Goal: Task Accomplishment & Management: Manage account settings

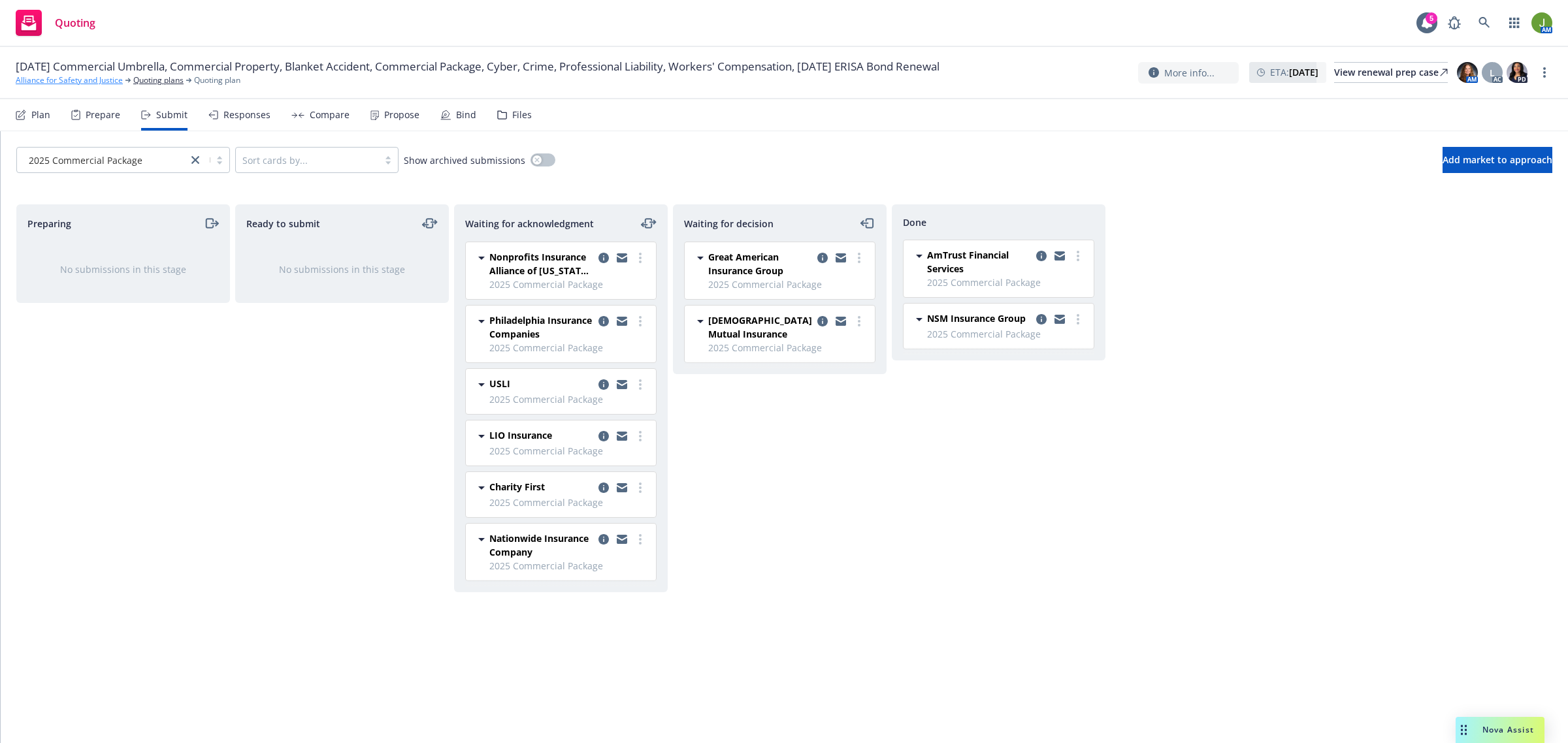
click at [82, 80] on link "Alliance for Safety and Justice" at bounding box center [69, 80] width 107 height 11
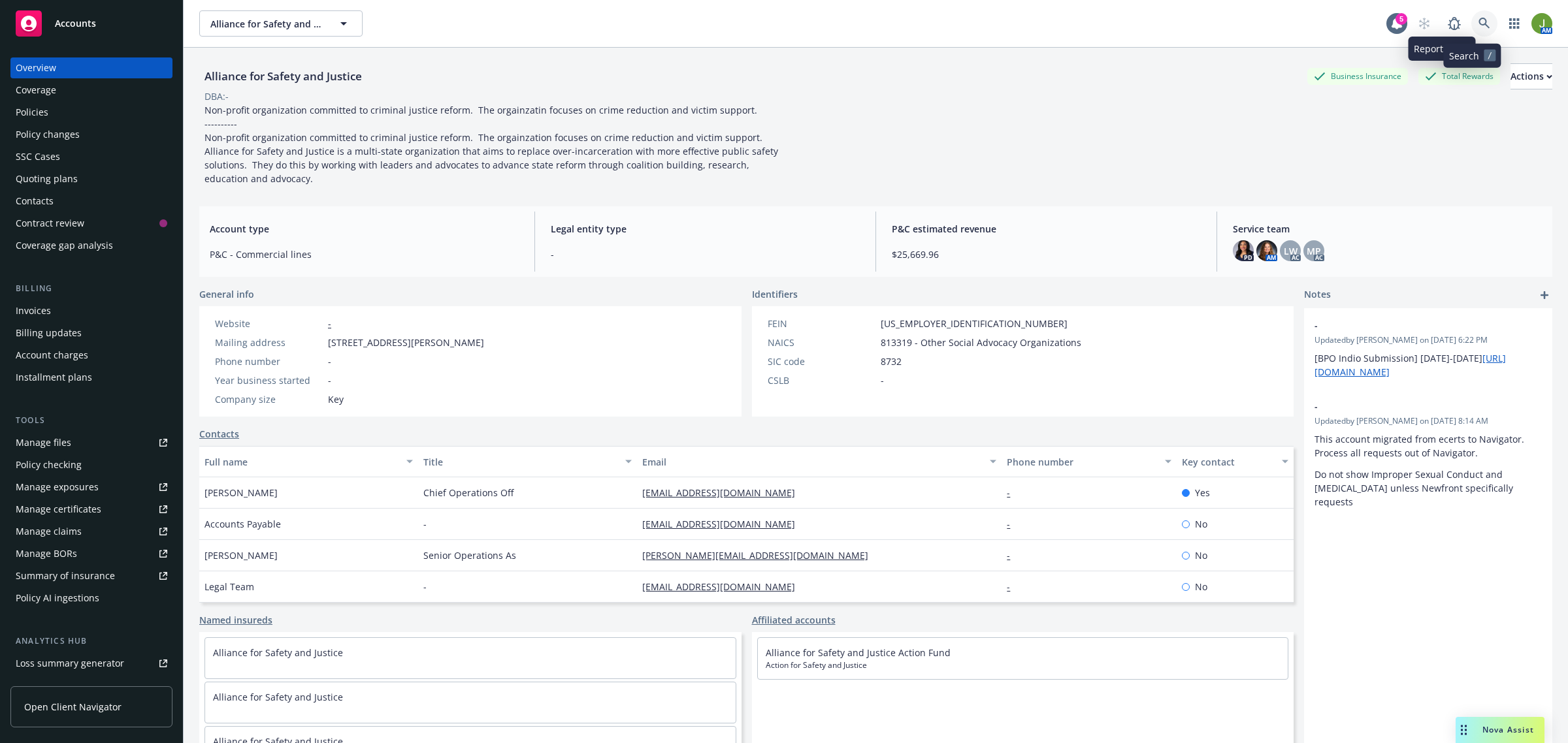
click at [1478, 27] on icon at bounding box center [1484, 24] width 11 height 11
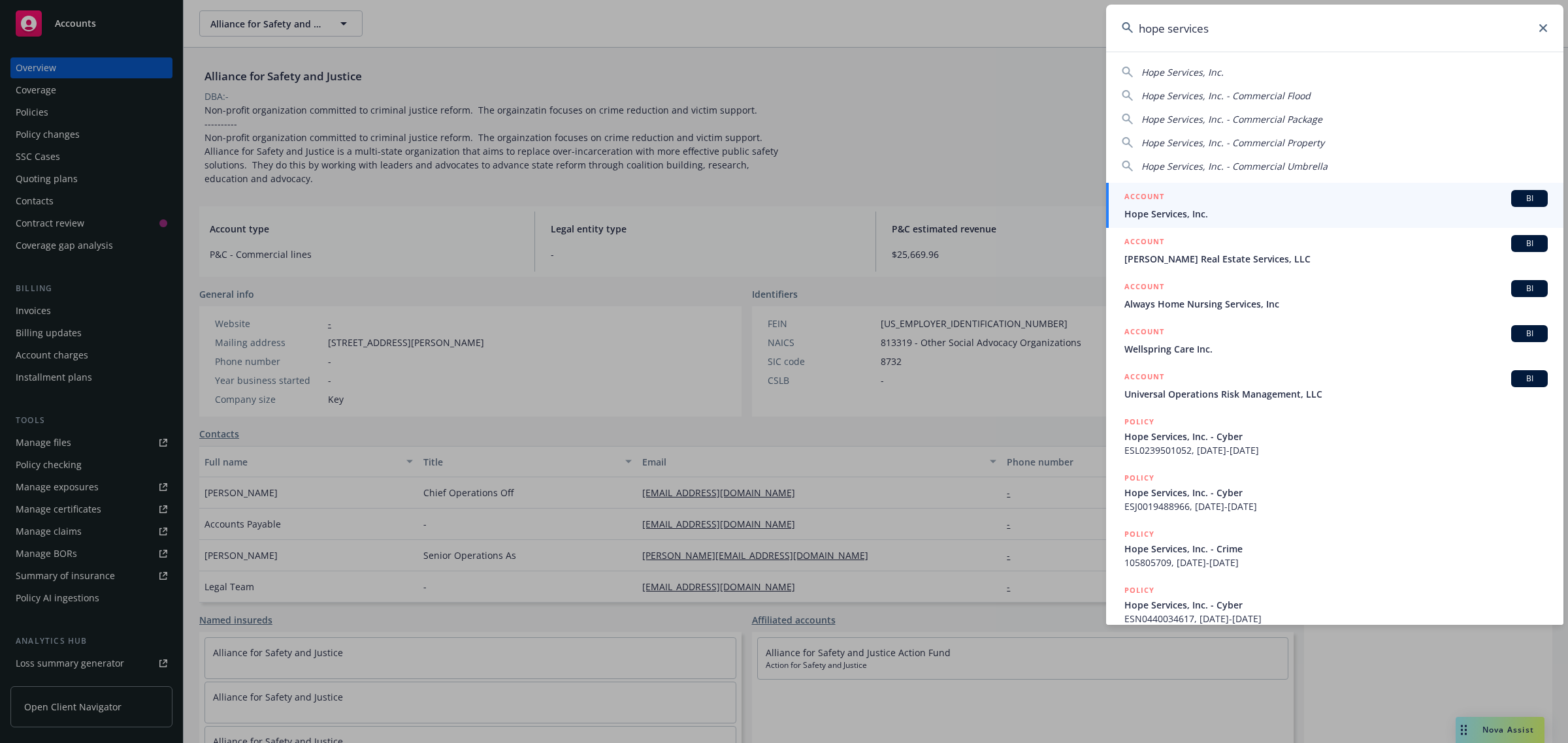
type input "hope services"
click at [1153, 207] on span "Hope Services, Inc." at bounding box center [1336, 213] width 423 height 14
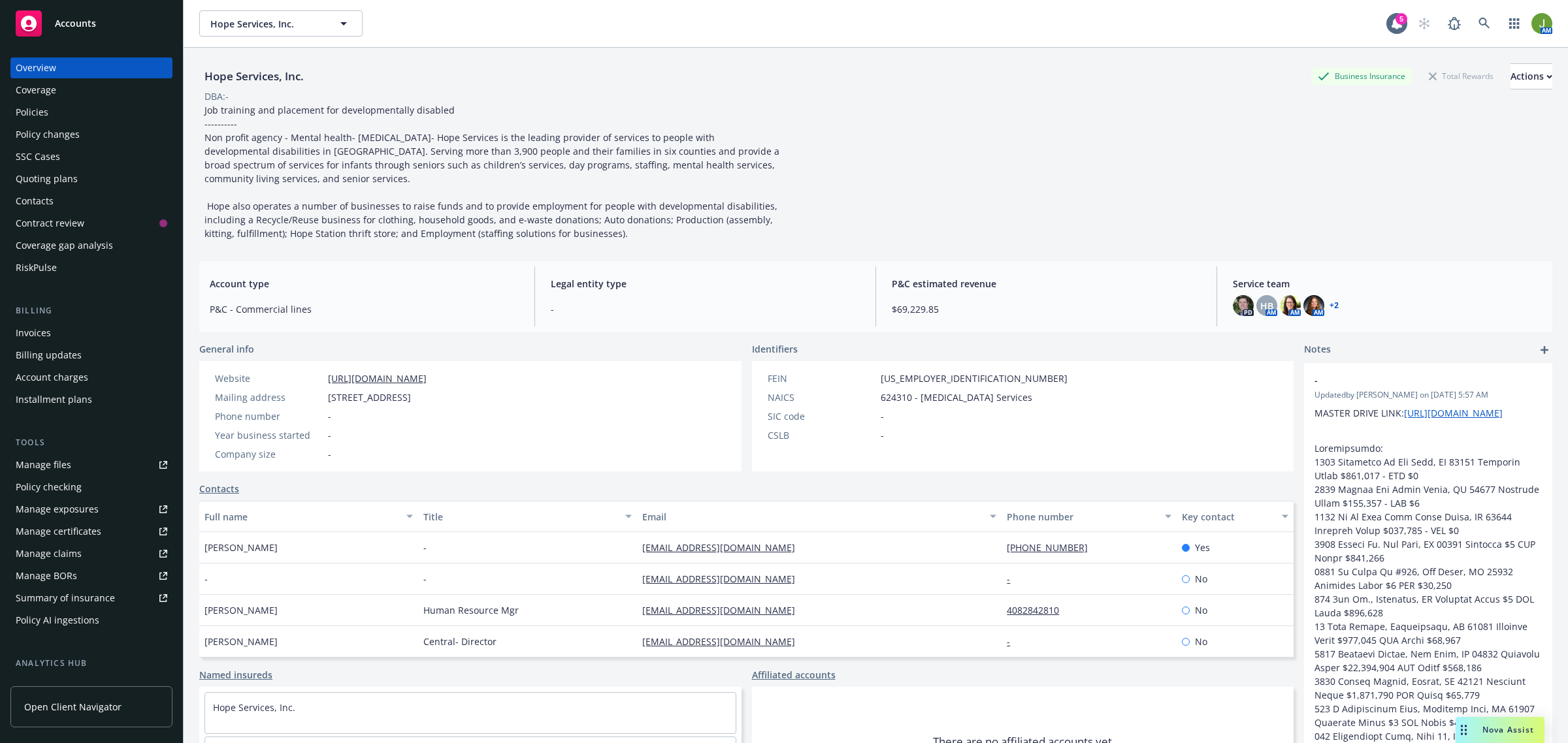
click at [26, 110] on div "Policies" at bounding box center [32, 113] width 32 height 21
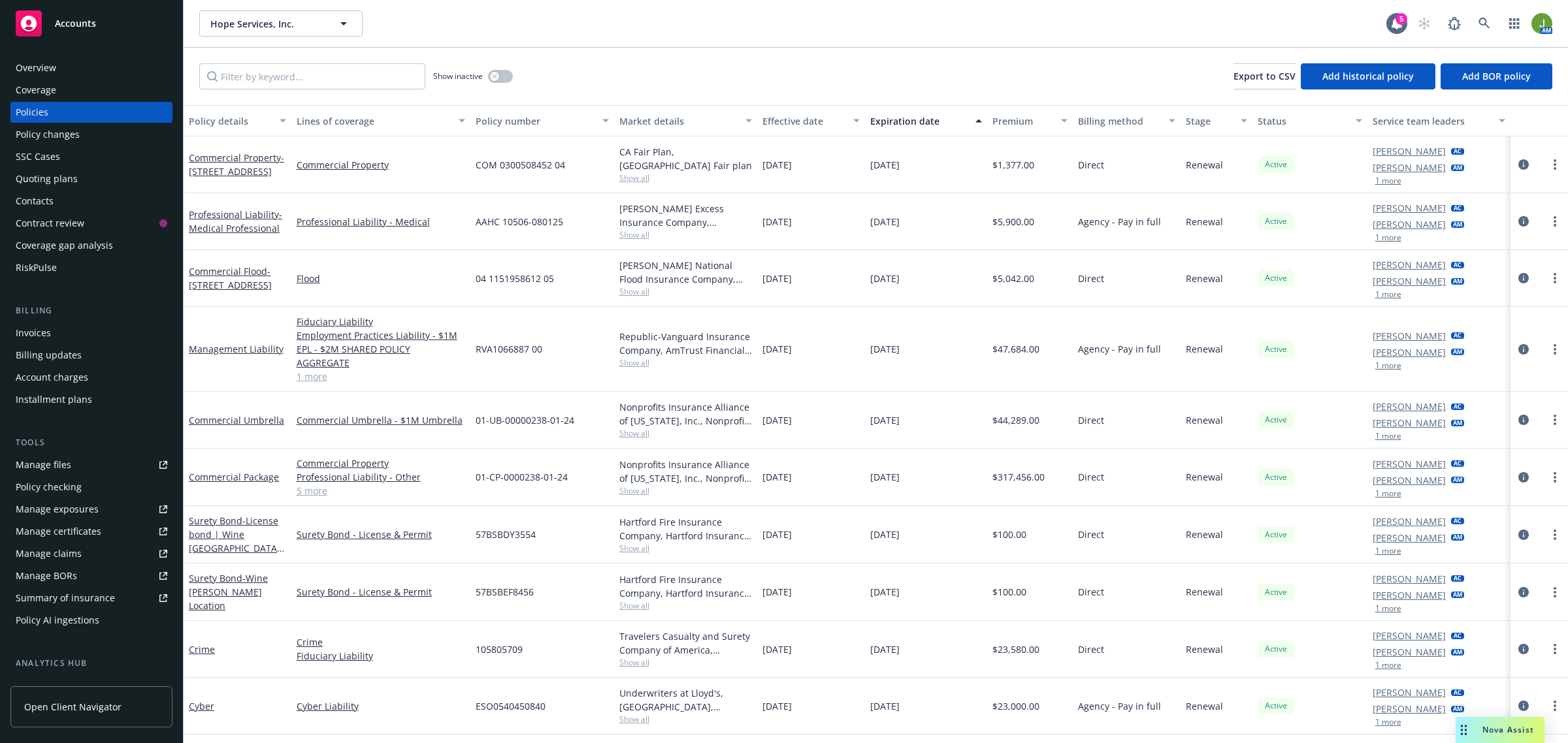
click at [72, 462] on link "Manage files" at bounding box center [92, 466] width 162 height 21
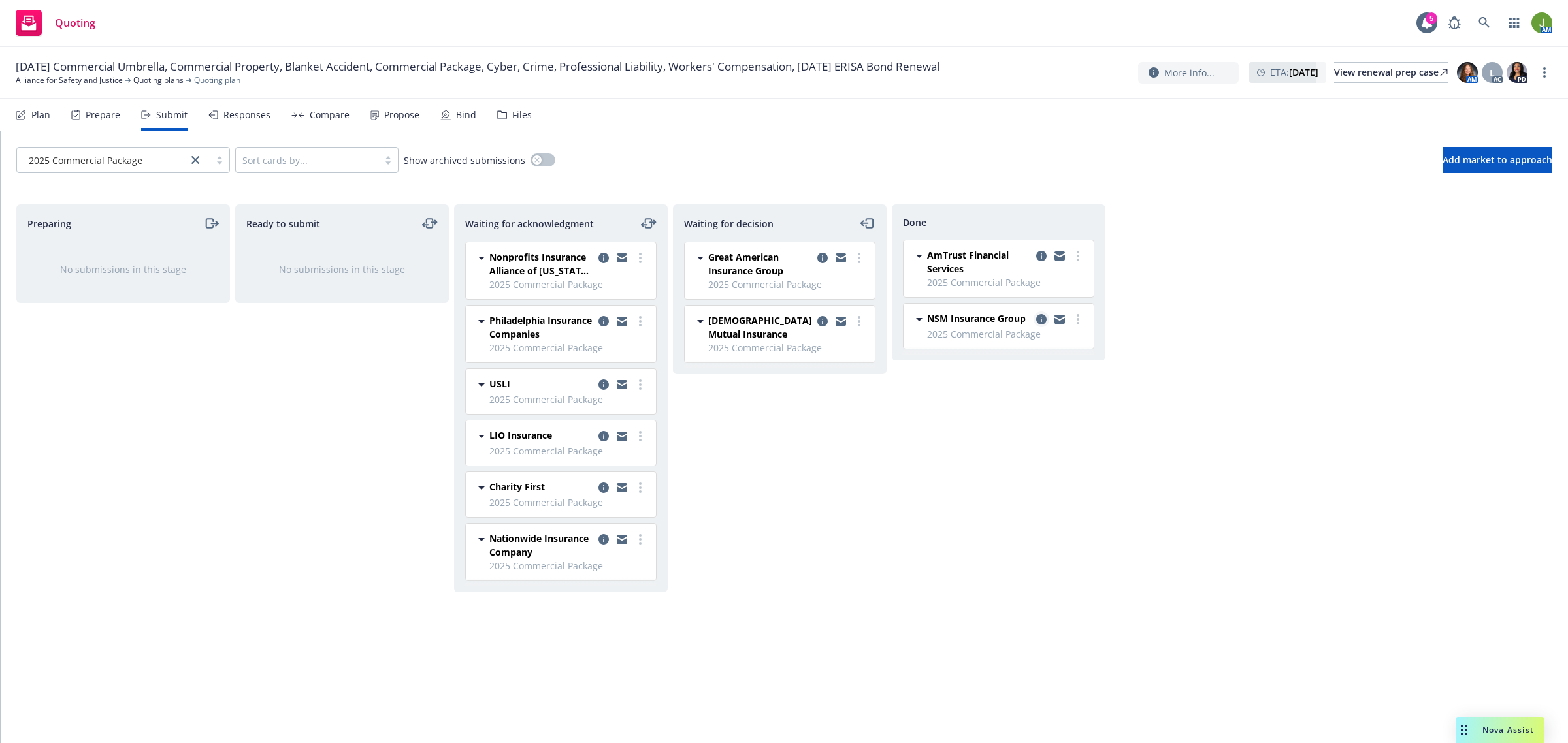
click at [1039, 321] on icon "copy logging email" at bounding box center [1041, 319] width 11 height 11
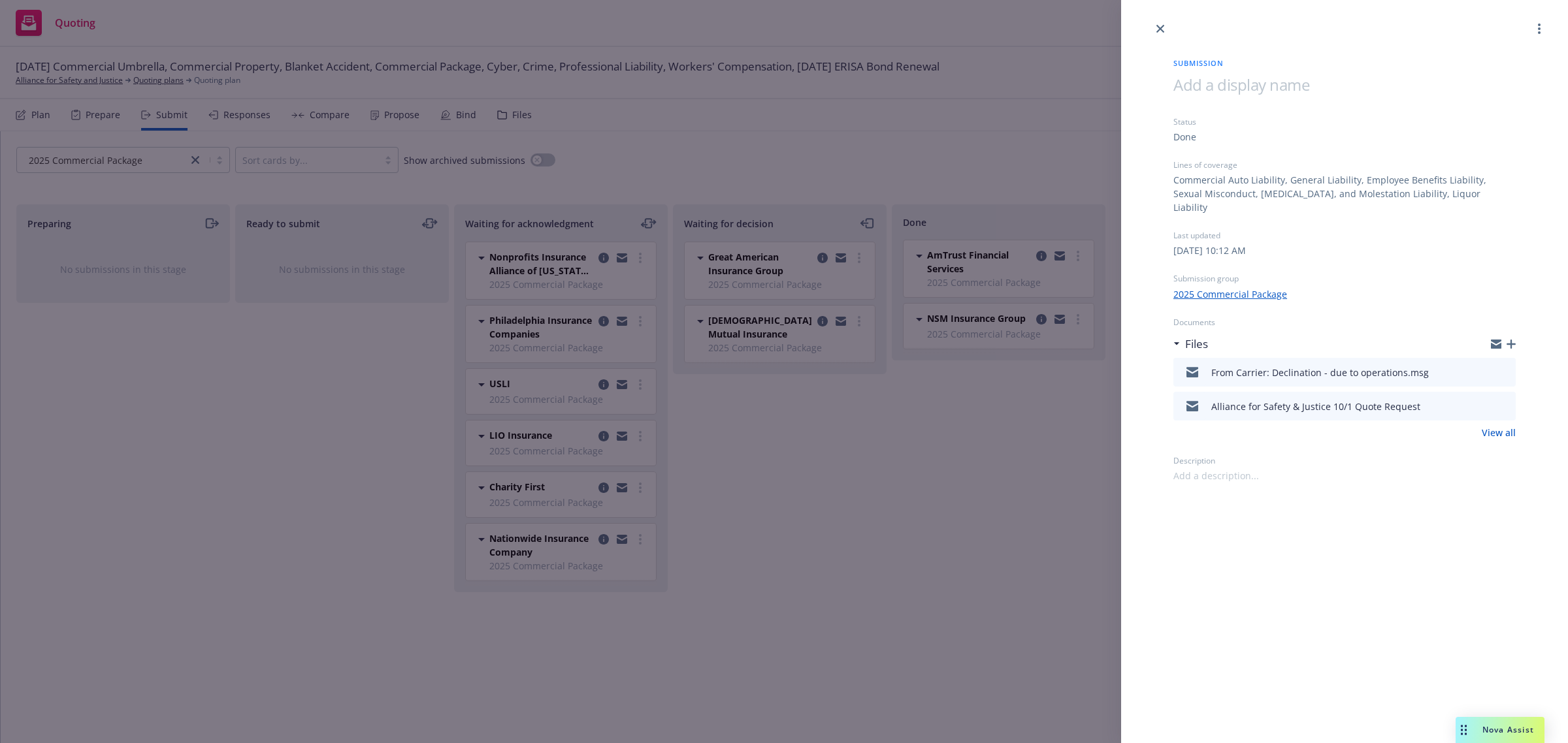
click at [1514, 340] on icon "button" at bounding box center [1510, 344] width 9 height 9
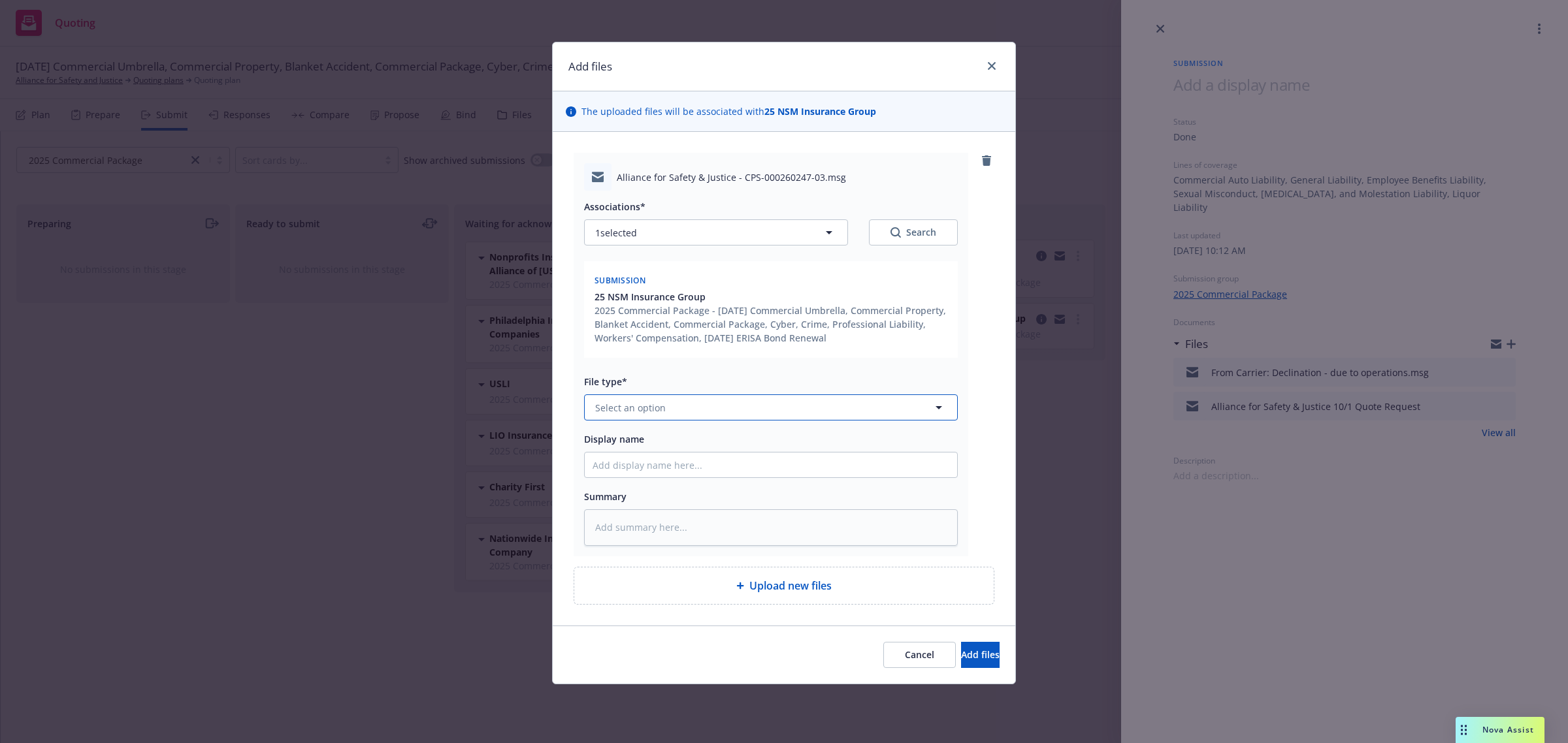
click at [630, 395] on button "Select an option" at bounding box center [771, 407] width 374 height 26
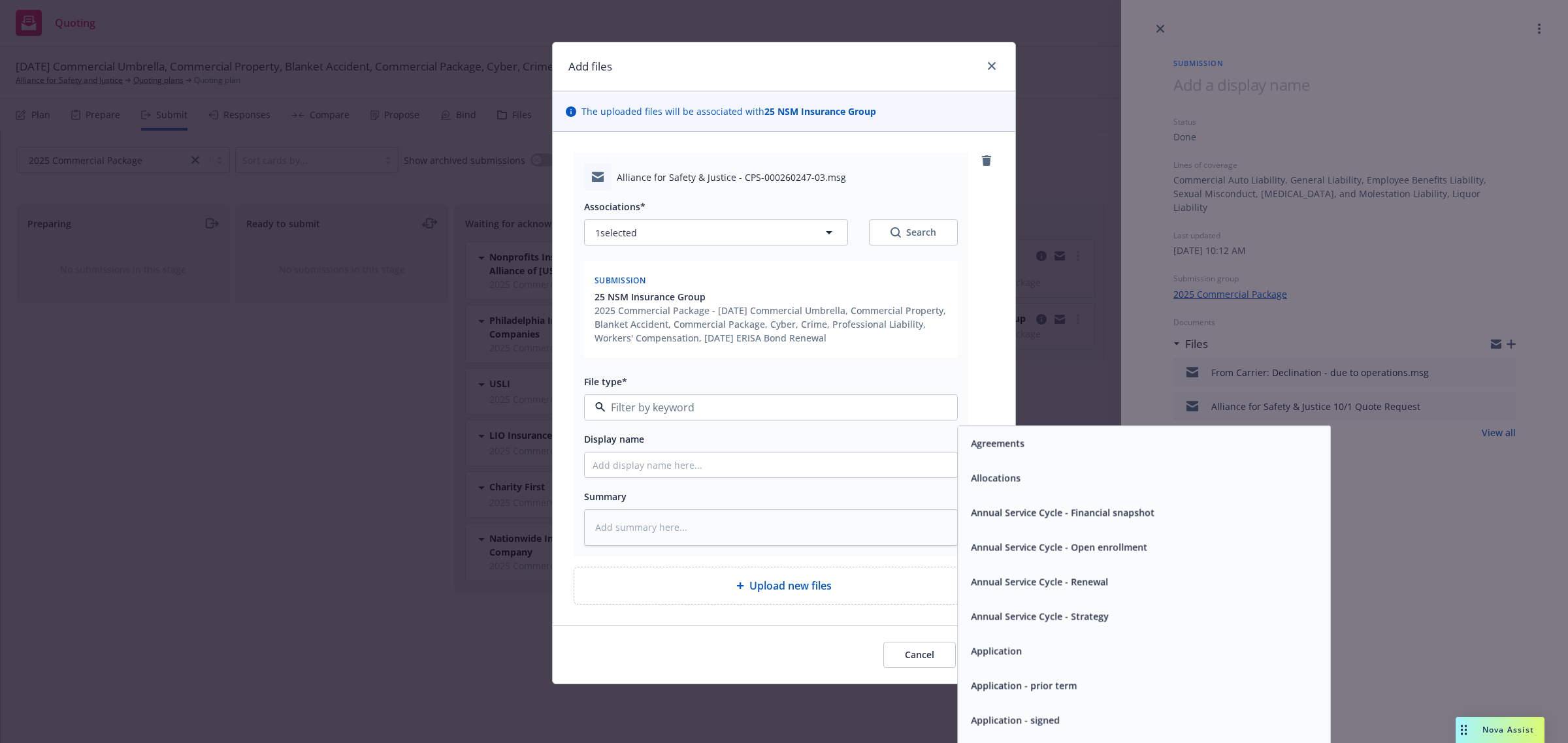
type input "e"
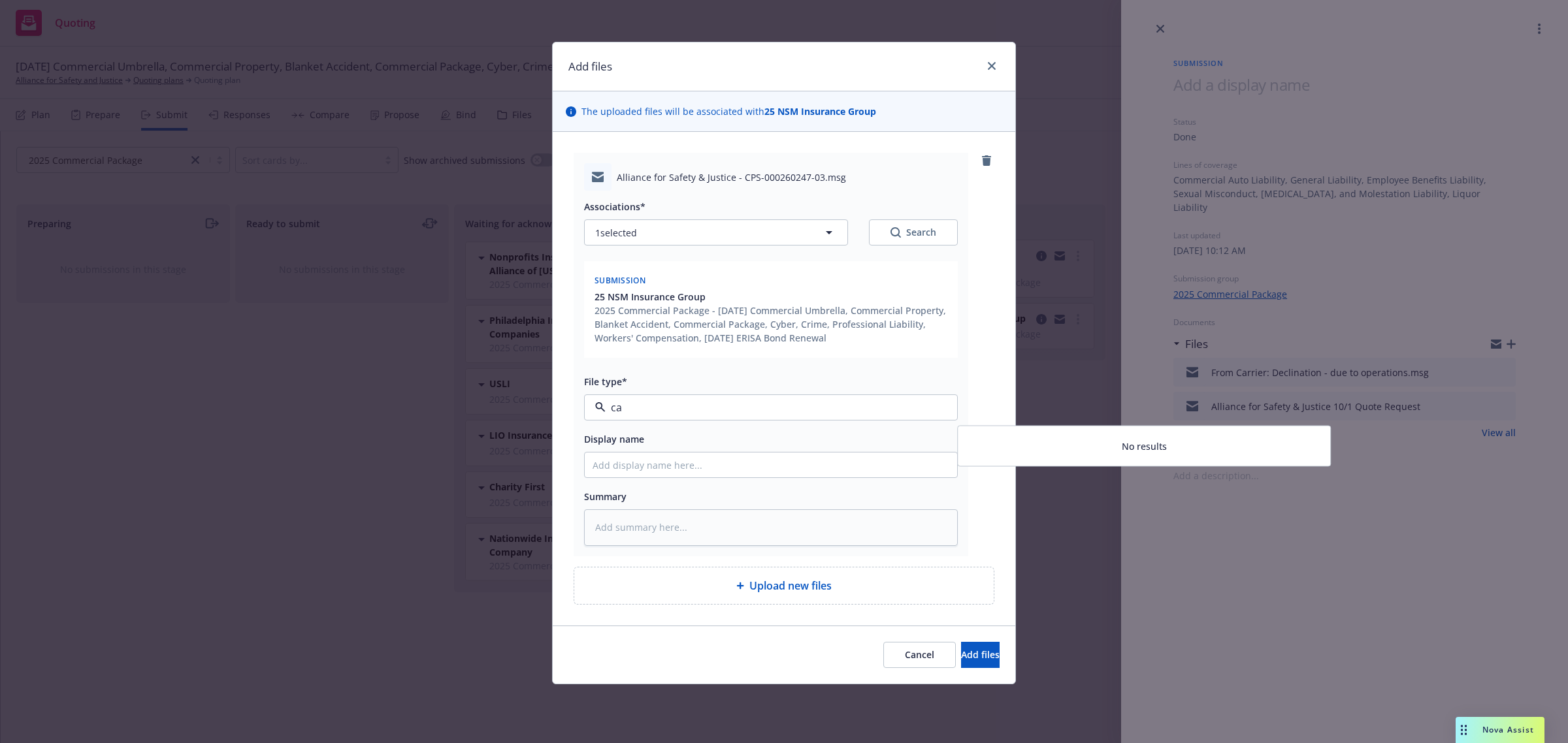
type input "c"
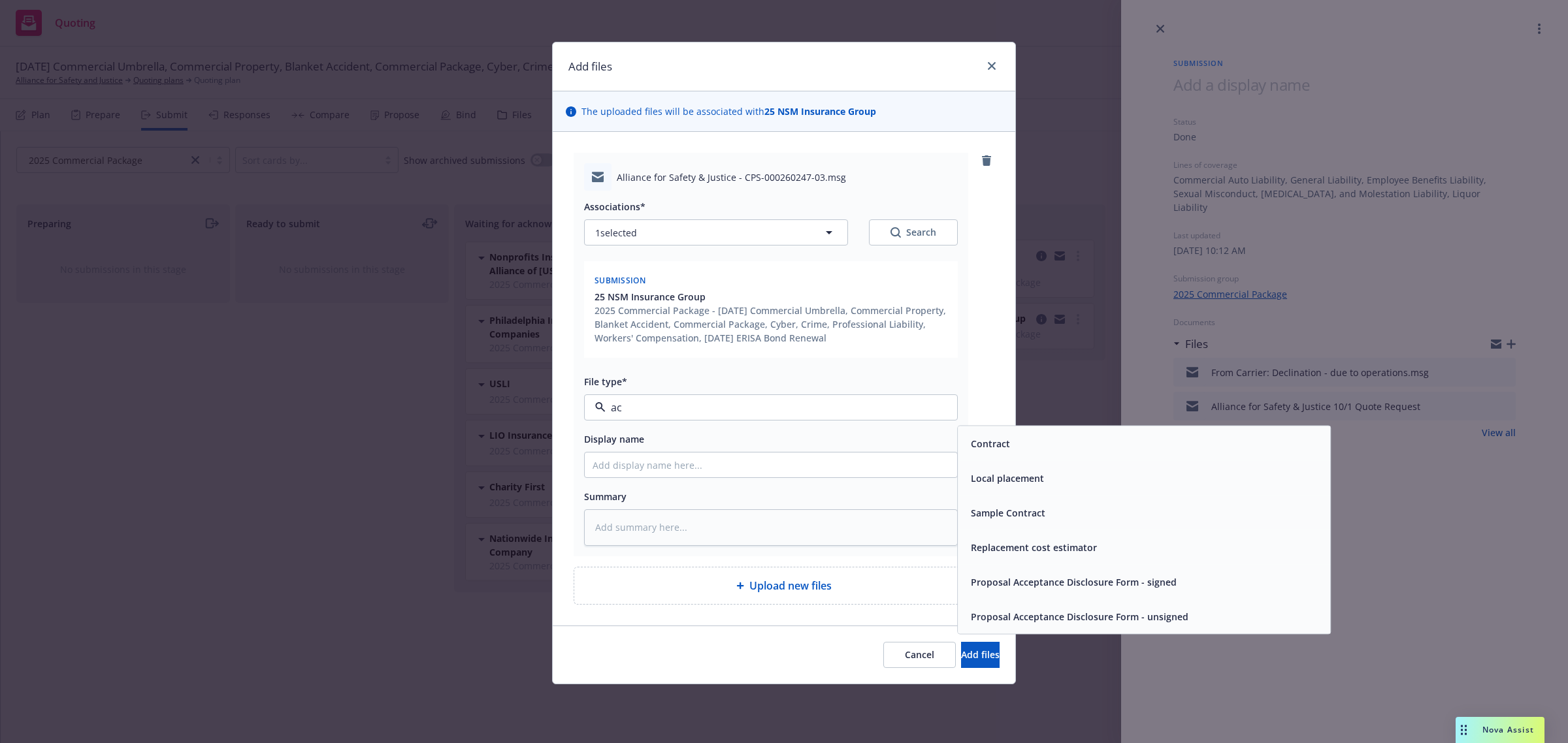
type input "a"
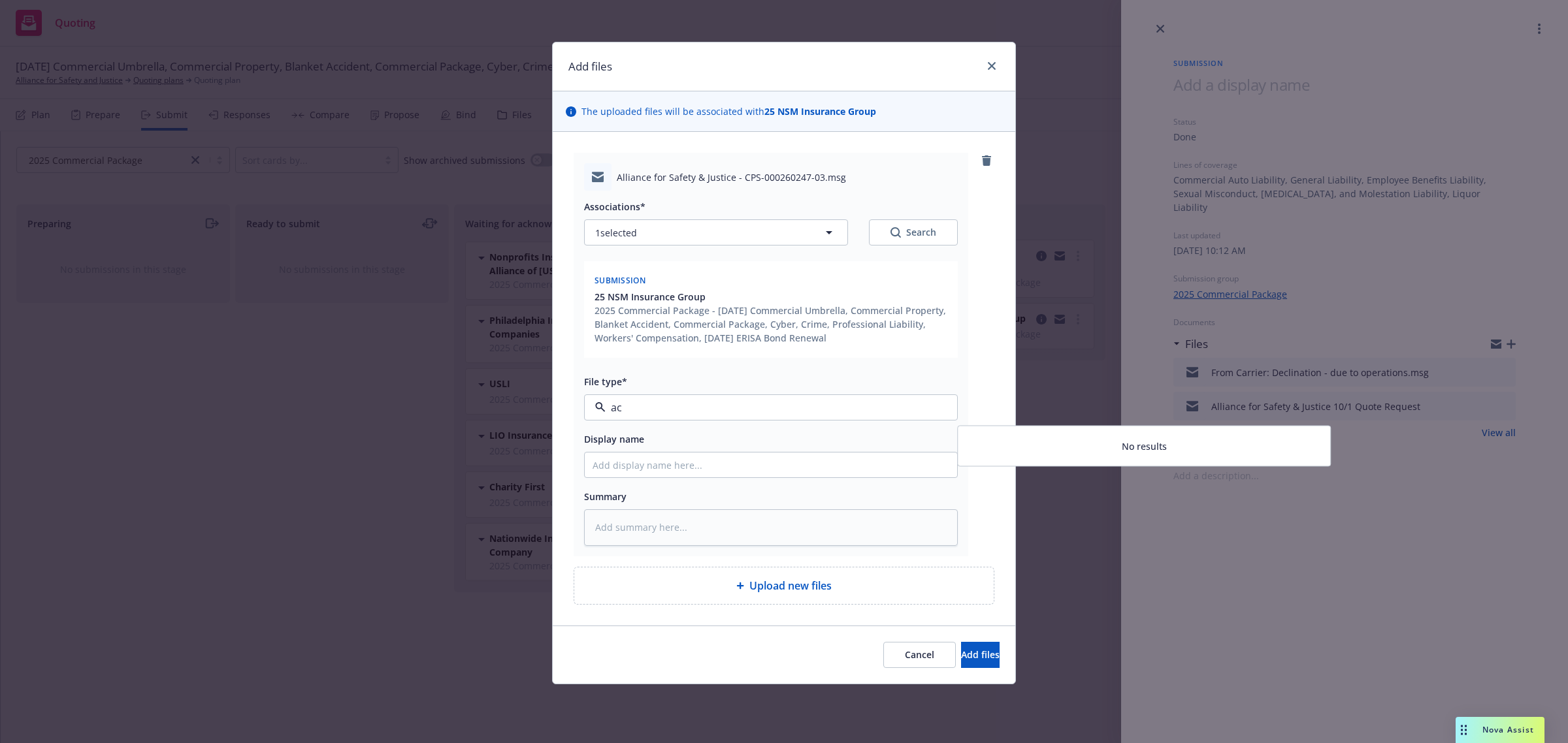
type input "a"
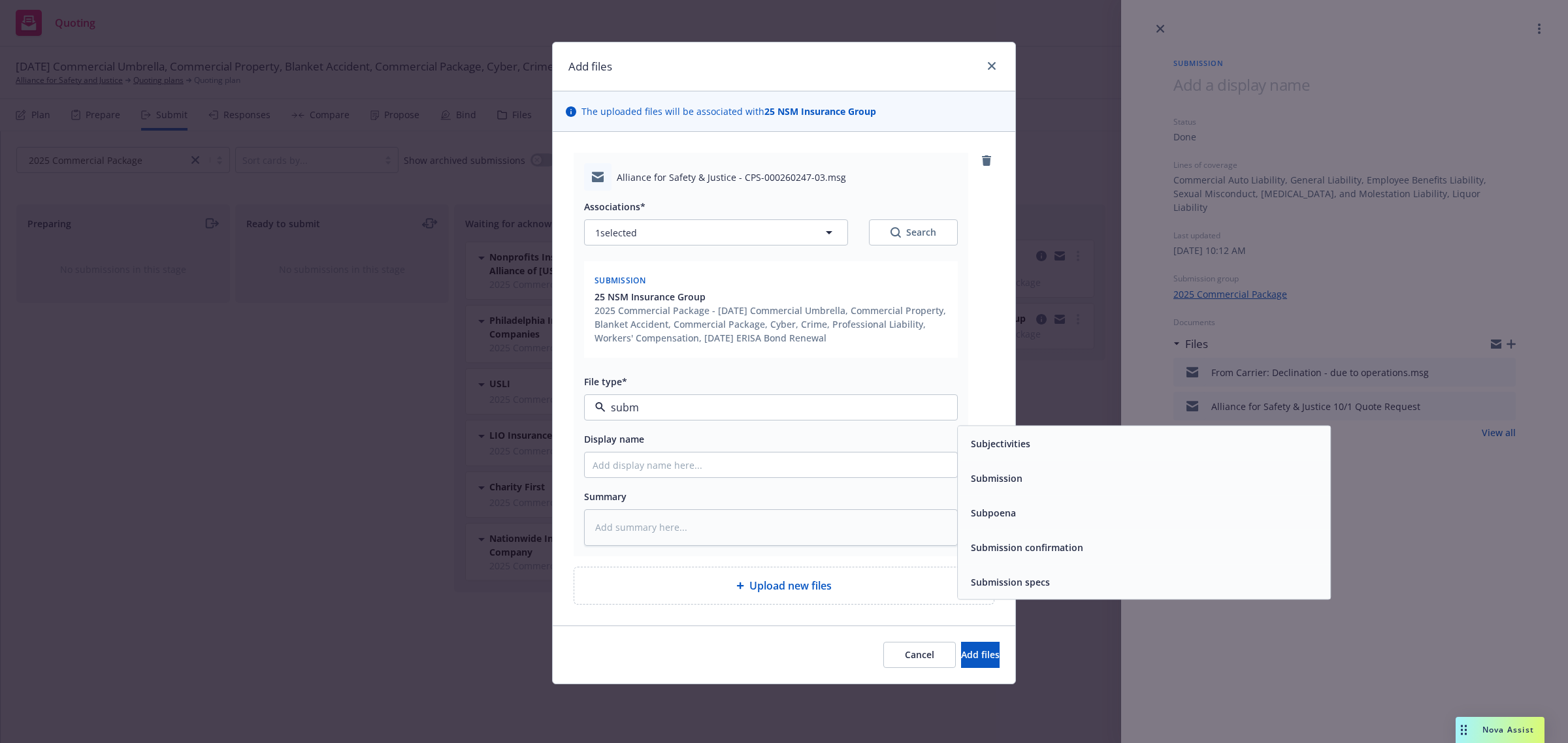
type input "submi"
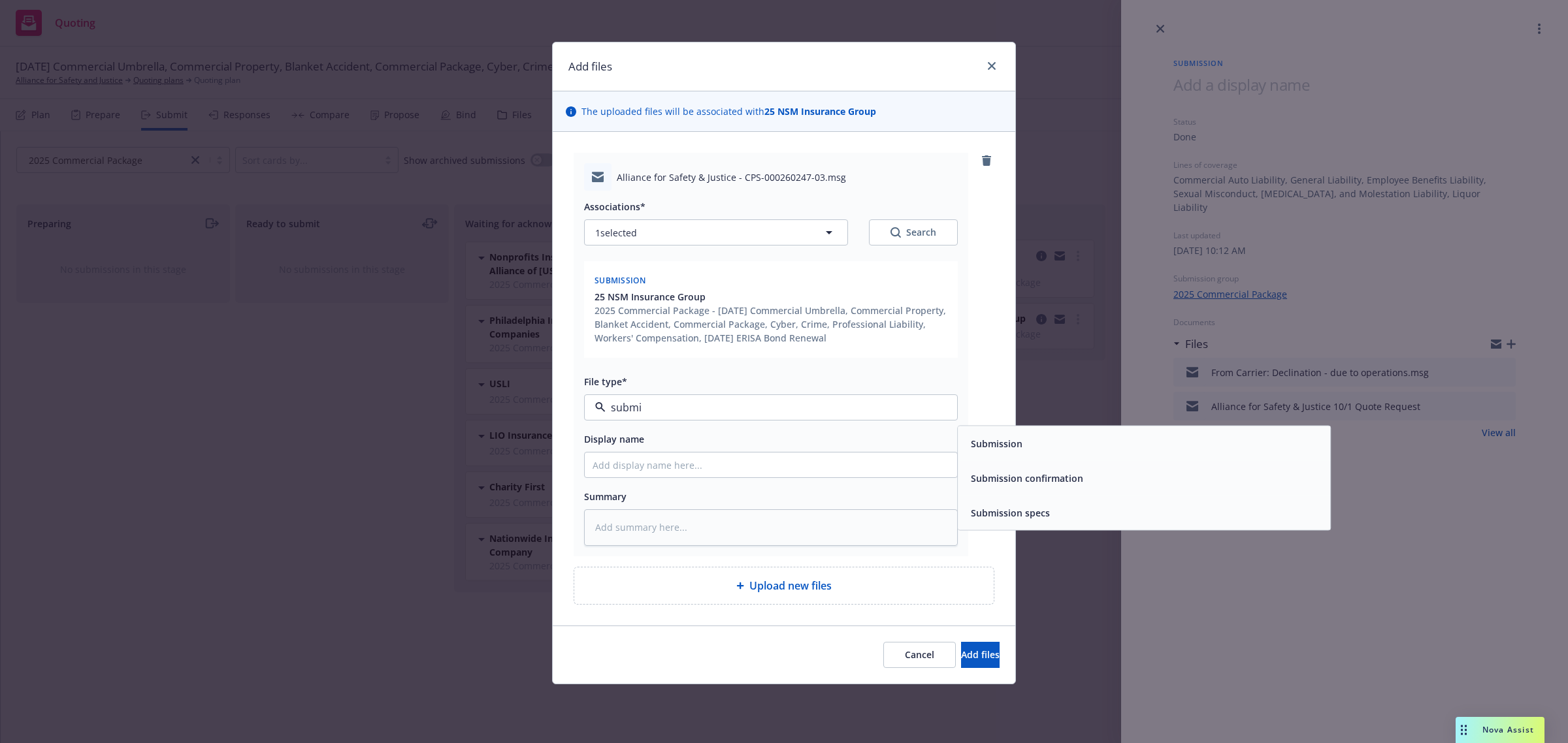
click at [1033, 482] on span "Submission confirmation" at bounding box center [1027, 478] width 113 height 14
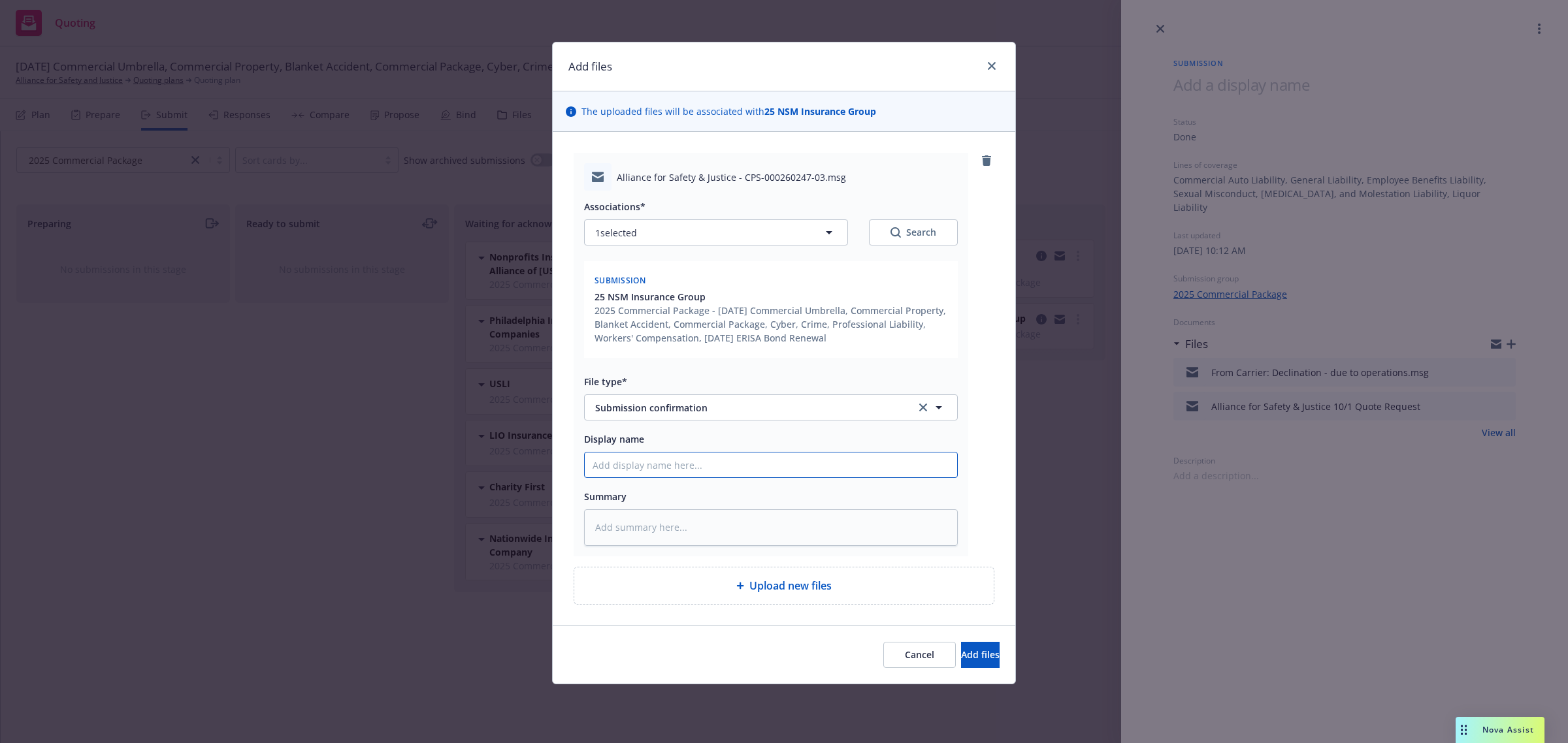
click at [631, 470] on input "Display name" at bounding box center [771, 465] width 372 height 25
type textarea "x"
type input "F"
type textarea "x"
type input "Fr"
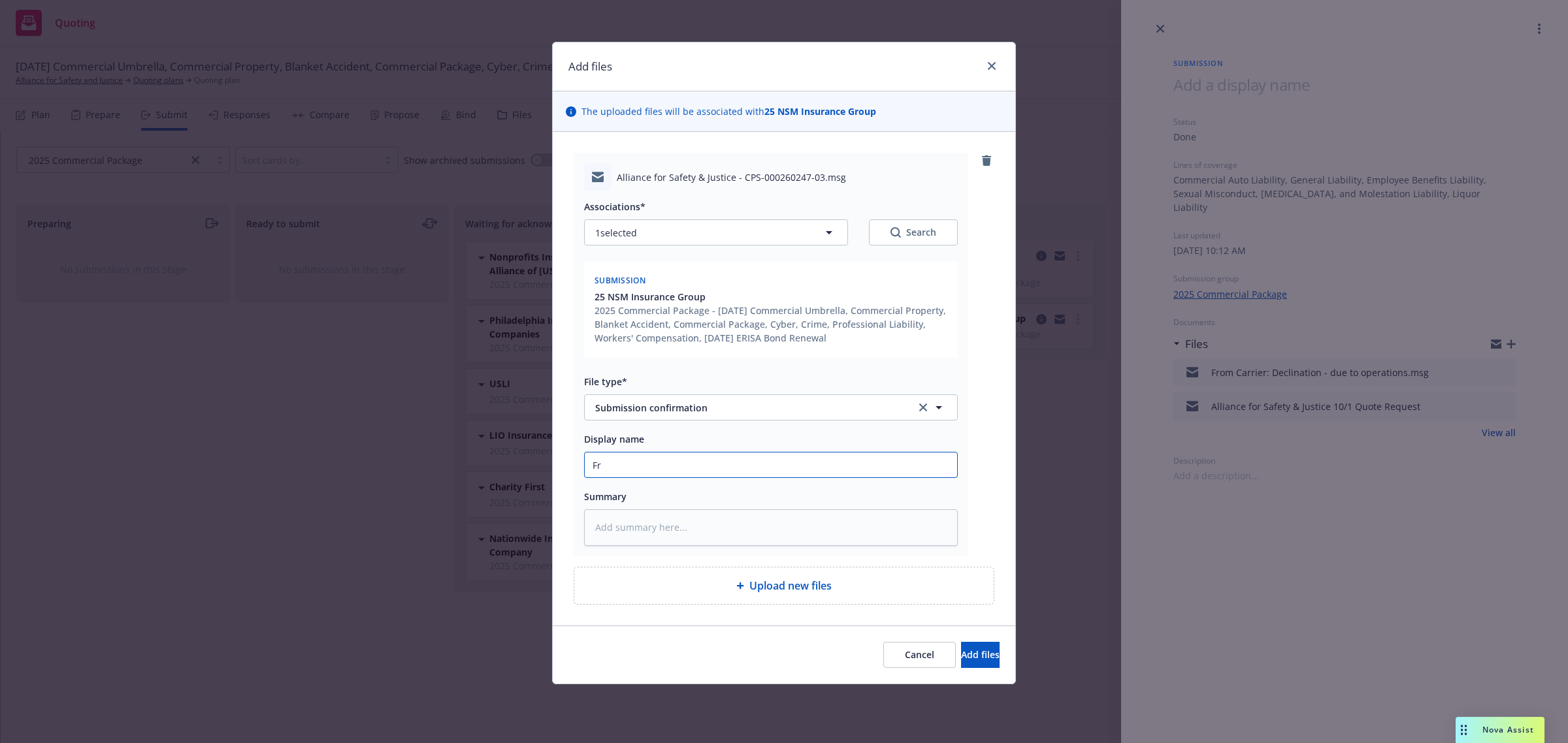
type textarea "x"
type input "Fro"
type textarea "x"
type input "From"
type textarea "x"
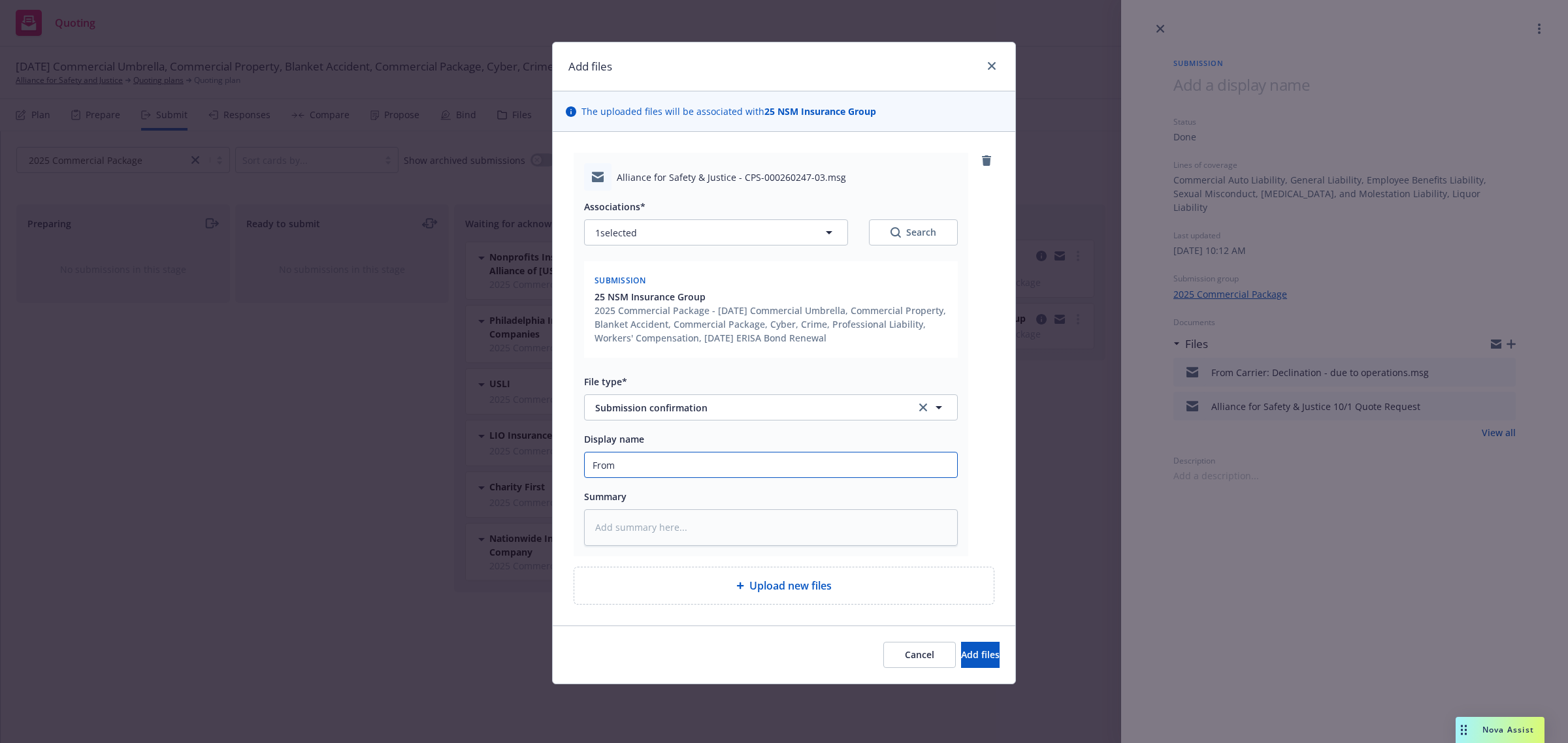
type input "From Carrier: Submission Acknowledgement"
type textarea "x"
type input "From Carrier: Submission Acknowledgement"
type textarea "x"
type input "From Carrier: Submission Acknowledgement &"
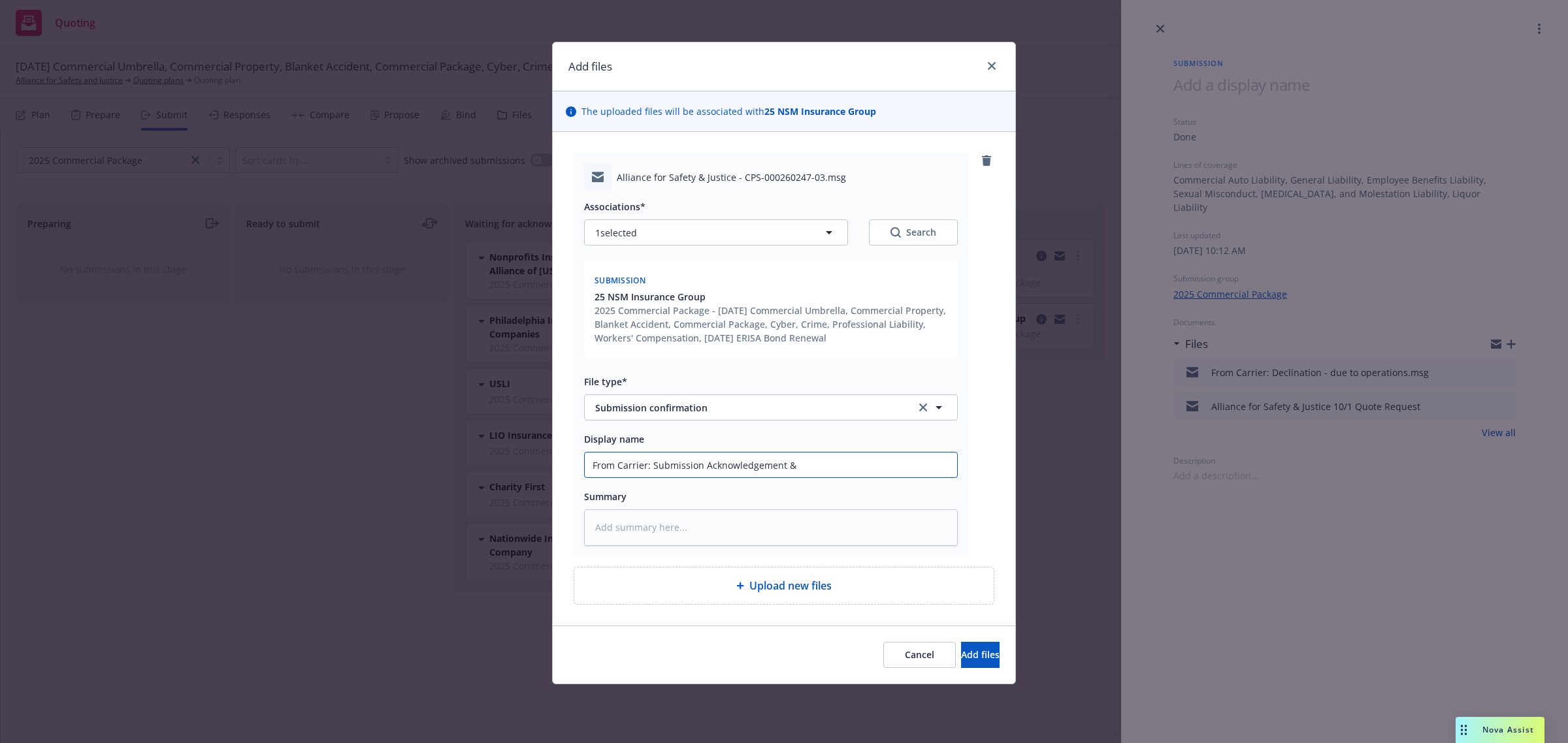
type textarea "x"
type input "From Carrier: Submission Acknowledgement &"
type textarea "x"
type input "From Carrier: Submission Acknowledgement & u"
type textarea "x"
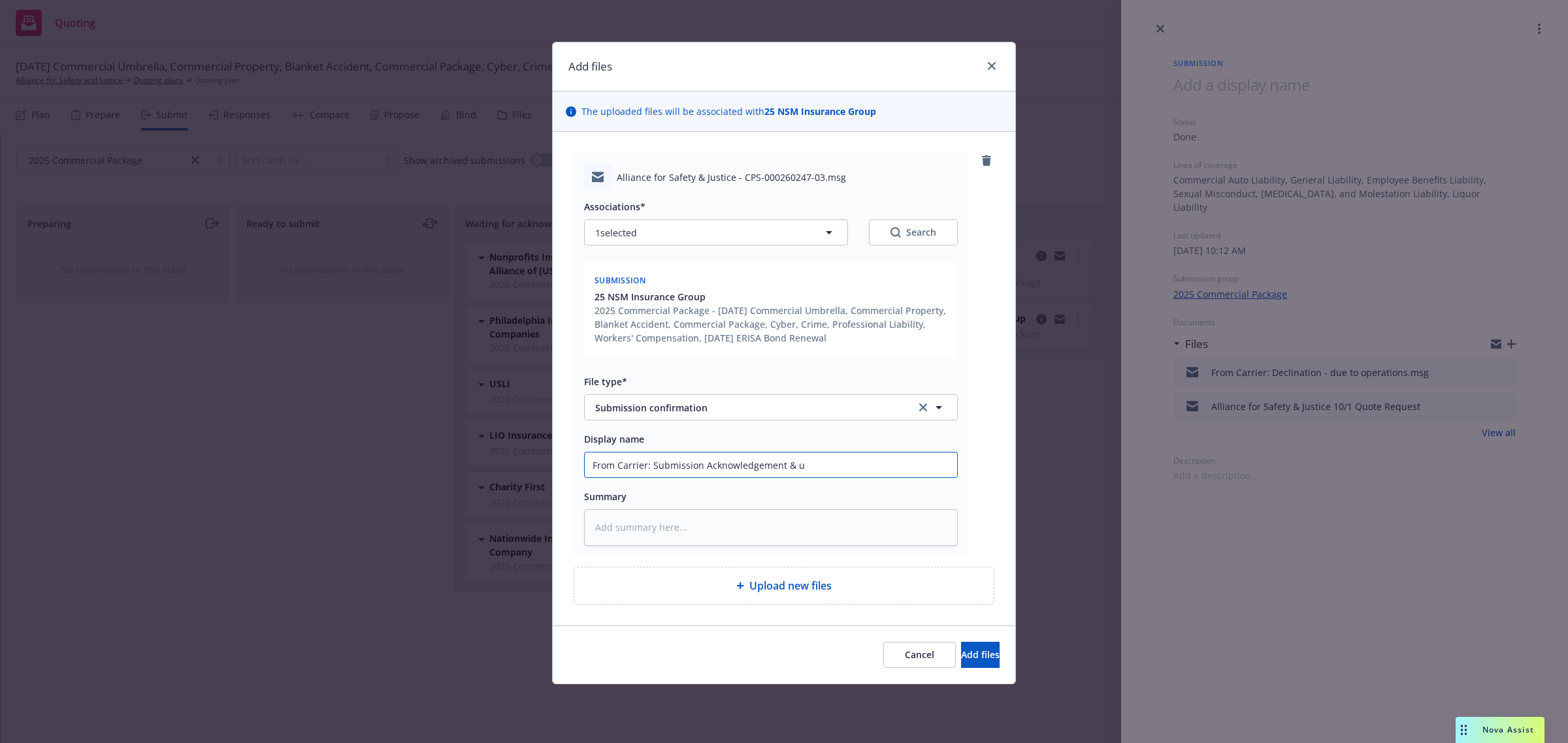
type input "From Carrier: Submission Acknowledgement & uw"
type textarea "x"
type input "From Carrier: Submission Acknowledgement & uw"
type textarea "x"
type input "From Carrier: Submission Acknowledgement & uw a"
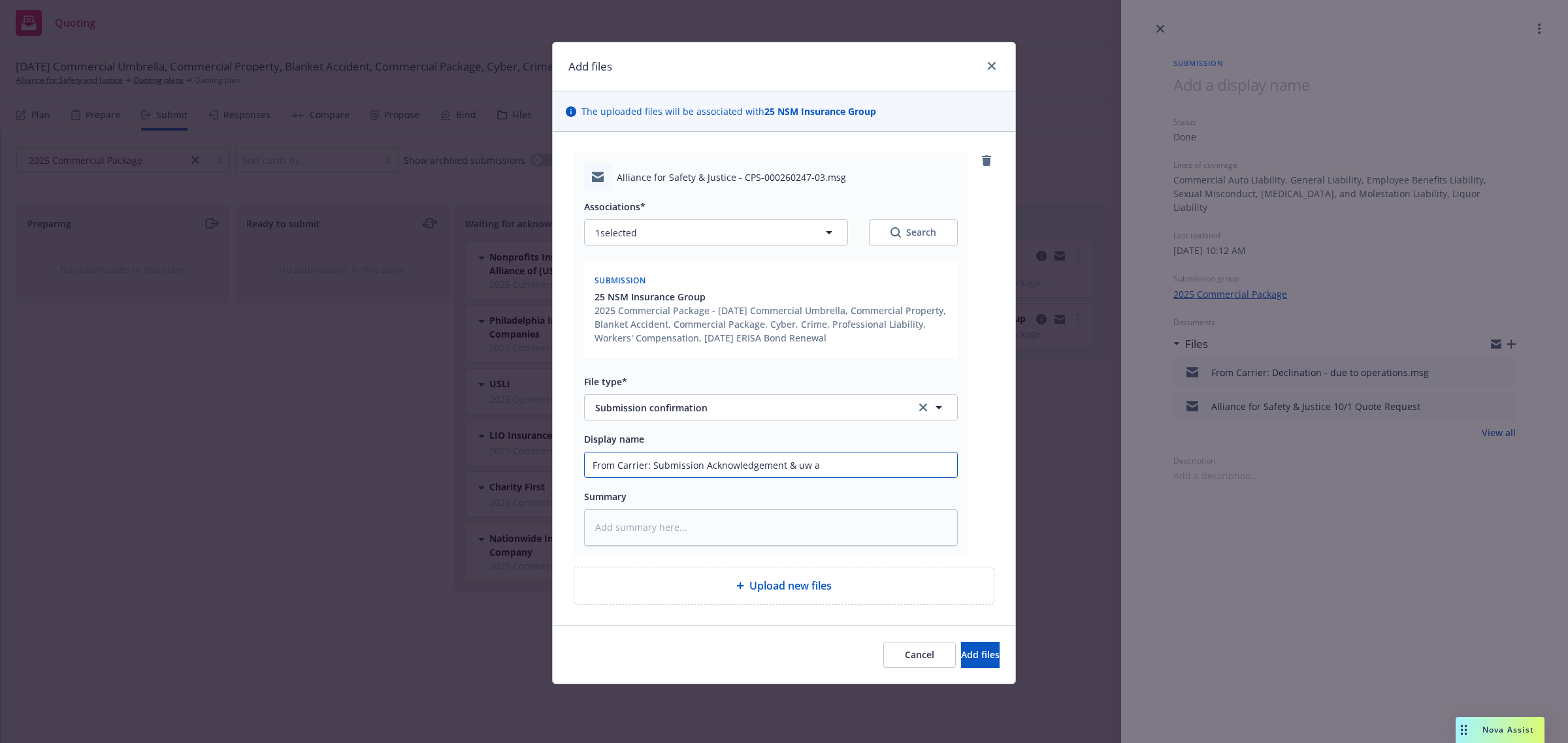
type textarea "x"
type input "From Carrier: Submission Acknowledgement & uw as"
type textarea "x"
type input "From Carrier: Submission Acknowledgement & uw ass"
type textarea "x"
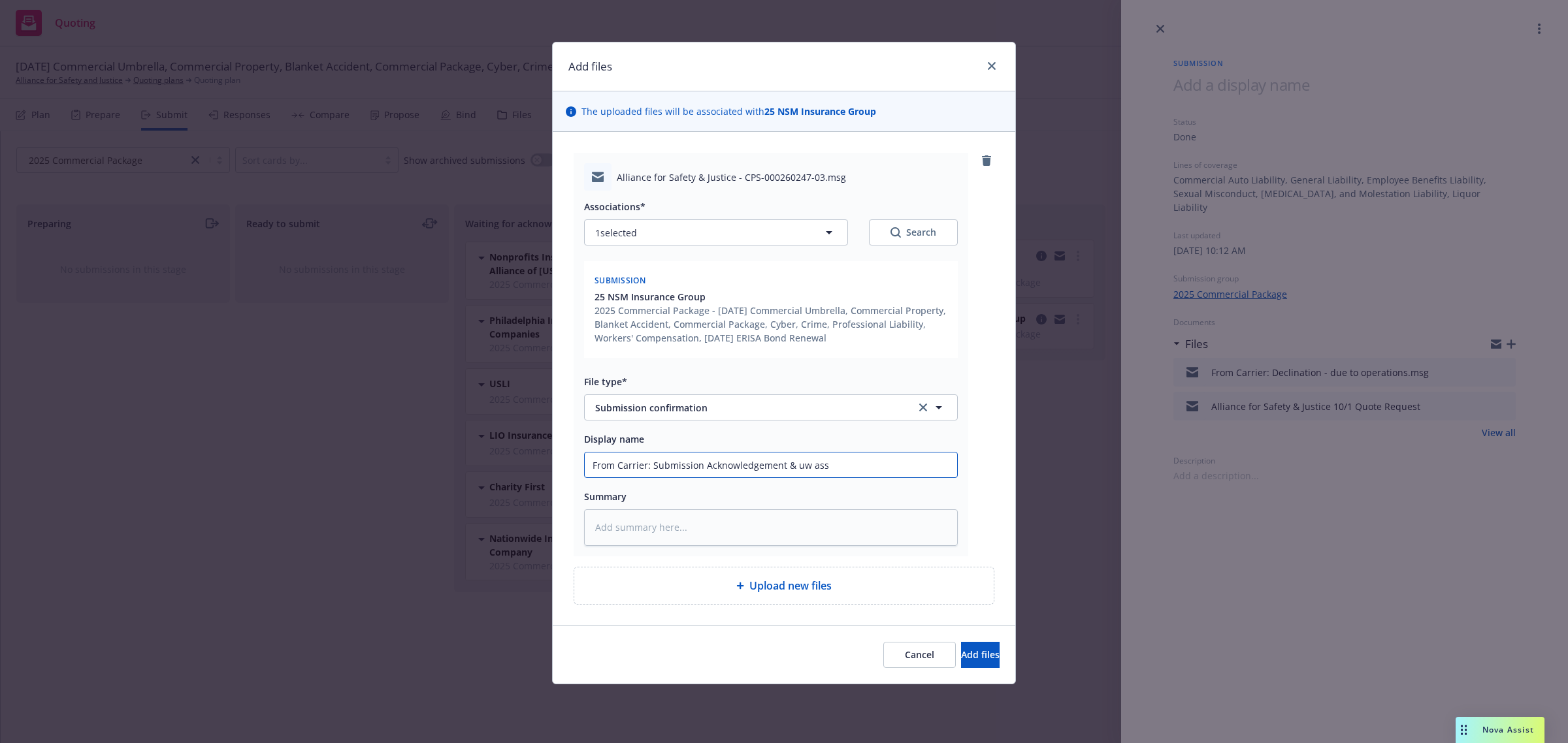
type input "From Carrier: Submission Acknowledgement & uw assi"
type textarea "x"
type input "From Carrier: Submission Acknowledgement & uw assign"
type textarea "x"
type input "From Carrier: Submission Acknowledgement & uw assignm"
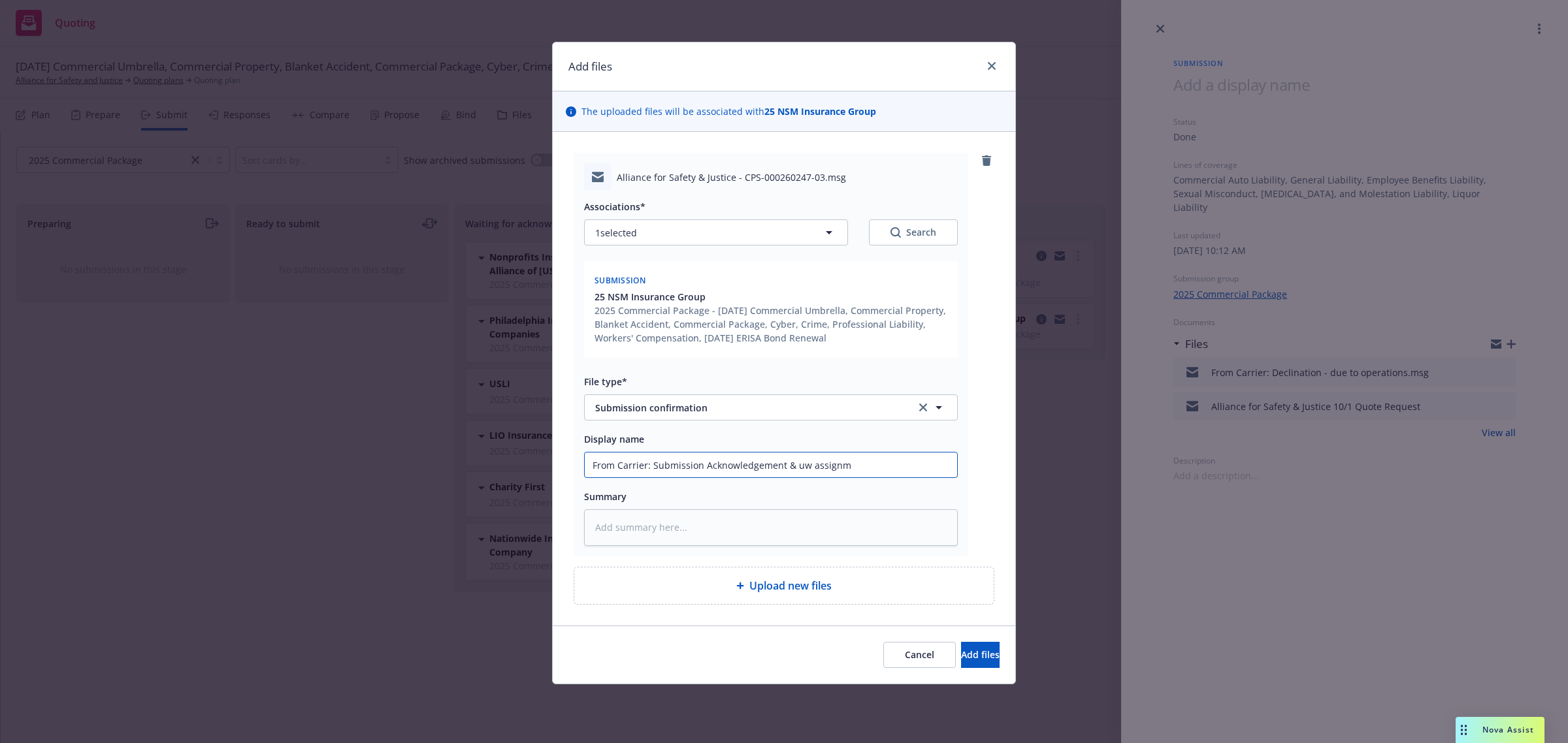
type textarea "x"
type input "From Carrier: Submission Acknowledgement & uw assignme"
type textarea "x"
type input "From Carrier: Submission Acknowledgement & uw assignmen"
type textarea "x"
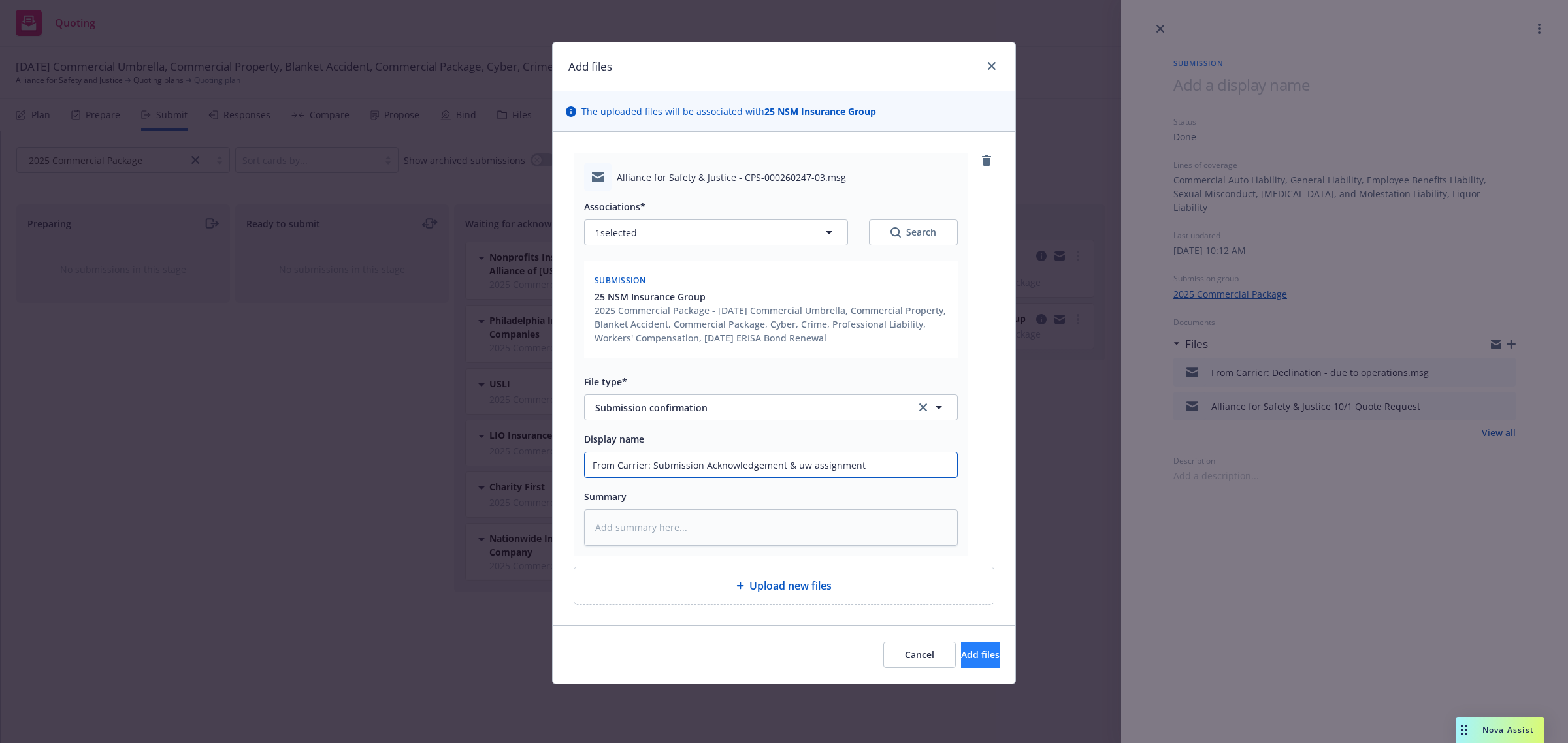
type input "From Carrier: Submission Acknowledgement & uw assignment"
click at [961, 660] on span "Add files" at bounding box center [981, 655] width 39 height 12
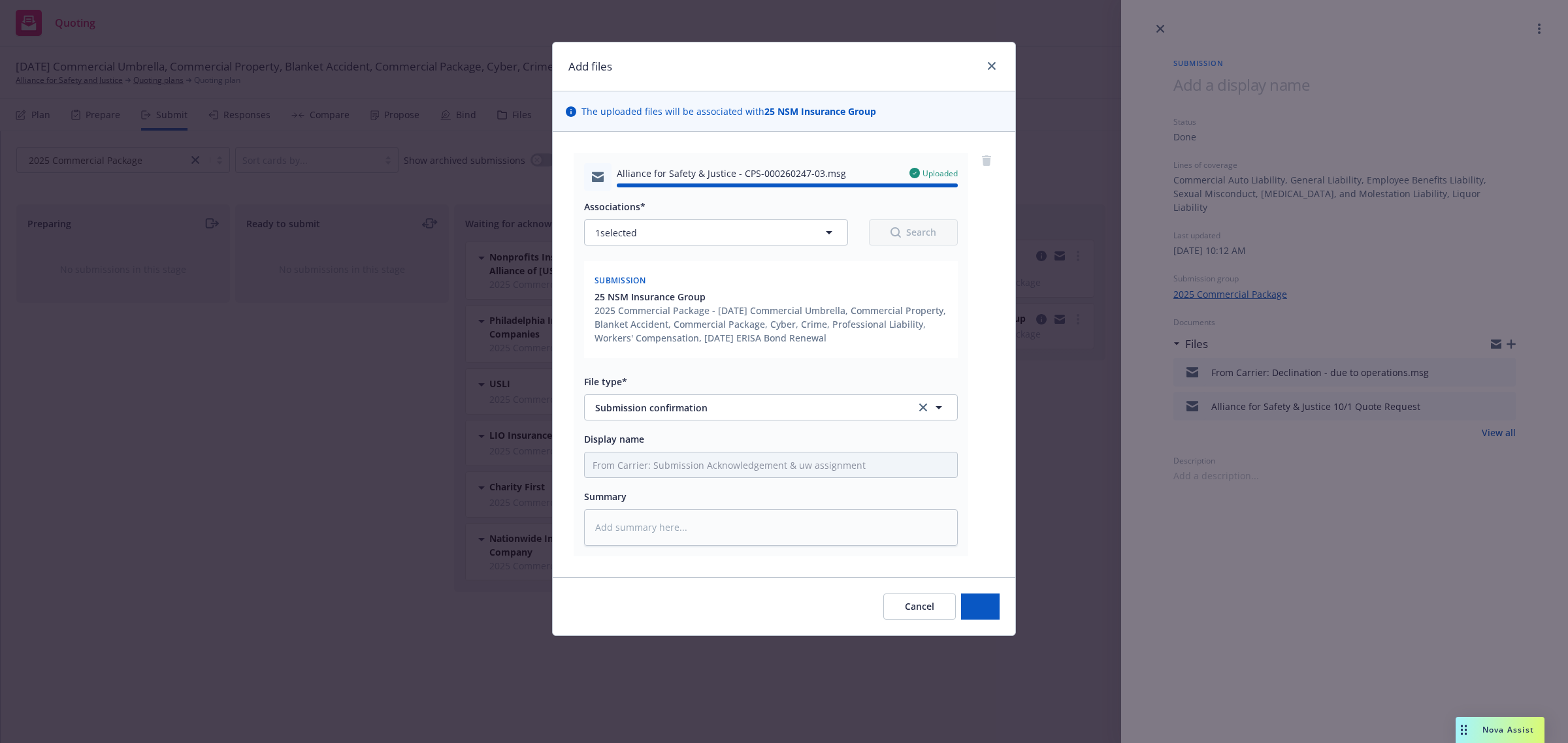
type textarea "x"
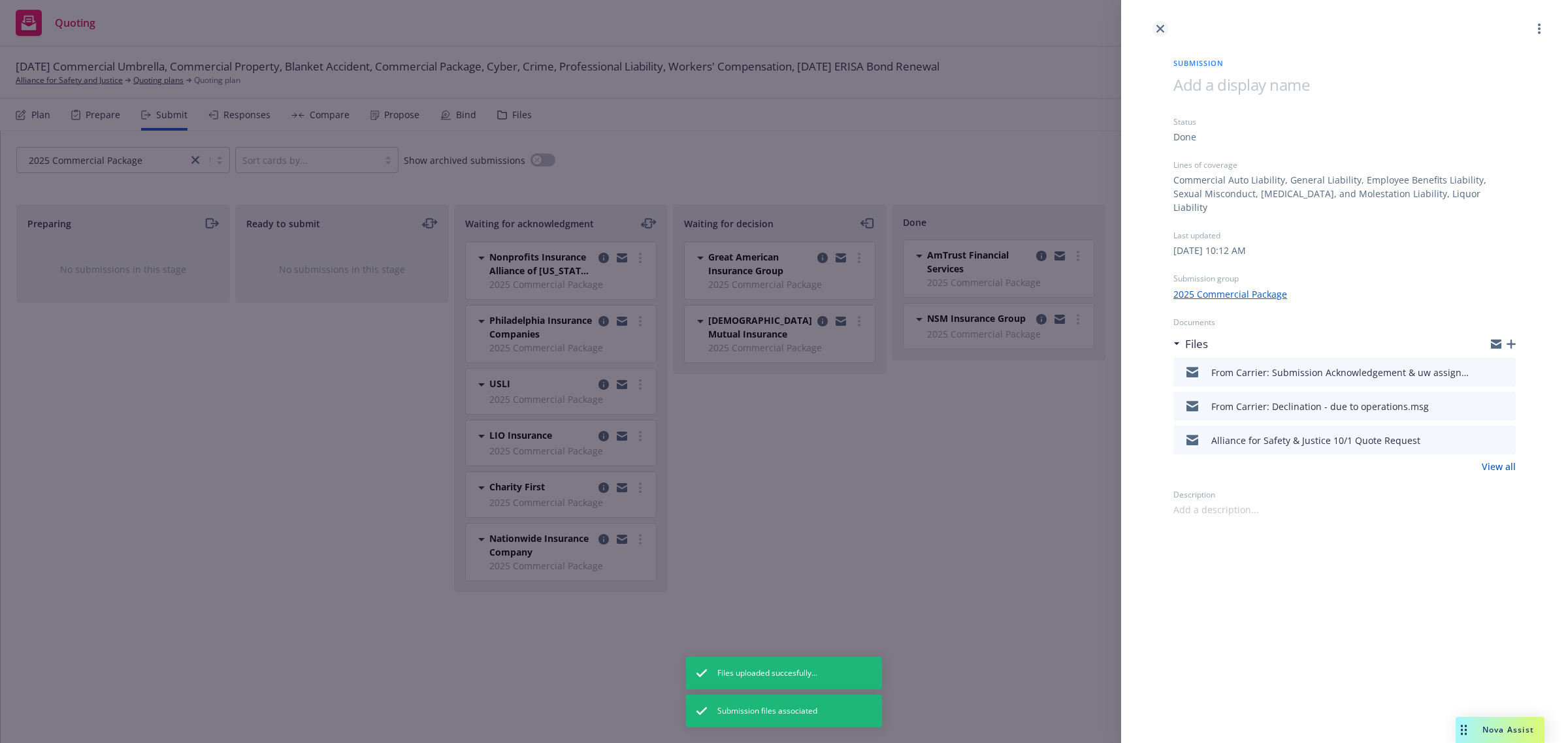
click at [1156, 29] on icon "close" at bounding box center [1160, 29] width 8 height 8
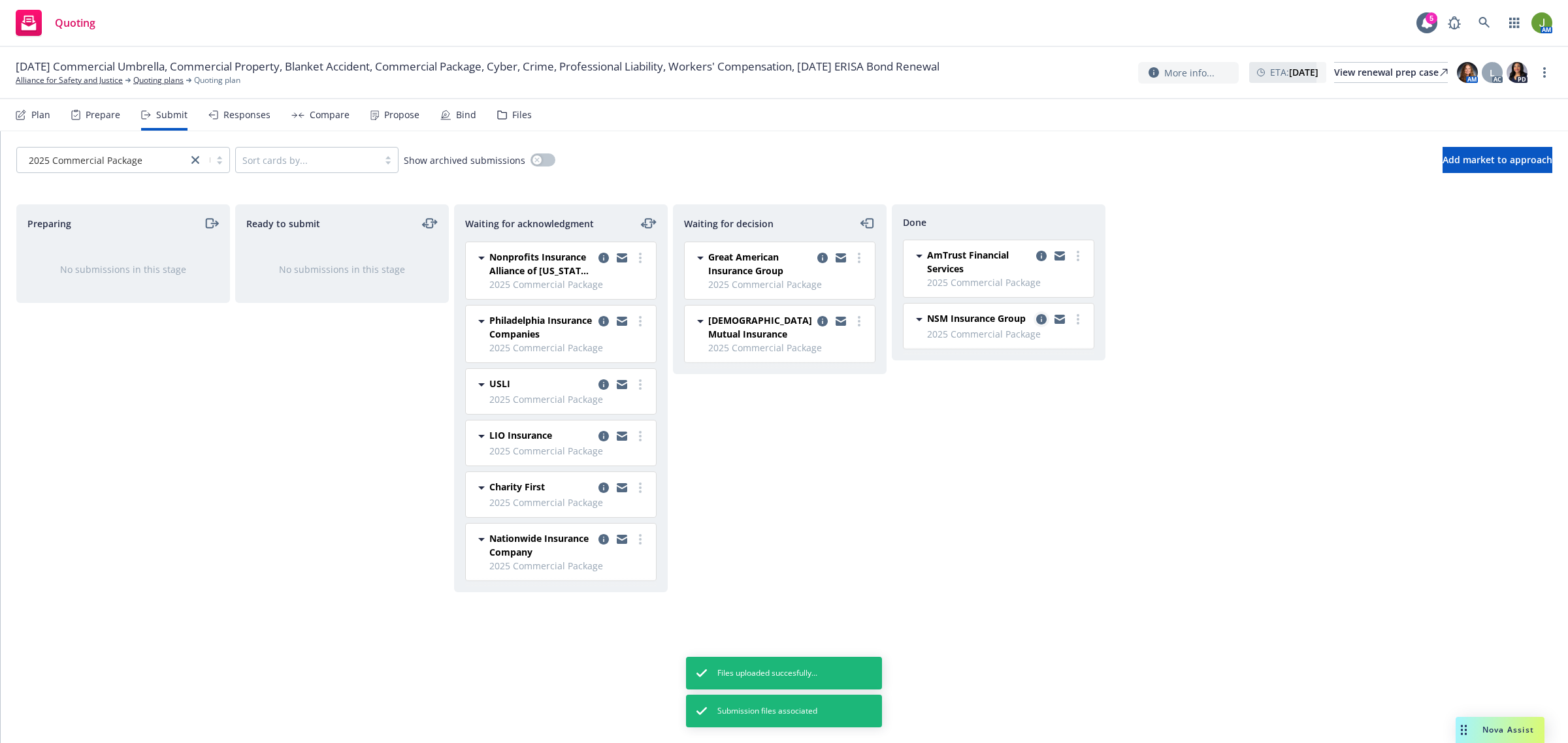
click at [1044, 317] on icon "copy logging email" at bounding box center [1041, 319] width 11 height 11
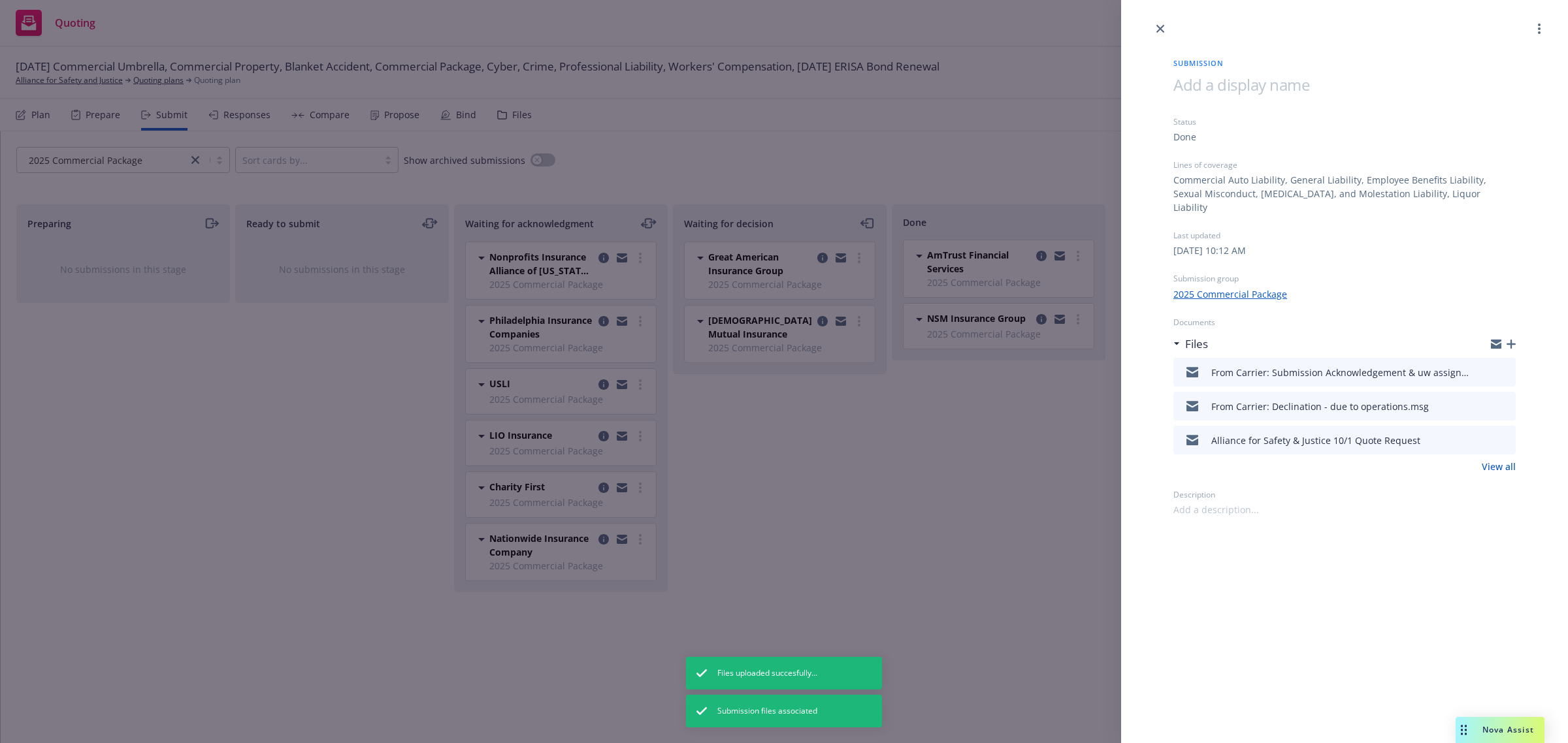
click at [1500, 460] on link "View all" at bounding box center [1498, 466] width 34 height 14
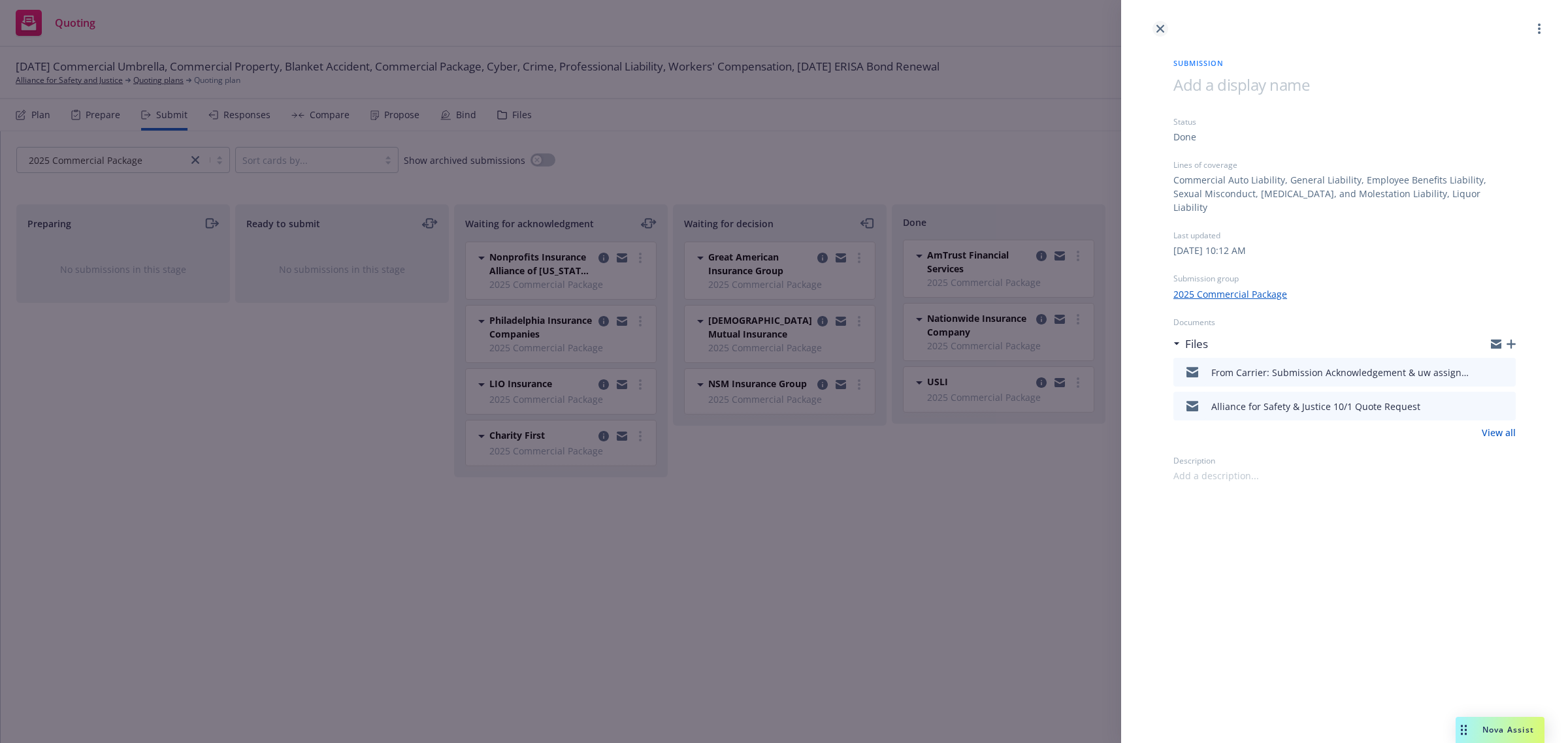
click at [1163, 26] on div at bounding box center [1344, 18] width 447 height 37
click at [1163, 26] on icon "close" at bounding box center [1160, 29] width 8 height 8
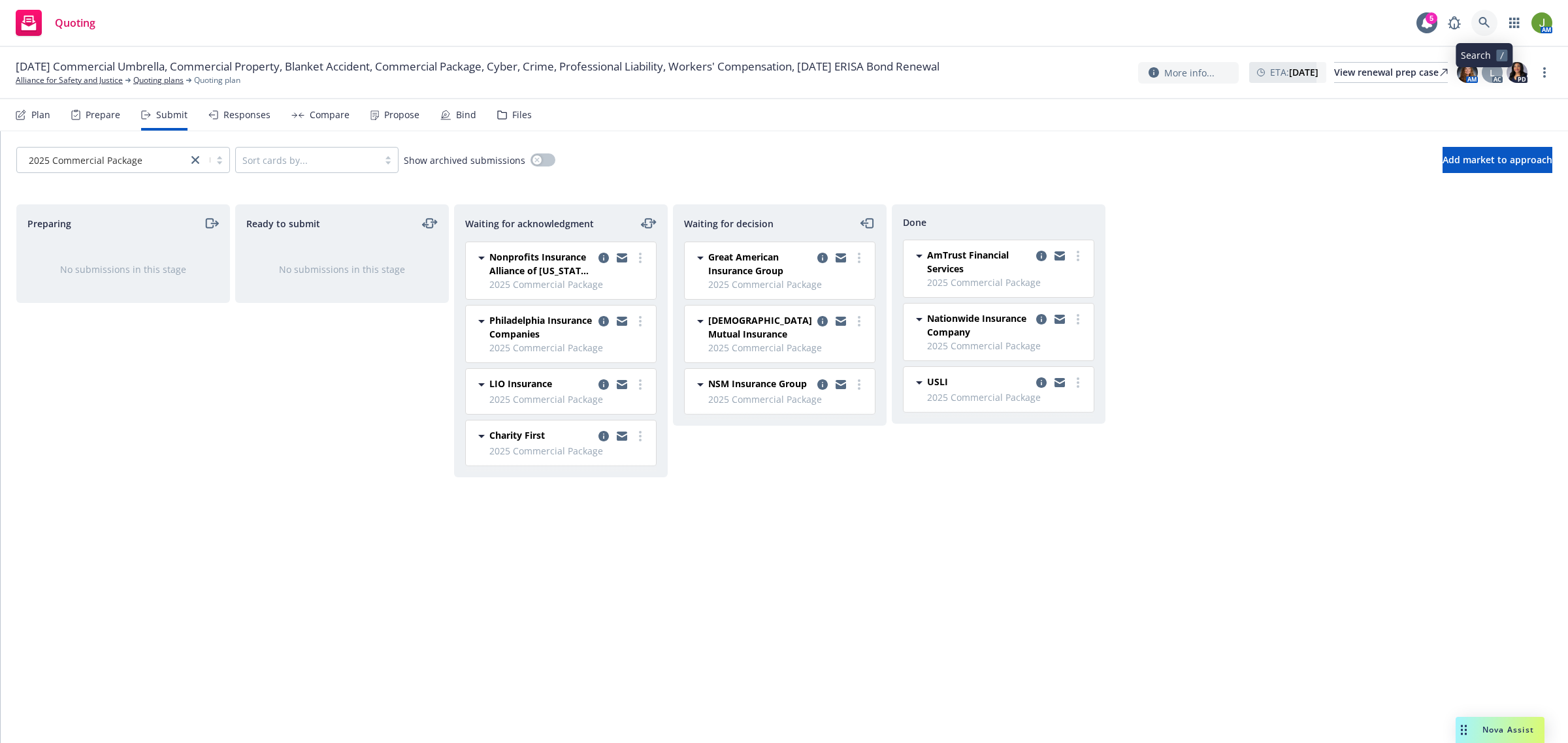
click at [1481, 24] on icon at bounding box center [1484, 23] width 11 height 11
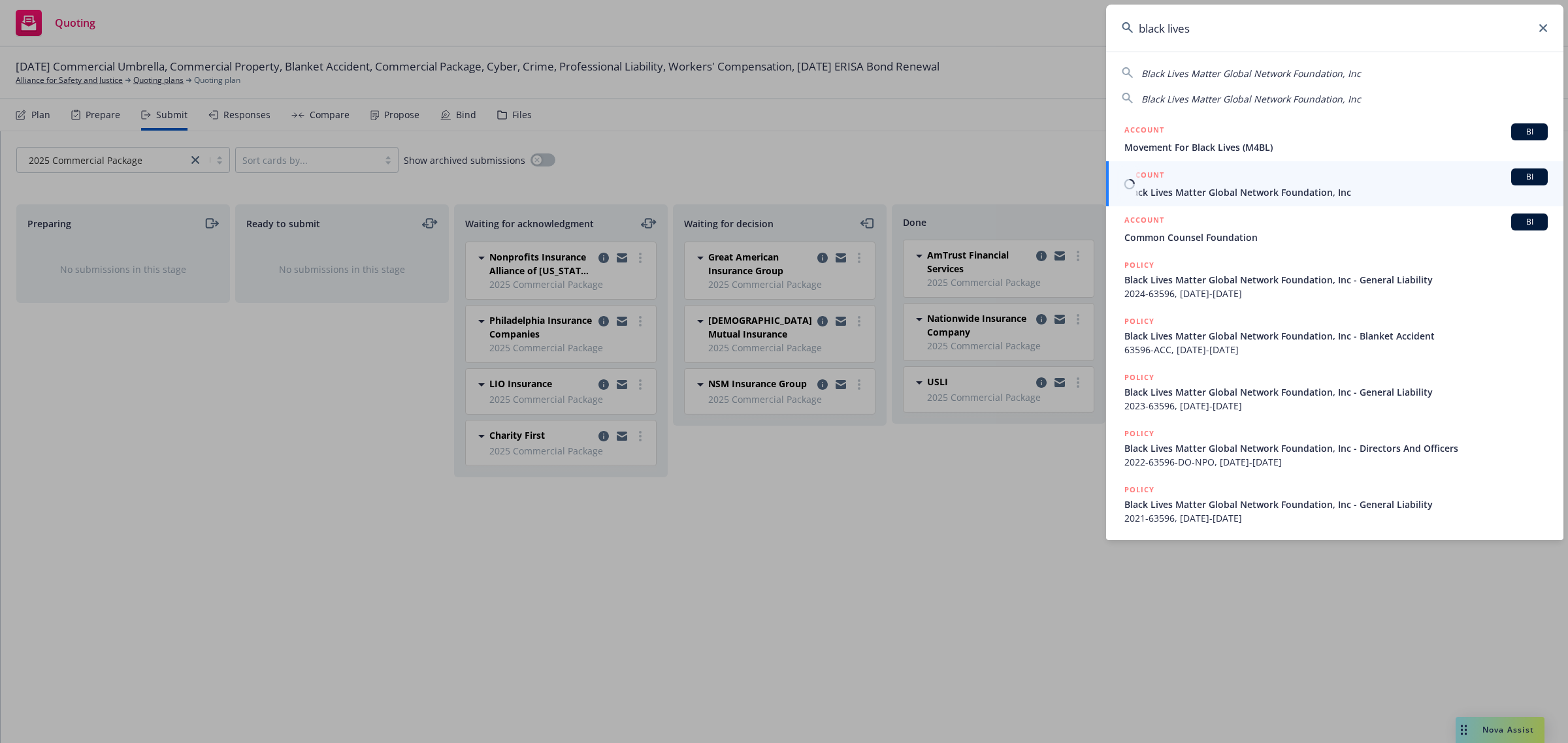
type input "black lives"
click at [1207, 193] on span "Black Lives Matter Global Network Foundation, Inc" at bounding box center [1336, 192] width 423 height 14
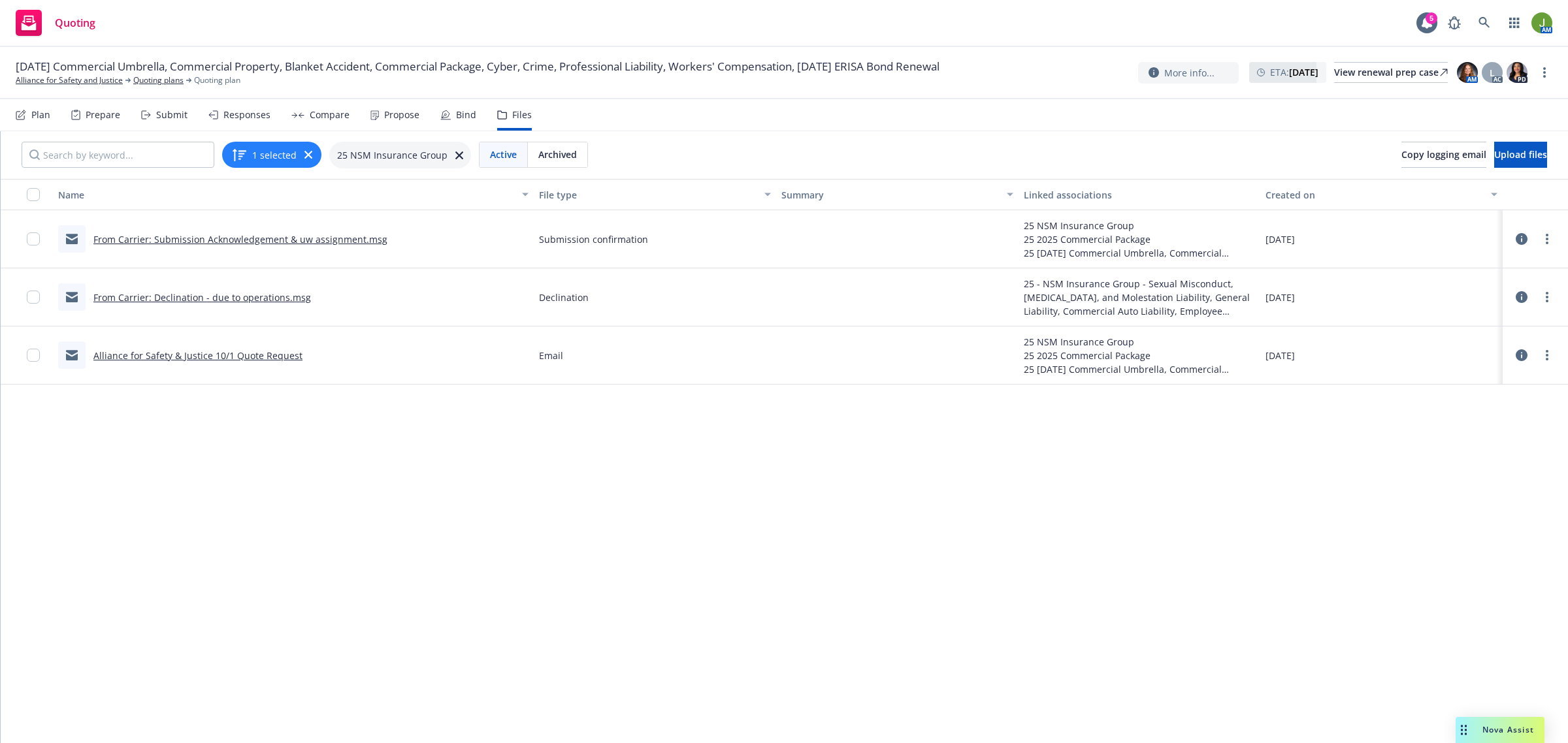
click at [263, 294] on link "From Carrier: Declination - due to operations.msg" at bounding box center [202, 297] width 217 height 12
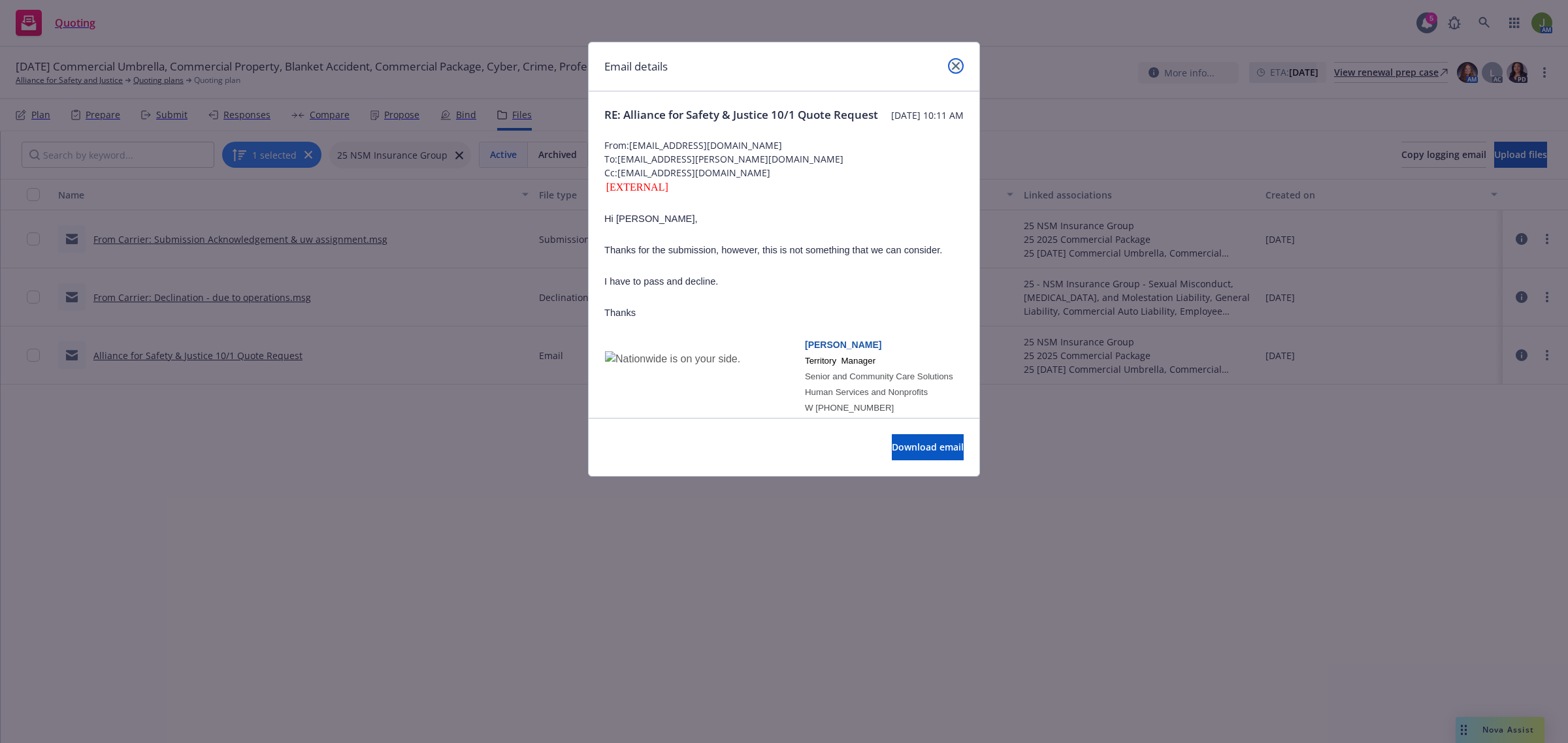
click at [957, 66] on icon "close" at bounding box center [956, 67] width 8 height 8
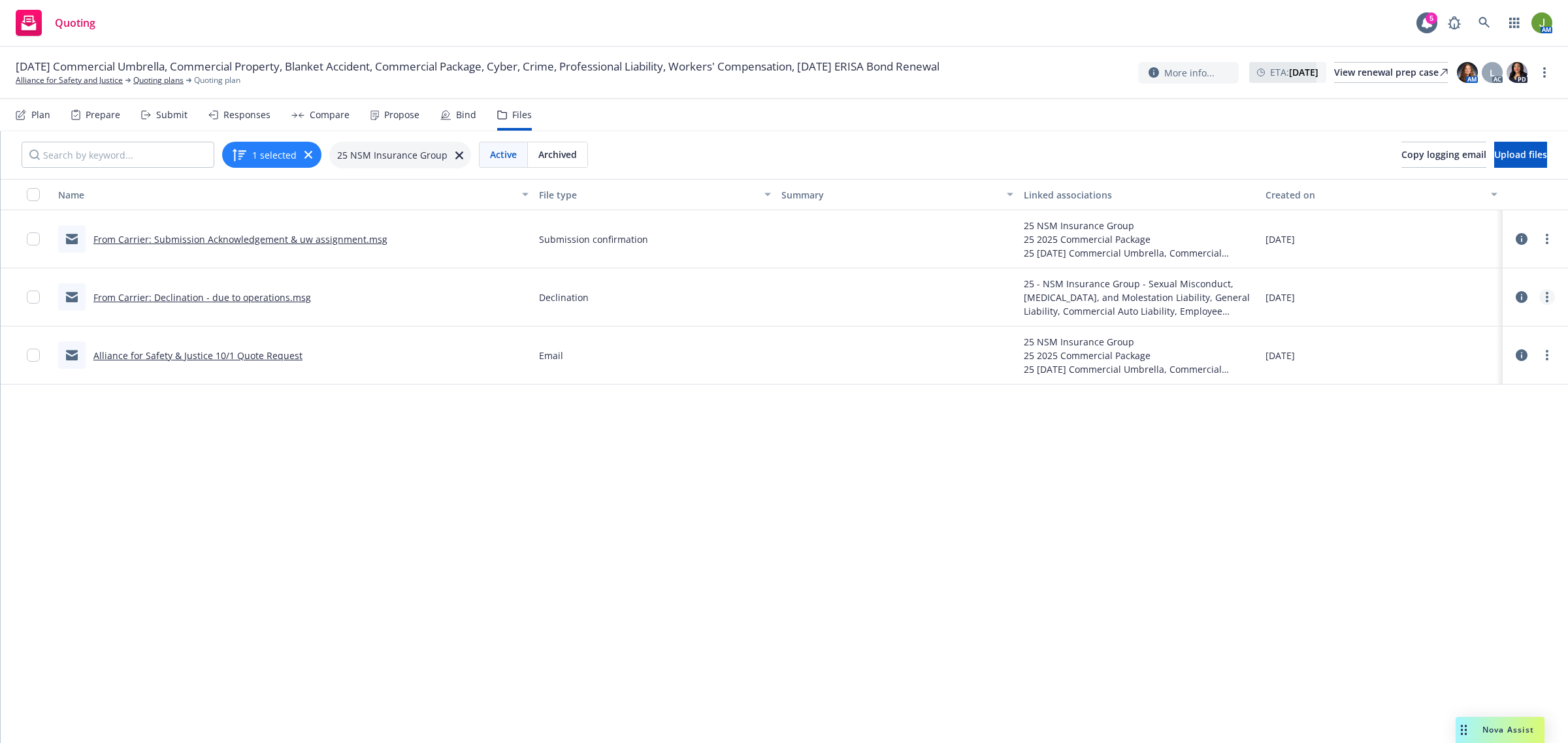
click at [1544, 295] on link "more" at bounding box center [1546, 297] width 15 height 15
click at [1542, 400] on link "Update associations" at bounding box center [1489, 402] width 130 height 26
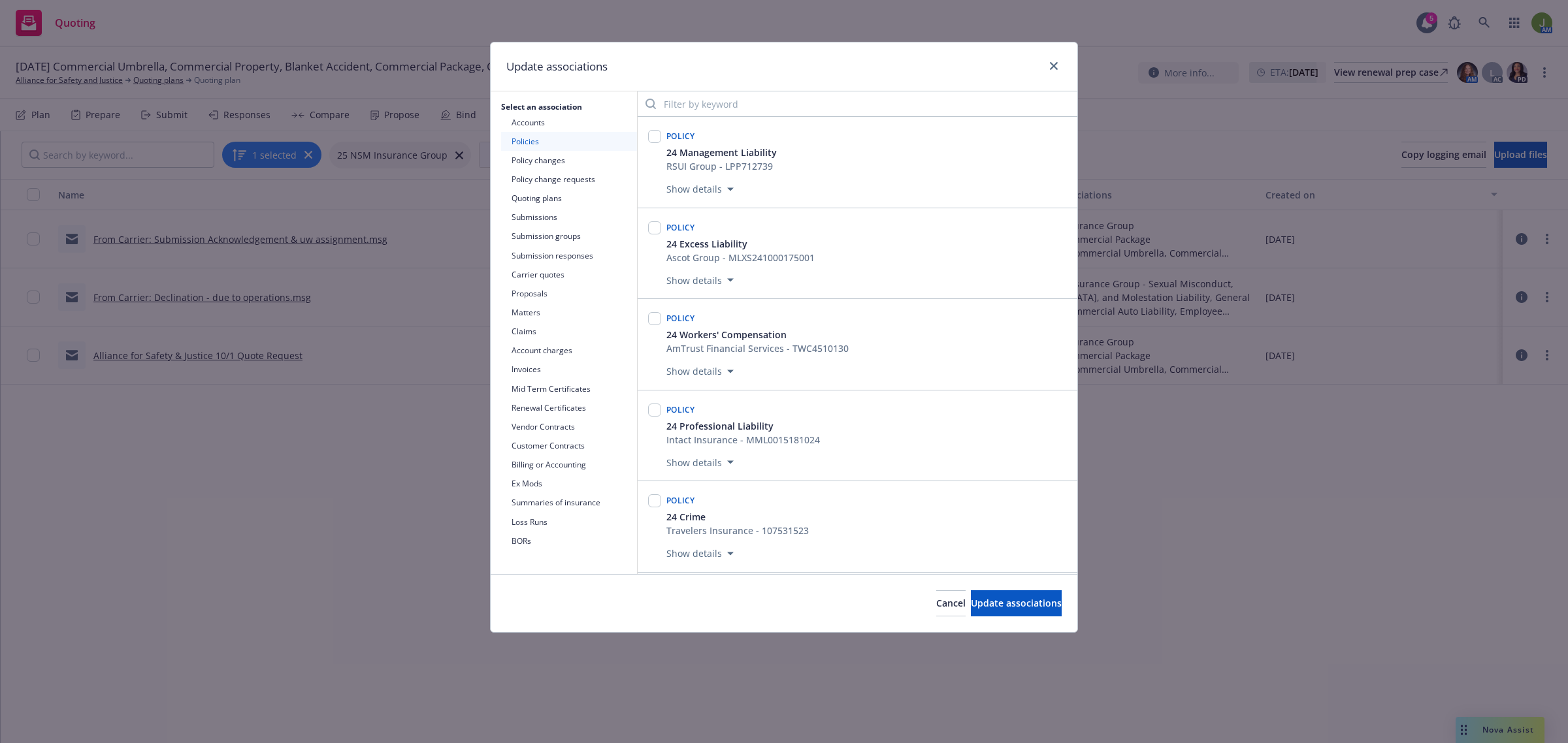
click at [509, 216] on button "Submissions" at bounding box center [569, 217] width 136 height 19
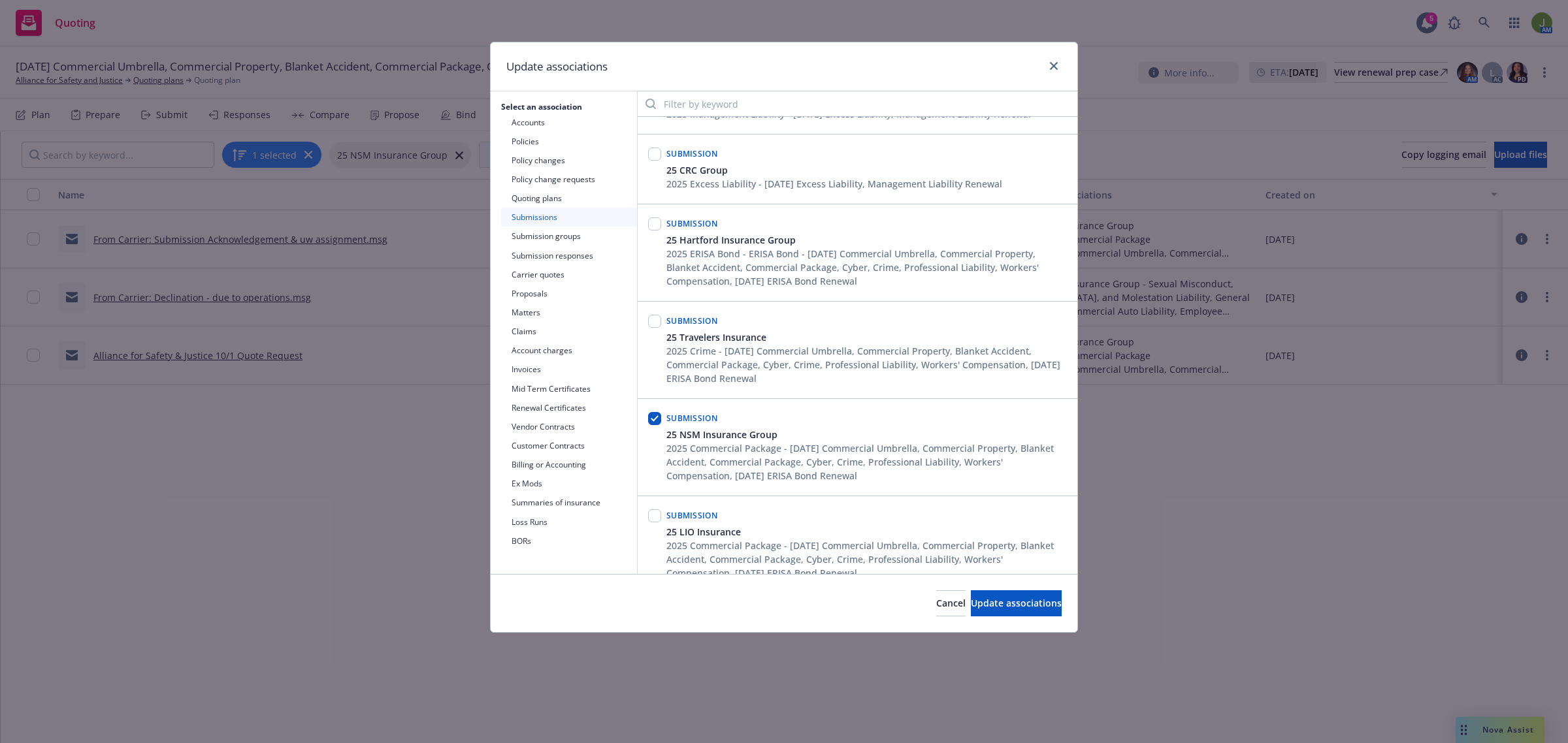
scroll to position [82, 0]
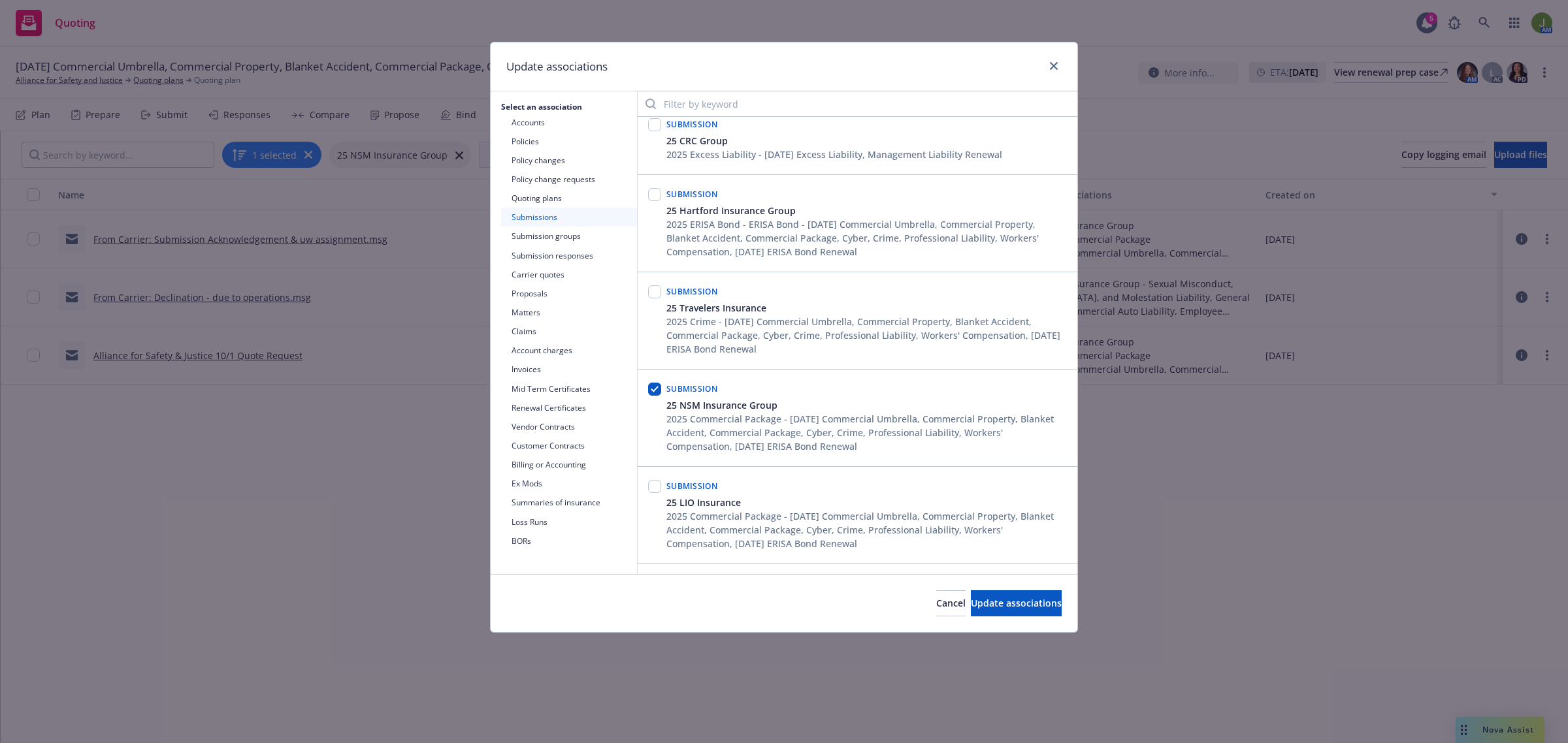
click at [556, 234] on button "Submission groups" at bounding box center [569, 235] width 136 height 19
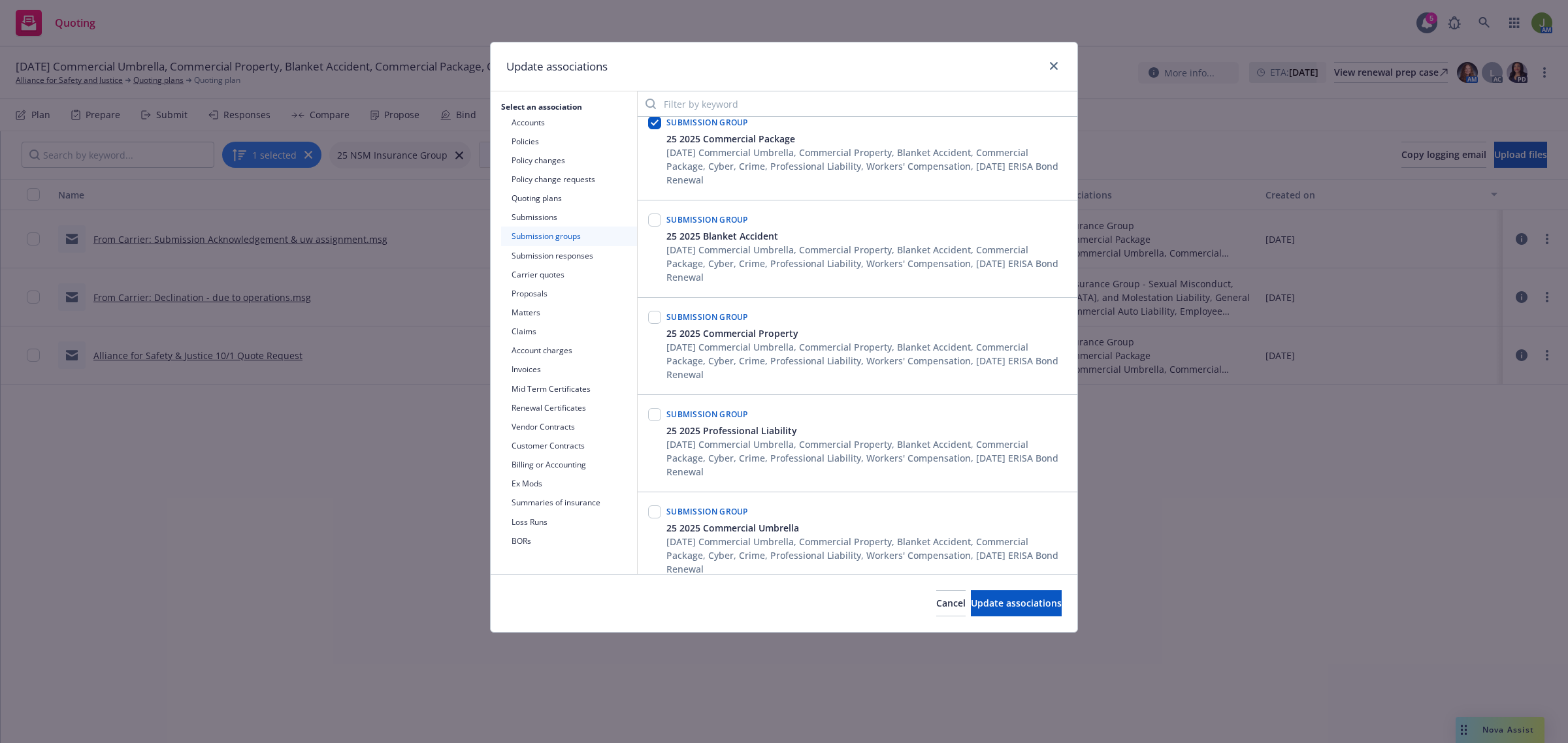
scroll to position [572, 0]
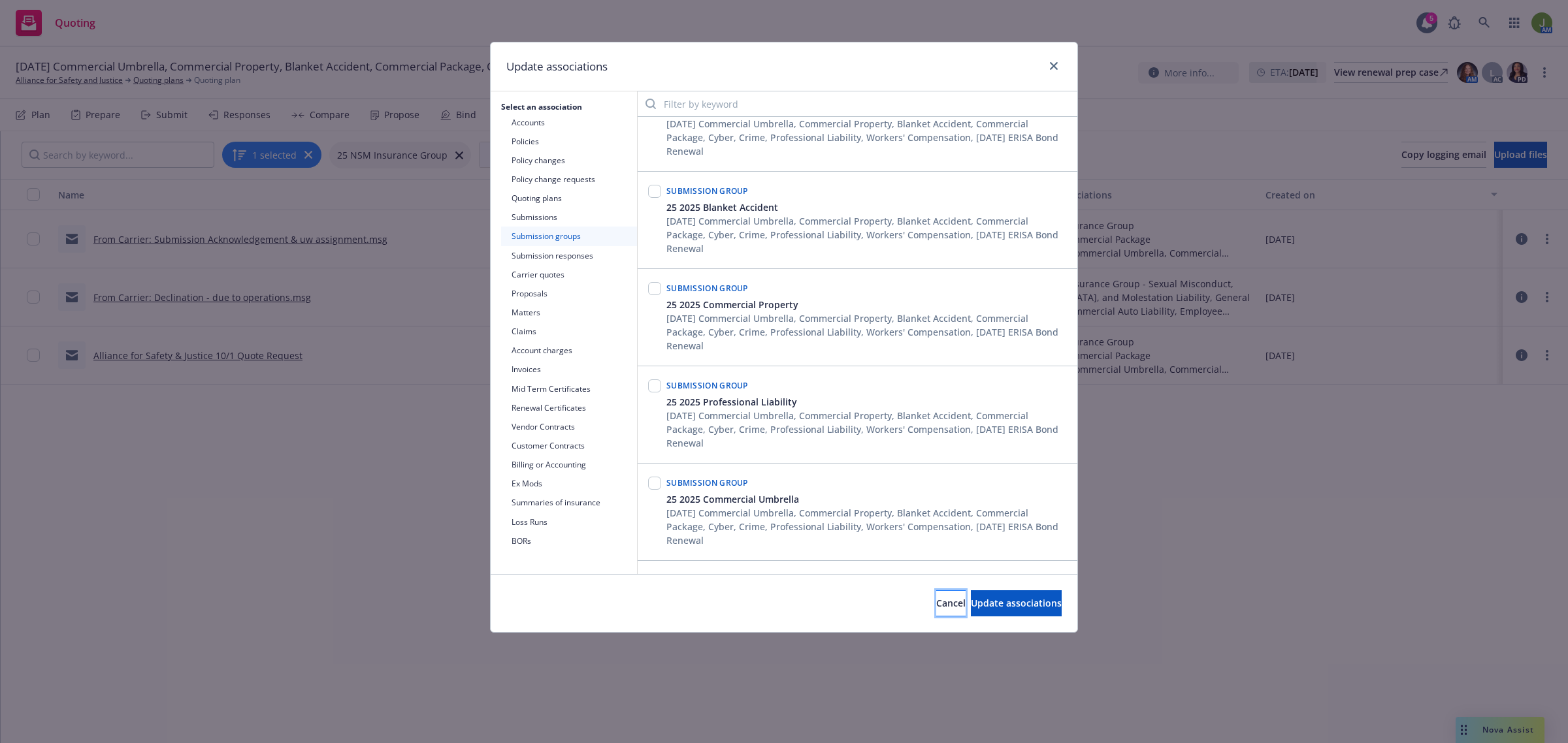
click at [936, 602] on span "Cancel" at bounding box center [951, 603] width 29 height 12
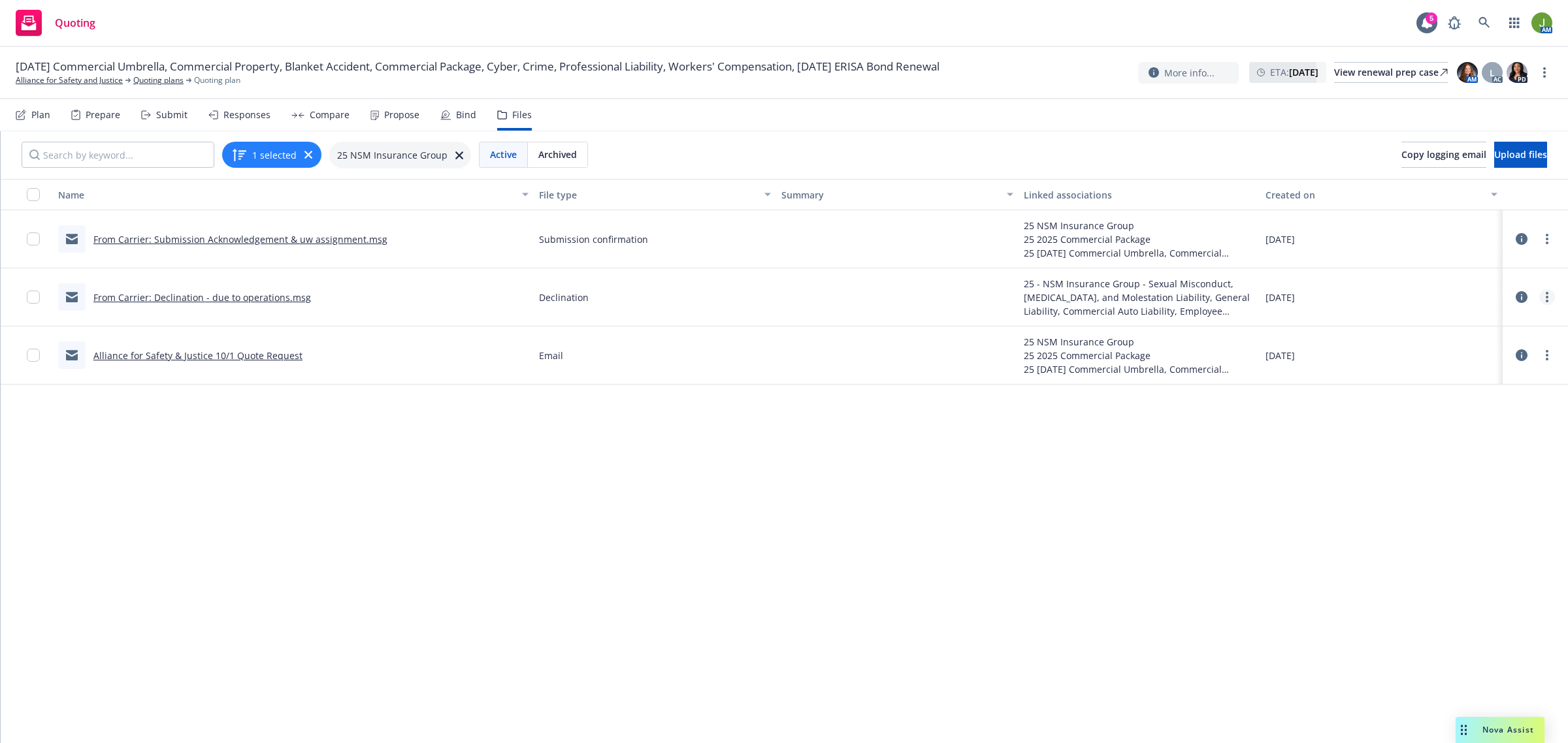
click at [1549, 299] on link "more" at bounding box center [1546, 297] width 15 height 15
click at [851, 565] on div "Name File type Summary Linked associations Created on From Carrier: Submission …" at bounding box center [784, 462] width 1567 height 565
click at [144, 79] on link "Quoting plans" at bounding box center [158, 80] width 50 height 11
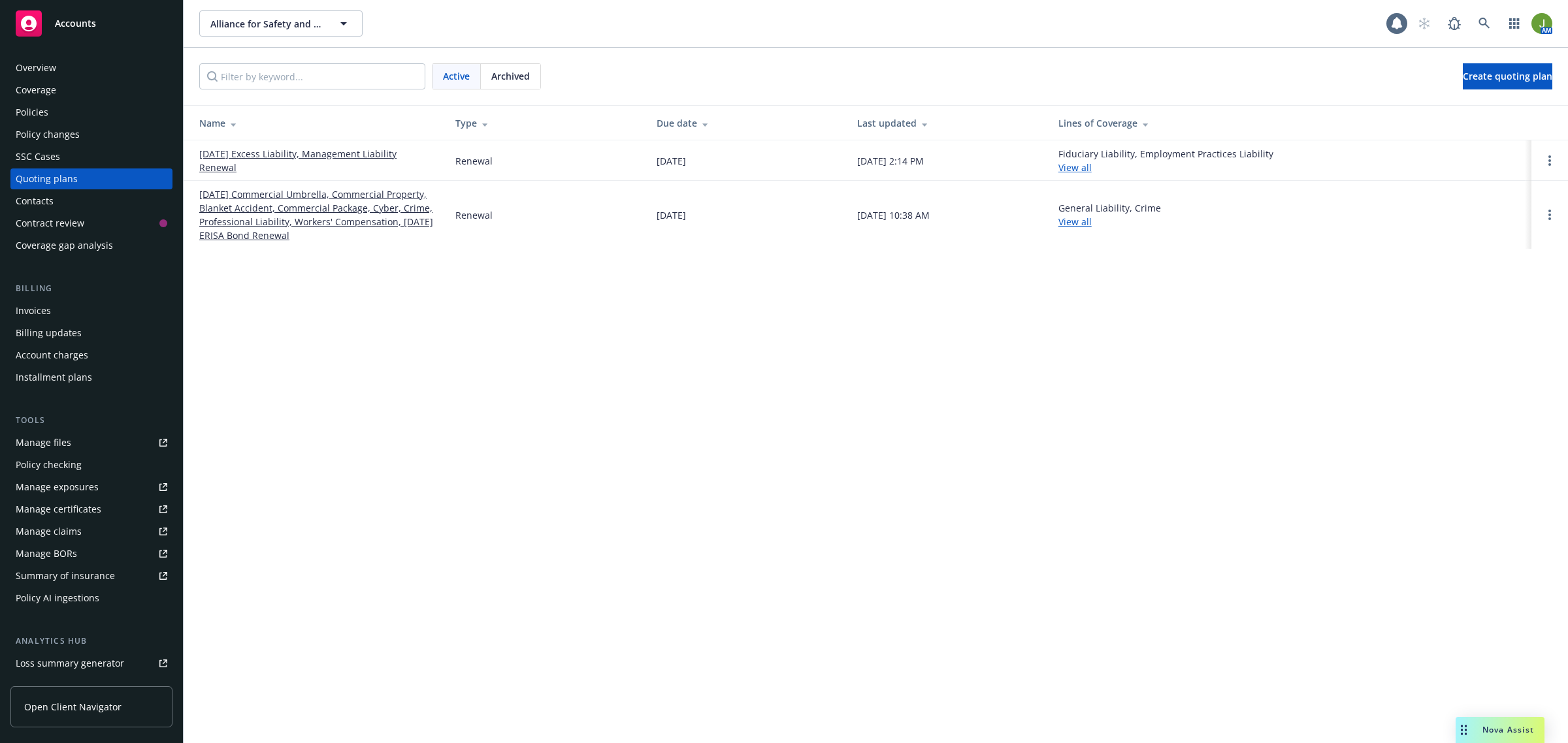
click at [281, 232] on link "[DATE] Commercial Umbrella, Commercial Property, Blanket Accident, Commercial P…" at bounding box center [317, 215] width 235 height 55
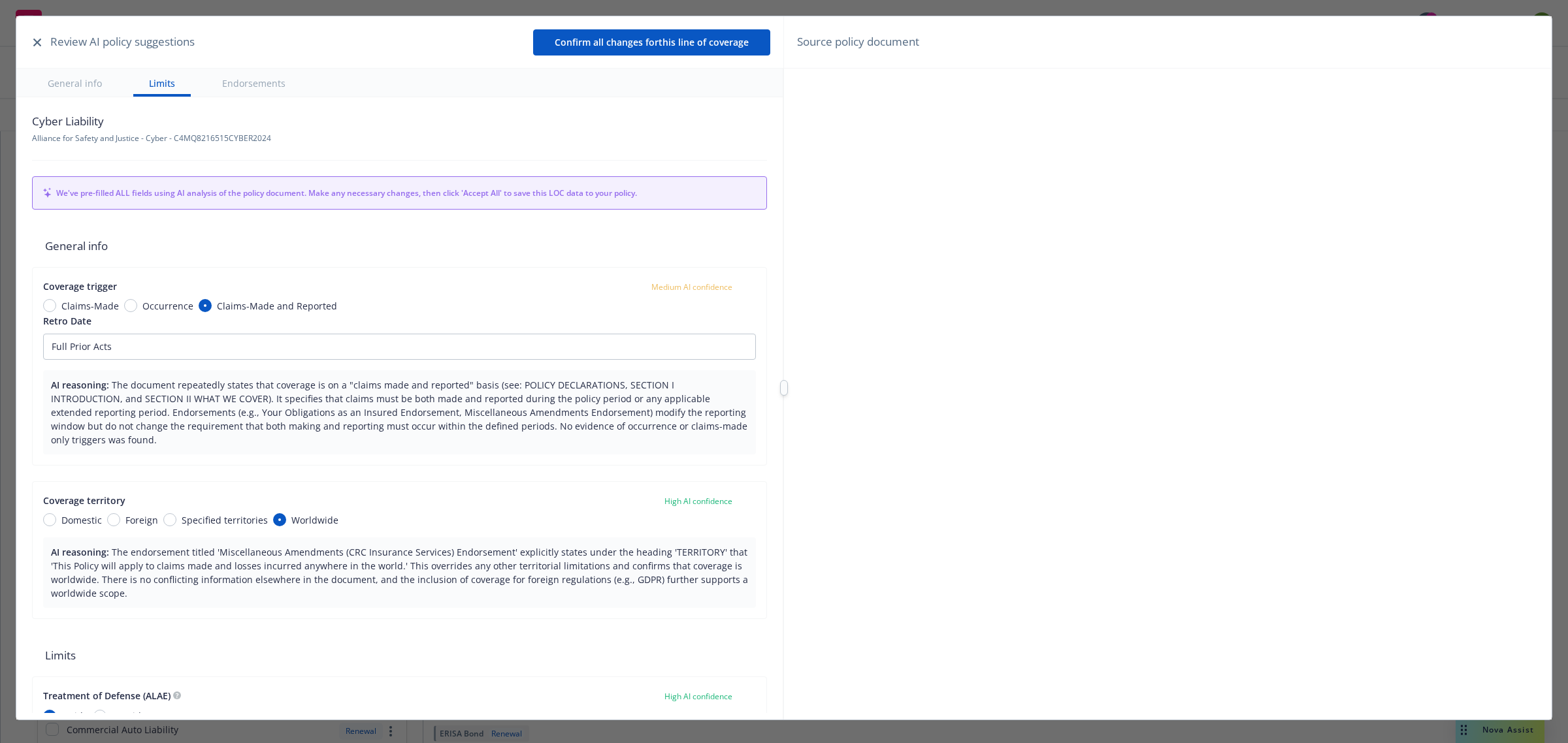
click at [34, 44] on icon "button" at bounding box center [37, 43] width 8 height 8
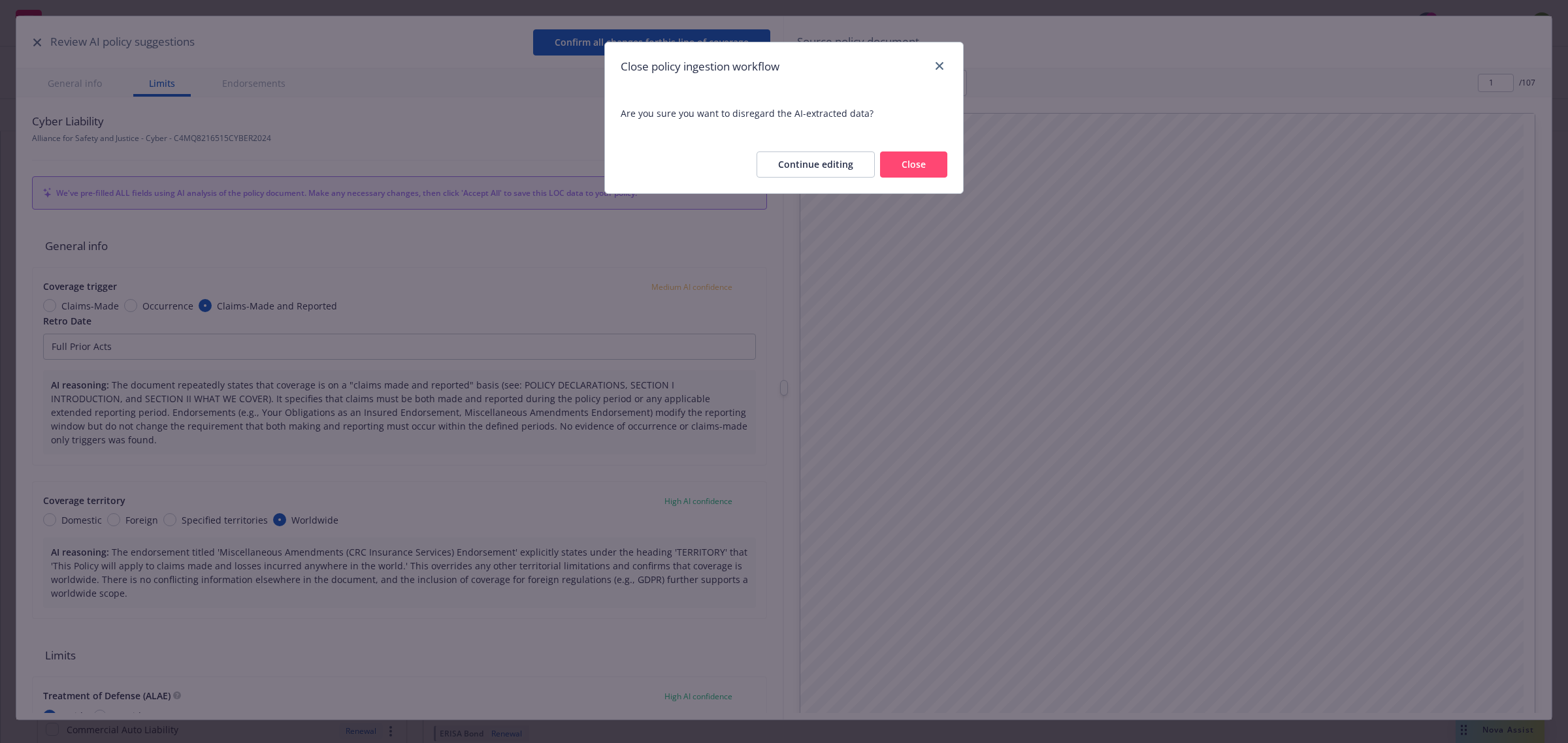
click at [908, 169] on button "Close" at bounding box center [913, 165] width 67 height 26
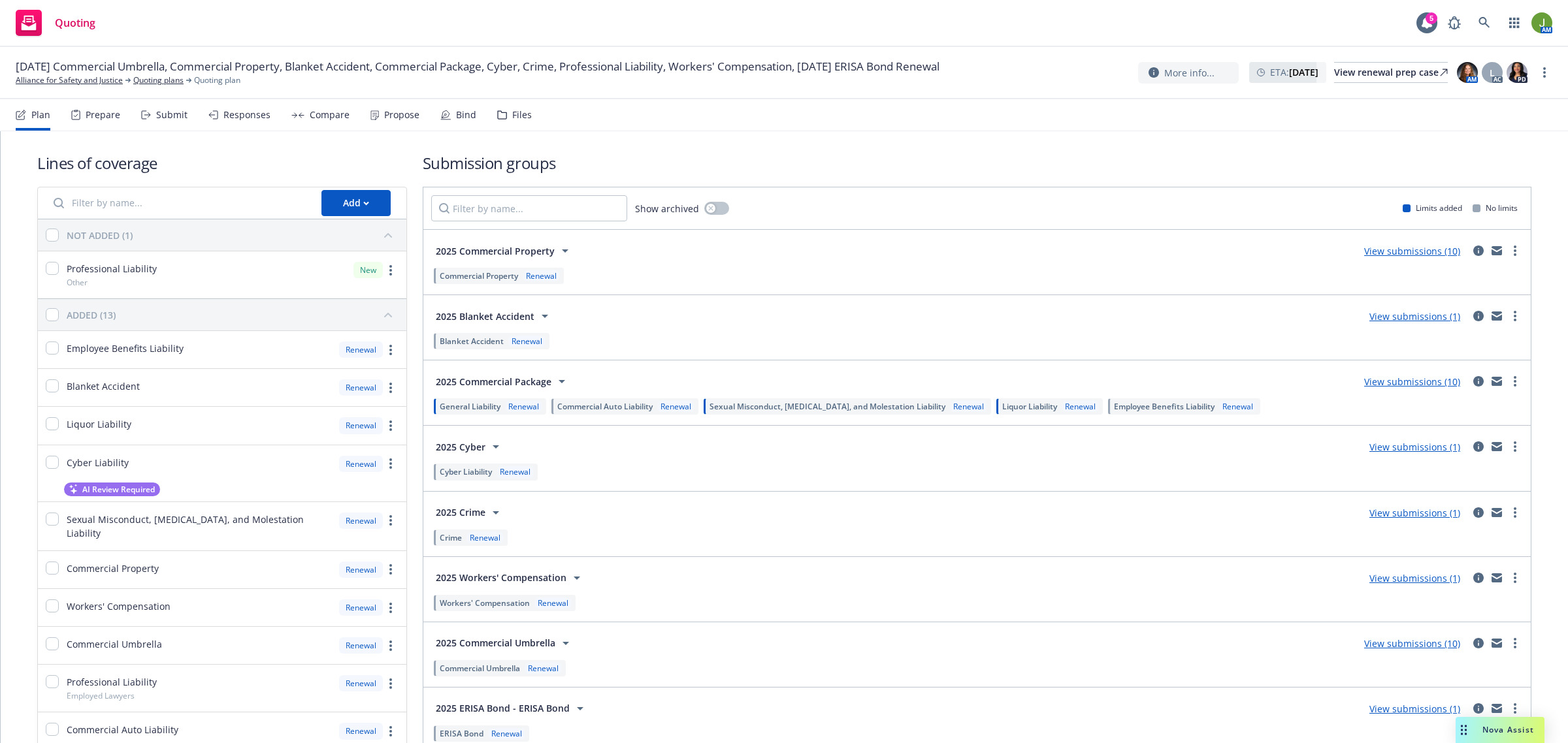
click at [1421, 385] on link "View submissions (10)" at bounding box center [1412, 381] width 96 height 12
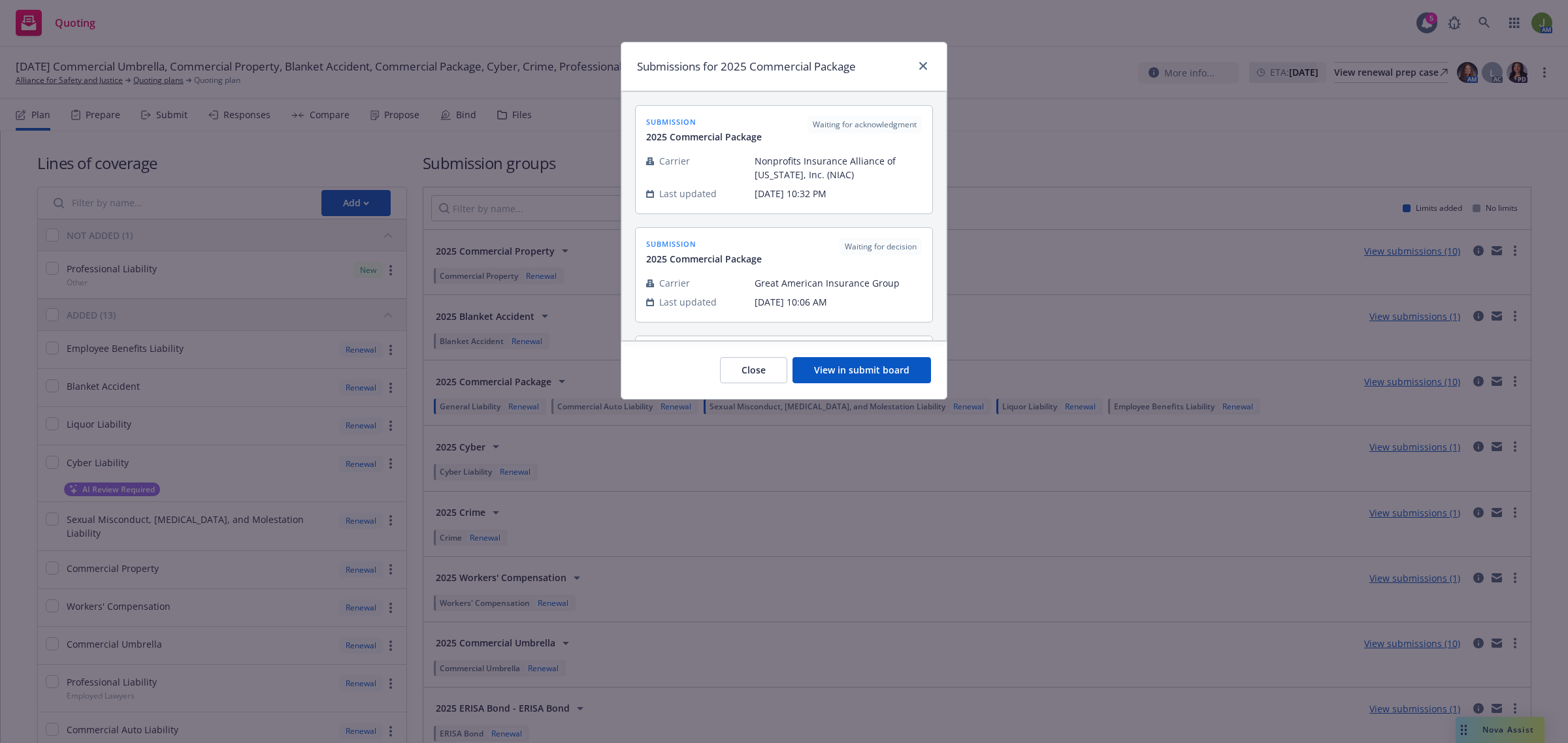
click at [869, 382] on button "View in submit board" at bounding box center [861, 371] width 139 height 26
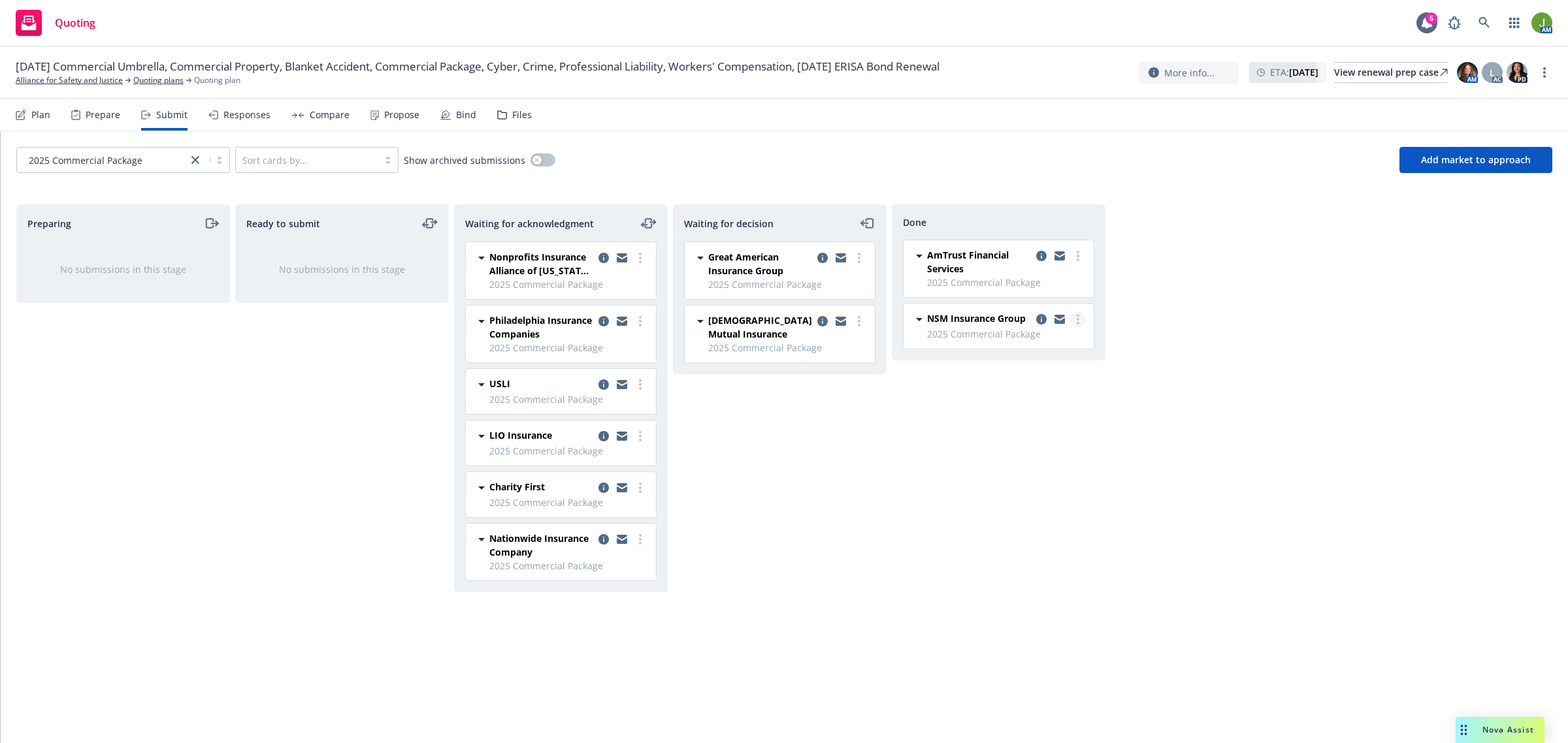
click at [1079, 320] on circle "more" at bounding box center [1077, 319] width 2 height 2
click at [1072, 341] on span "Move back one step" at bounding box center [1013, 346] width 118 height 12
click at [640, 540] on icon "more" at bounding box center [640, 539] width 2 height 11
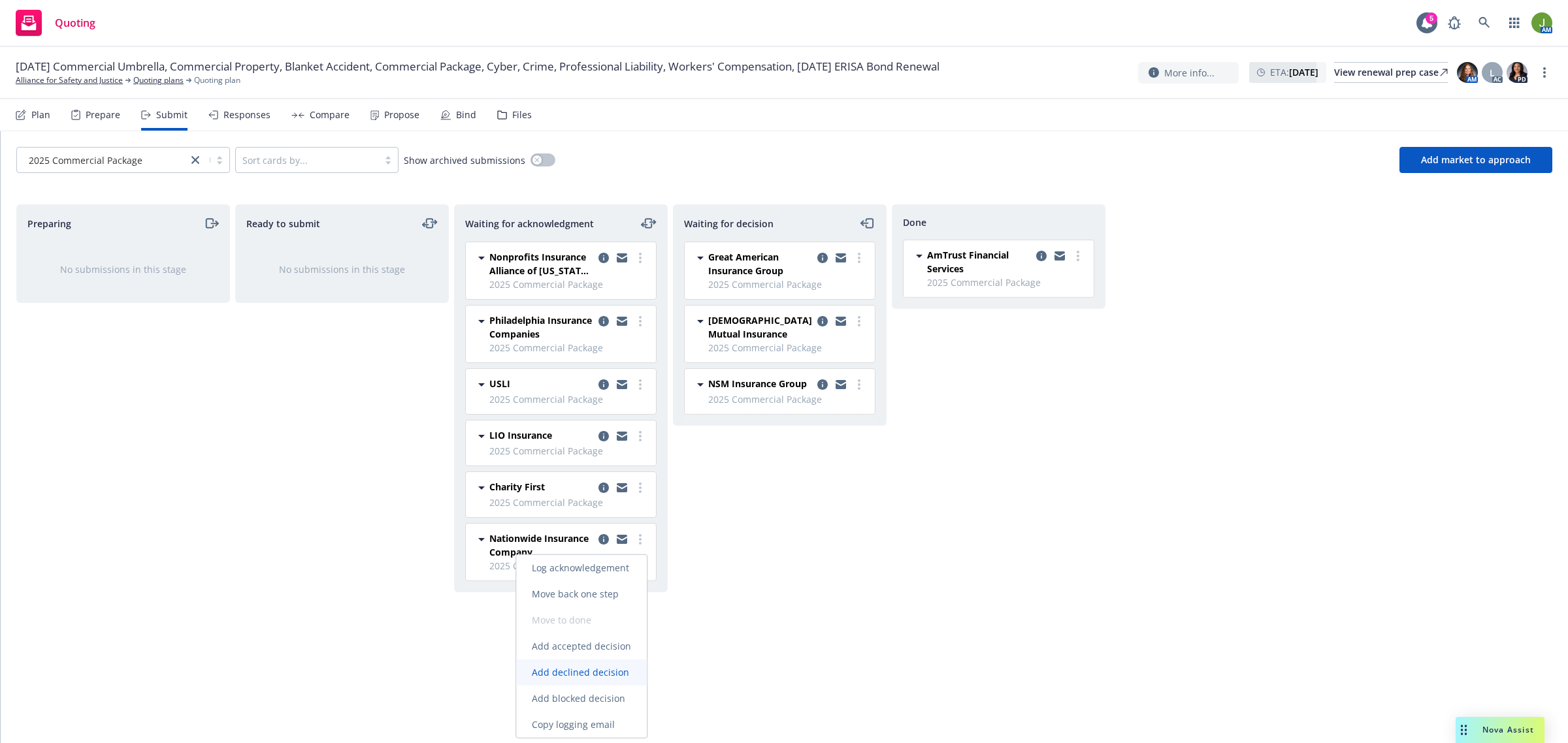
click at [603, 666] on span "Add declined decision" at bounding box center [580, 672] width 129 height 12
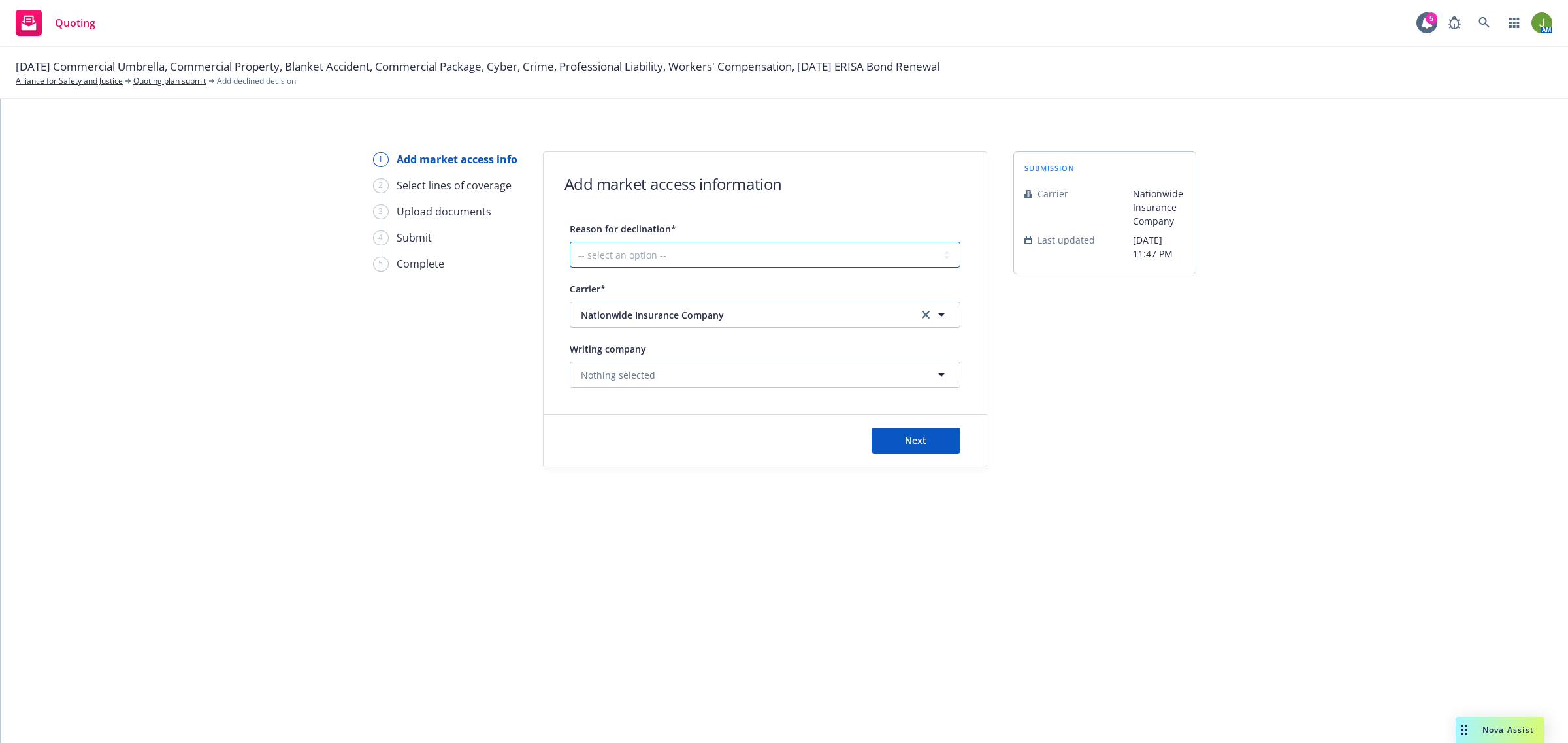
click at [612, 256] on select "-- select an option -- Cannot compete with other markets Carrier non-renewed Ca…" at bounding box center [765, 255] width 391 height 26
select select "DOES_NOT_FIT_UNDERWRITER_APPETITE"
click at [569, 242] on select "-- select an option -- Cannot compete with other markets Carrier non-renewed Ca…" at bounding box center [765, 255] width 391 height 26
click at [941, 432] on button "Next" at bounding box center [916, 440] width 89 height 26
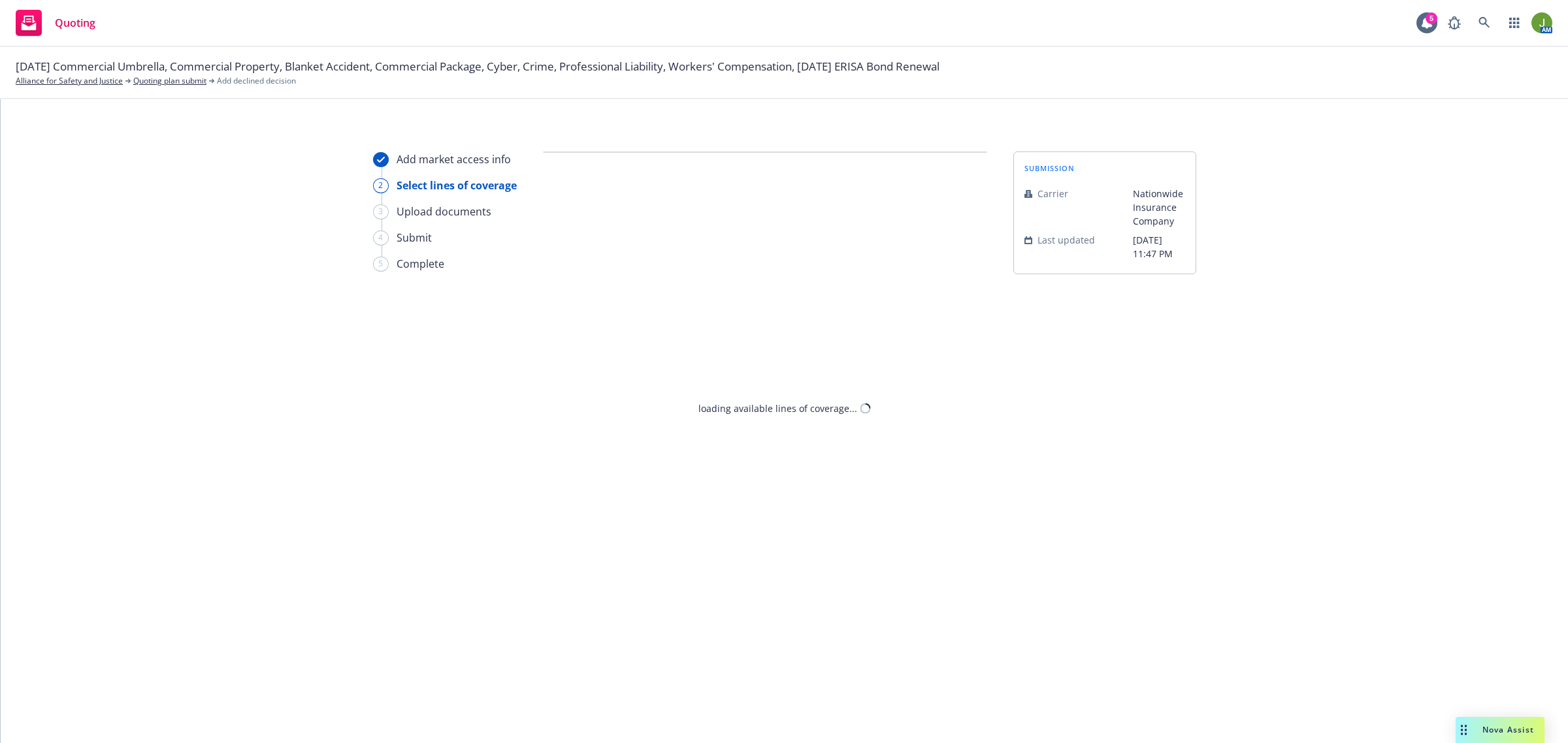
select select "DOES_NOT_FIT_UNDERWRITER_APPETITE"
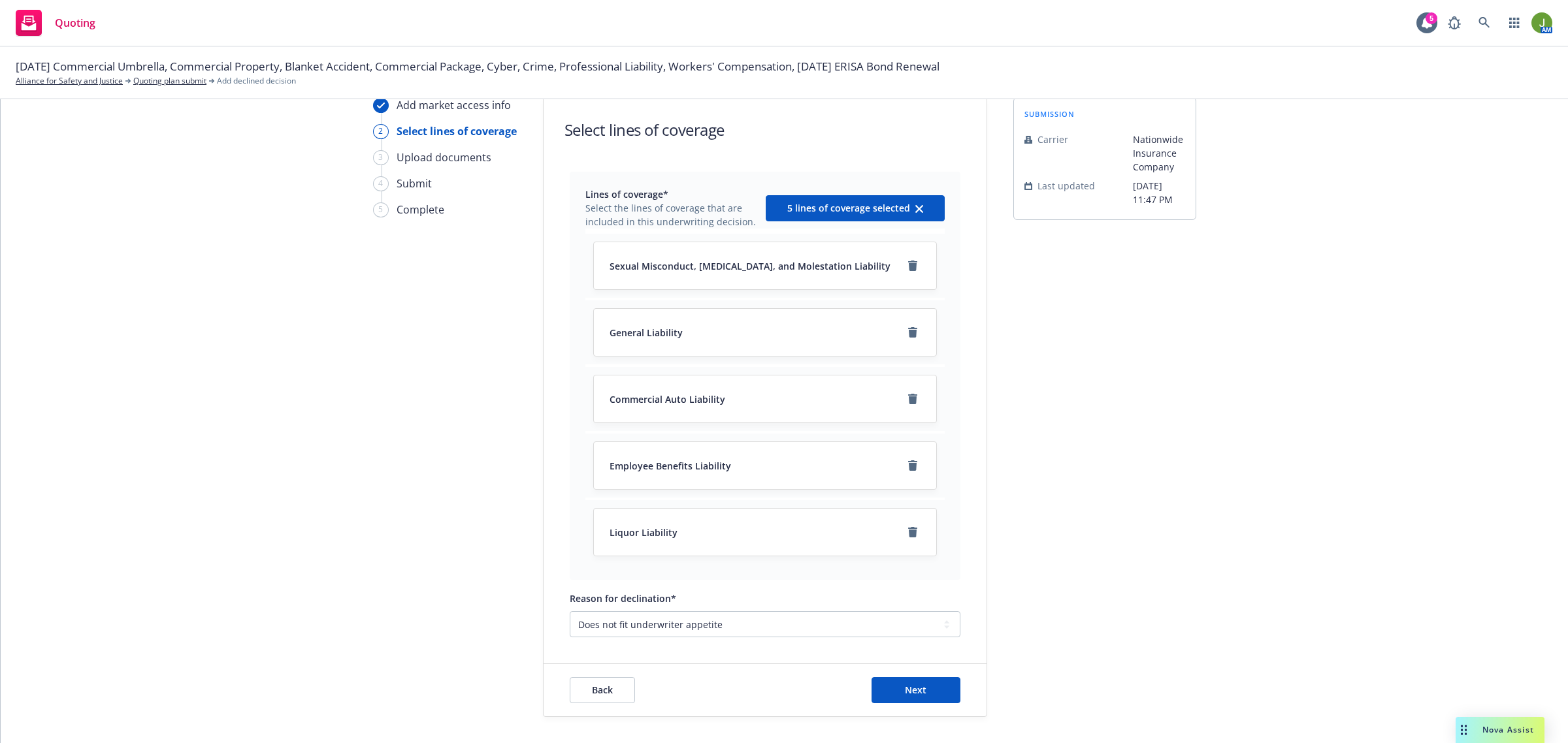
scroll to position [113, 0]
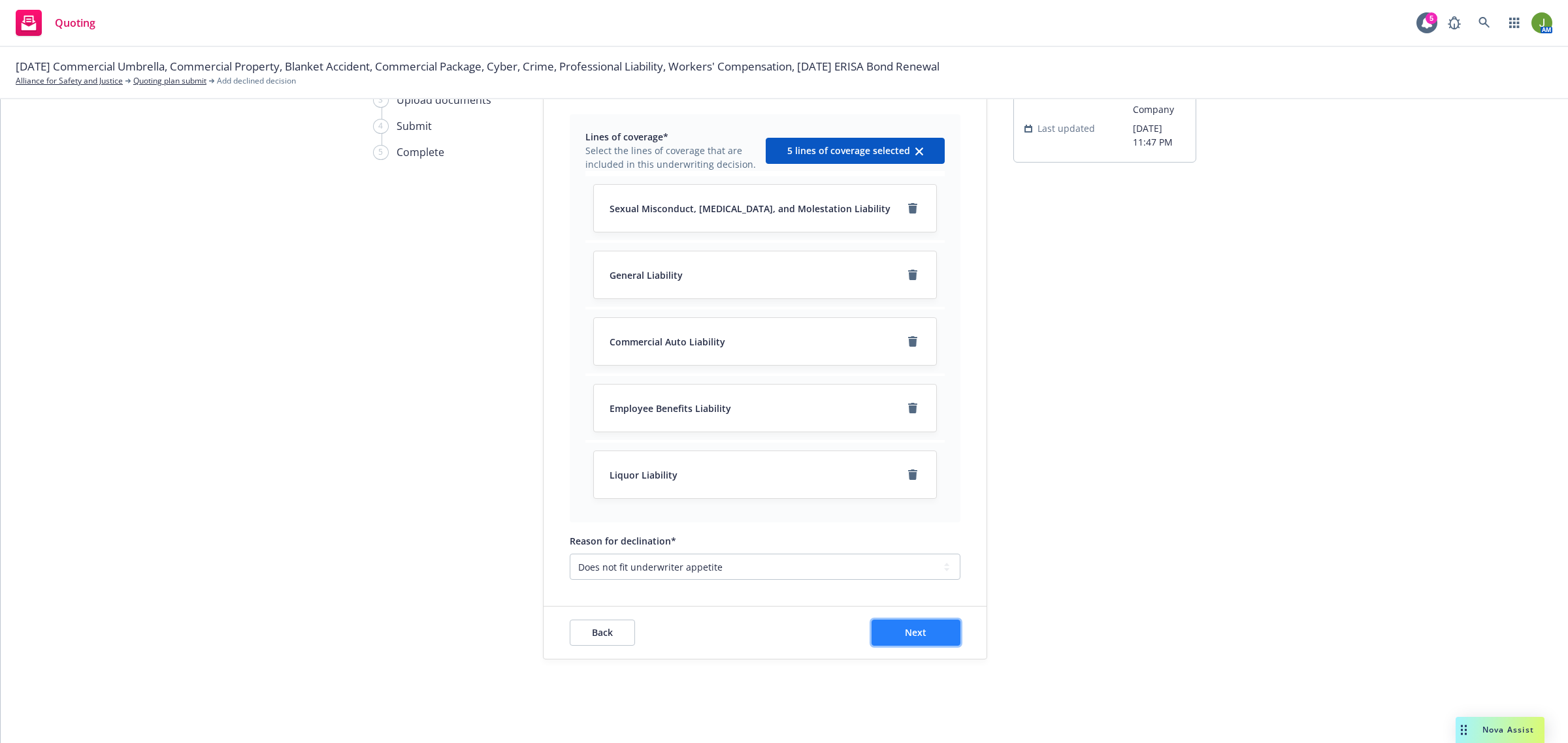
click at [926, 633] on button "Next" at bounding box center [916, 633] width 89 height 26
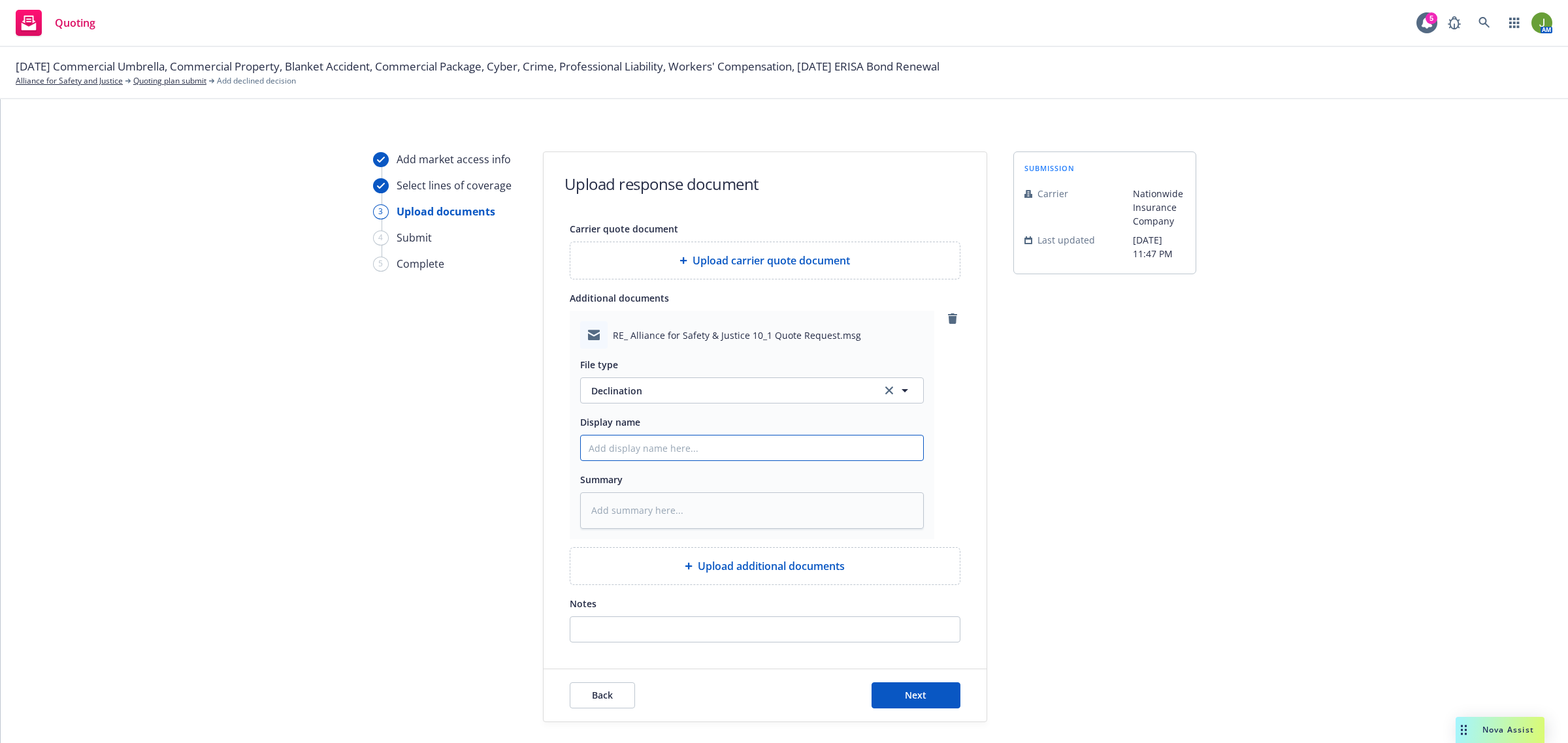
drag, startPoint x: 615, startPoint y: 449, endPoint x: 615, endPoint y: 459, distance: 10.0
click at [615, 449] on input "Display name" at bounding box center [752, 448] width 342 height 25
type textarea "x"
type input "F"
type textarea "x"
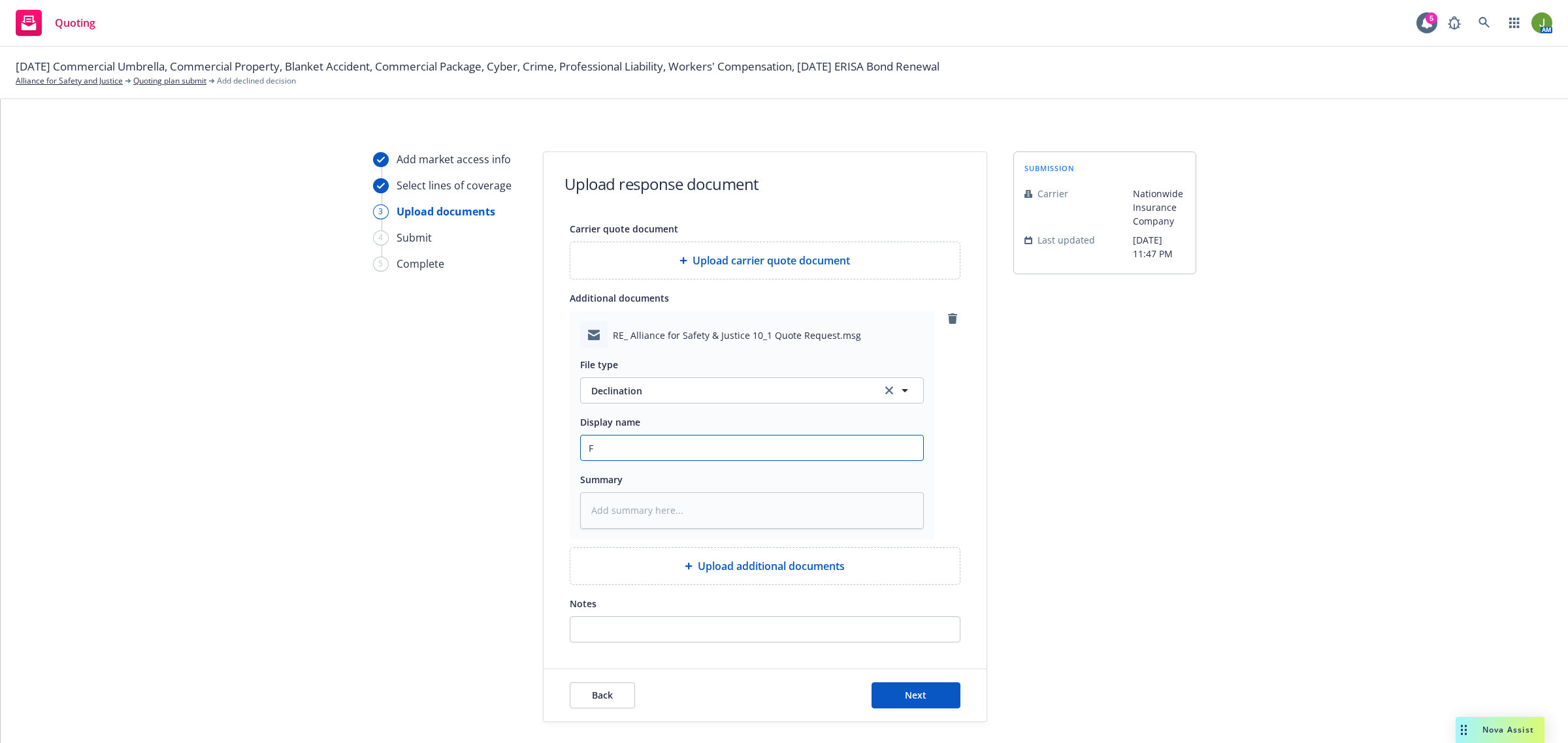
type input "Fr"
type textarea "x"
type input "Fro"
type textarea "x"
type input "From"
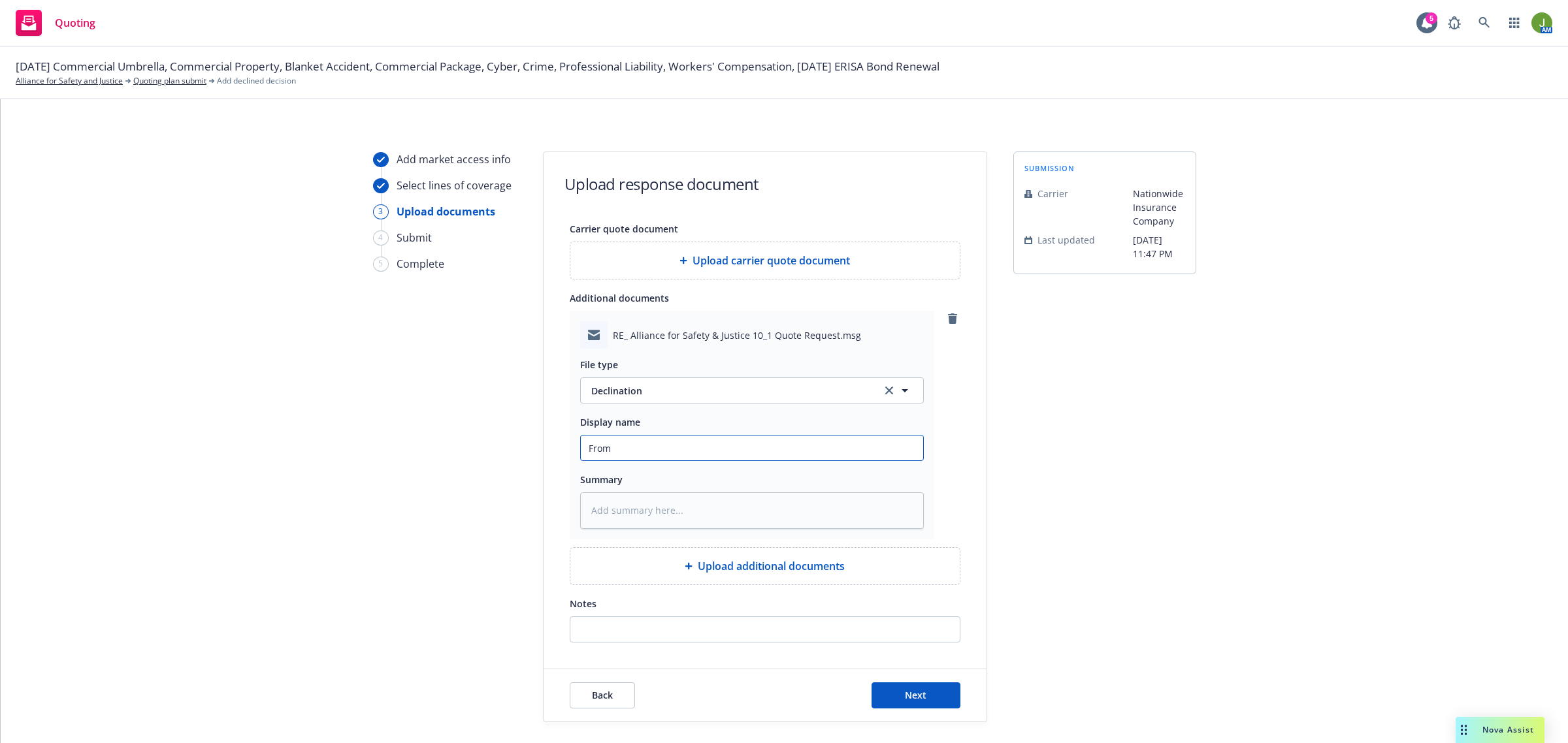
type textarea "x"
type input "From C"
type textarea "x"
type input "From Ca"
type textarea "x"
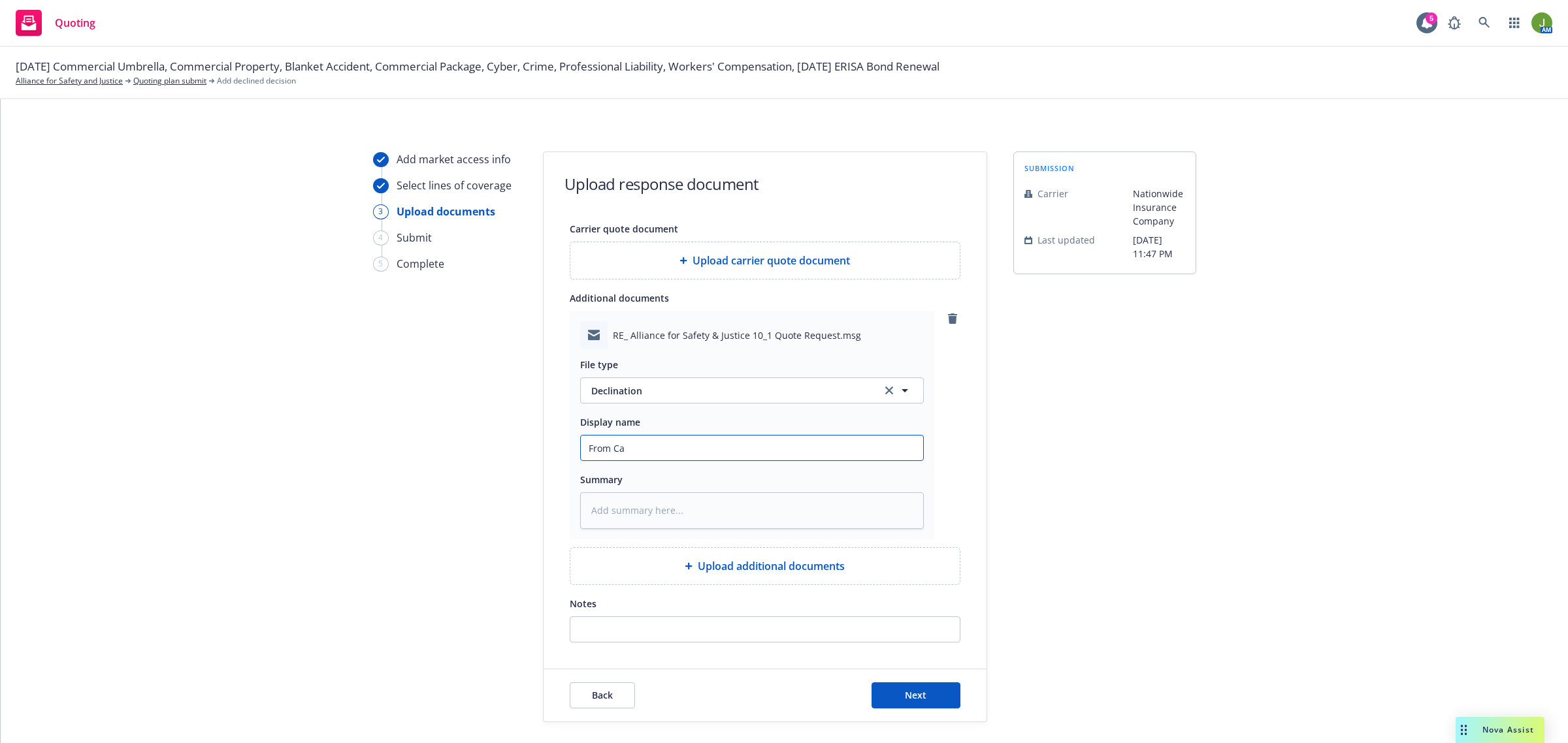
type input "From Car"
type textarea "x"
type input "From [PERSON_NAME]"
type textarea "x"
type input "From [PERSON_NAME]"
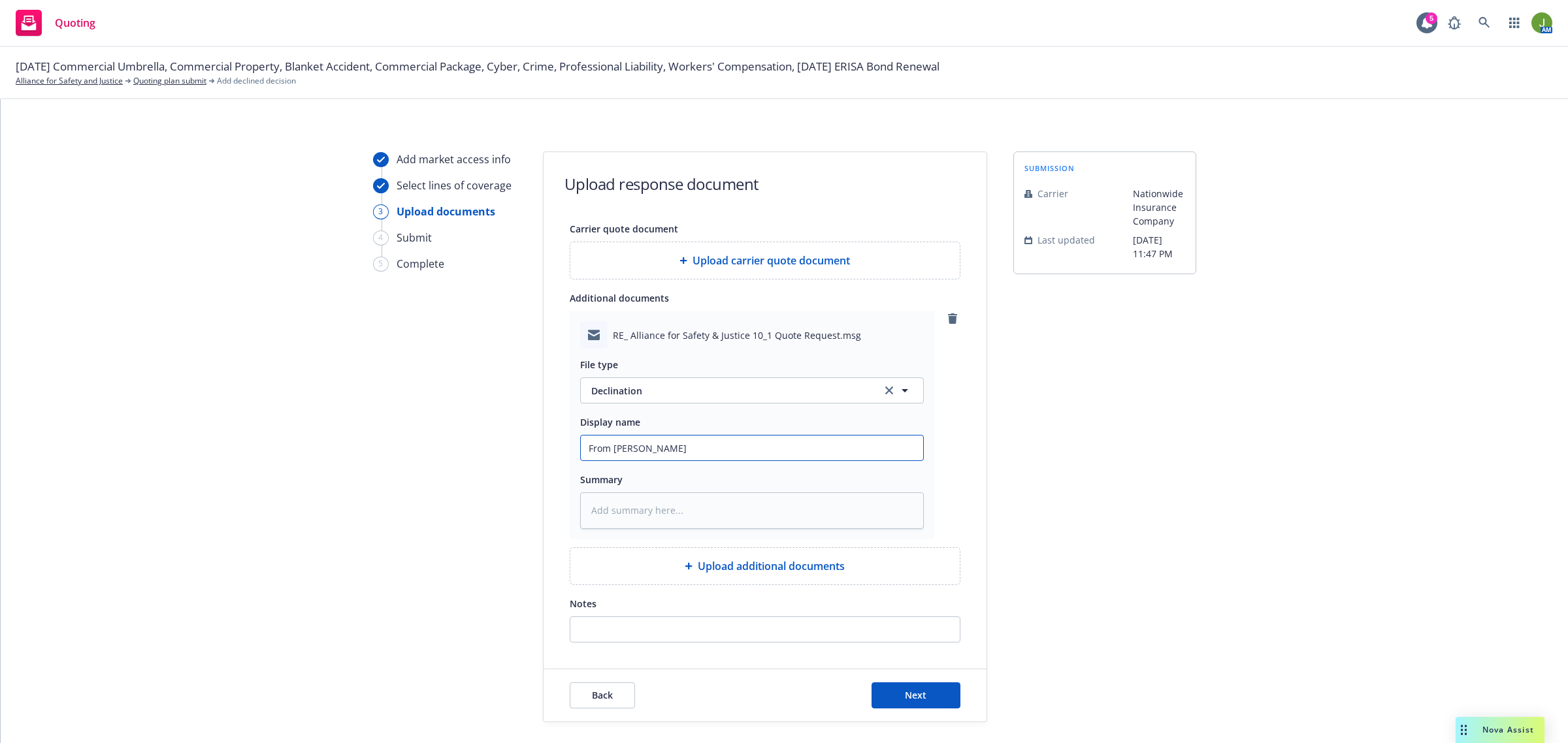
type textarea "x"
type input "From Carrier"
type textarea "x"
type input "From Carrier:"
type textarea "x"
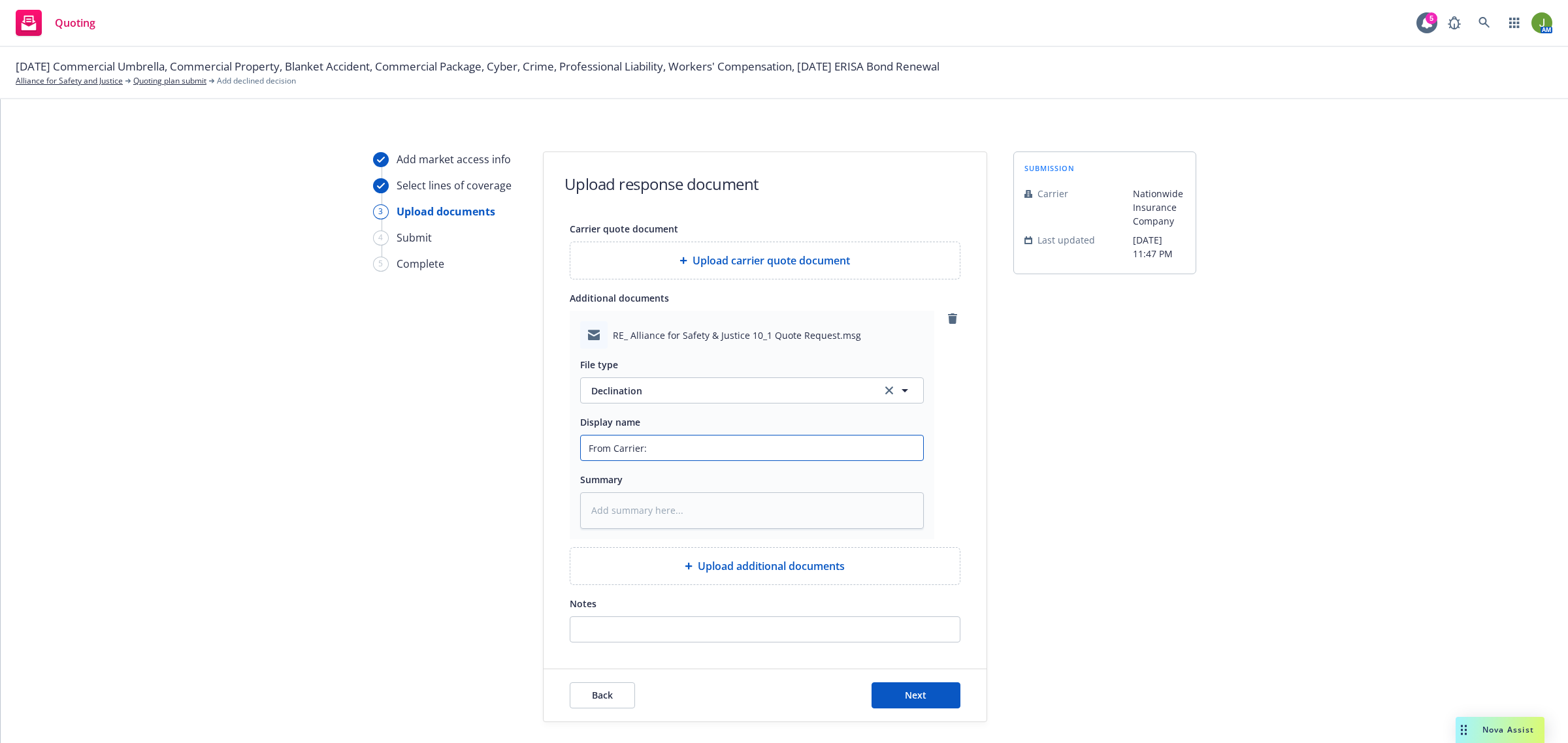
type input "From Carrier:"
type textarea "x"
type input "From Carrier: D"
type textarea "x"
type input "From Carrier: De"
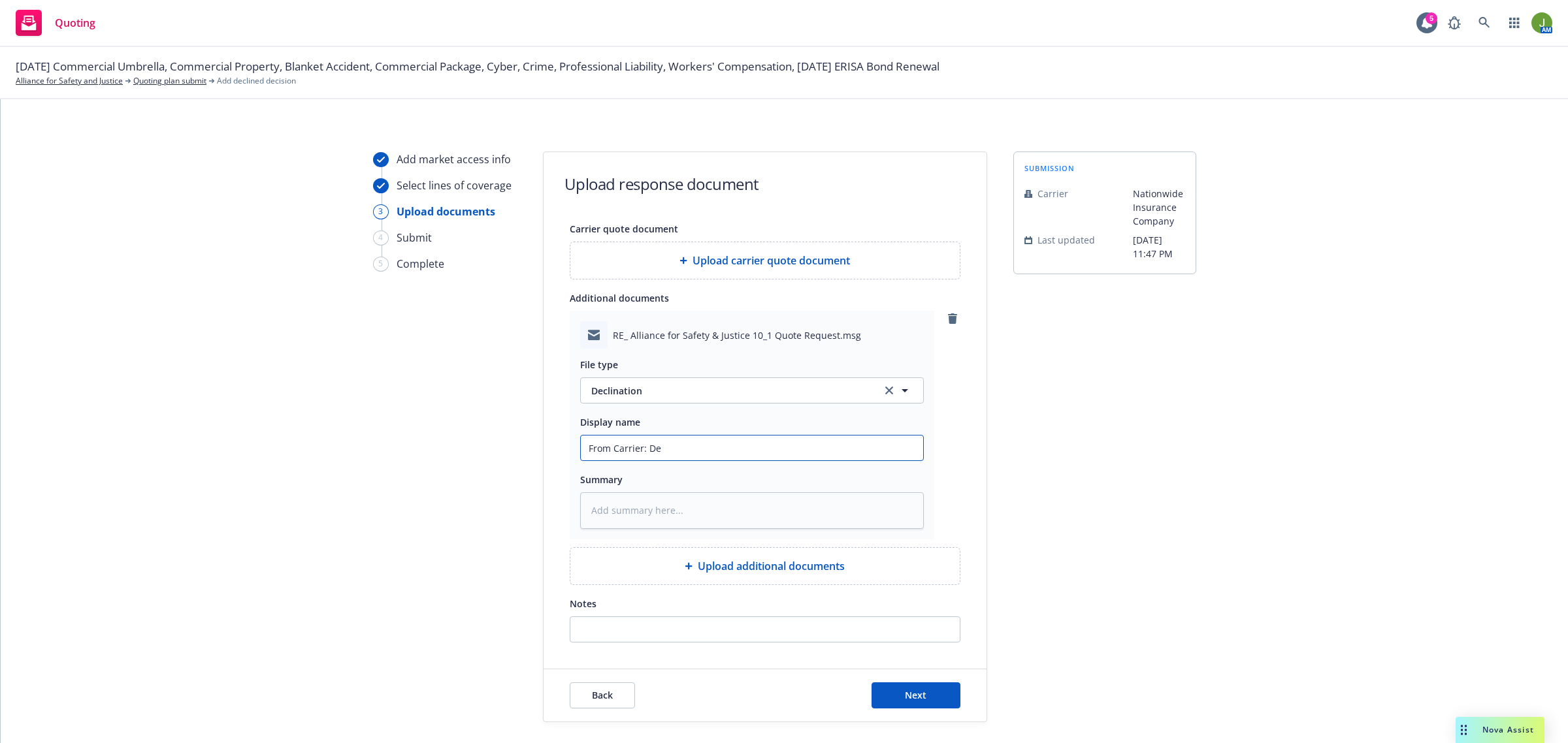
type textarea "x"
type input "From Carrier: Dec"
type textarea "x"
type input "From Carrier: Decl"
type textarea "x"
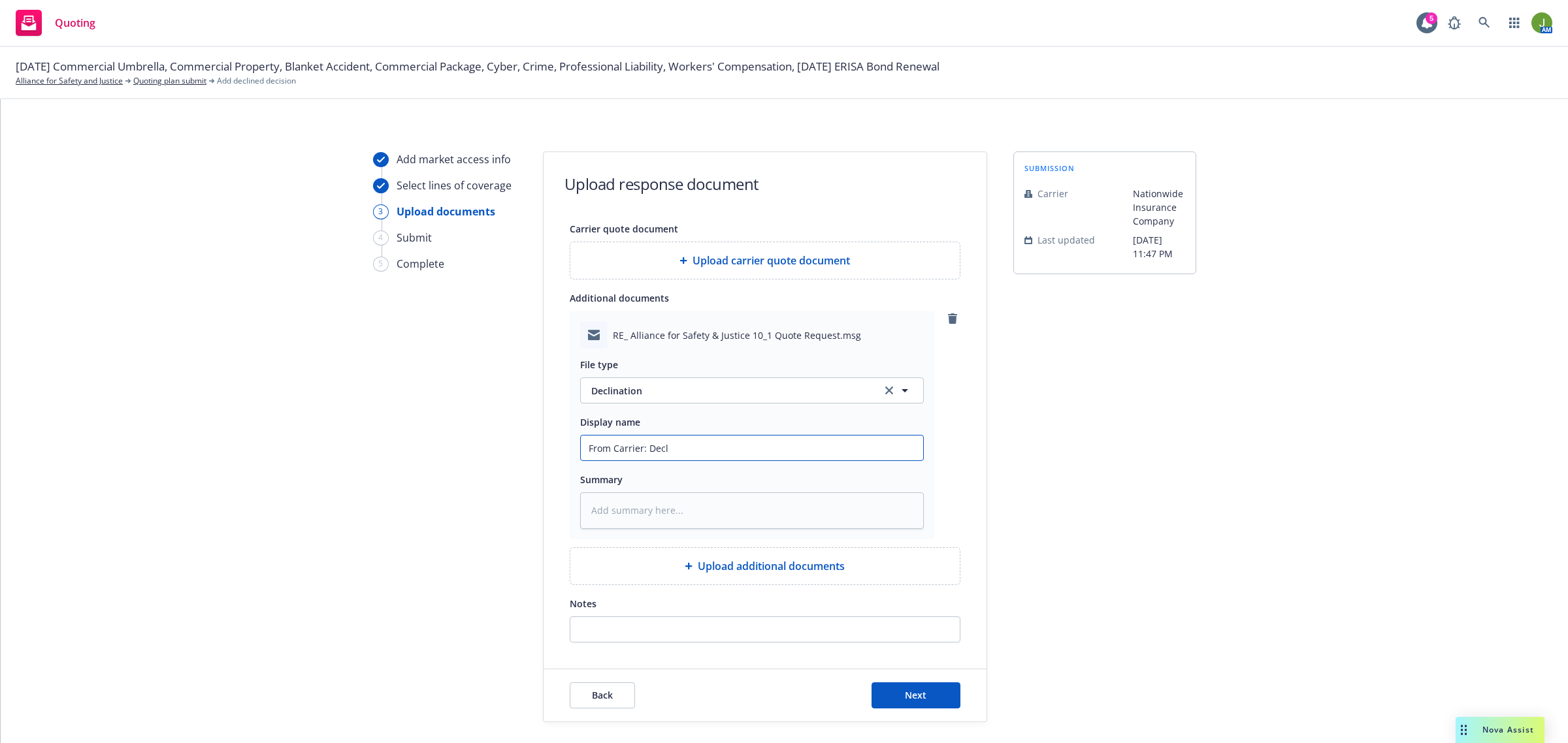
type input "From Carrier: Decli"
type textarea "x"
type input "From Carrier: Declin"
type textarea "x"
type input "From Carrier: Declina"
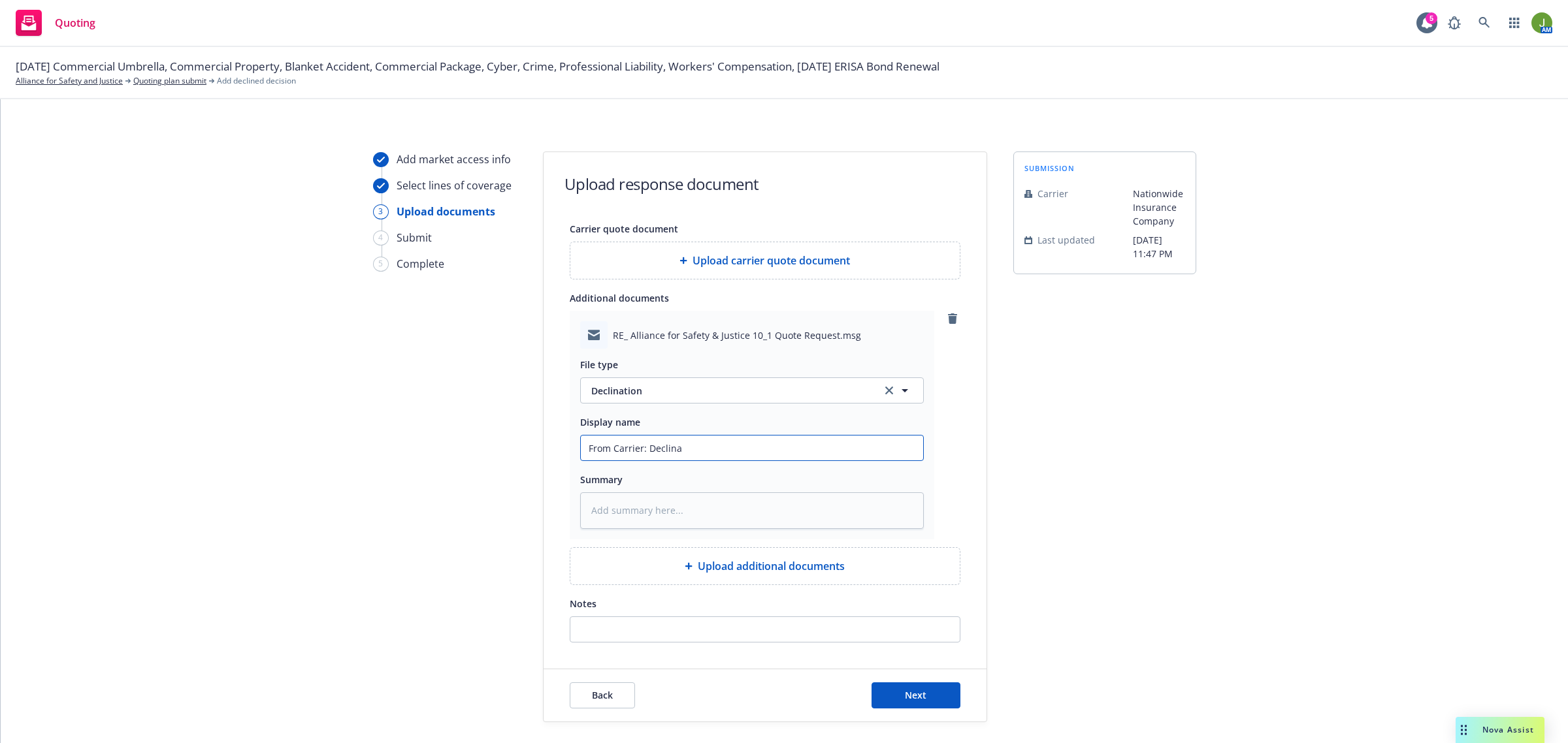
type textarea "x"
type input "From Carrier: Declinat"
type textarea "x"
type input "From Carrier: Declinati"
type textarea "x"
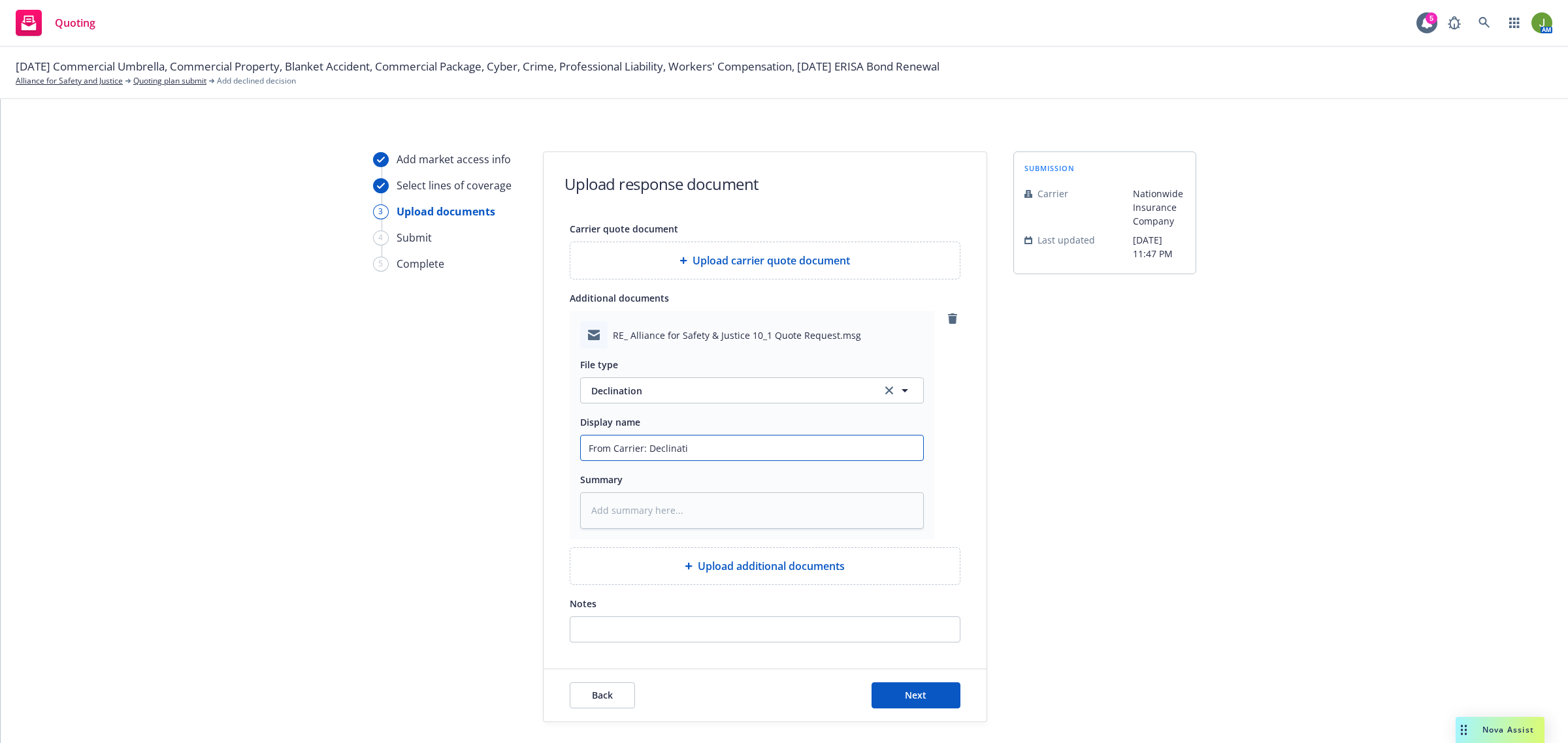
type input "From Carrier: Declinatio"
type textarea "x"
type input "From Carrier: Declination"
type textarea "x"
type input "From Carrier: Declination"
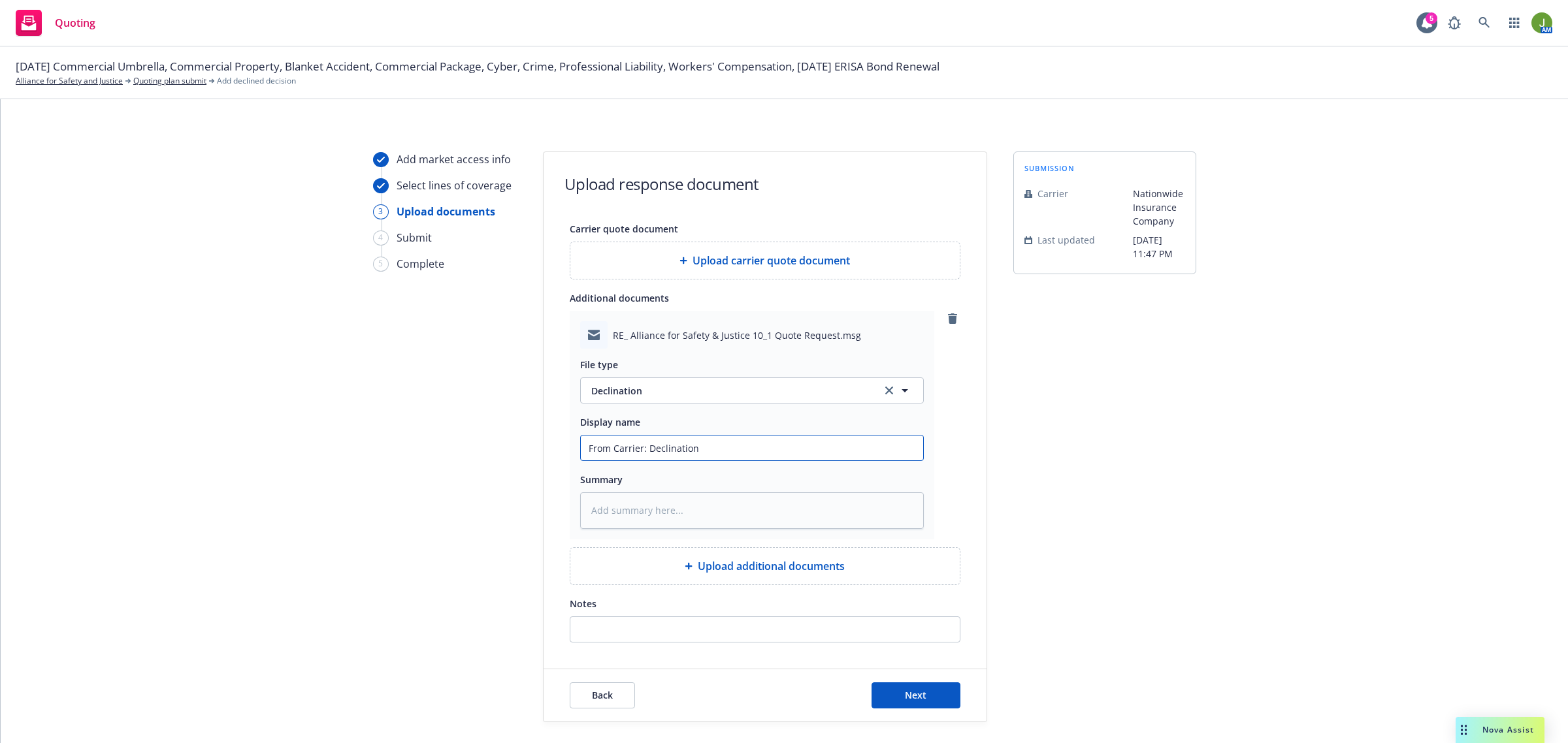
type textarea "x"
type input "From Carrier: Declination d"
type textarea "x"
type input "From Carrier: Declination du"
type textarea "x"
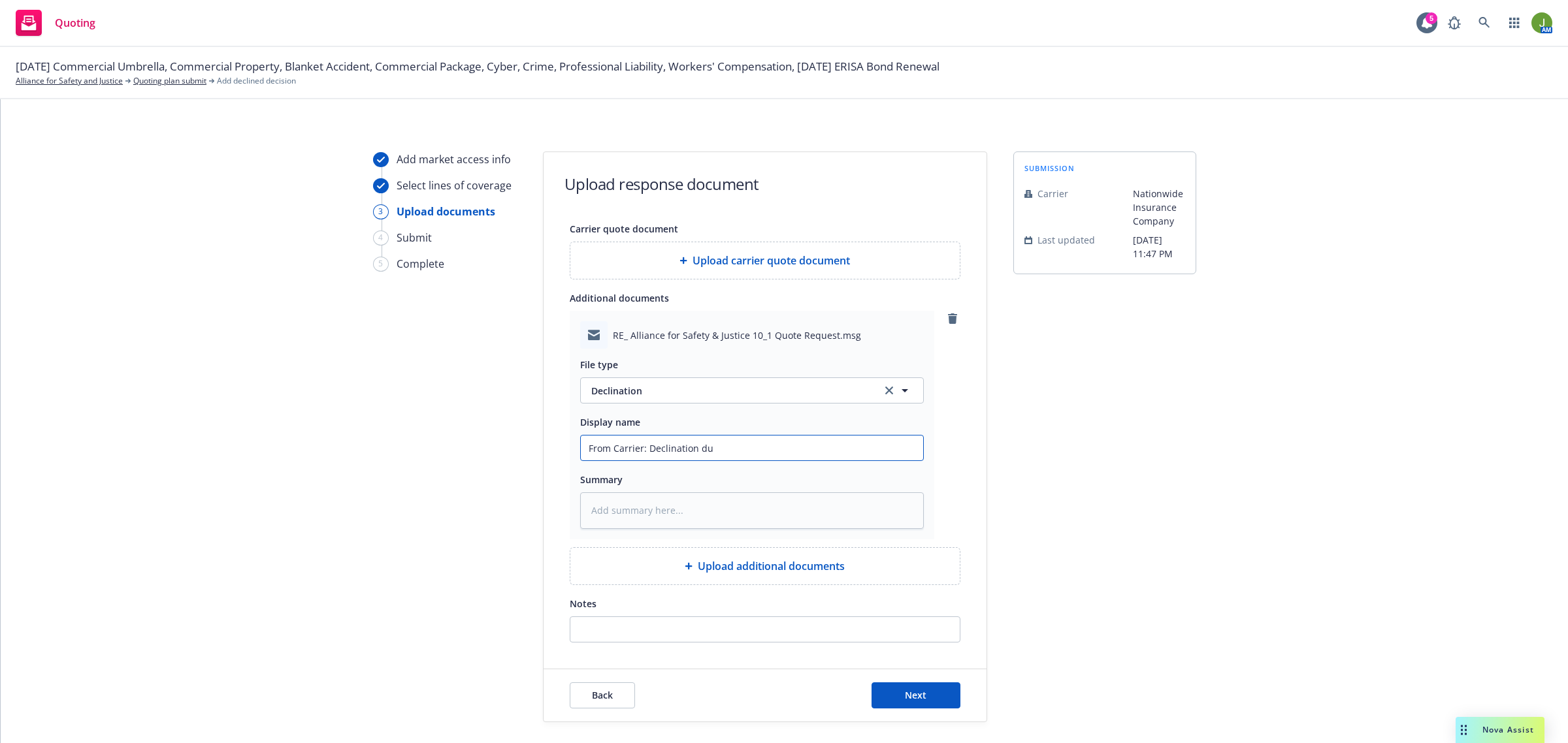
type input "From Carrier: Declination due"
type textarea "x"
type input "From Carrier: Declination due"
type textarea "x"
type input "From Carrier: Declination due t"
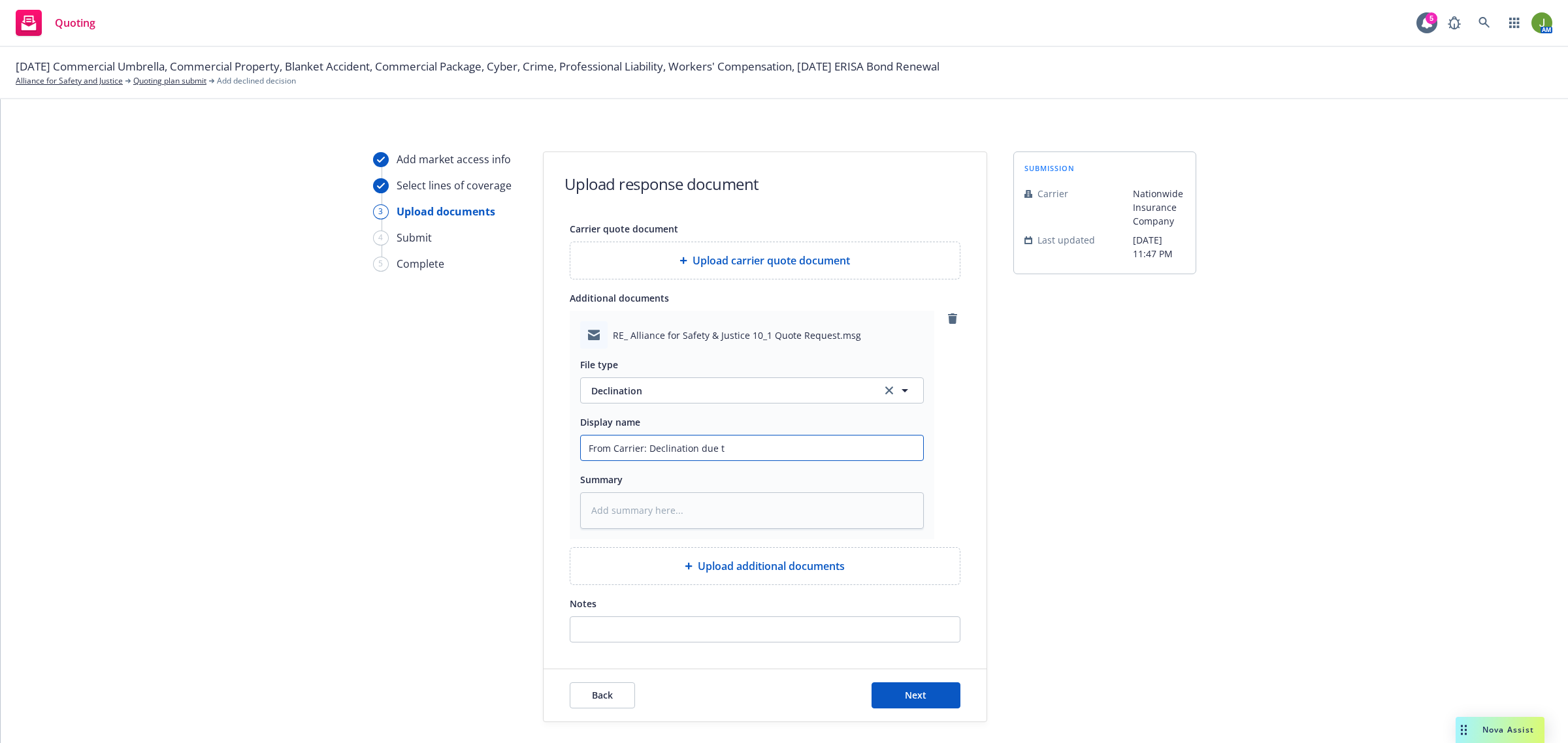
type textarea "x"
type input "From Carrier: Declination due to"
type textarea "x"
type input "From Carrier: Declination due to"
type textarea "x"
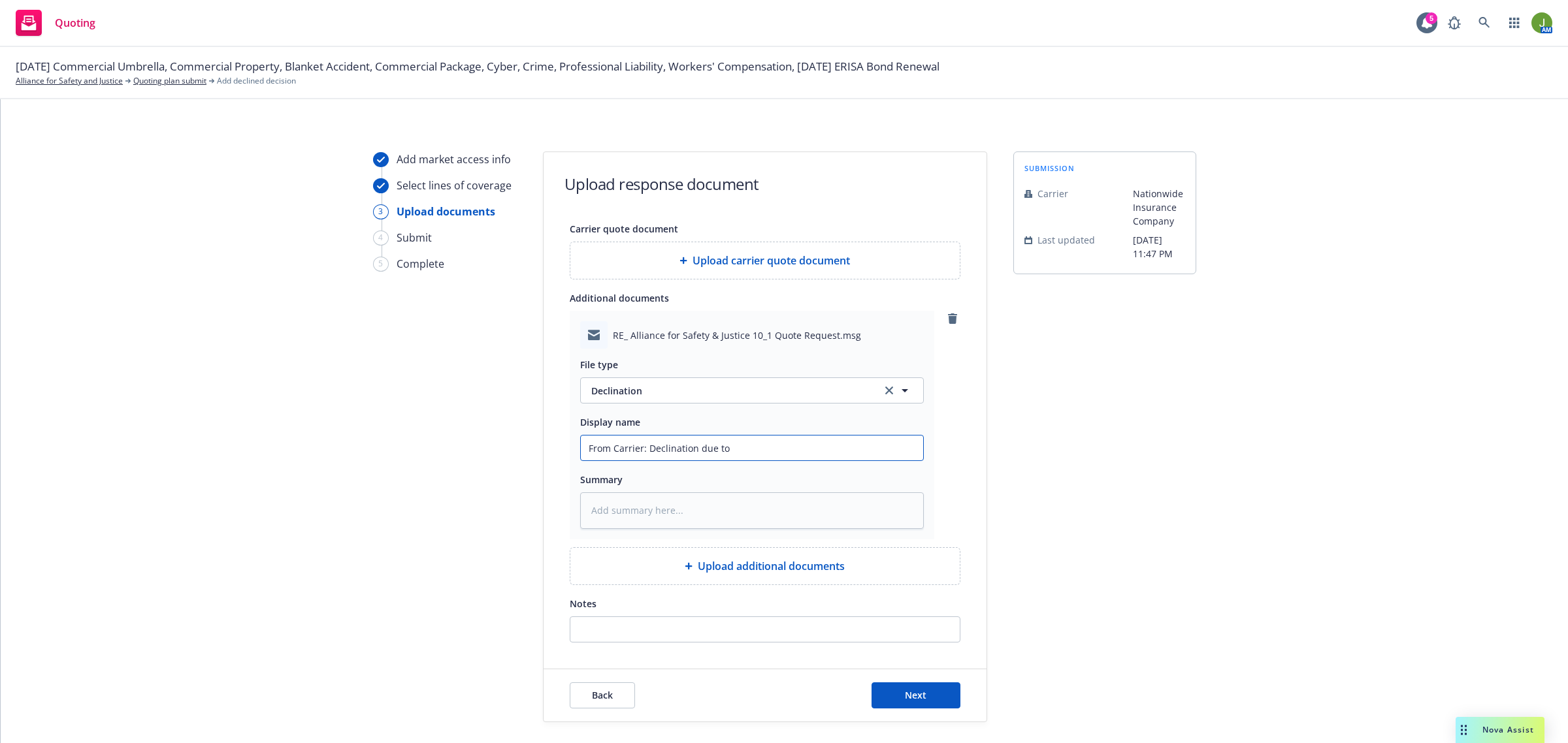
type input "From Carrier: Declination due to o"
type textarea "x"
type input "From Carrier: Declination due to op"
type textarea "x"
type input "From Carrier: Declination due to ope"
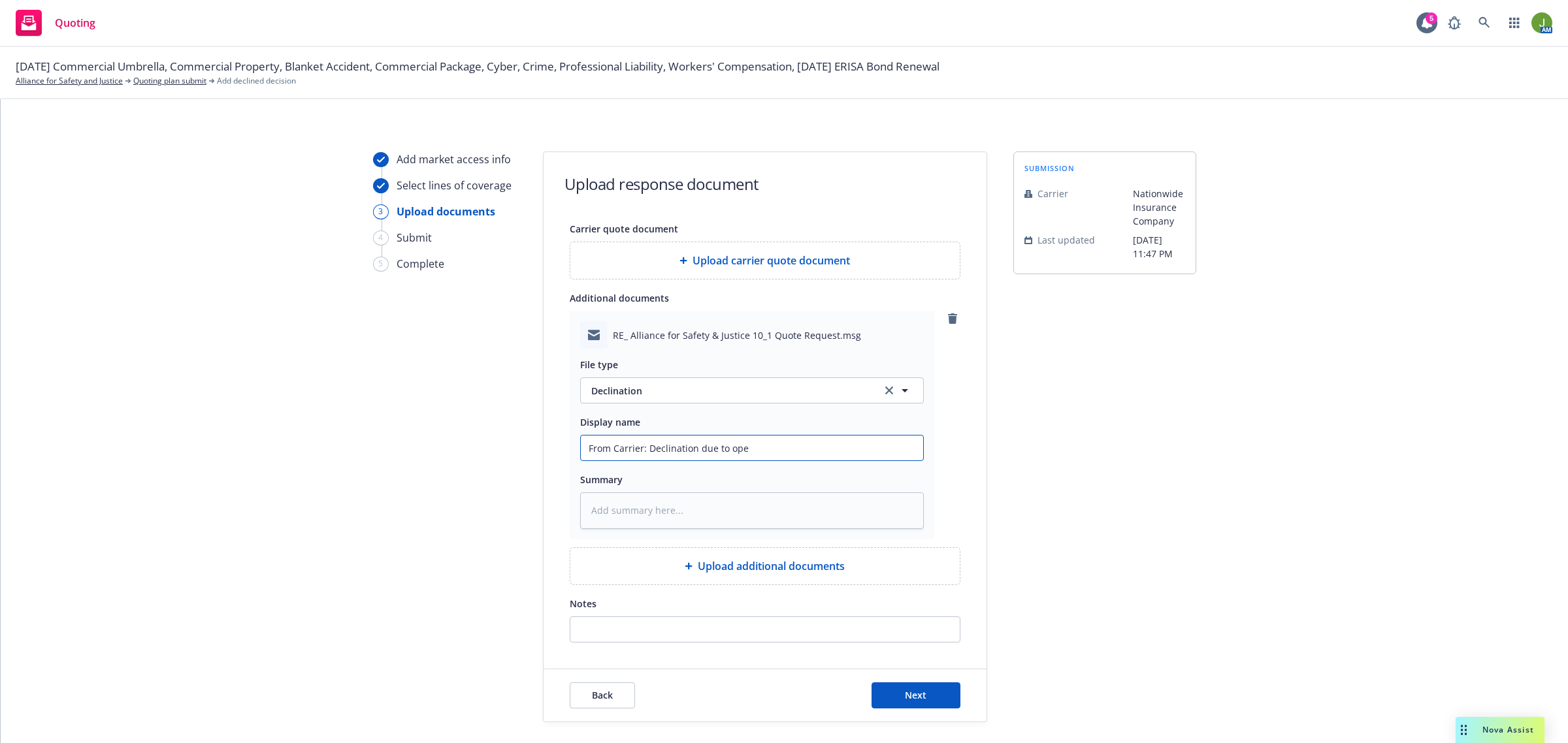
type textarea "x"
type input "From Carrier: Declination due to oper"
type textarea "x"
type input "From Carrier: Declination due to opera"
type textarea "x"
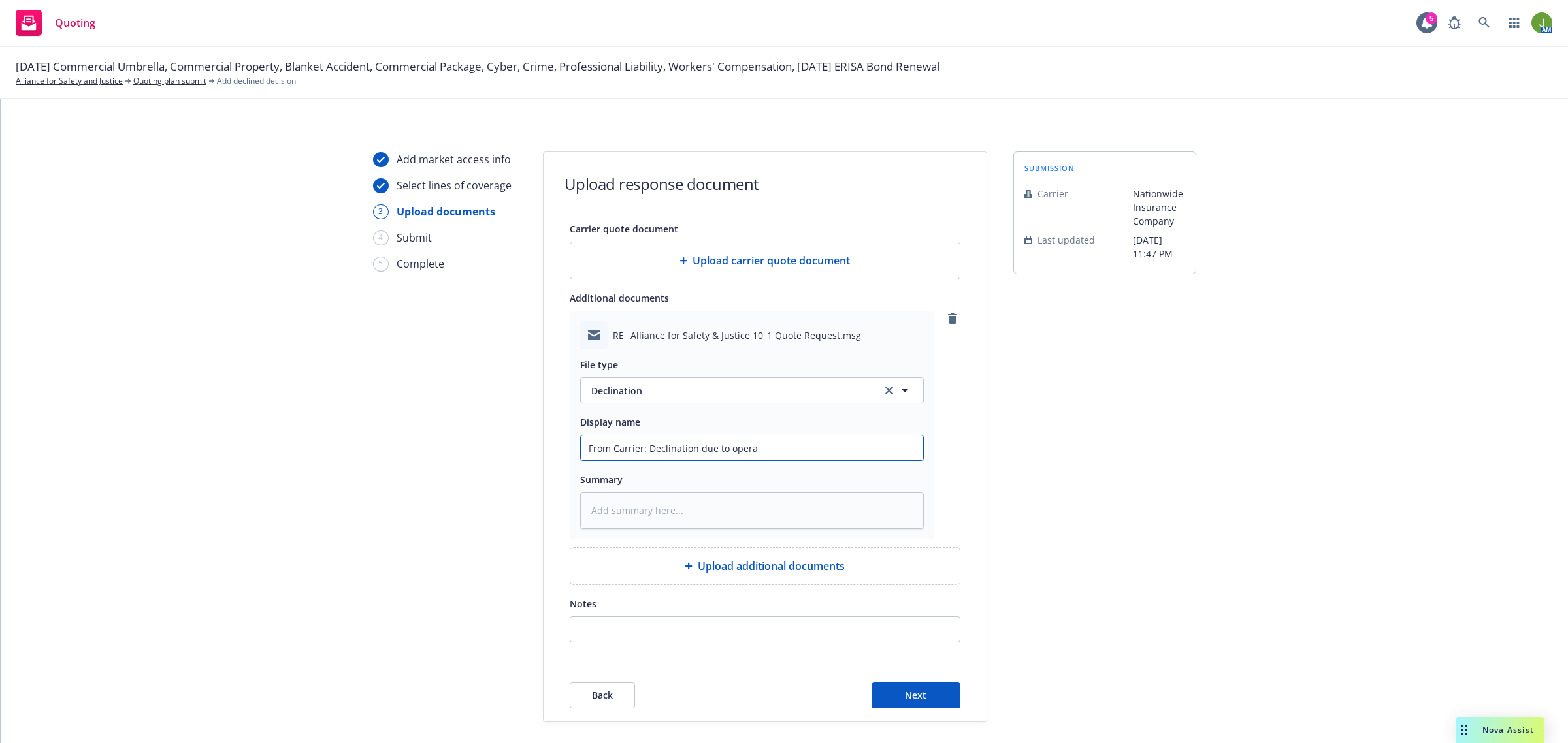
type input "From Carrier: Declination due to operat"
type textarea "x"
type input "From Carrier: Declination due to operati"
type textarea "x"
type input "From Carrier: Declination due to operatio"
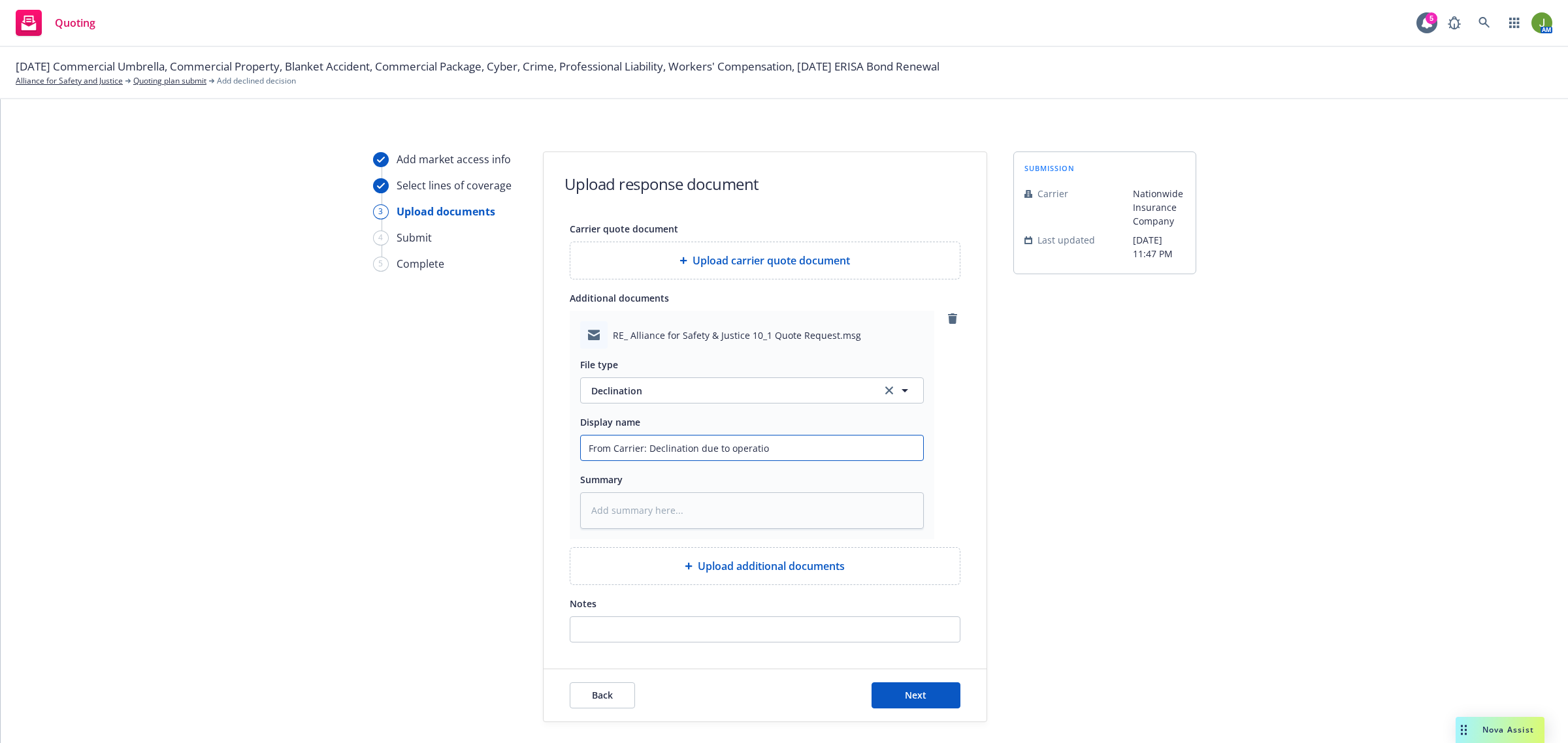
type textarea "x"
type input "From Carrier: Declination due to operation"
type textarea "x"
type input "From Carrier: Declination due to operations"
click at [928, 711] on div "Back Next" at bounding box center [765, 695] width 443 height 52
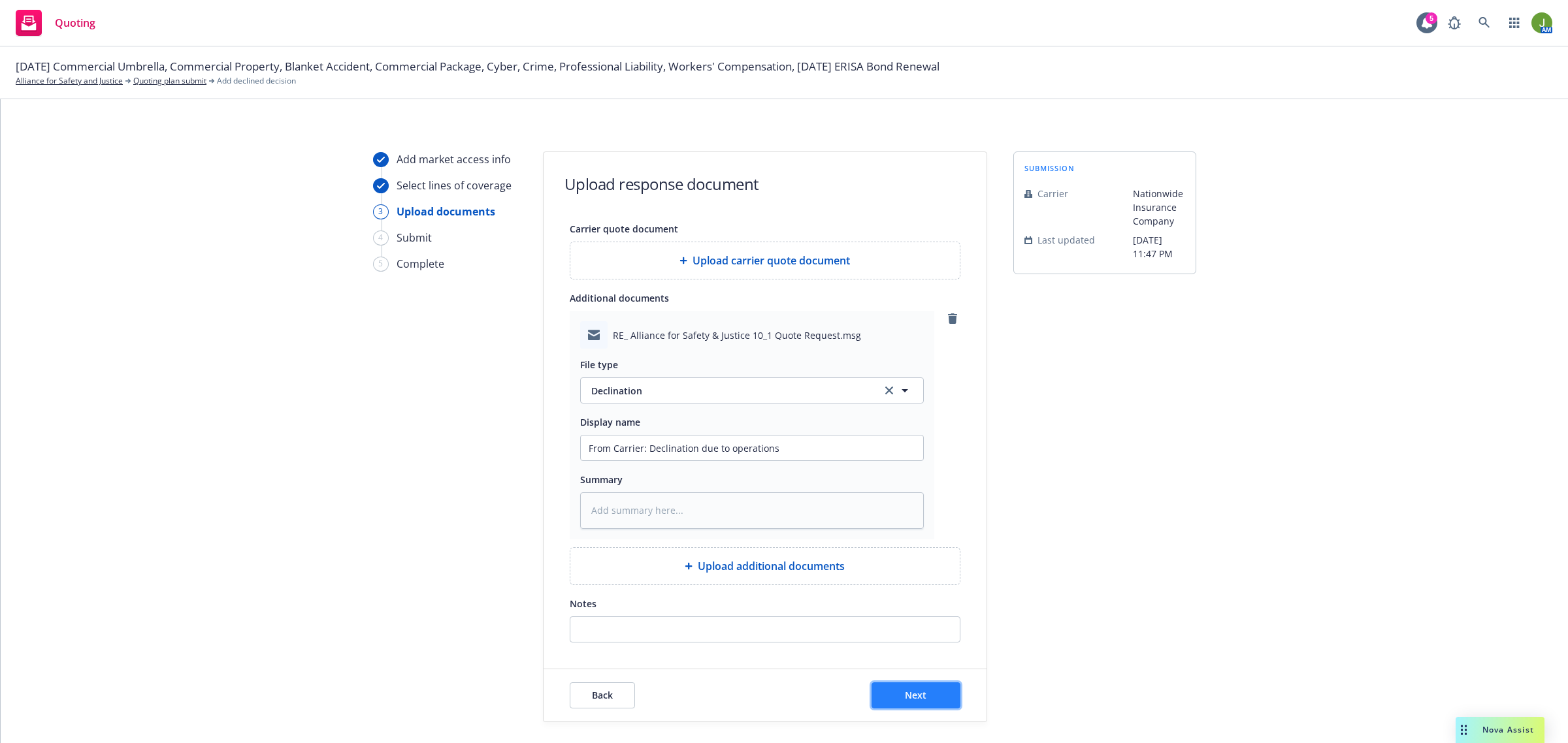
click at [928, 706] on button "Next" at bounding box center [916, 696] width 89 height 26
type textarea "x"
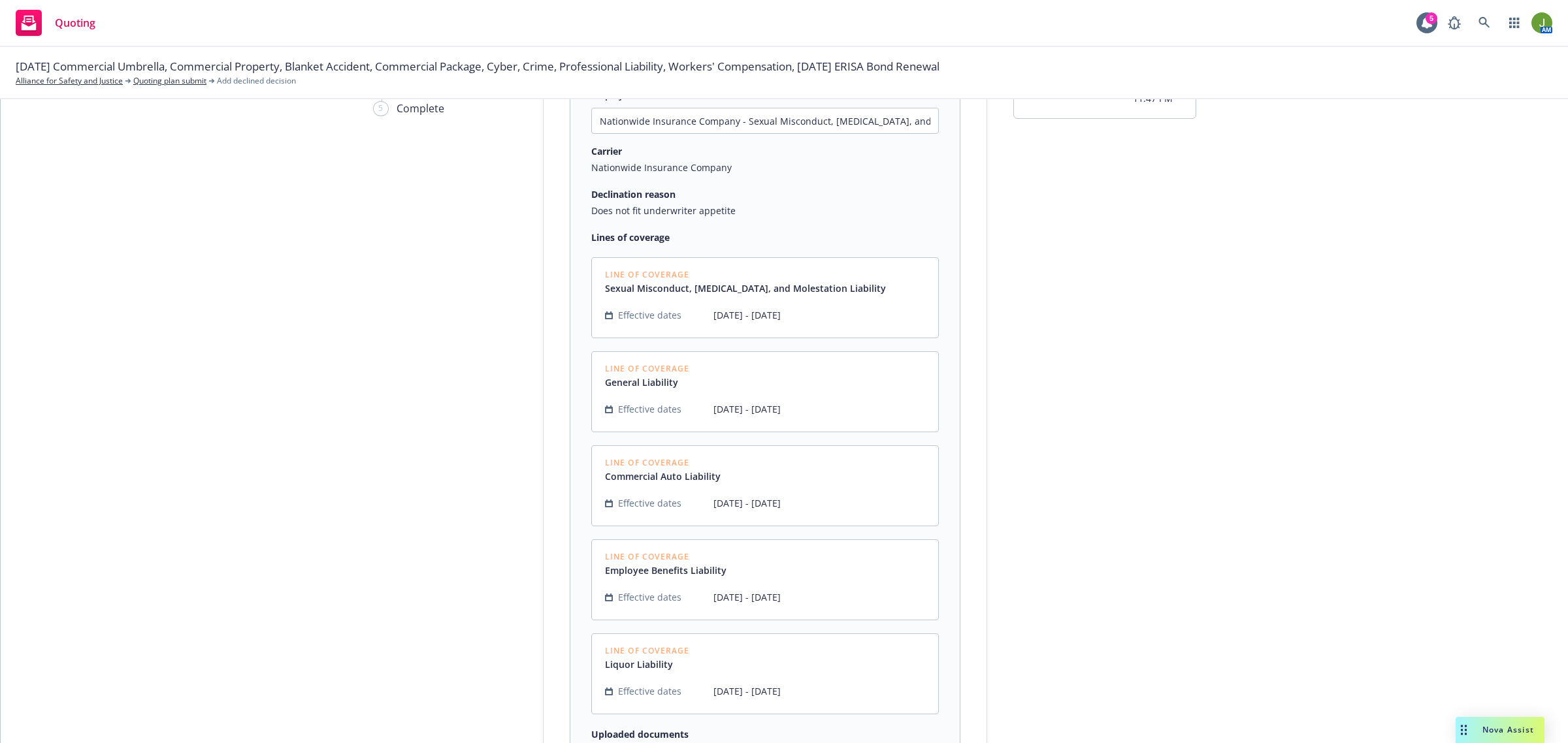
scroll to position [397, 0]
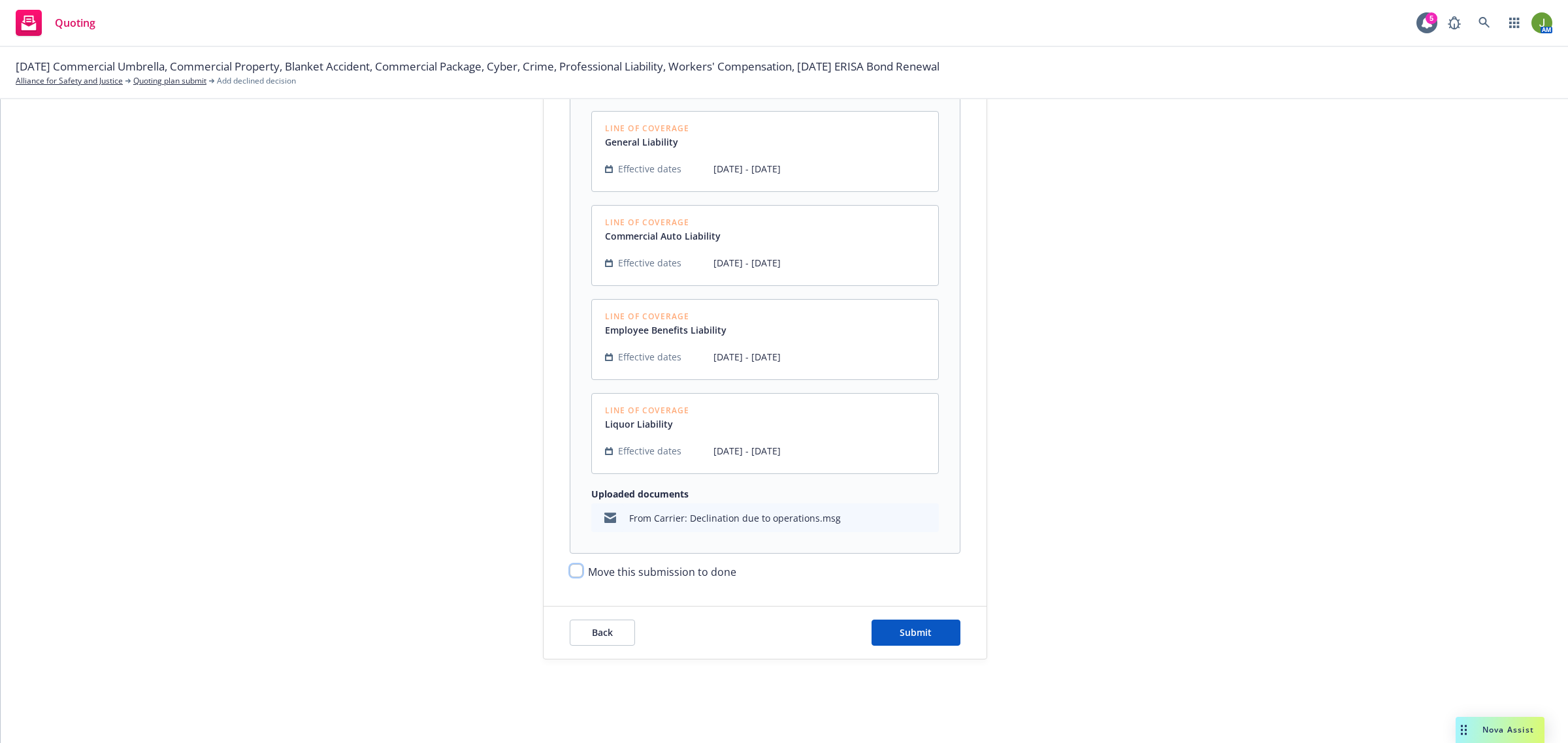
click at [569, 572] on input "Move this submission to done" at bounding box center [576, 571] width 13 height 13
checkbox input "true"
click at [920, 631] on span "Submit" at bounding box center [915, 632] width 32 height 12
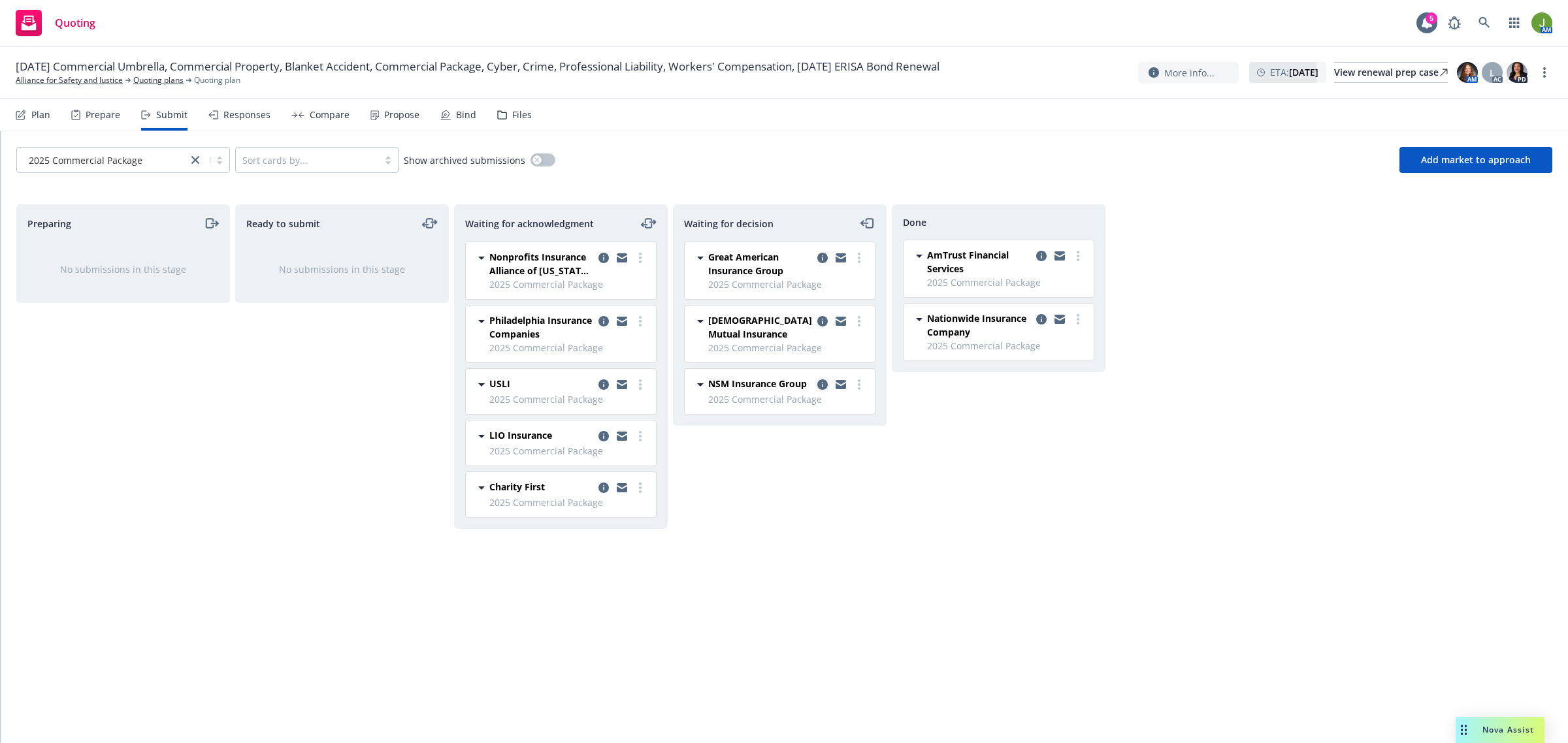
click at [823, 386] on icon "copy logging email" at bounding box center [822, 384] width 11 height 11
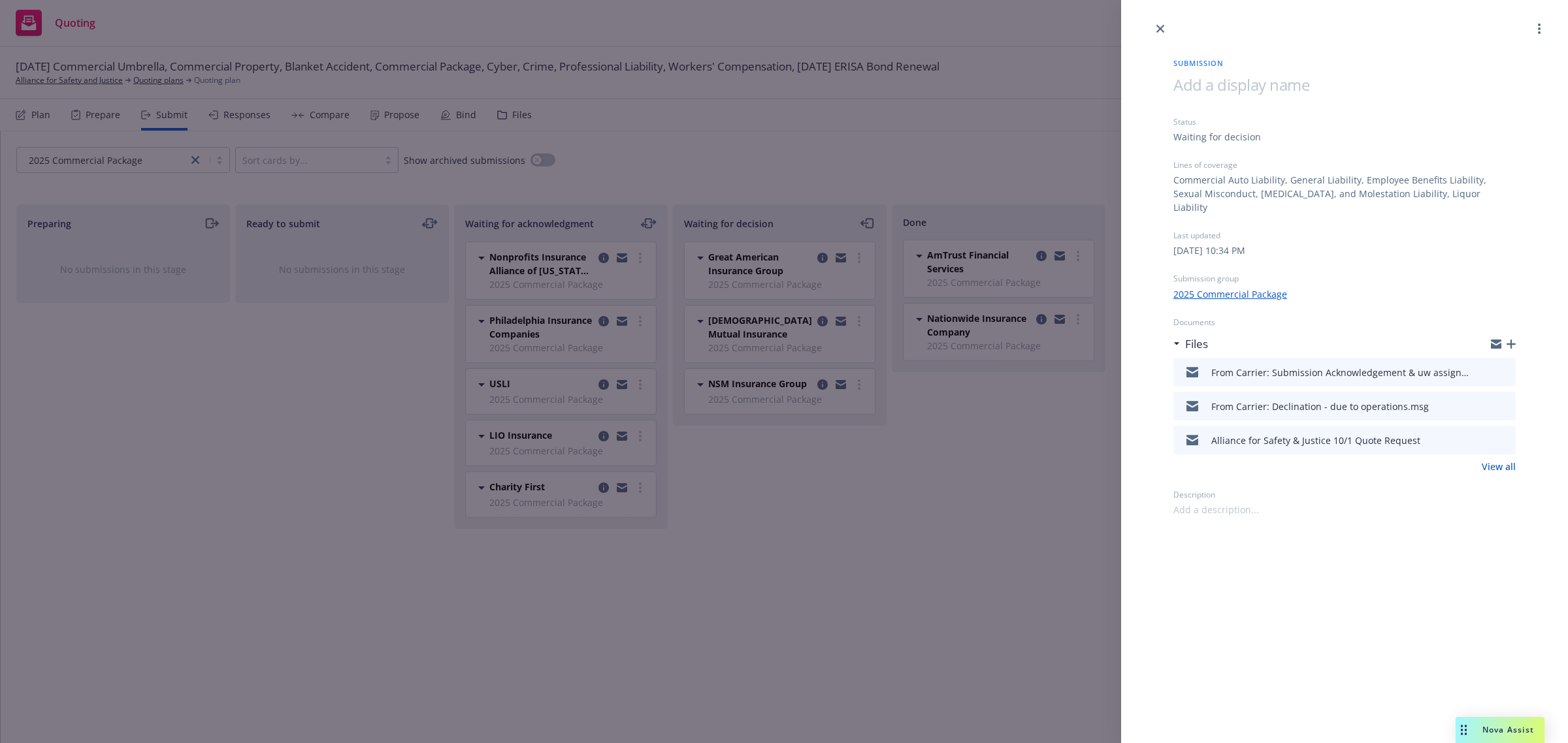
click at [1509, 460] on link "View all" at bounding box center [1498, 466] width 34 height 14
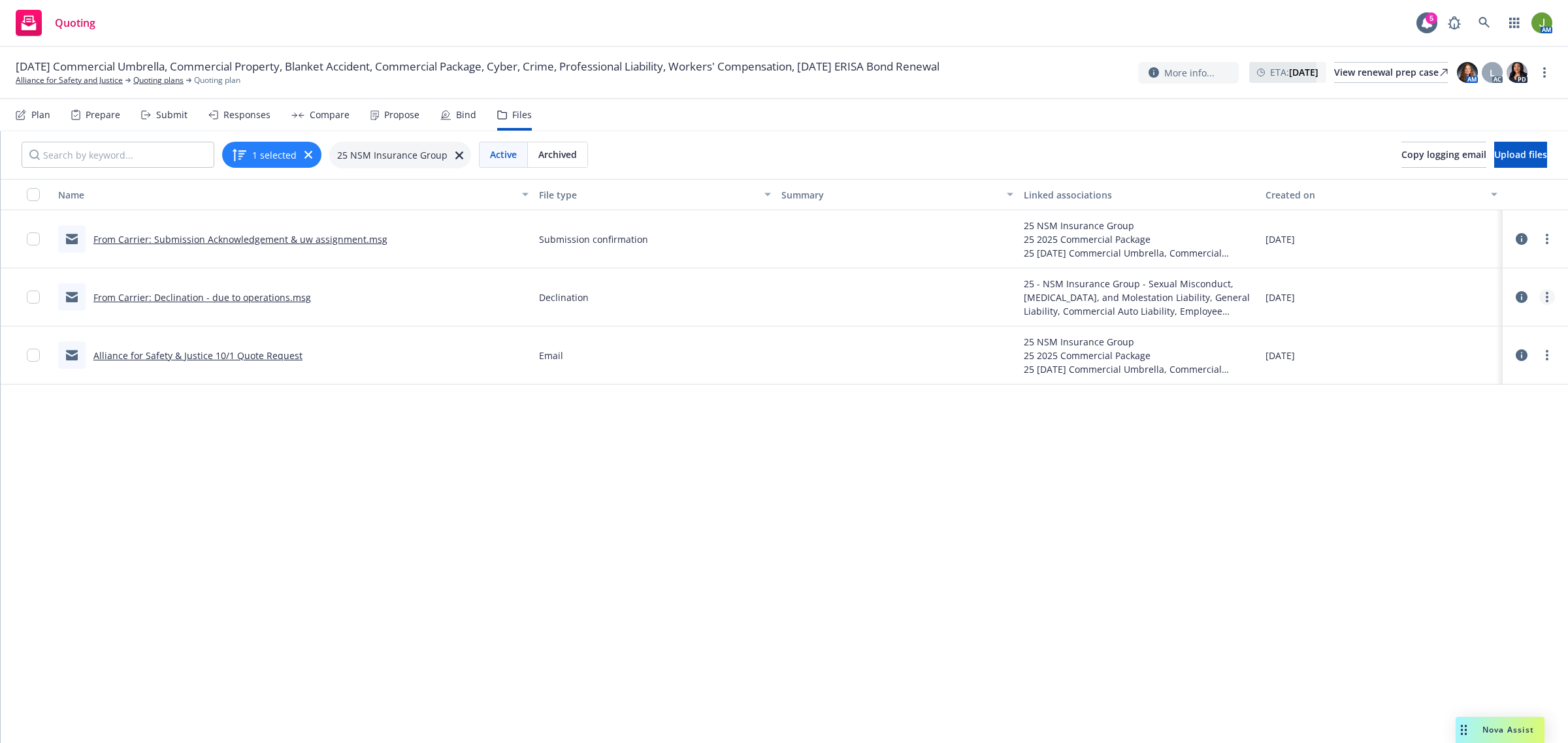
click at [1549, 298] on icon "more" at bounding box center [1546, 297] width 2 height 11
click at [1475, 331] on link "Archive" at bounding box center [1489, 324] width 130 height 26
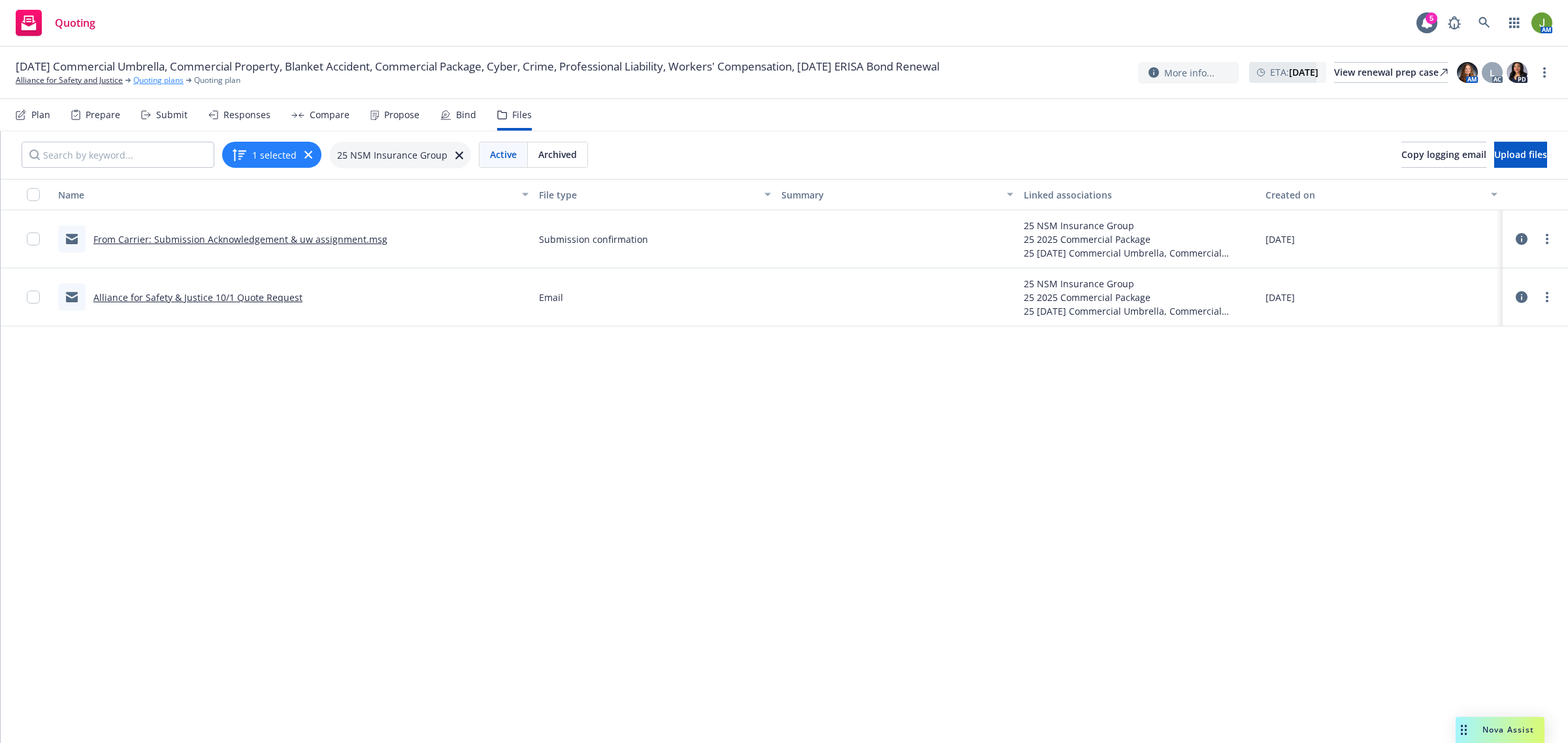
click at [172, 80] on link "Quoting plans" at bounding box center [158, 80] width 50 height 11
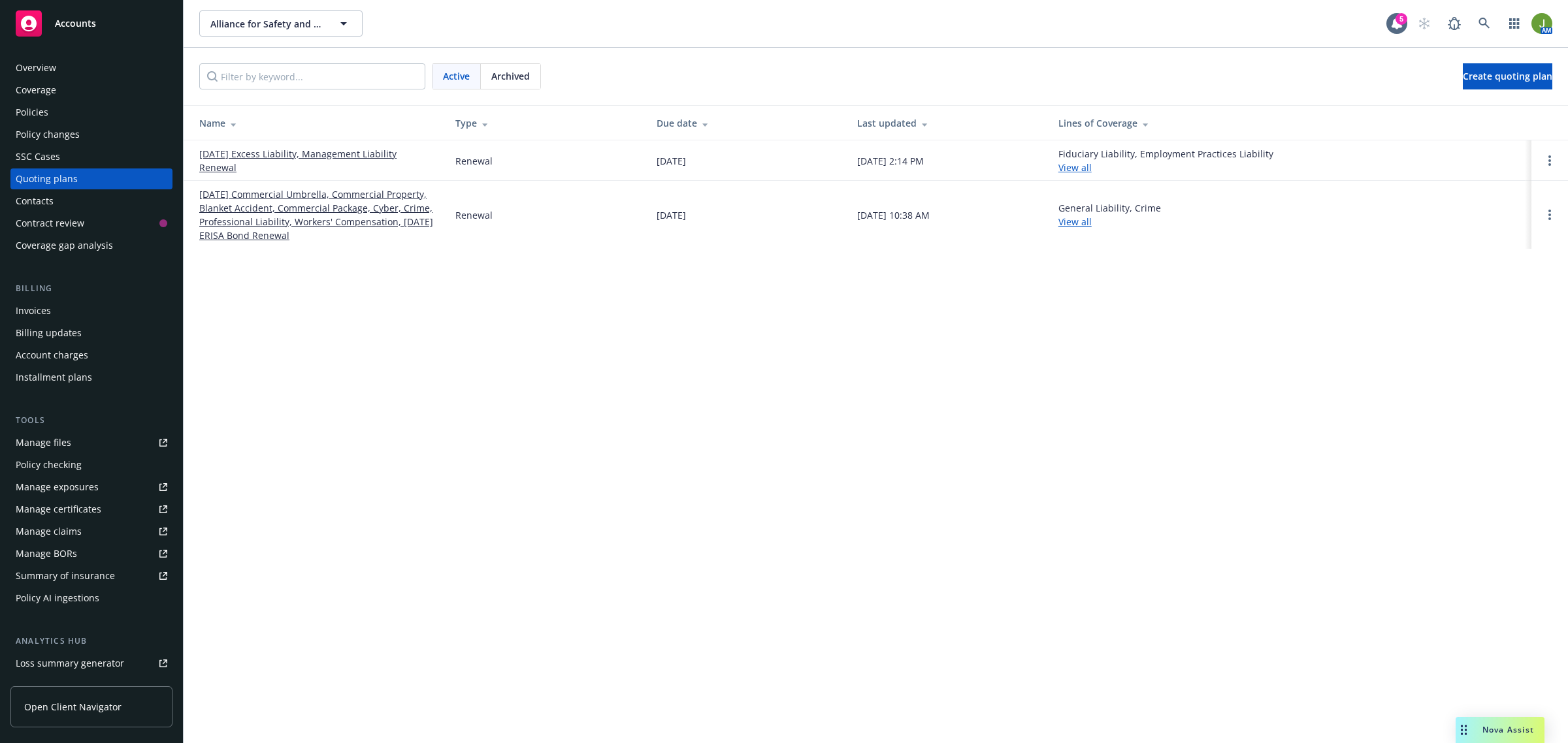
click at [277, 210] on link "[DATE] Commercial Umbrella, Commercial Property, Blanket Accident, Commercial P…" at bounding box center [317, 215] width 235 height 55
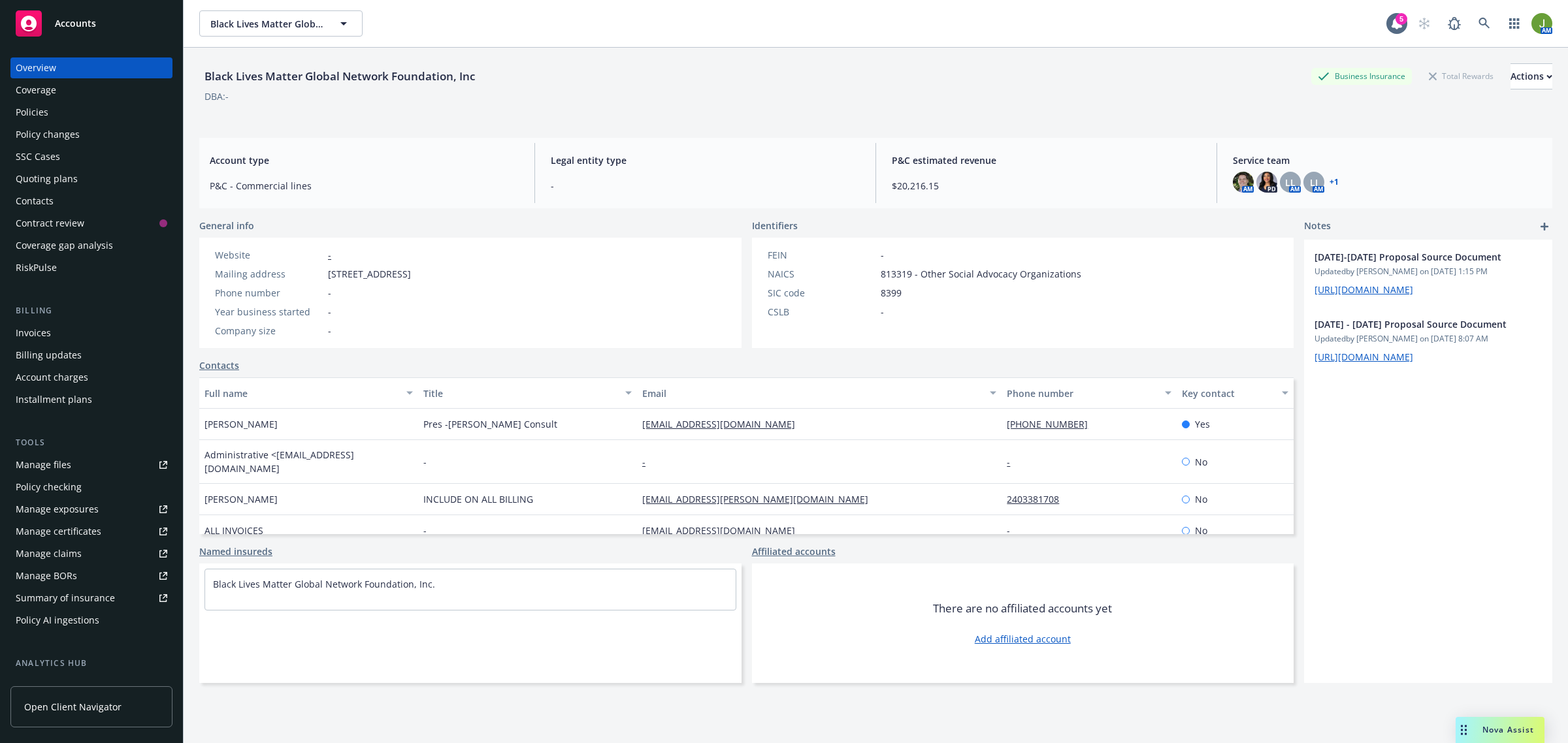
click at [61, 114] on div "Policies" at bounding box center [91, 113] width 152 height 21
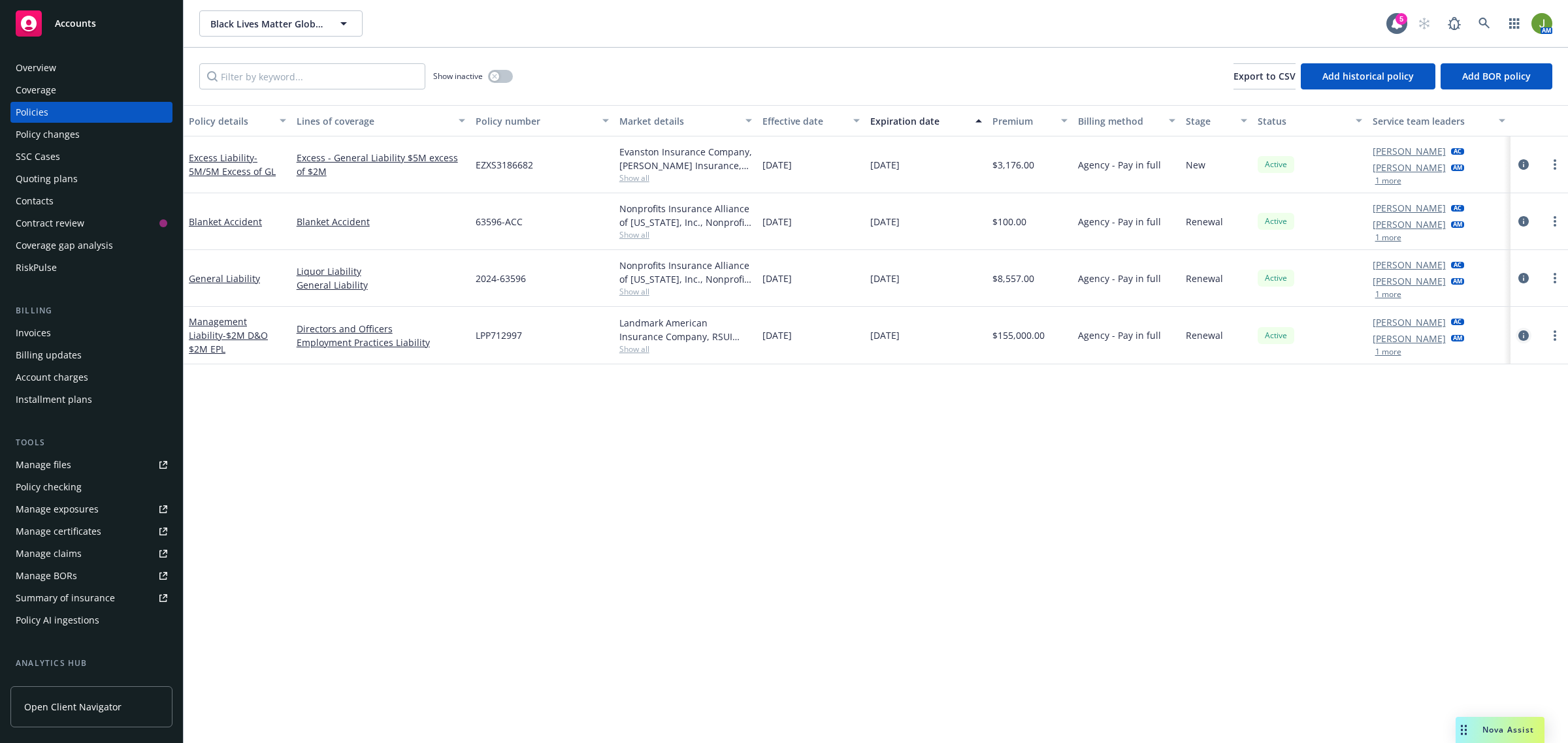
click at [1519, 335] on icon "circleInformation" at bounding box center [1523, 335] width 11 height 11
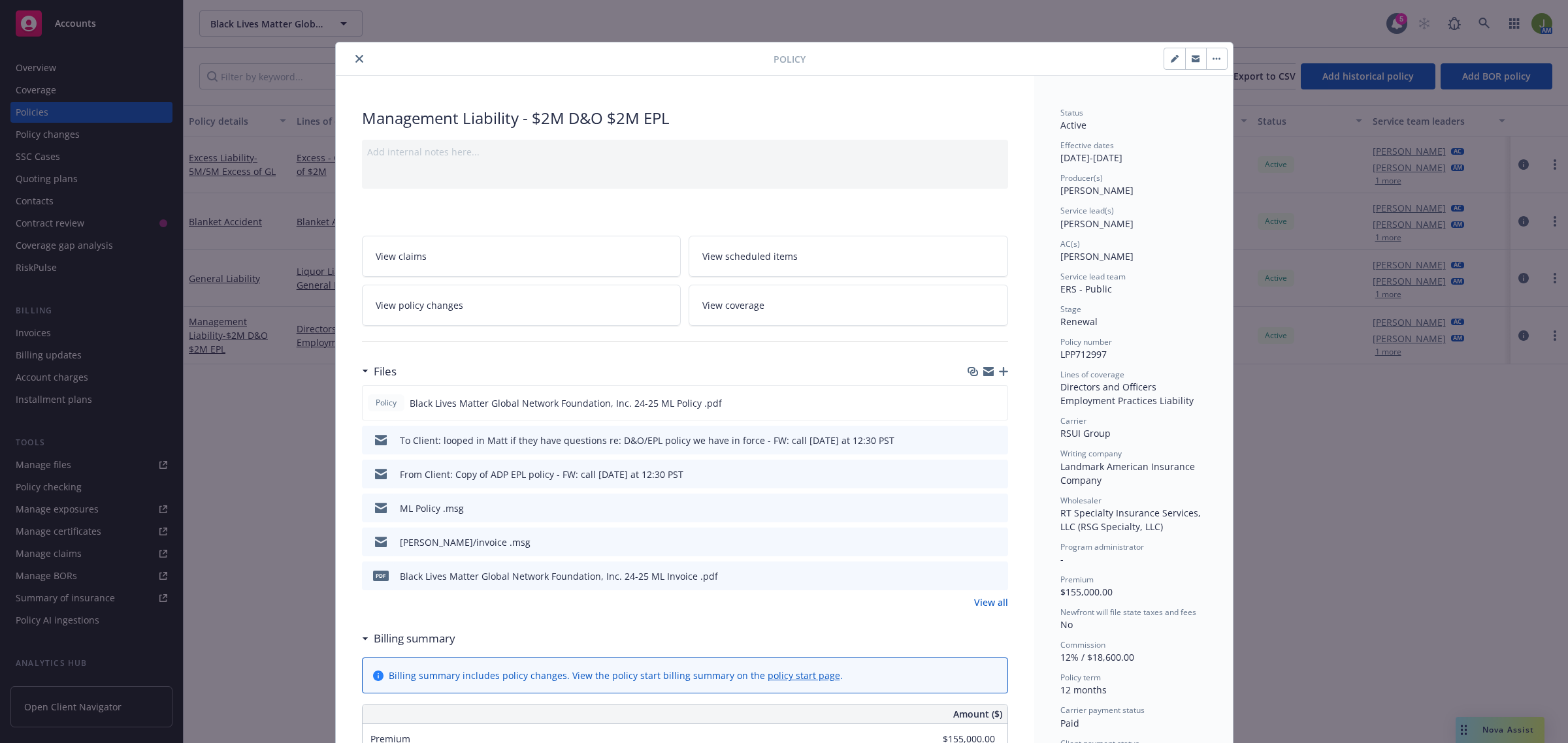
click at [993, 438] on icon "preview file" at bounding box center [995, 439] width 11 height 9
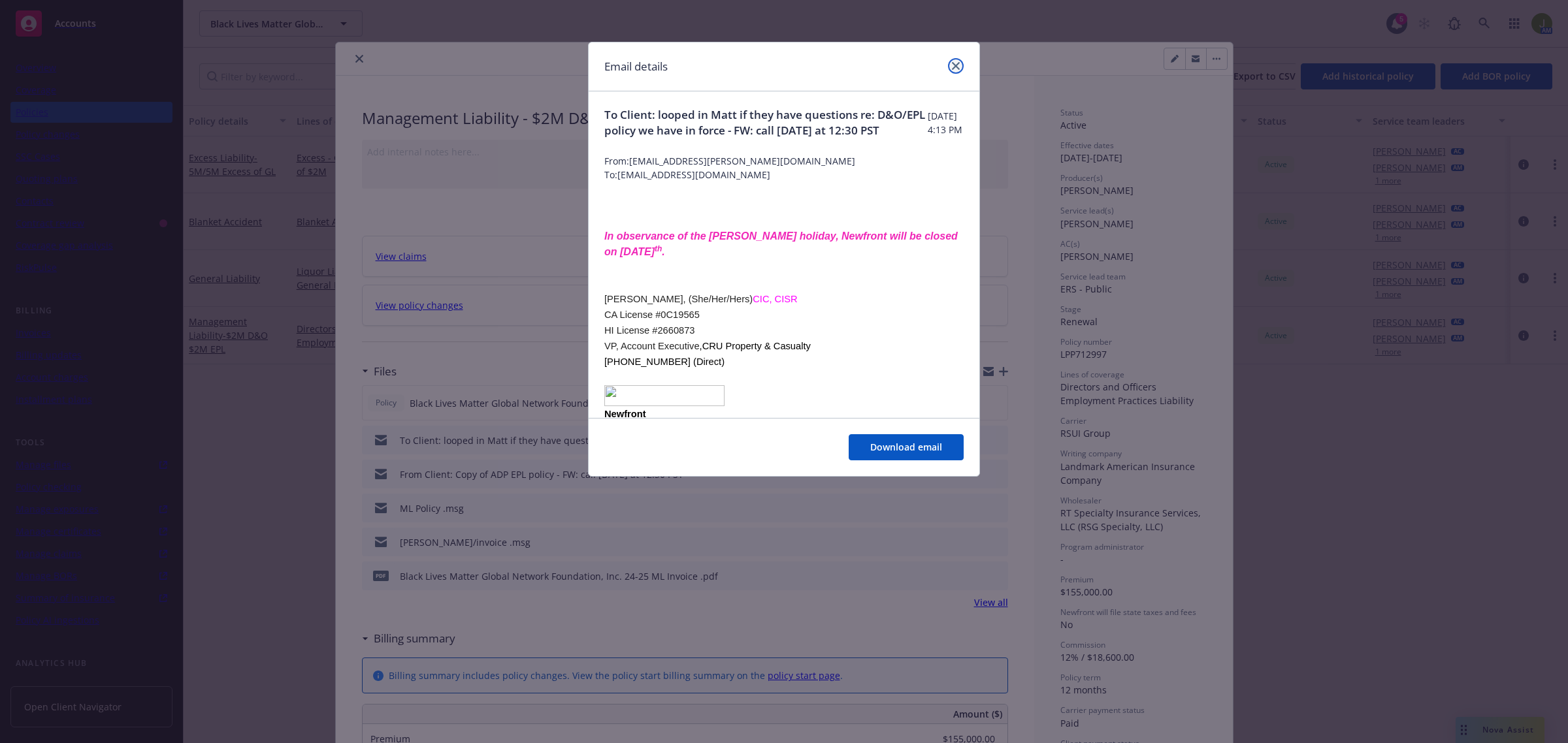
click at [956, 62] on icon "close" at bounding box center [956, 67] width 8 height 8
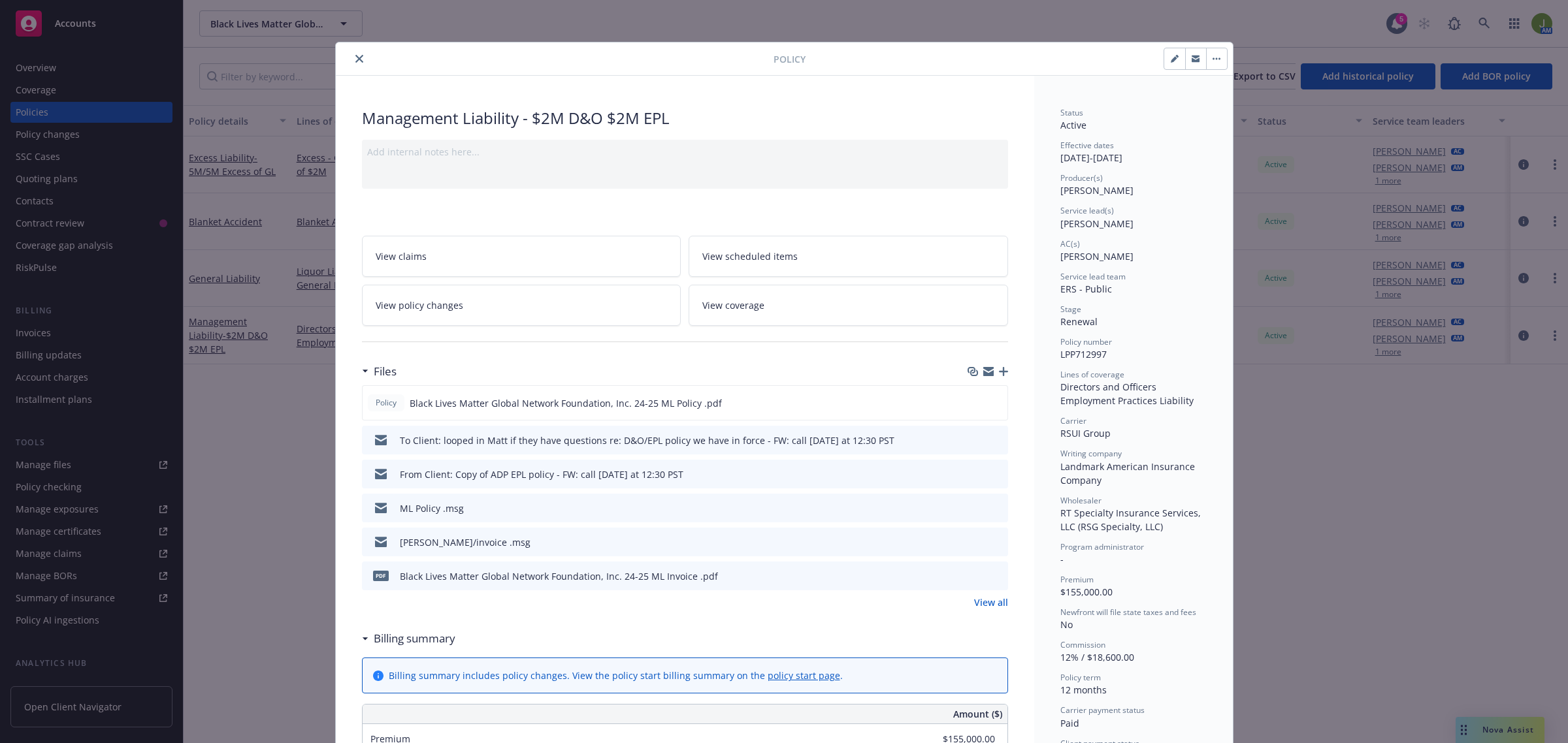
click at [355, 59] on icon "close" at bounding box center [359, 59] width 8 height 8
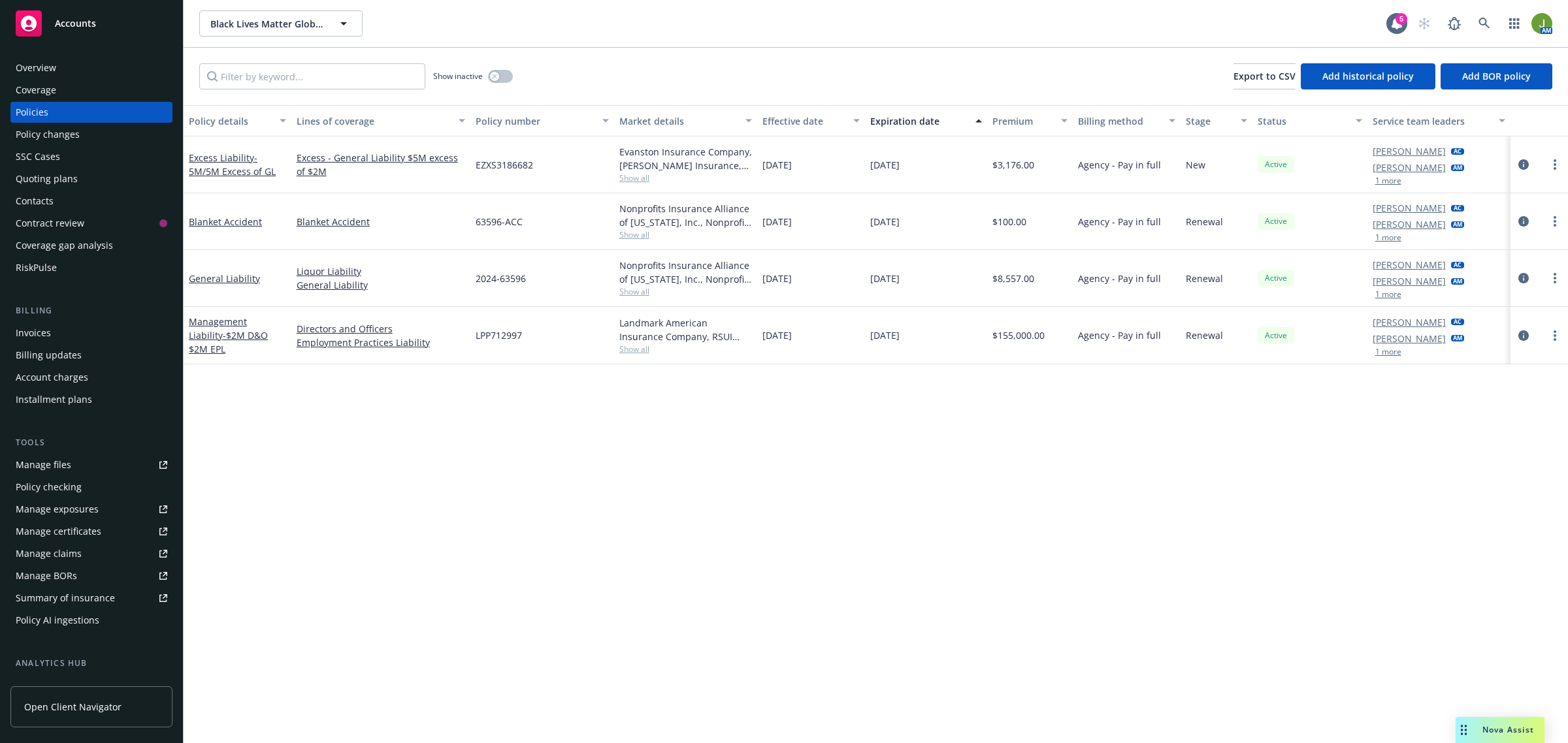
click at [1396, 350] on button "1 more" at bounding box center [1388, 352] width 26 height 8
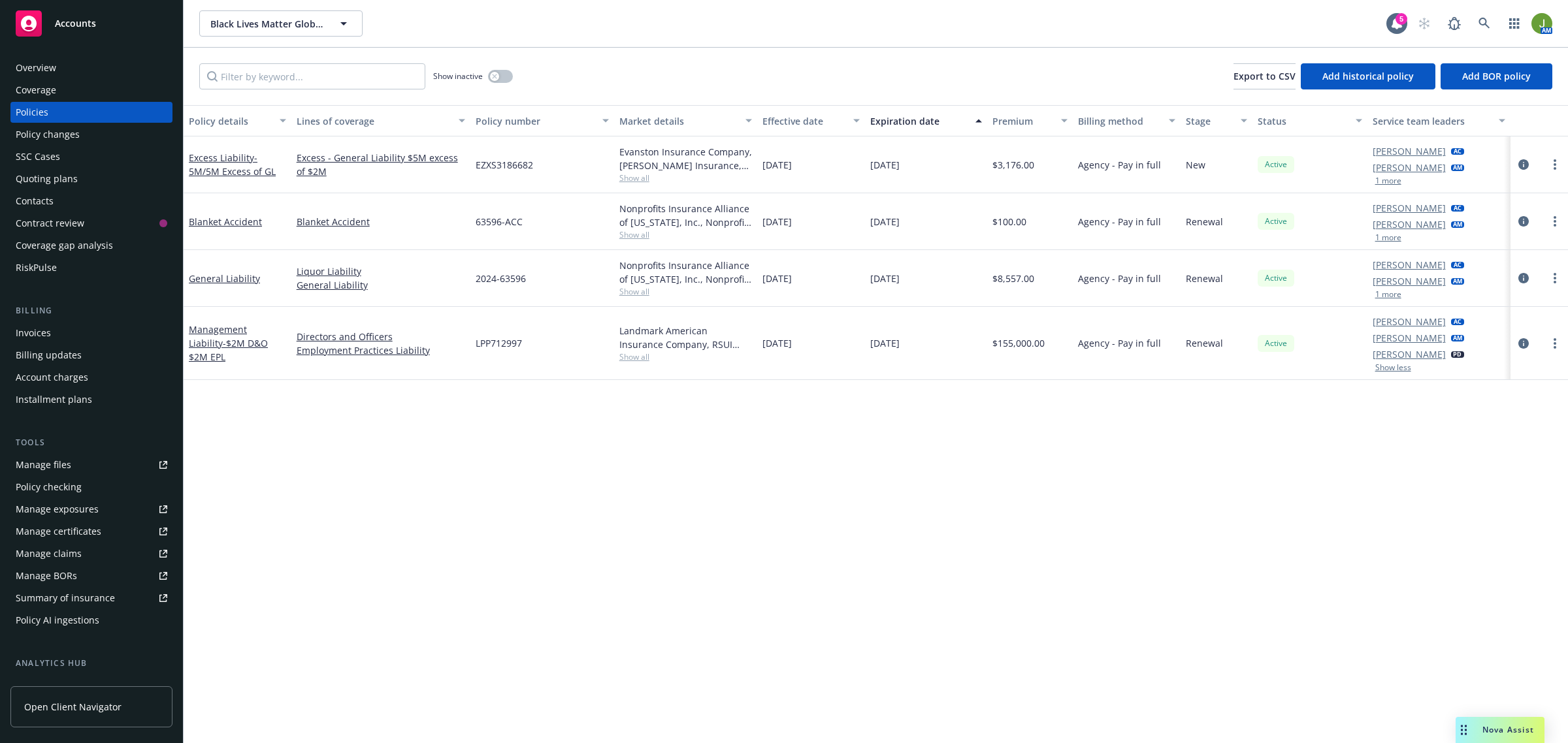
click at [62, 475] on div "Manage files" at bounding box center [43, 466] width 55 height 21
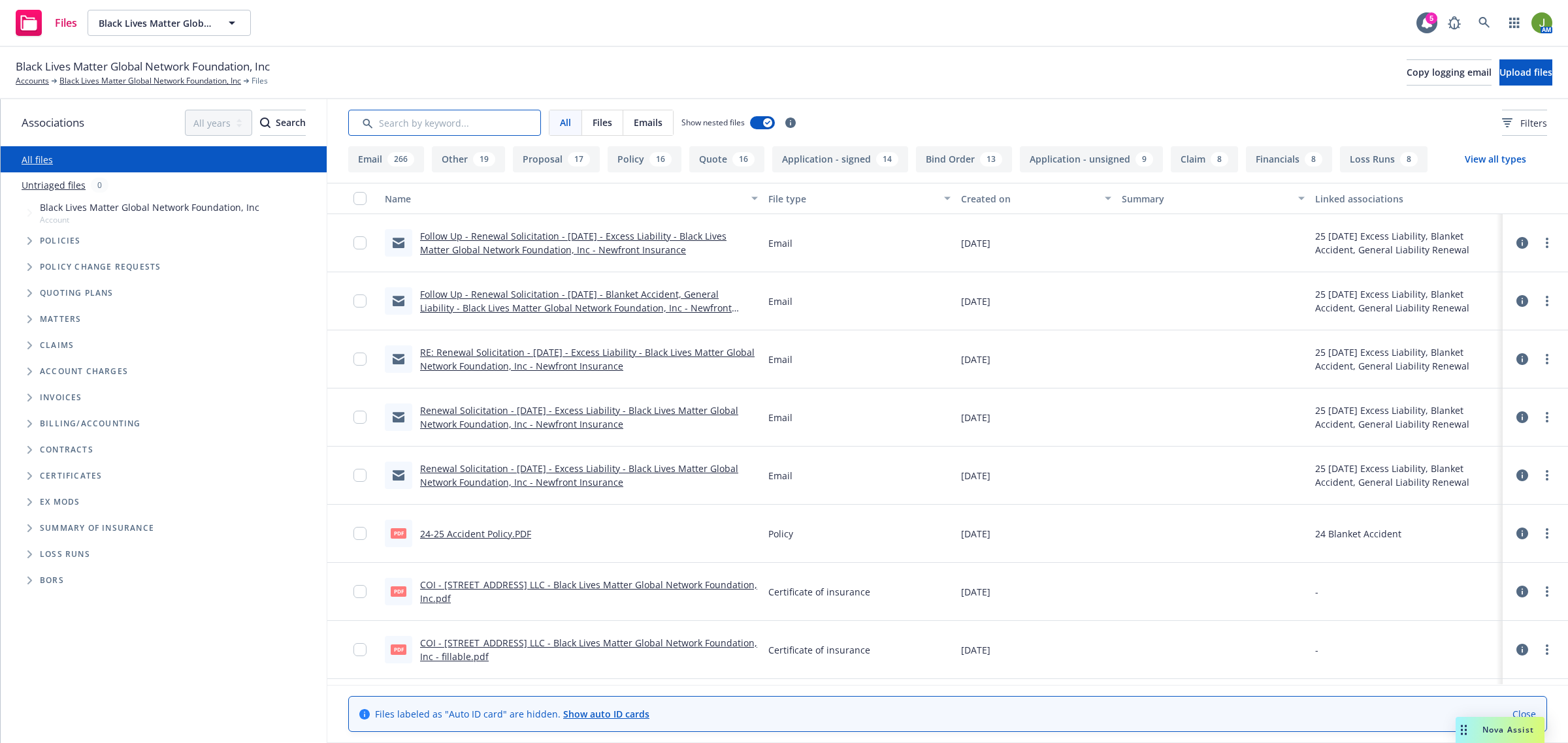
click at [410, 122] on input "Search by keyword..." at bounding box center [445, 122] width 193 height 26
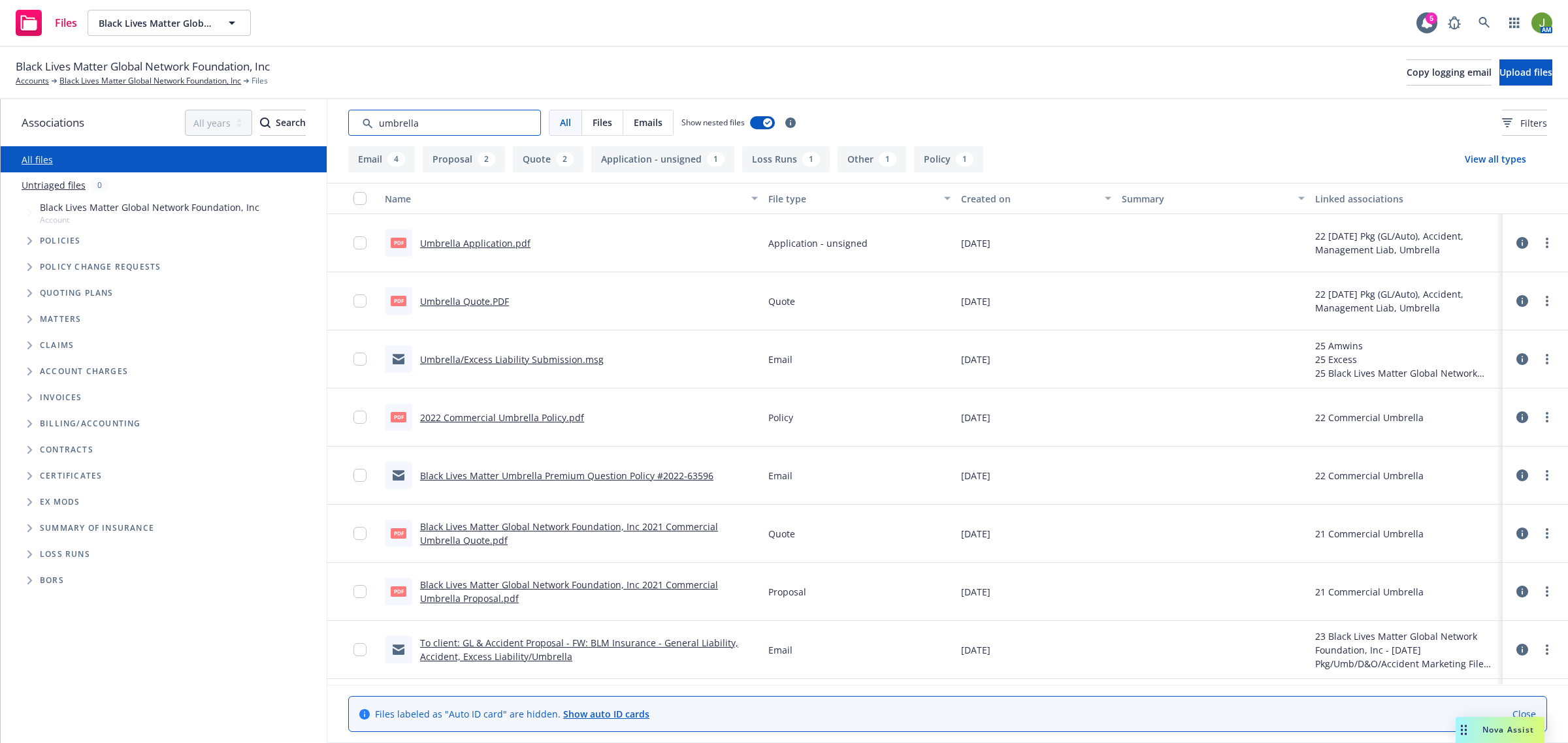
type input "umbrella"
click at [977, 195] on div "Created on" at bounding box center [1029, 199] width 136 height 14
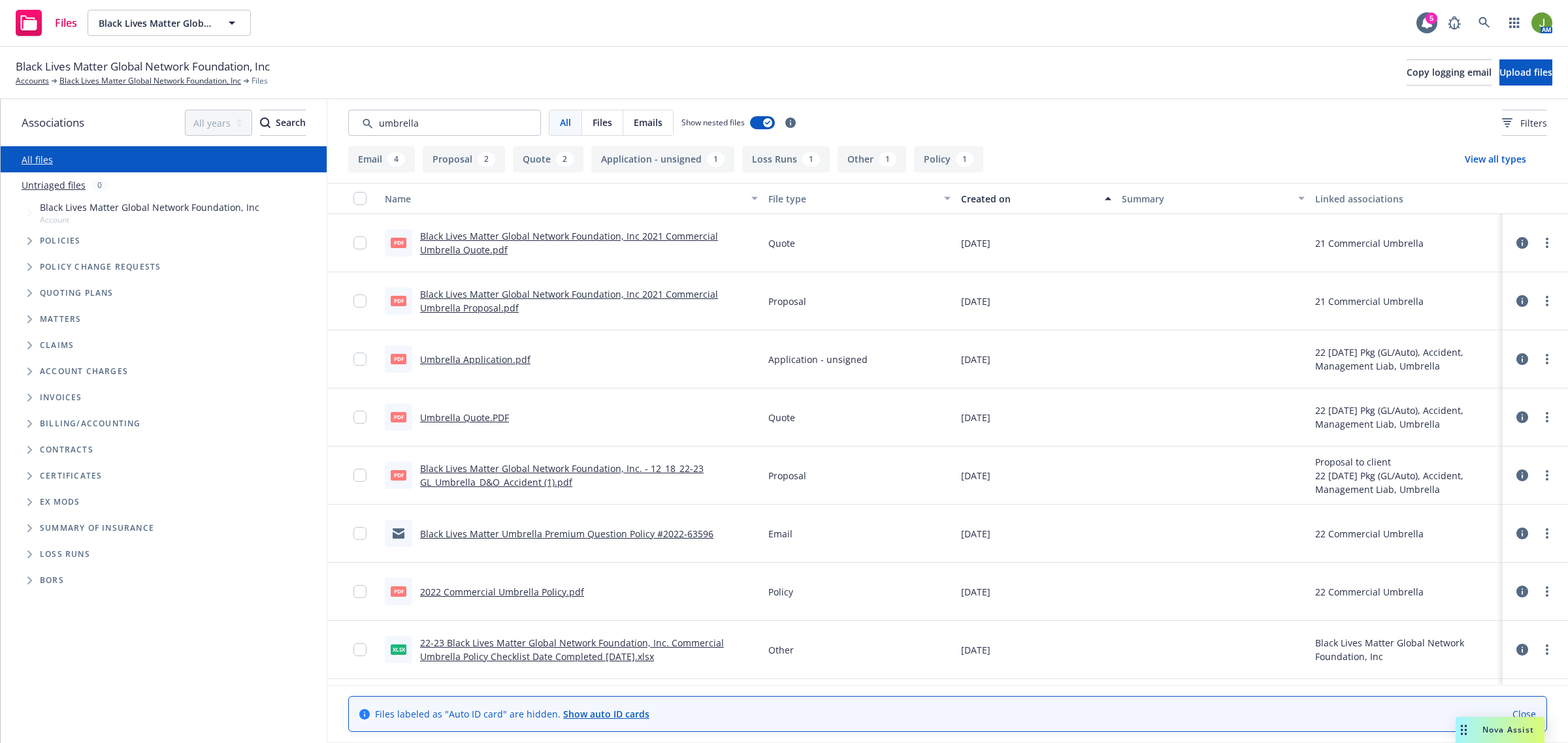
click at [985, 198] on div "Created on" at bounding box center [1029, 199] width 136 height 14
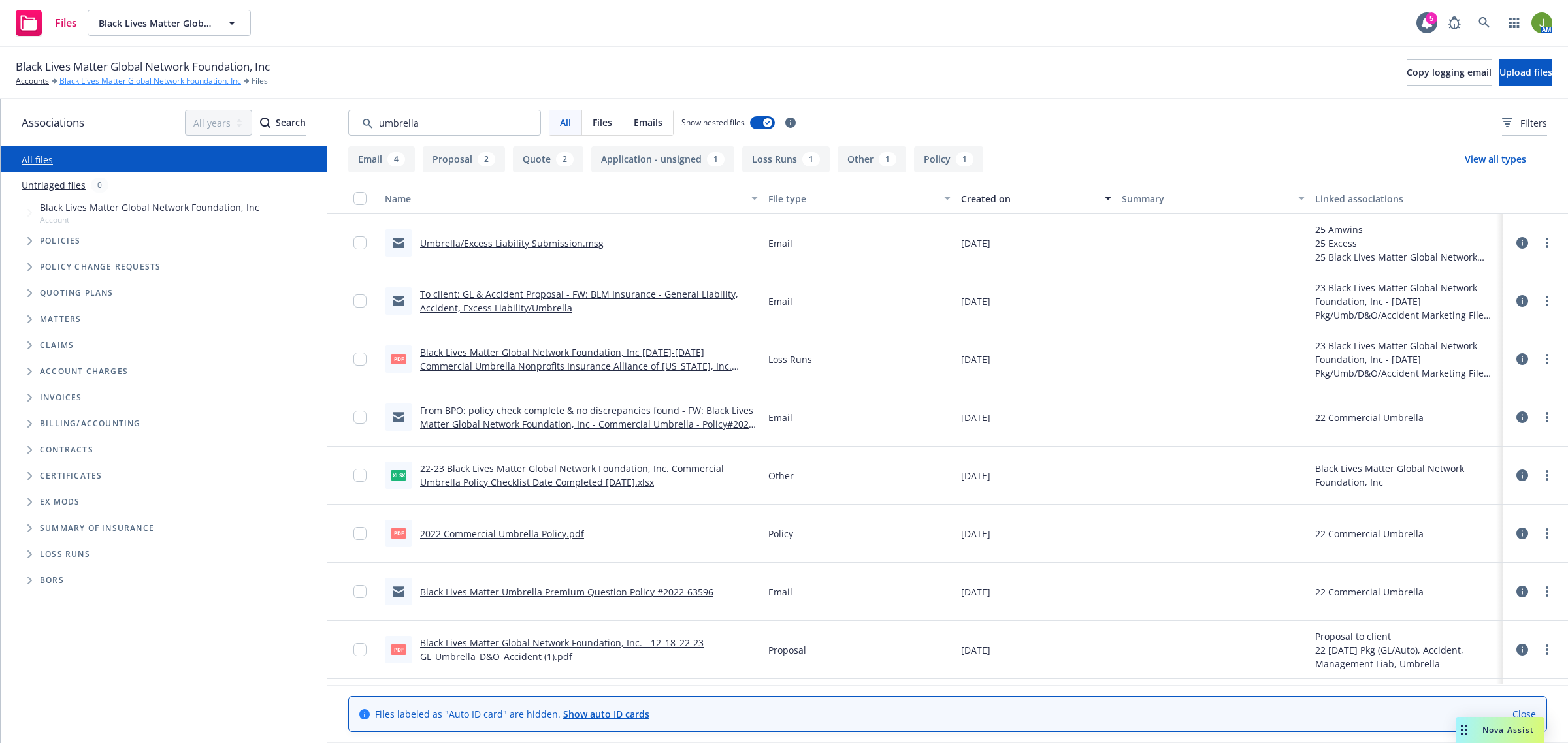
click at [143, 75] on link "Black Lives Matter Global Network Foundation, Inc" at bounding box center [150, 81] width 182 height 11
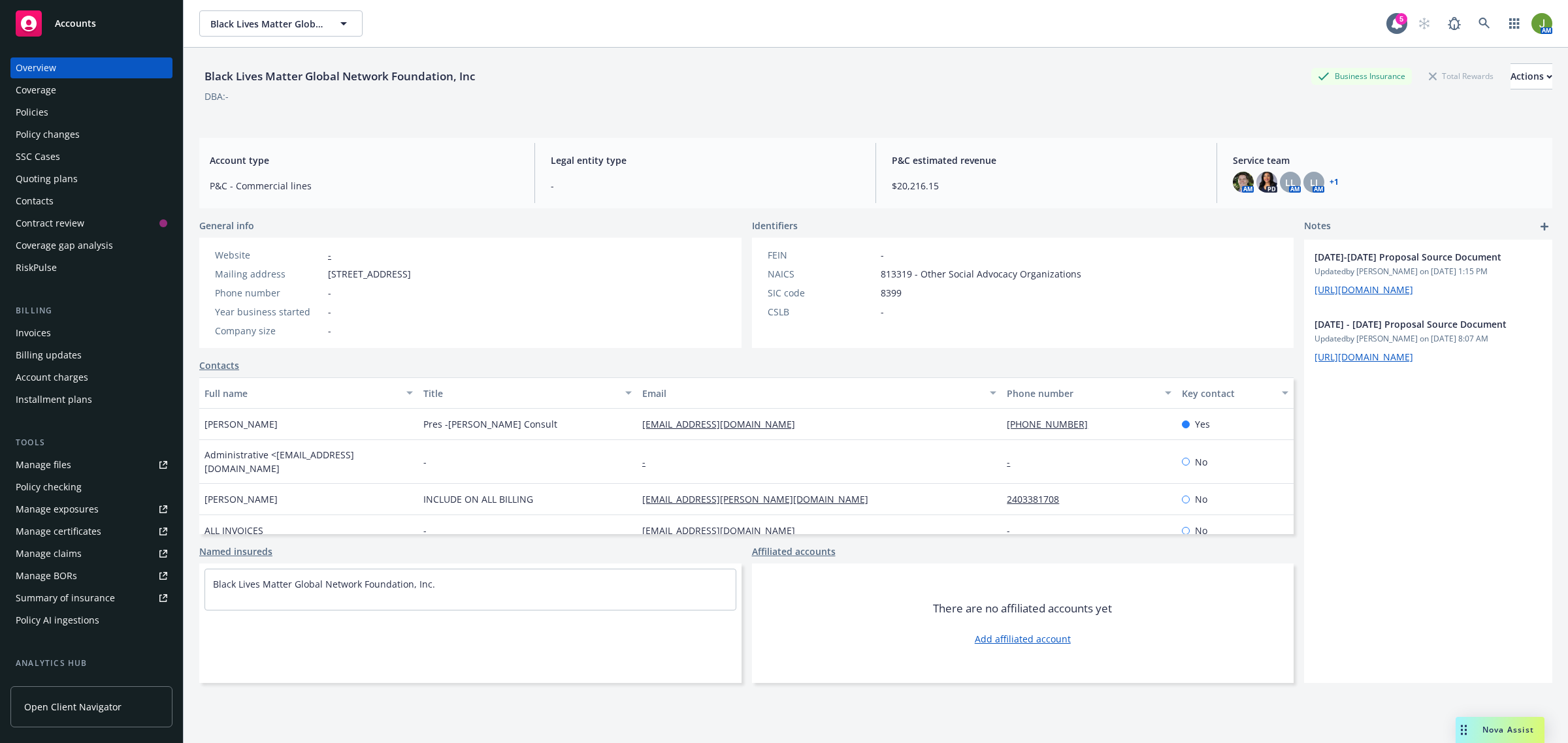
click at [36, 329] on div "Invoices" at bounding box center [32, 333] width 35 height 21
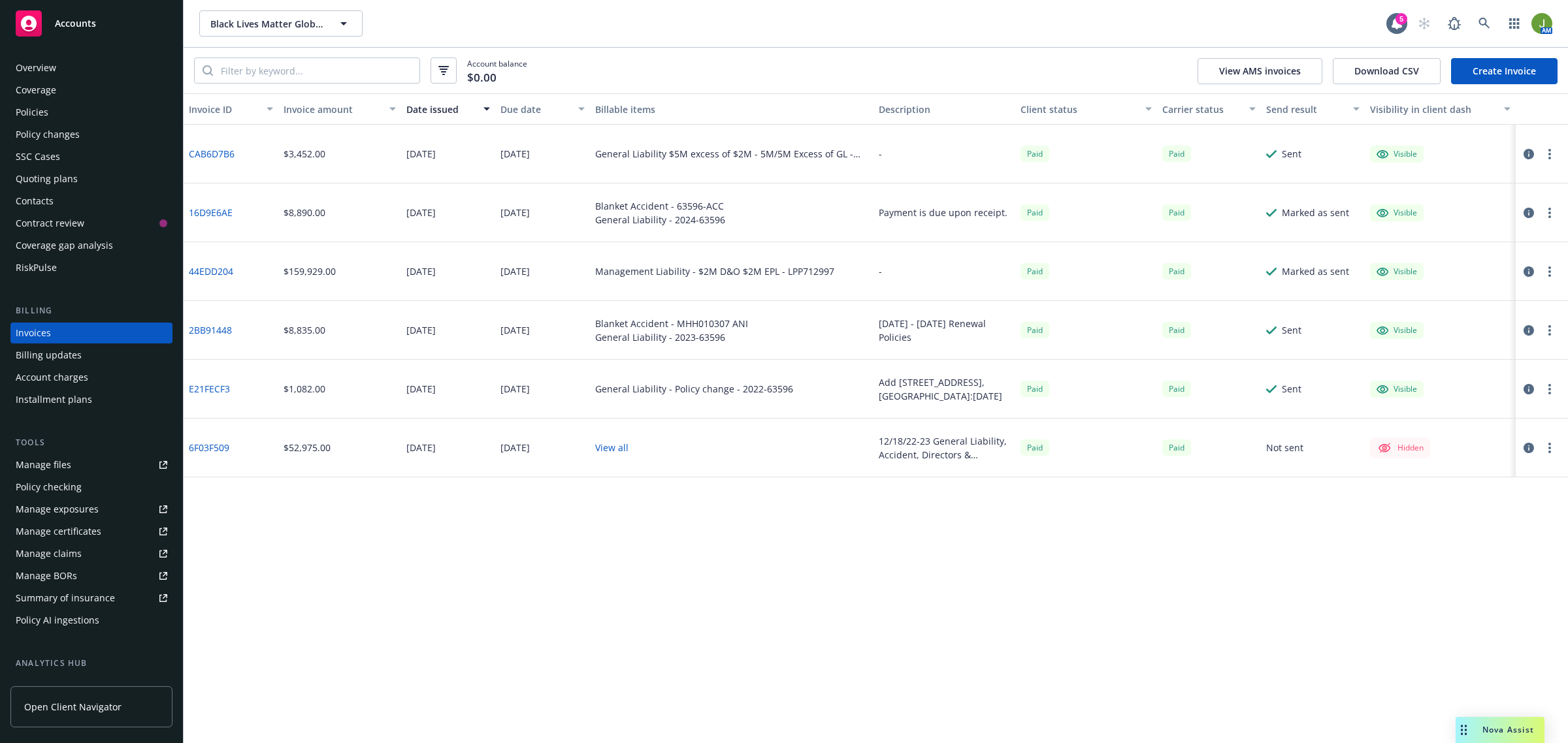
click at [47, 114] on div "Policies" at bounding box center [32, 113] width 32 height 21
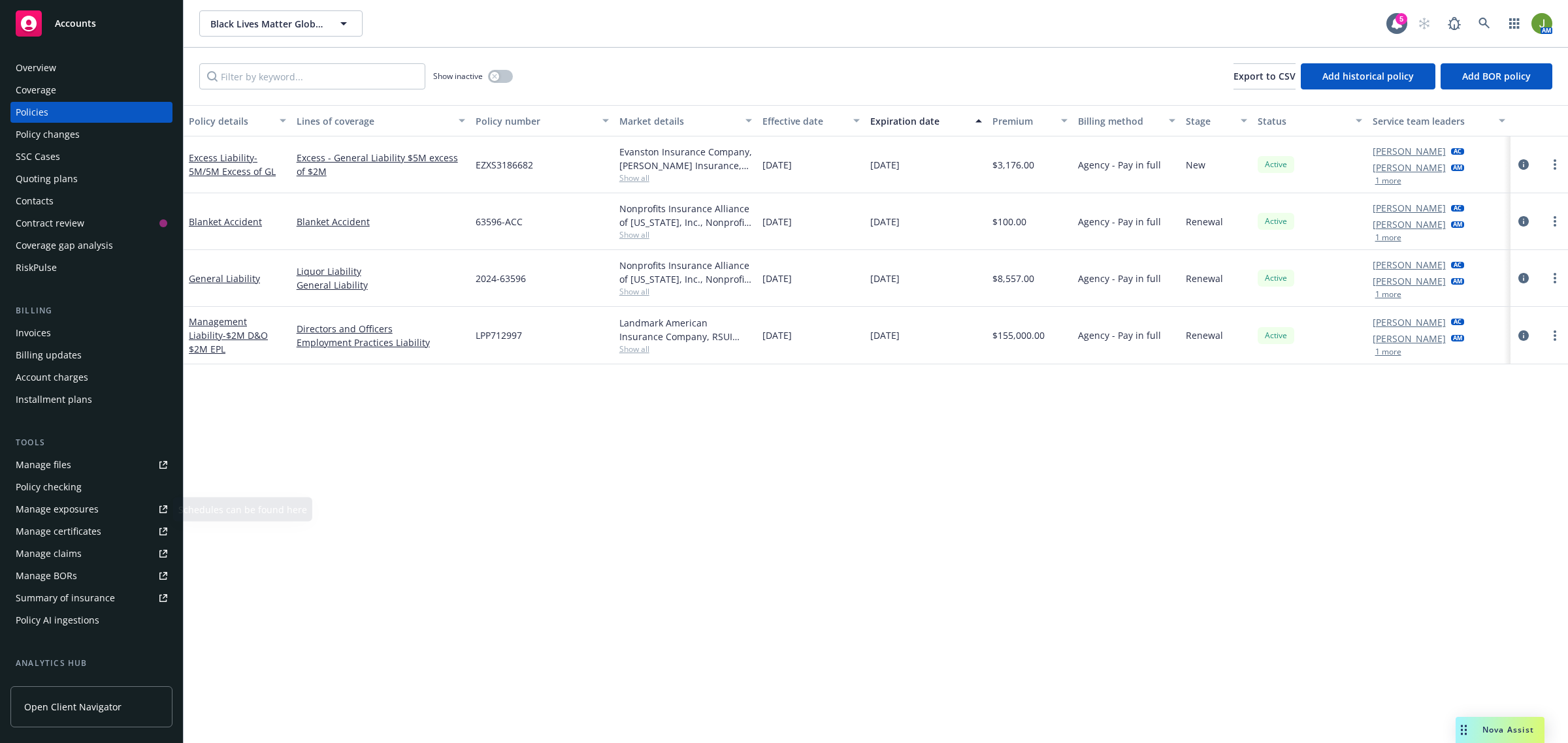
click at [54, 472] on div "Manage files" at bounding box center [43, 466] width 55 height 21
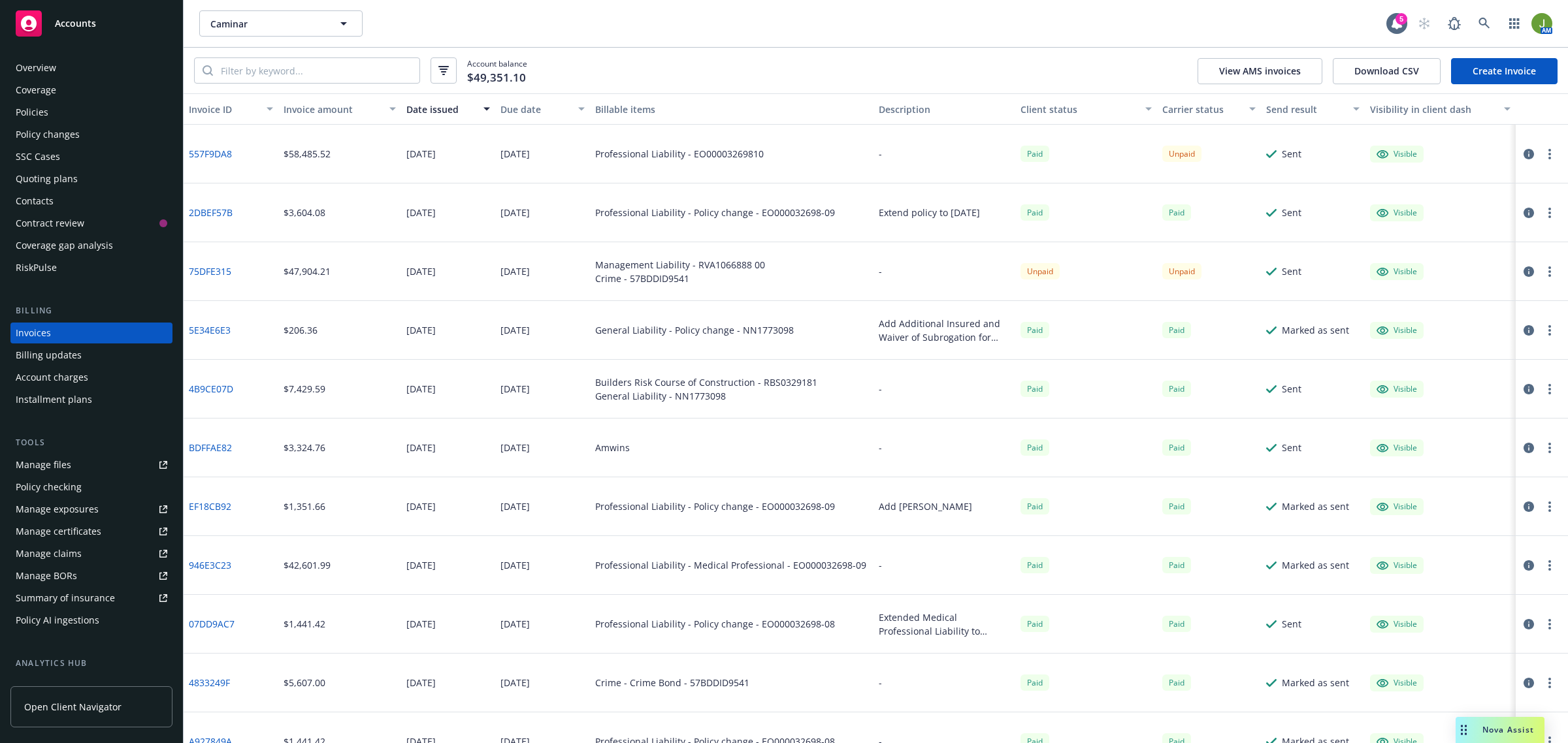
click at [46, 109] on div "Policies" at bounding box center [32, 113] width 32 height 21
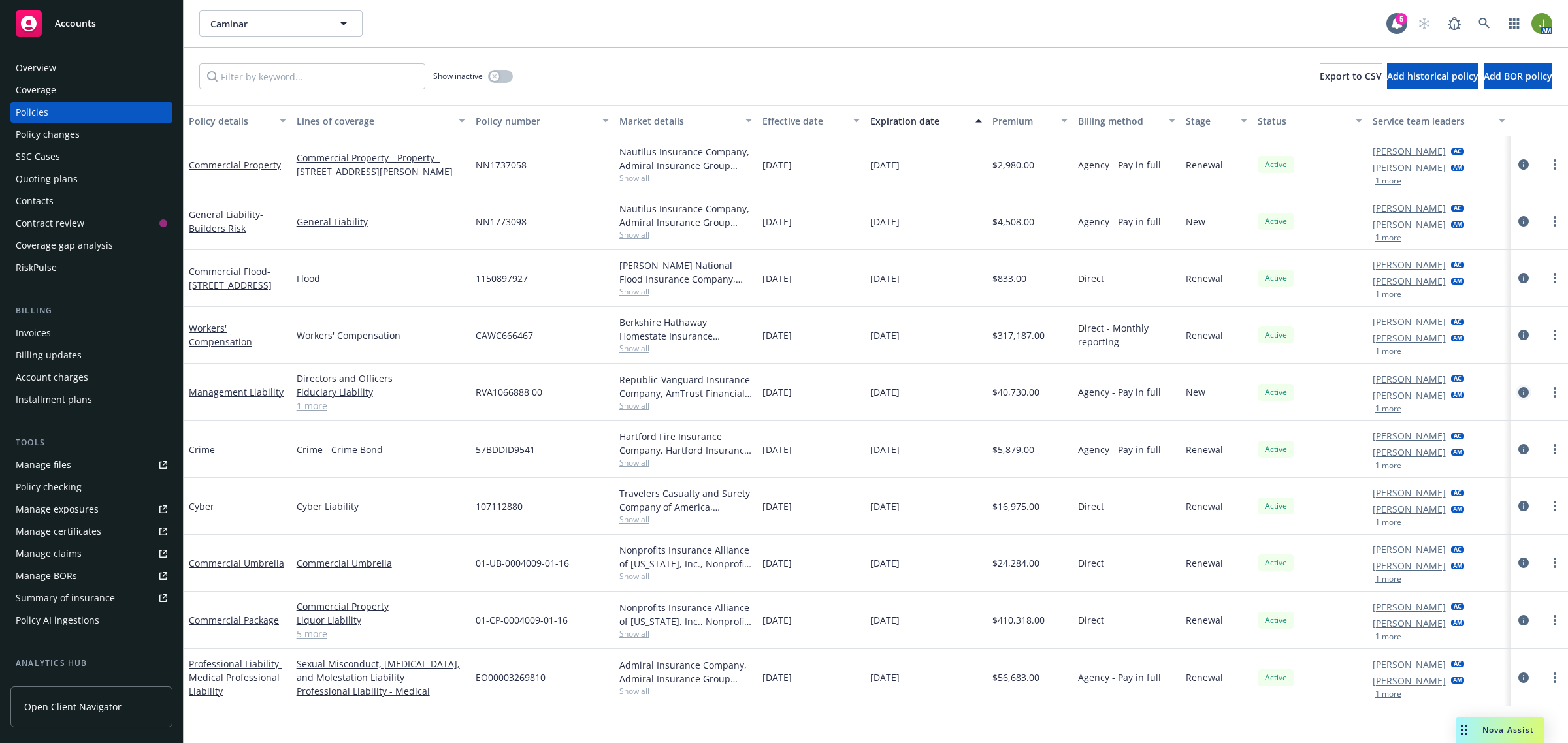
click at [1522, 394] on icon "circleInformation" at bounding box center [1523, 393] width 11 height 11
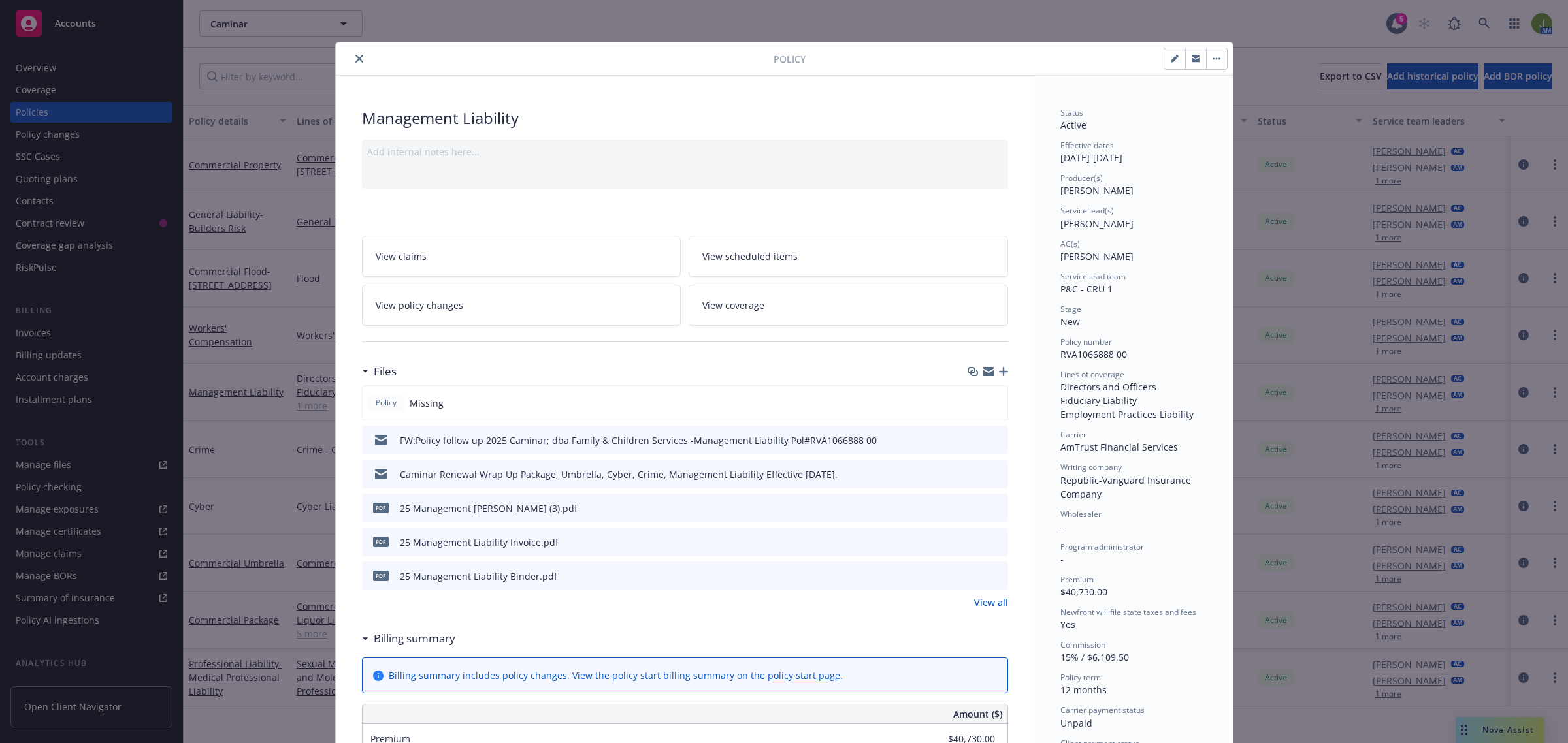
click at [999, 374] on icon "button" at bounding box center [1003, 372] width 9 height 9
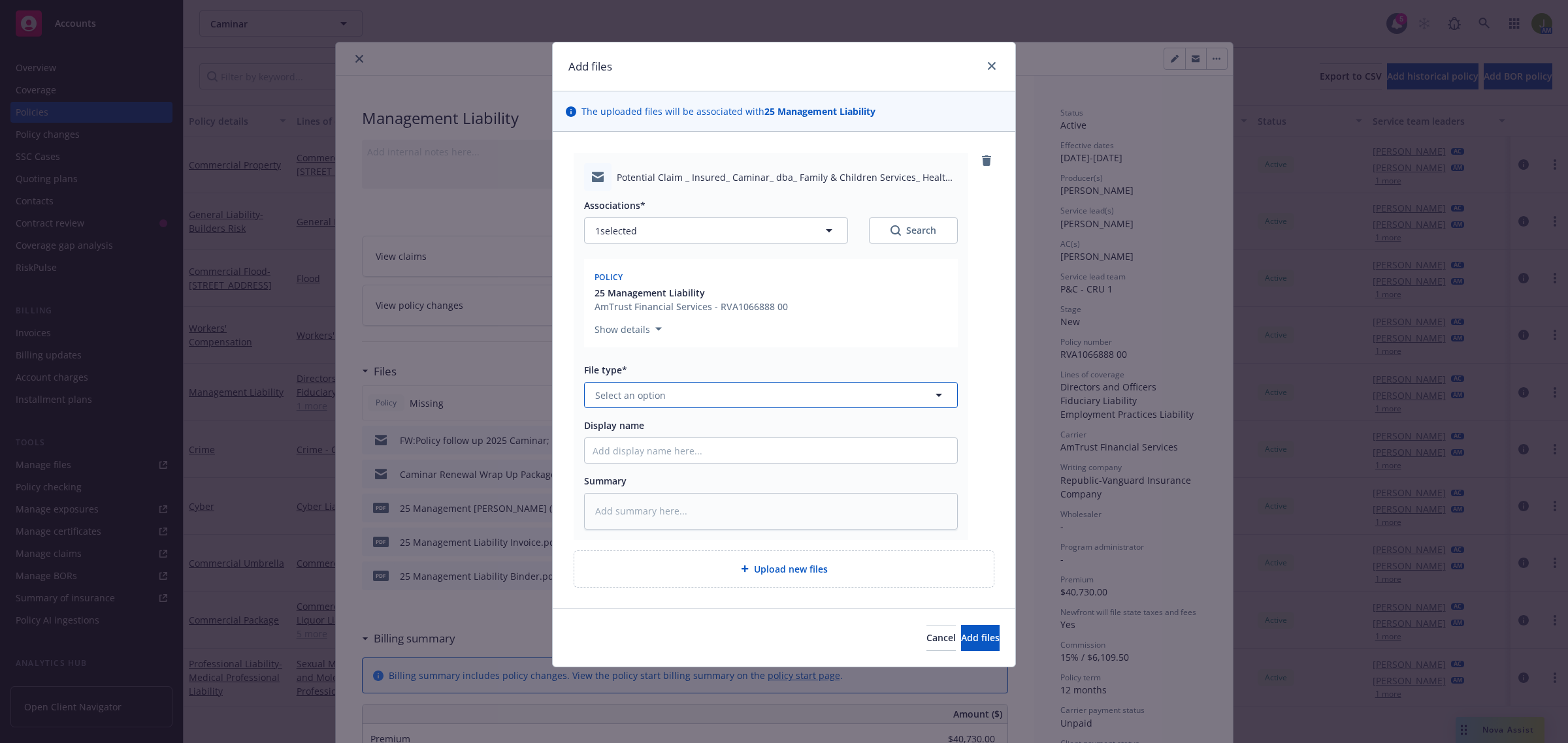
click at [629, 394] on span "Select an option" at bounding box center [630, 395] width 71 height 14
type input "claim"
type textarea "x"
type input "T"
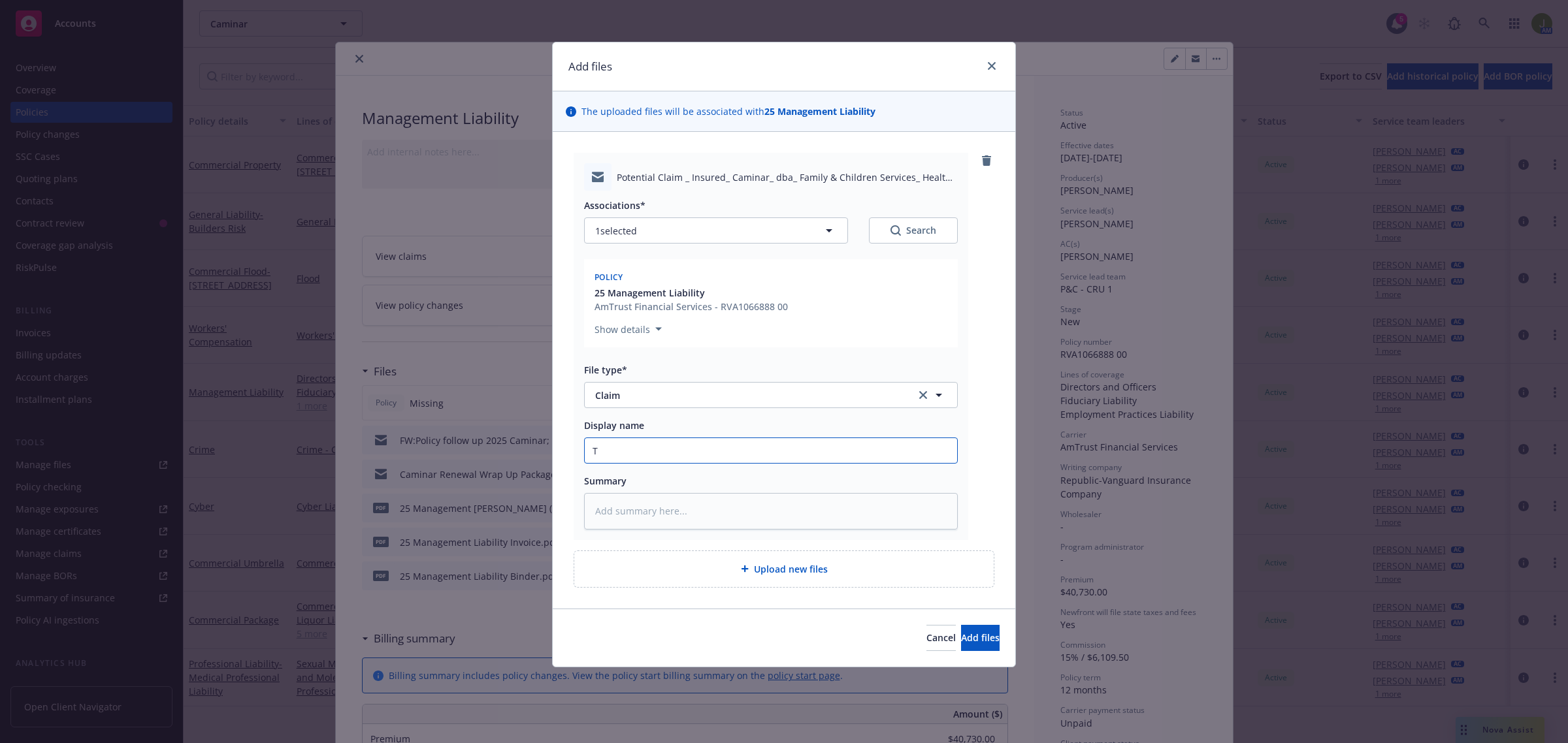
type textarea "x"
type input "To"
type textarea "x"
type input "To"
type textarea "x"
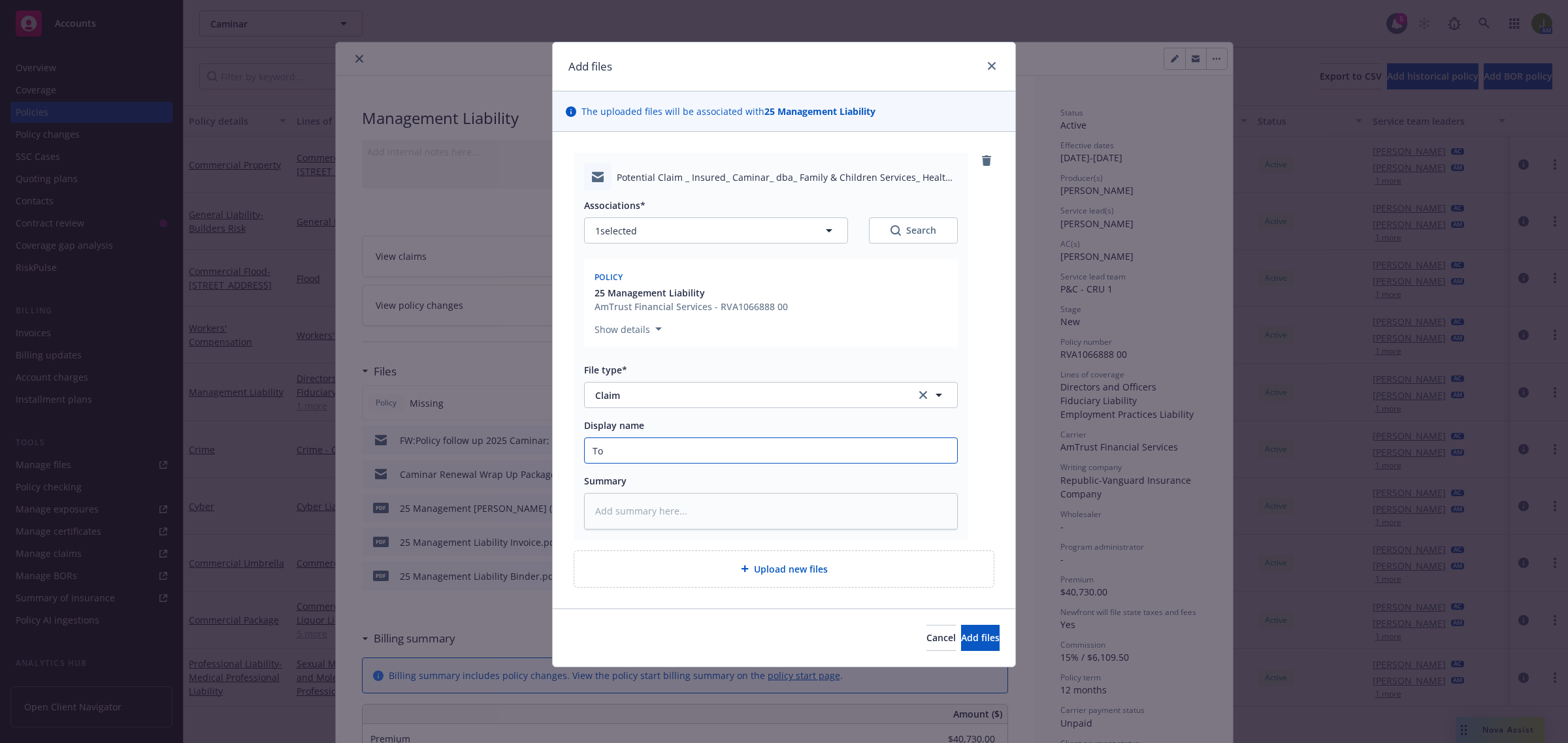
type input "To C"
type textarea "x"
type input "To Ca"
type textarea "x"
type input "To Car"
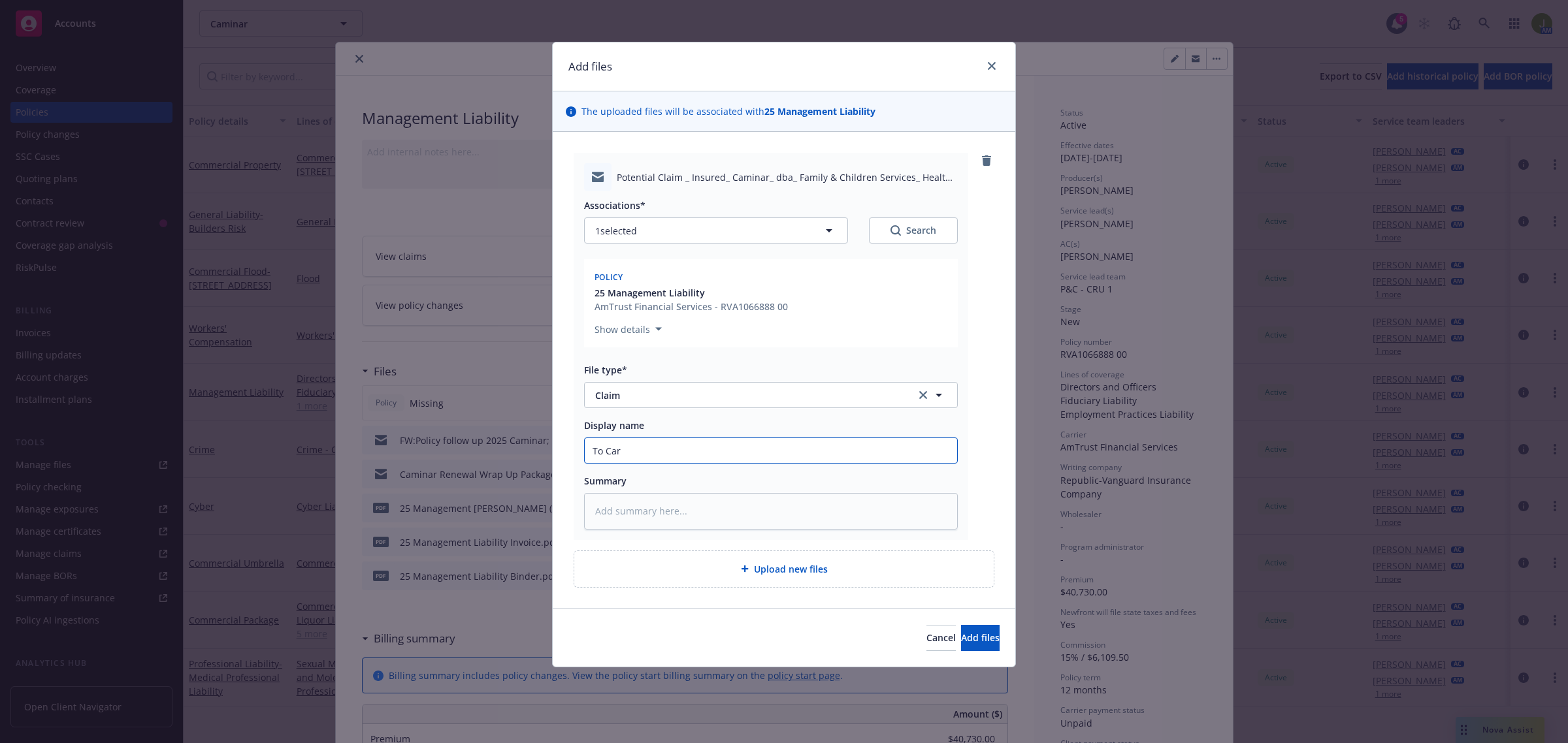
type textarea "x"
type input "To Carr"
type textarea "x"
type input "To Carrie"
type textarea "x"
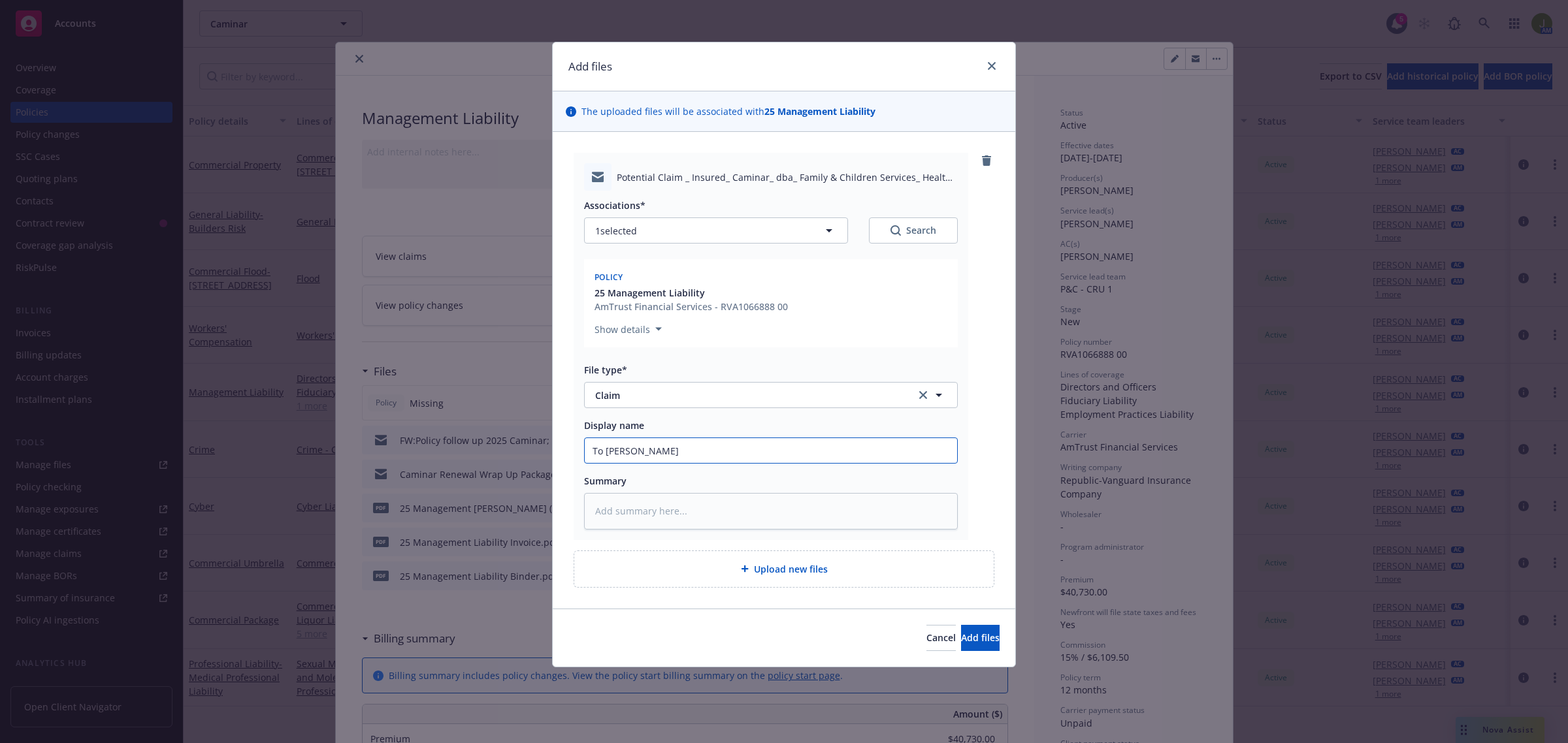
type input "To Carrier"
type textarea "x"
type input "To Carrier:"
type textarea "x"
type input "To Carrier:"
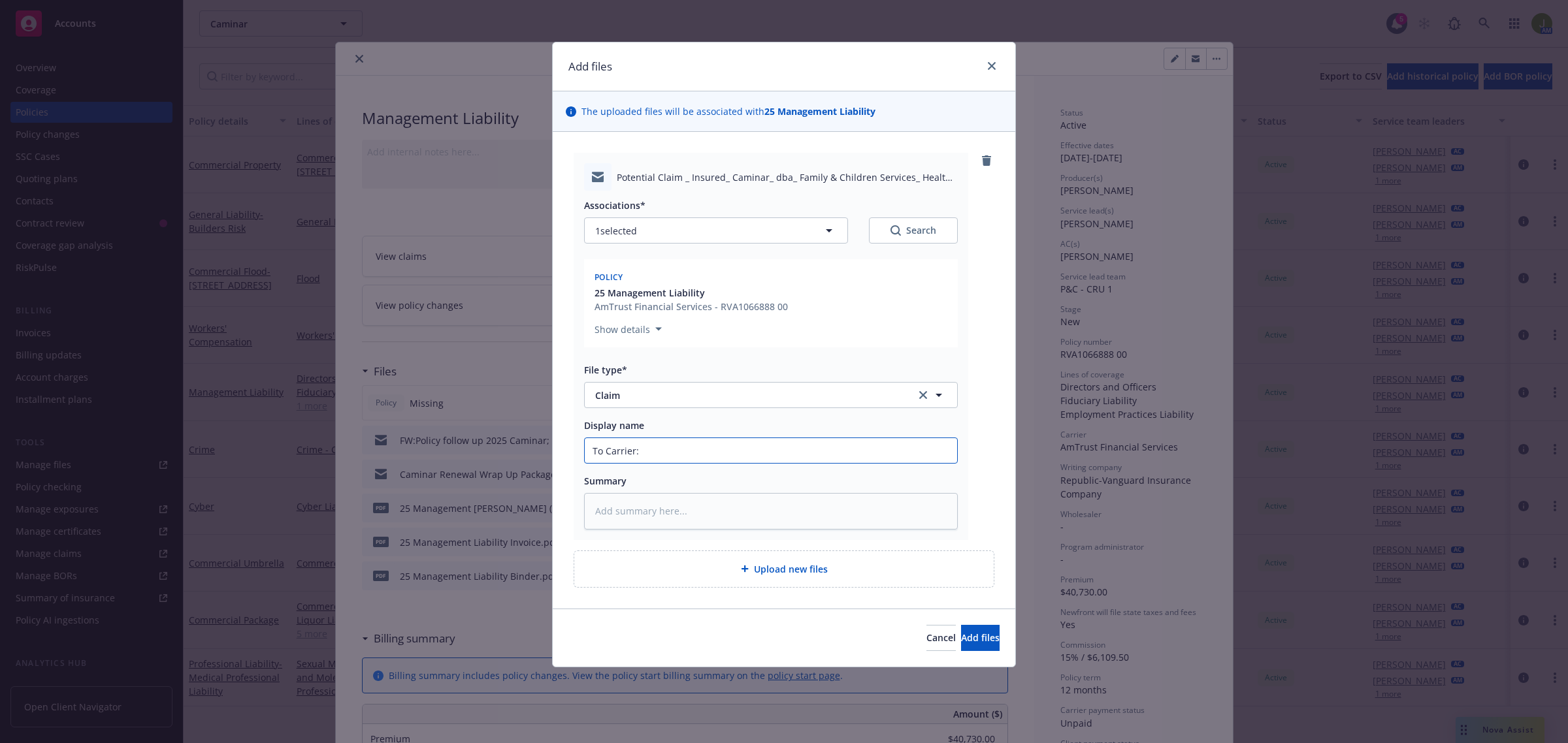
type textarea "x"
type input "To Carrier: n"
type textarea "x"
type input "To Carrier: no"
type textarea "x"
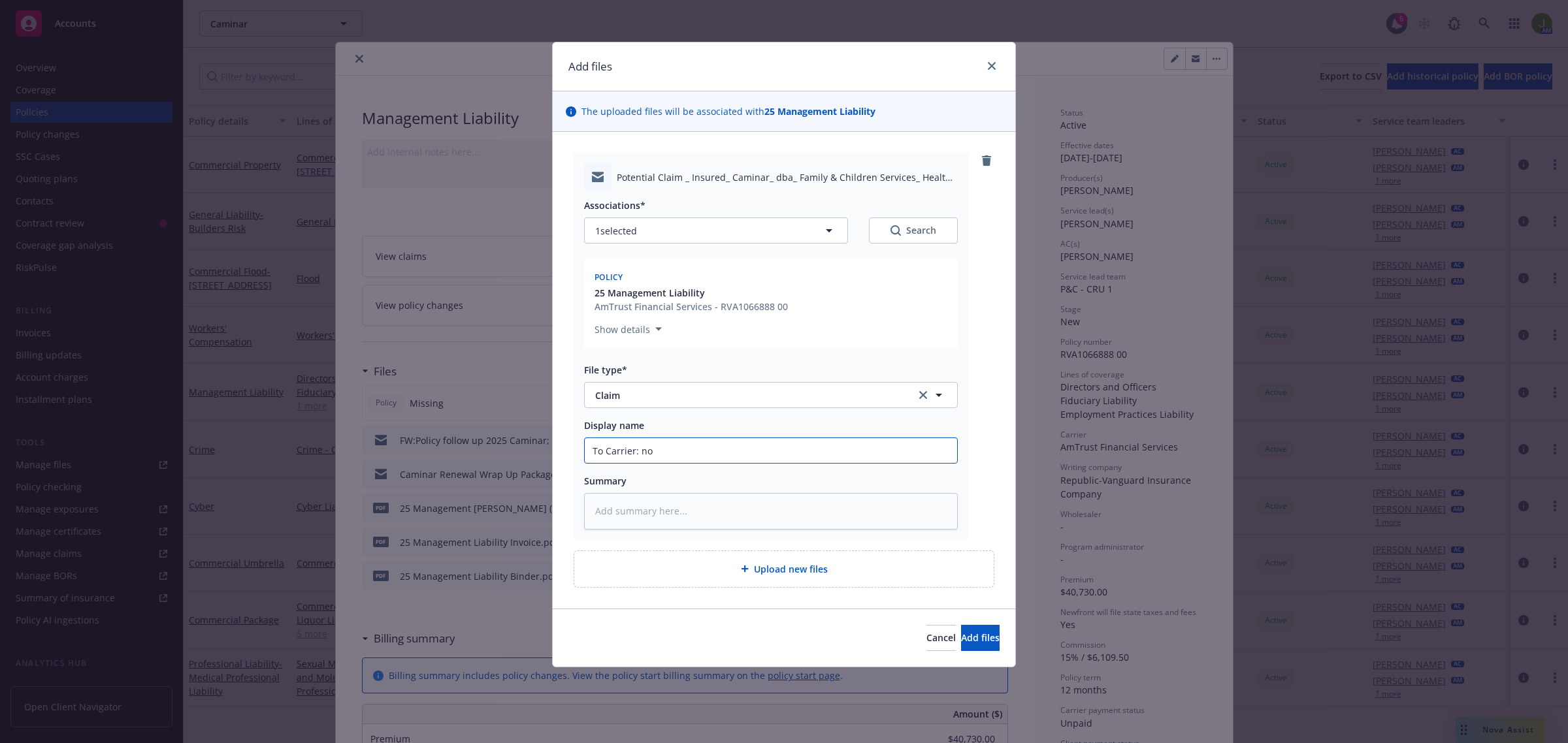
type input "To Carrier: not"
type textarea "x"
type input "To Carrier: noti"
type textarea "x"
type input "To Carrier: notic"
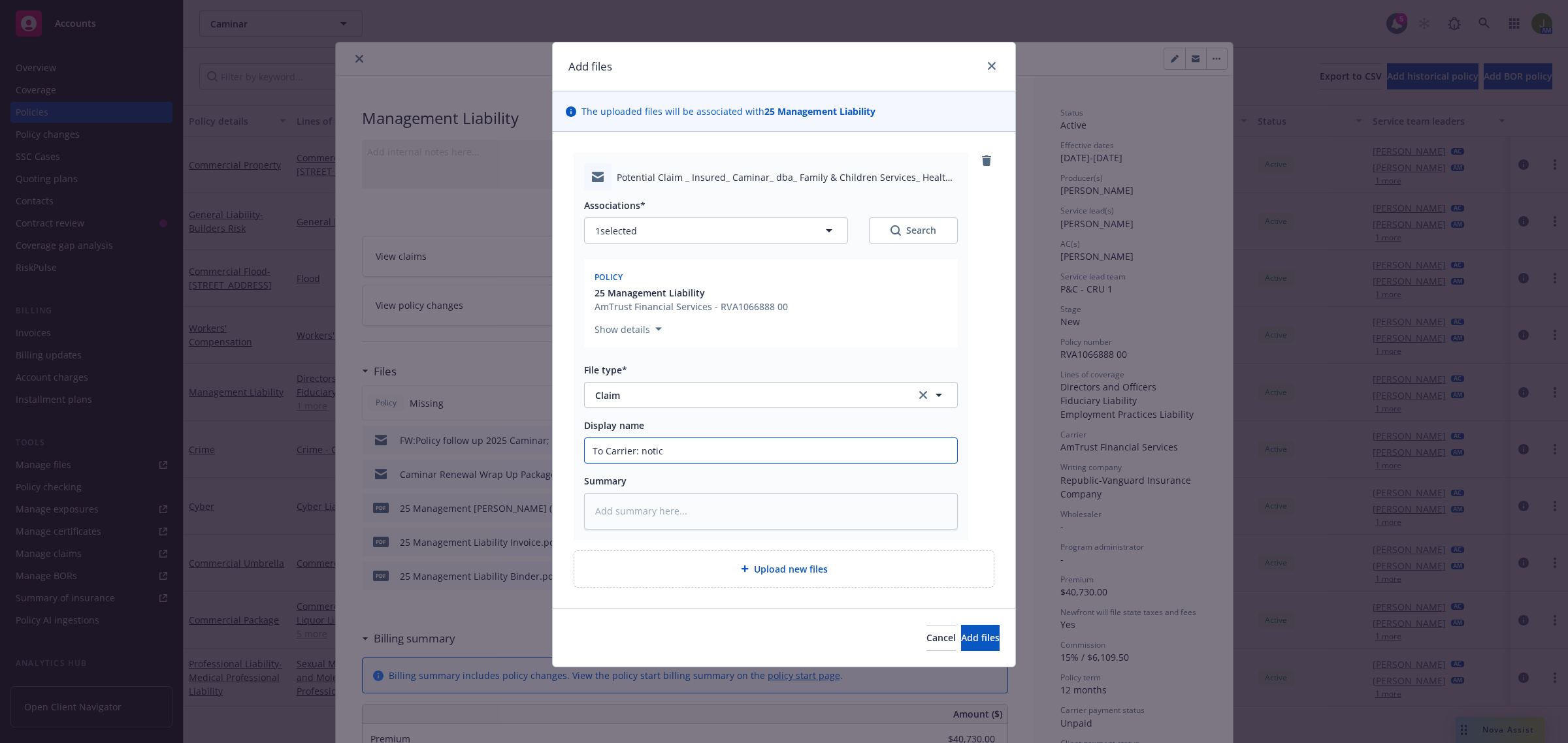
type textarea "x"
type input "To Carrier: notice"
type textarea "x"
type input "To Carrier: notice"
type textarea "x"
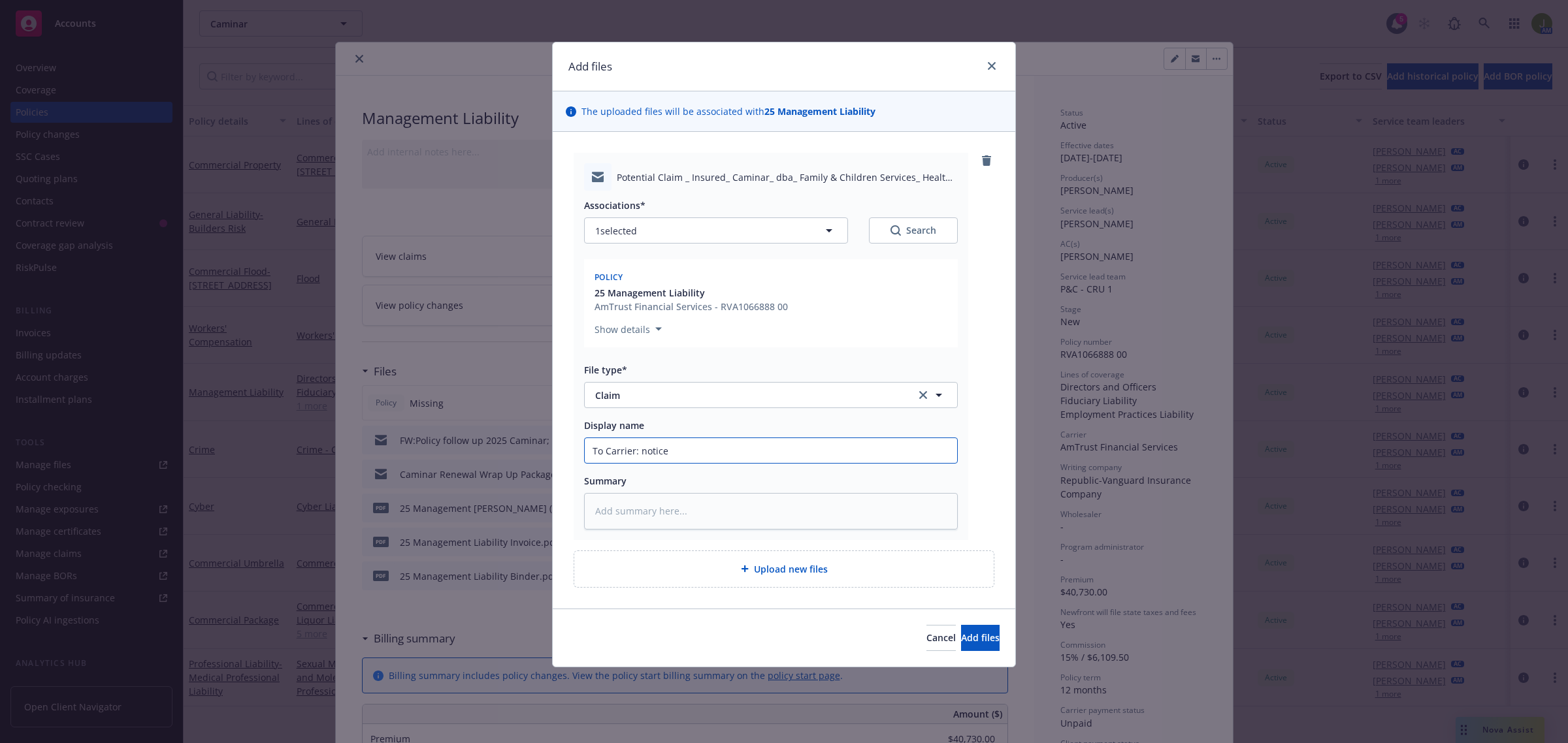
type input "To Carrier: notice o"
type textarea "x"
type input "To Carrier: notice of"
type textarea "x"
type input "To Carrier: notice of"
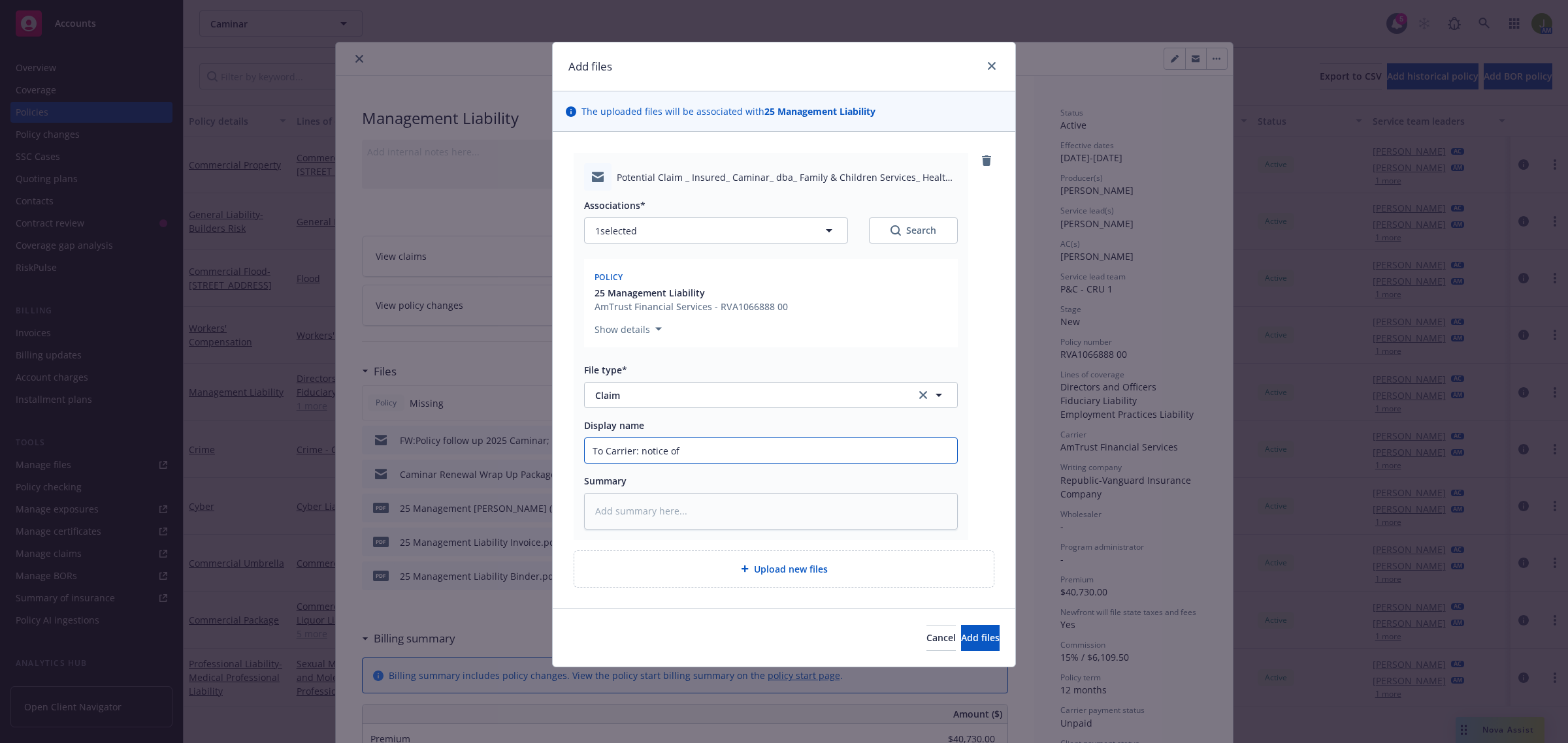
type textarea "x"
type input "To Carrier: notice of C"
type textarea "x"
type input "To Carrier: notice of Cl"
type textarea "x"
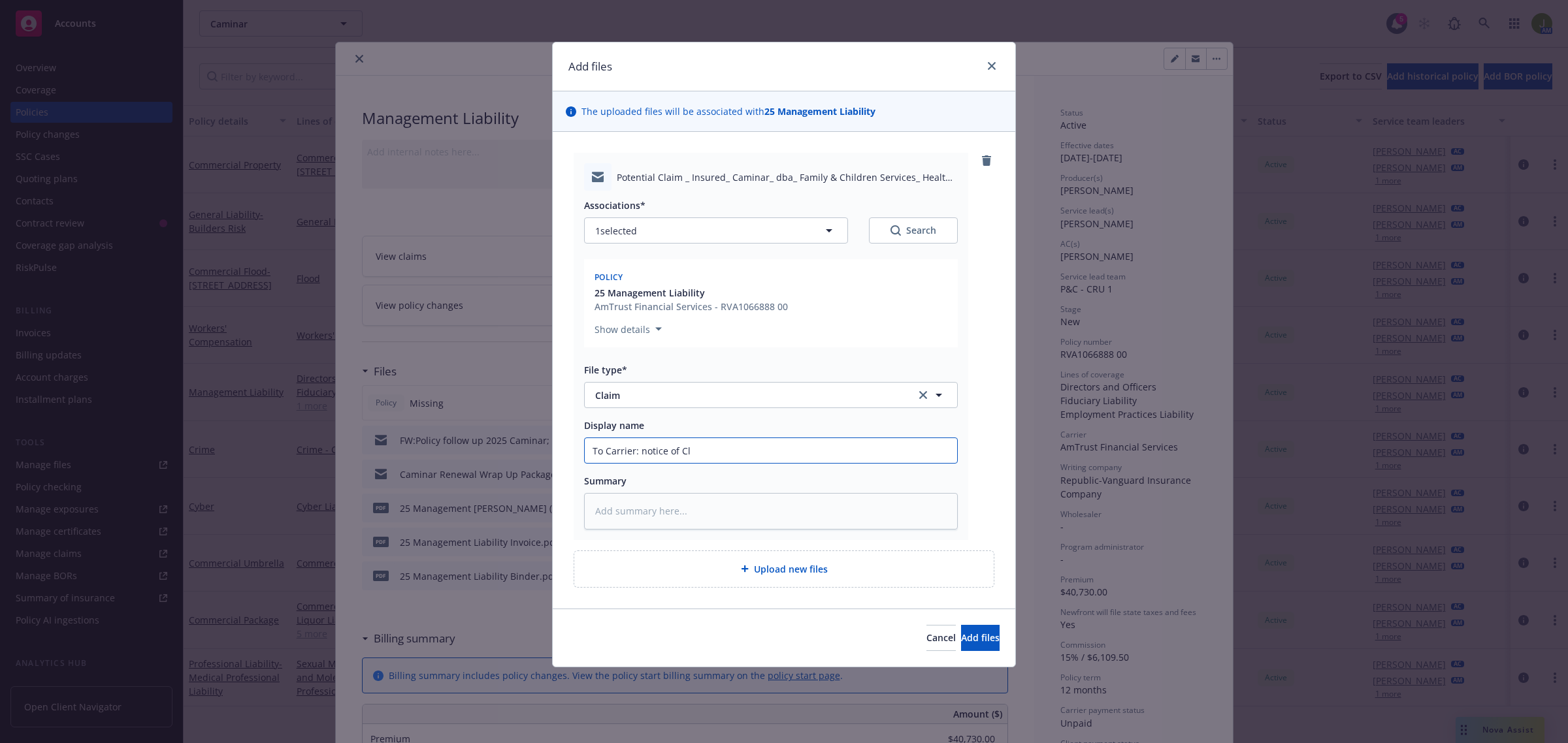
type input "To Carrier: notice of Cla"
type textarea "x"
type input "To Carrier: notice of Clai"
type textarea "x"
type input "To Carrier: notice of Claim"
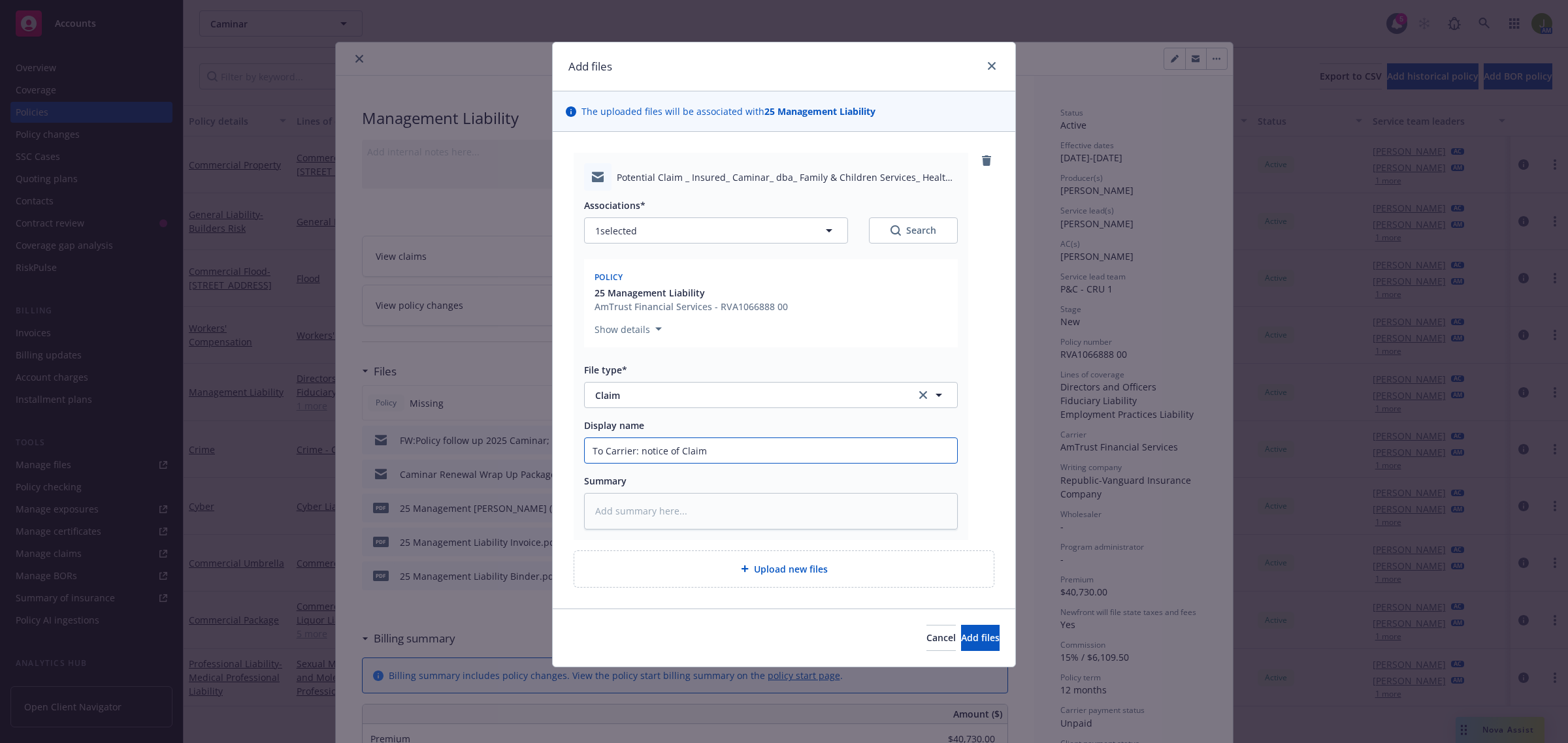
type textarea "x"
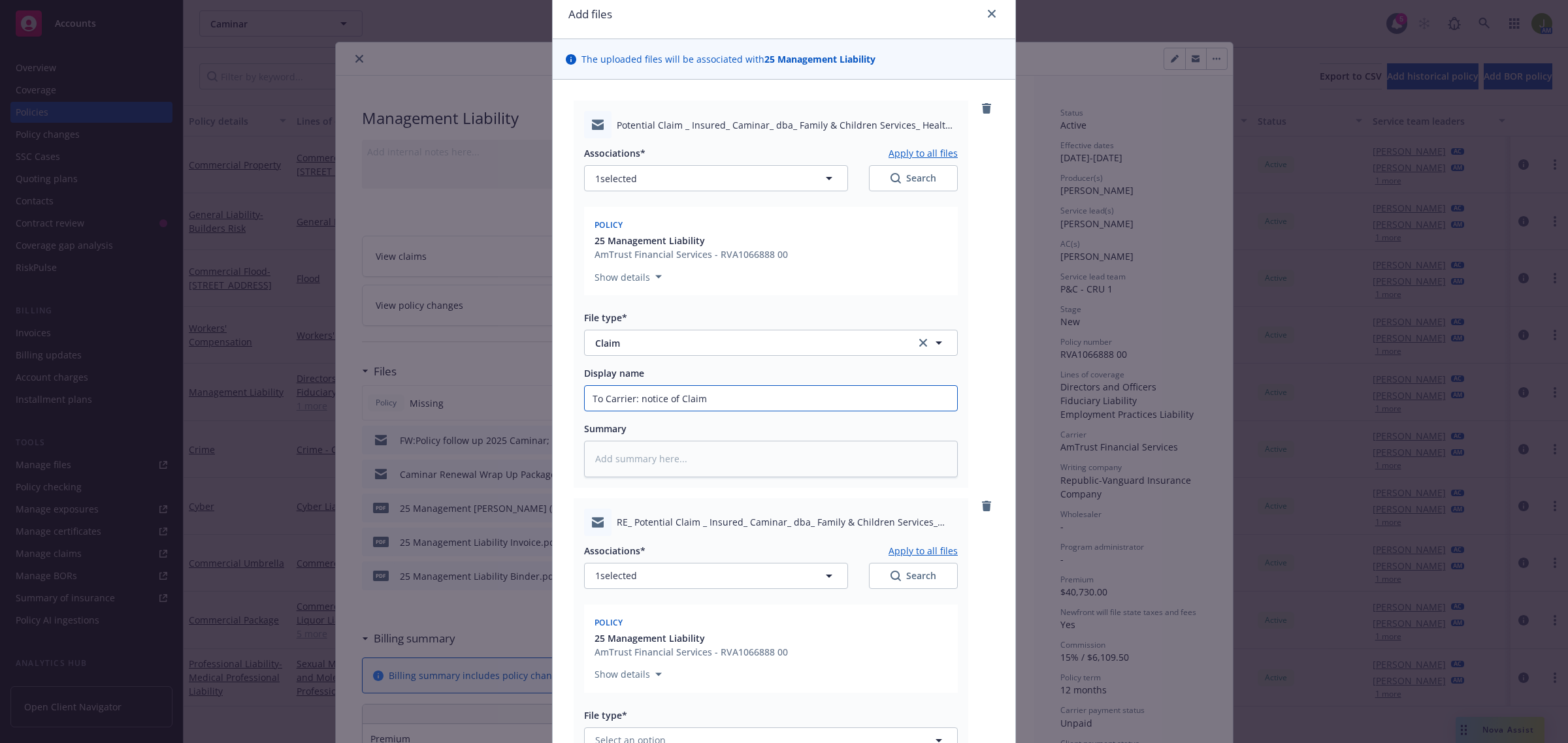
scroll to position [245, 0]
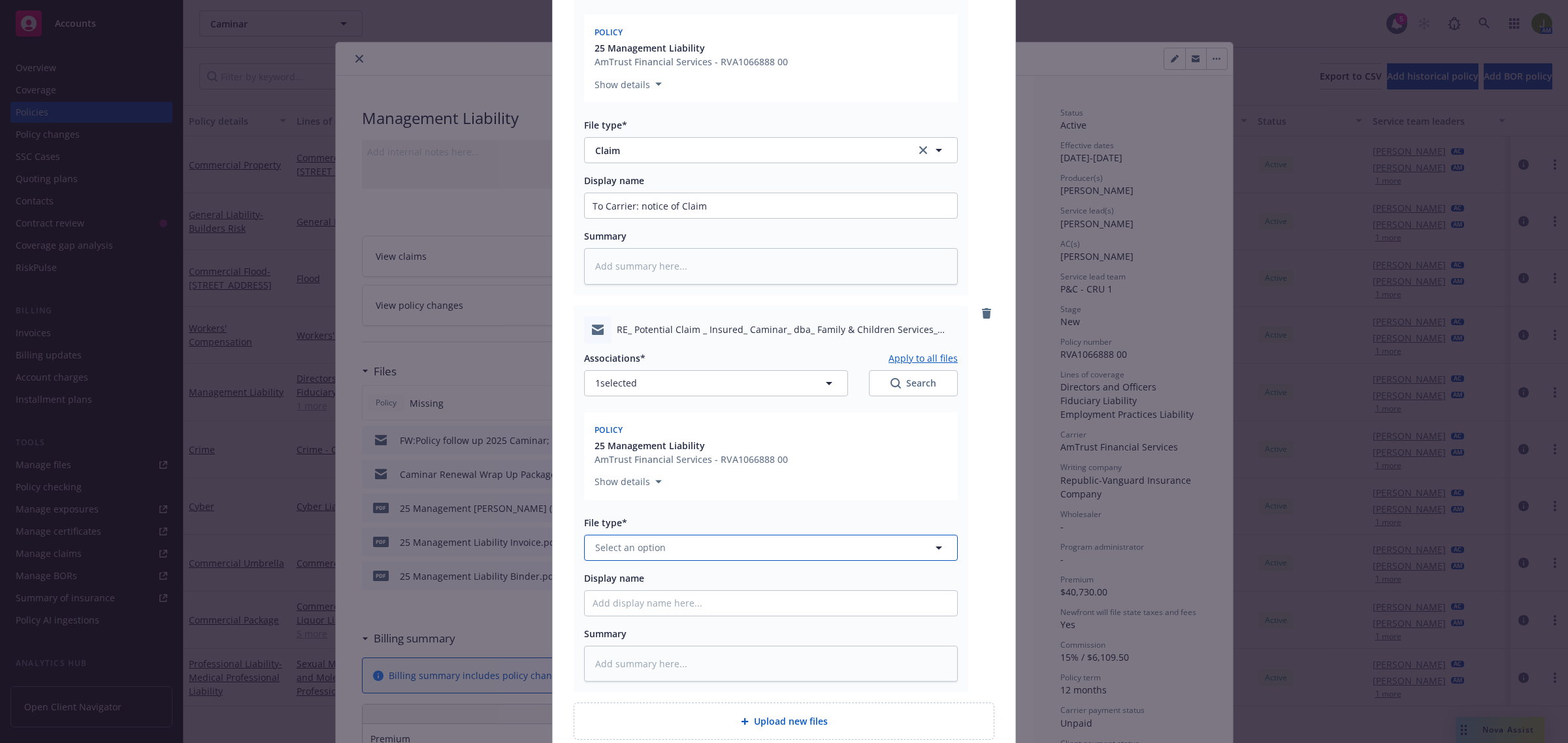
click at [636, 543] on span "Select an option" at bounding box center [630, 548] width 71 height 14
type input "claim"
click at [642, 586] on div "Claim" at bounding box center [771, 583] width 357 height 19
click at [636, 609] on input "Display name" at bounding box center [771, 603] width 372 height 25
type textarea "x"
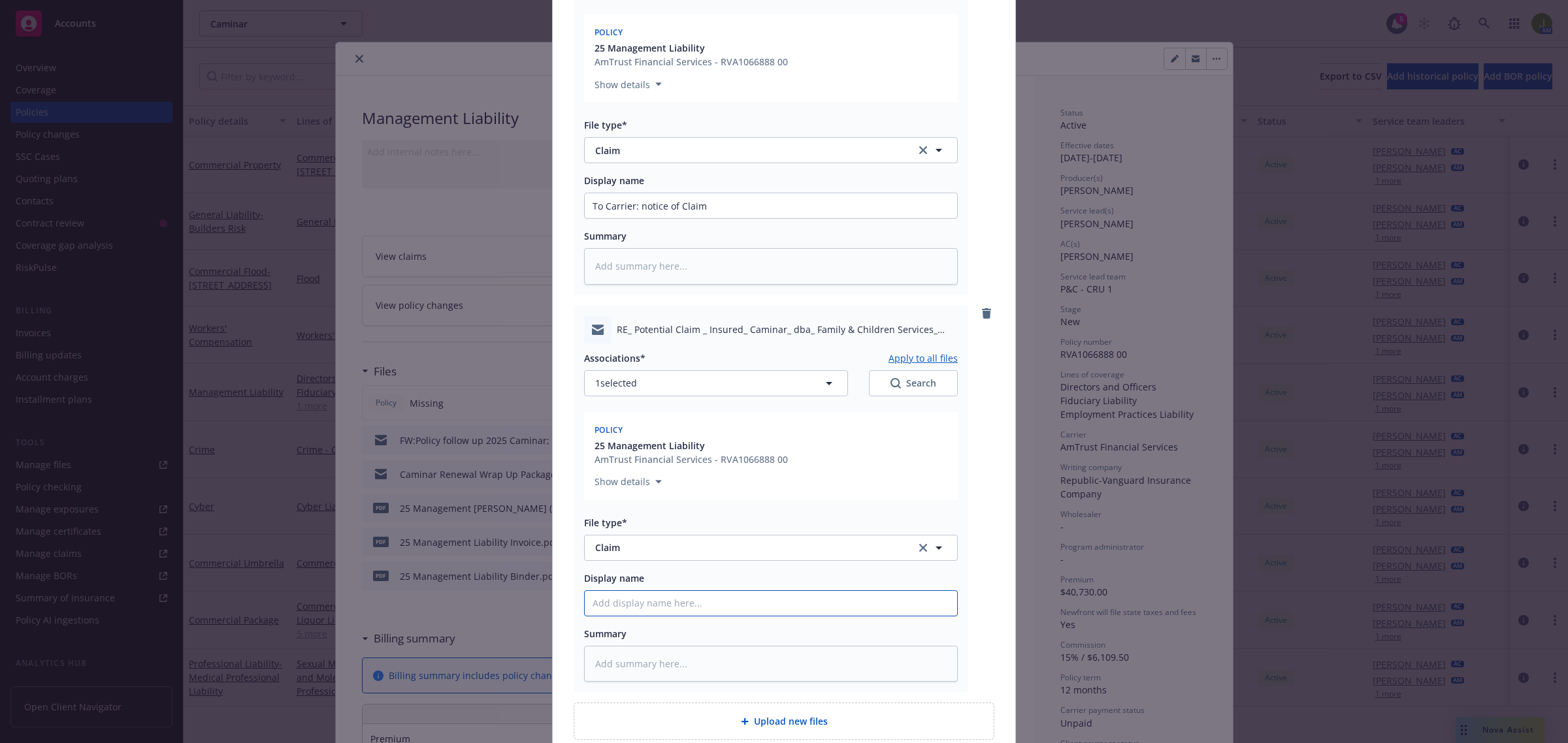
type input "T"
type textarea "x"
type input "To"
type textarea "x"
type input "To"
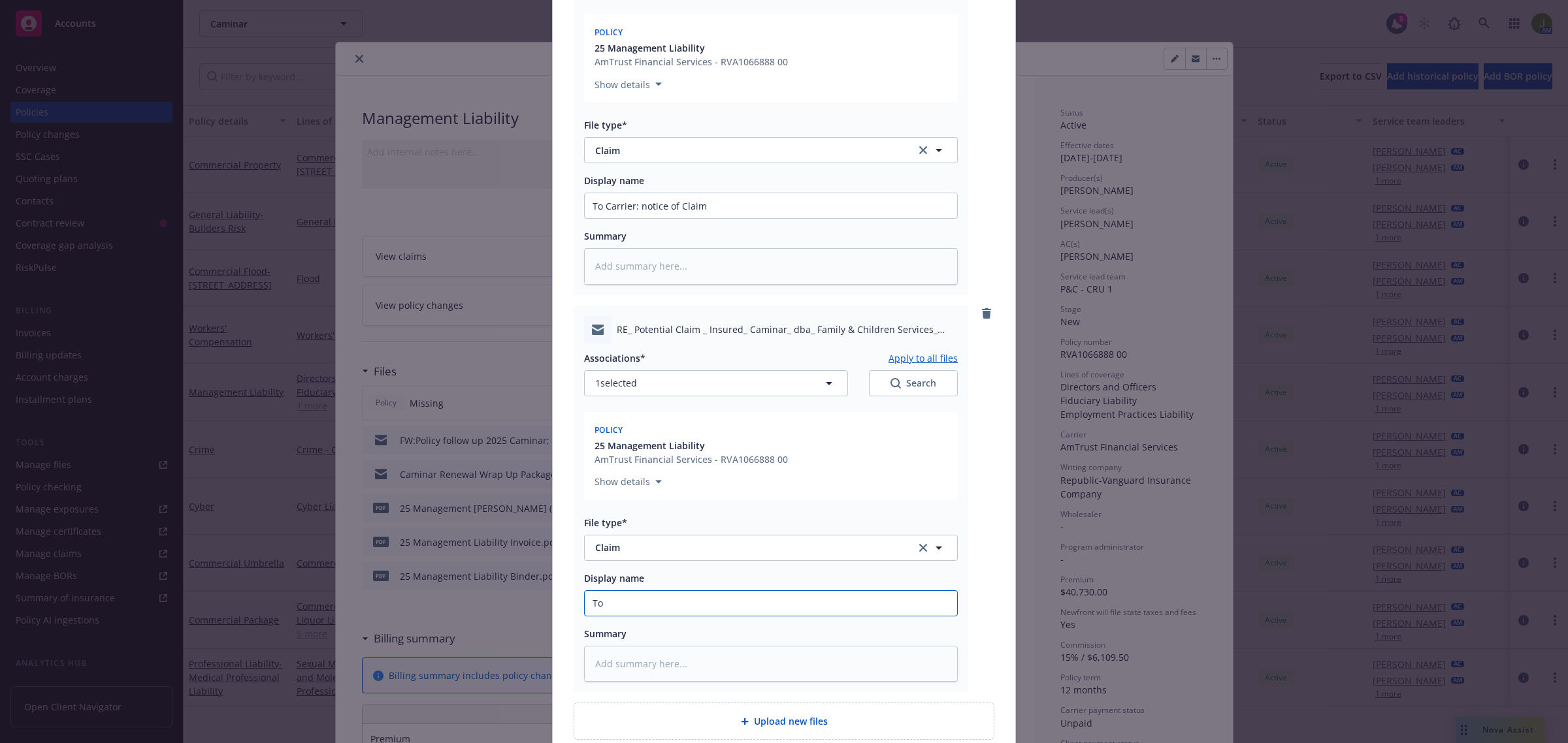
type textarea "x"
type input "To C"
type textarea "x"
type input "To Ca"
type textarea "x"
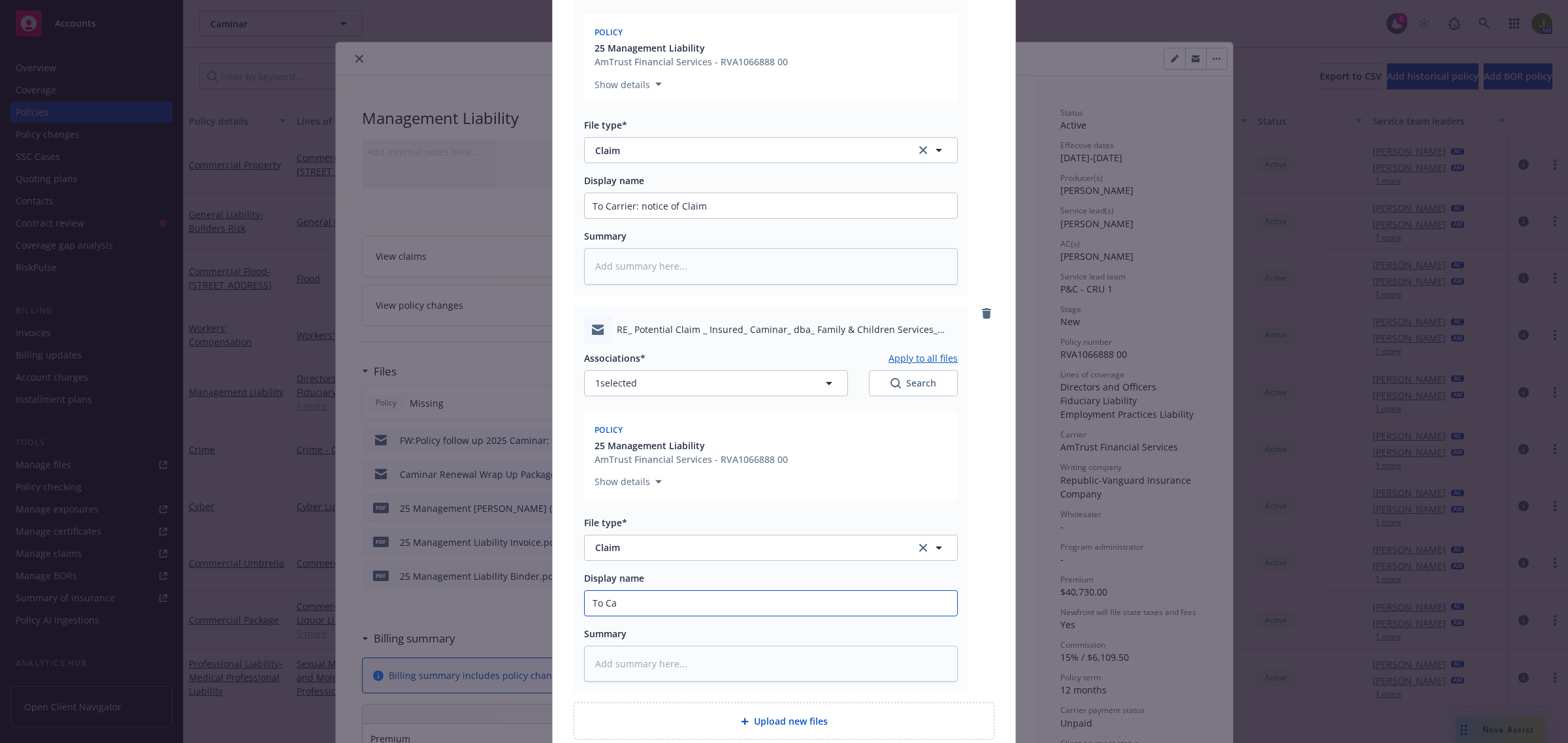
type input "To Car"
type textarea "x"
type input "To Carr"
type textarea "x"
type input "To Carri"
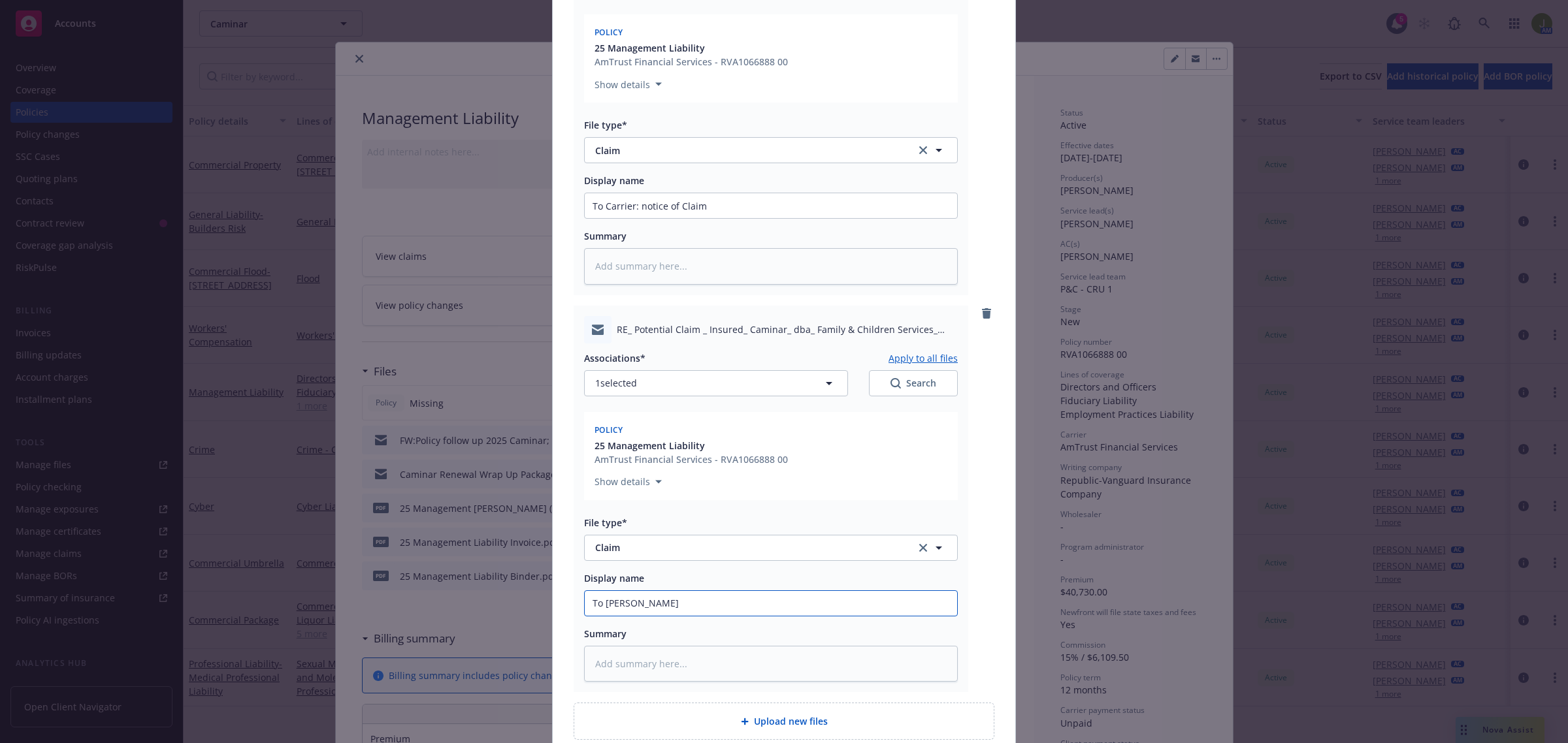
type textarea "x"
type input "To Carrie"
type textarea "x"
type input "To Carrier"
type textarea "x"
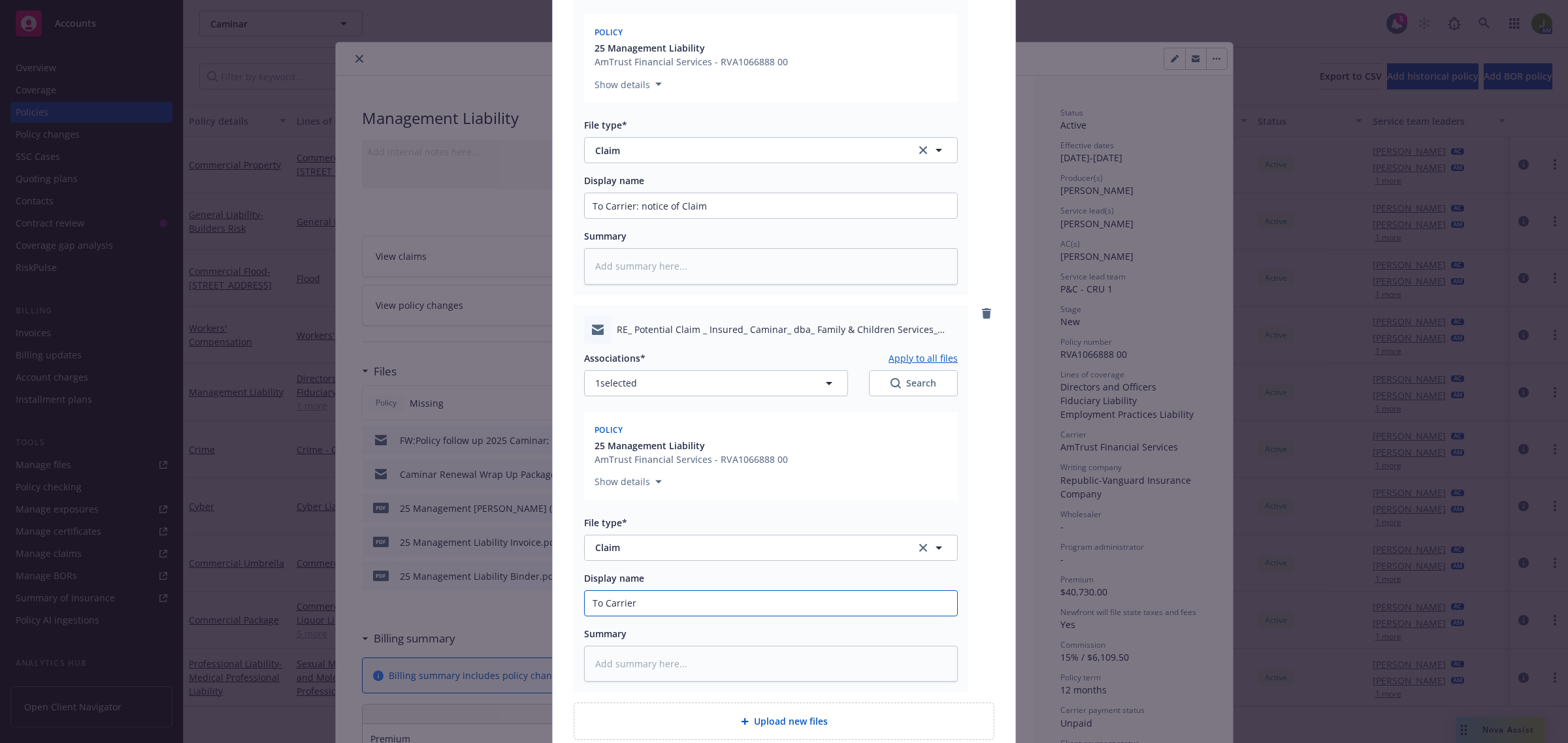
type input "To Carrier:"
type textarea "x"
type input "To Carrier:"
type textarea "x"
type input "To Carrier: R"
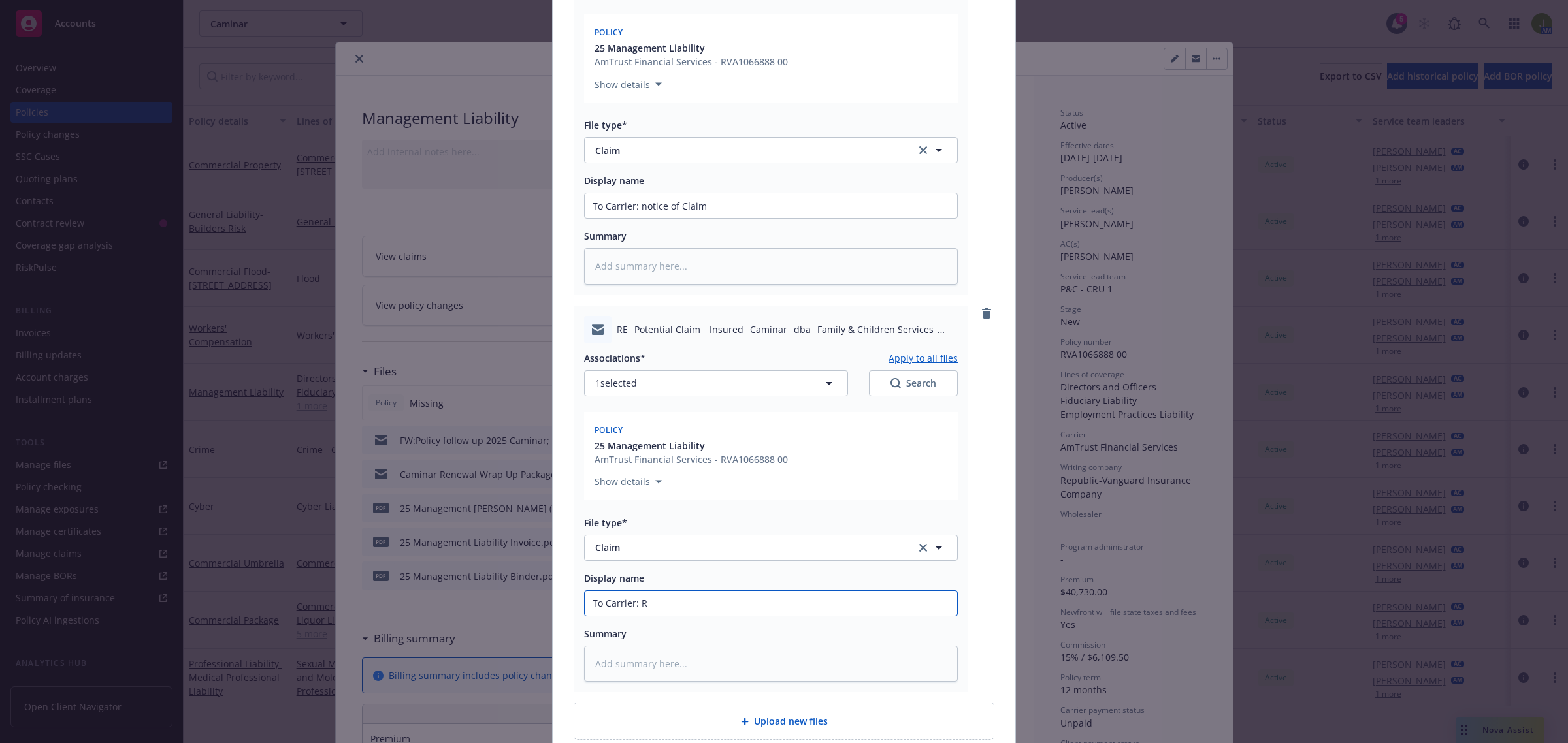
type textarea "x"
type input "To Carrier: Re"
type textarea "x"
type input "To Carrier: Res"
type textarea "x"
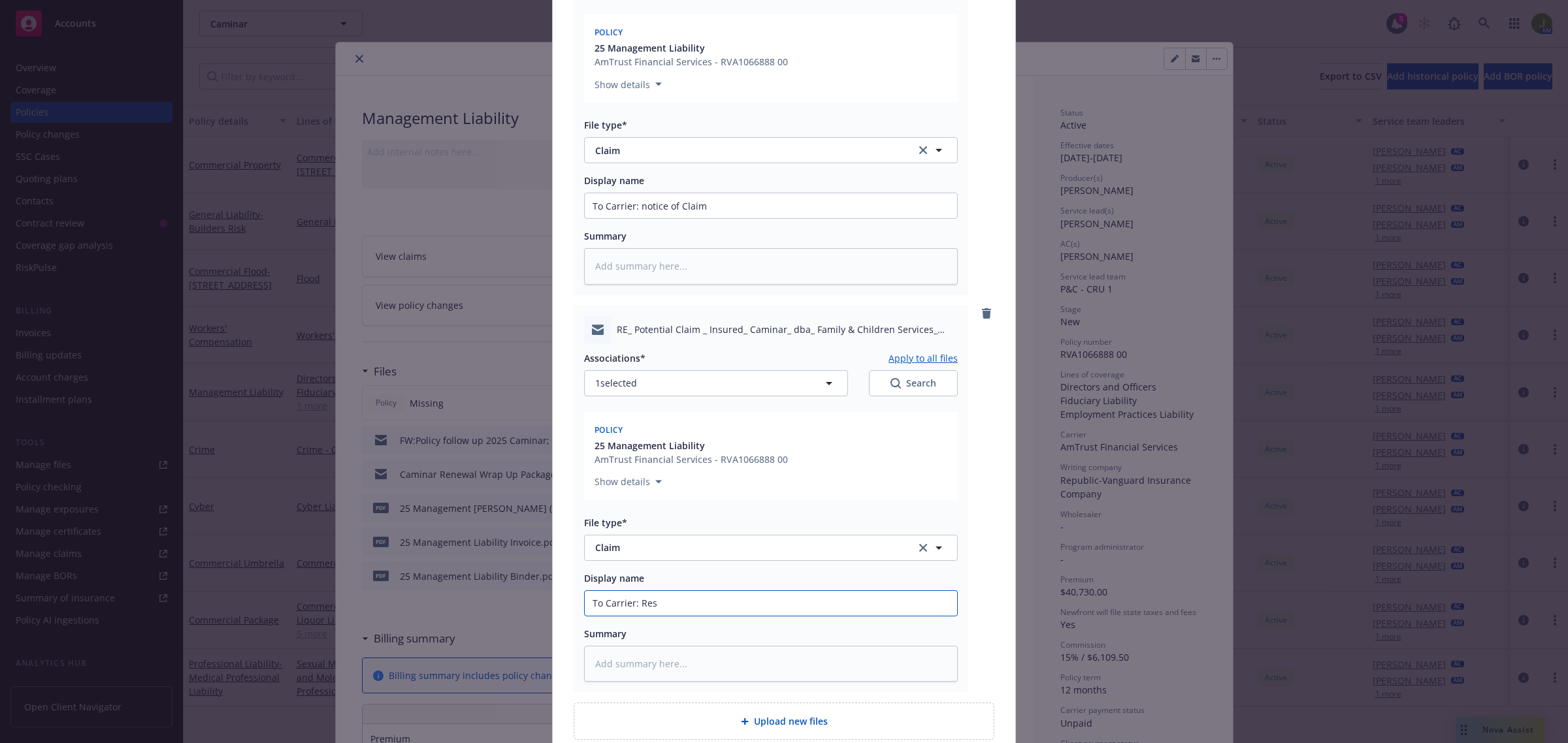
type input "To Carrier: Rese"
type textarea "x"
type input "To Carrier: Resen"
type textarea "x"
type input "To Carrier: Resent"
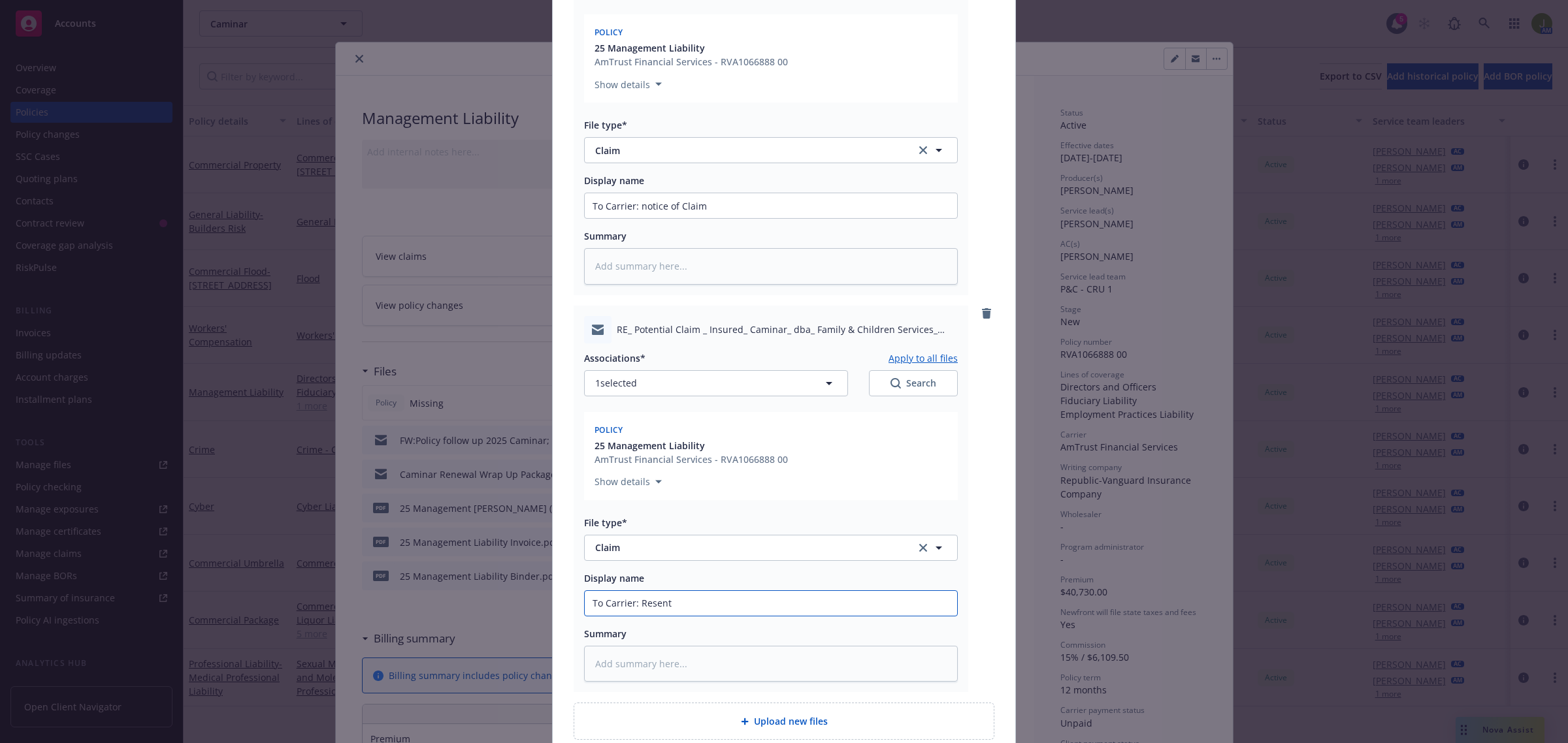
type textarea "x"
type input "To Carrier: Resent"
type textarea "x"
type input "To Carrier: Resent no"
type textarea "x"
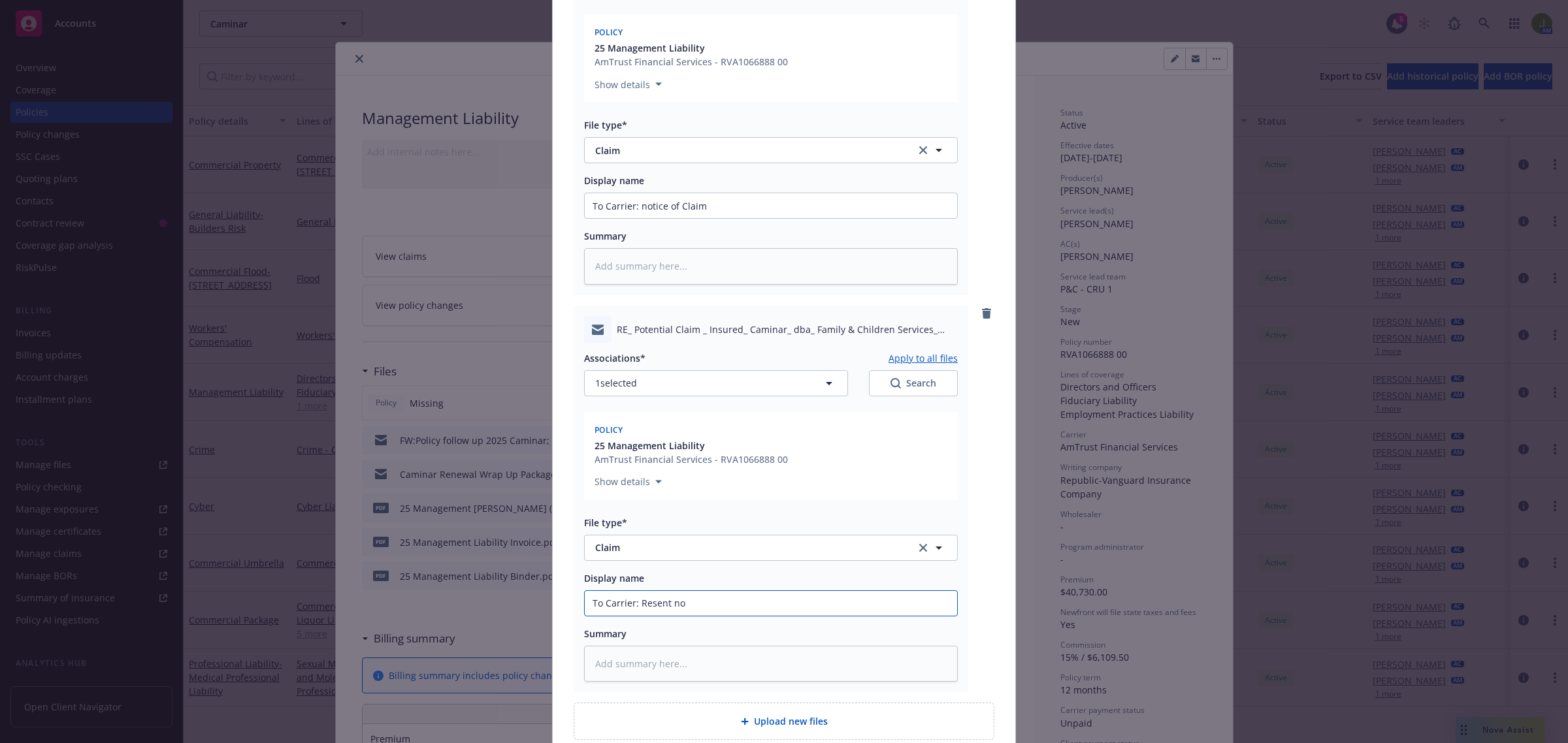
type input "To Carrier: Resent not"
type textarea "x"
type input "To Carrier: Resent noti"
type textarea "x"
type input "To Carrier: Resent notic"
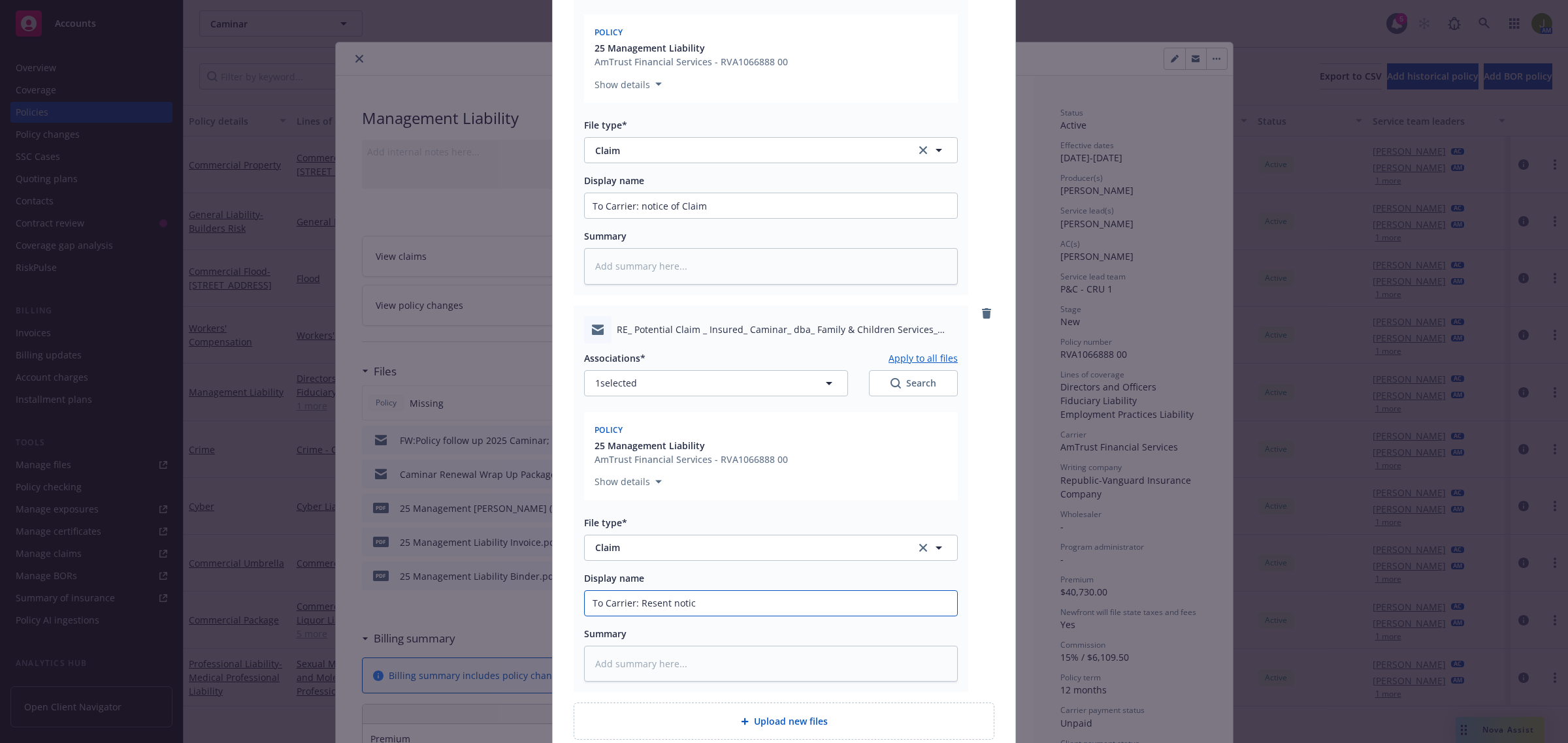
type textarea "x"
type input "To Carrier: Resent notice"
type textarea "x"
type input "To Carrier: Resent notice o"
type textarea "x"
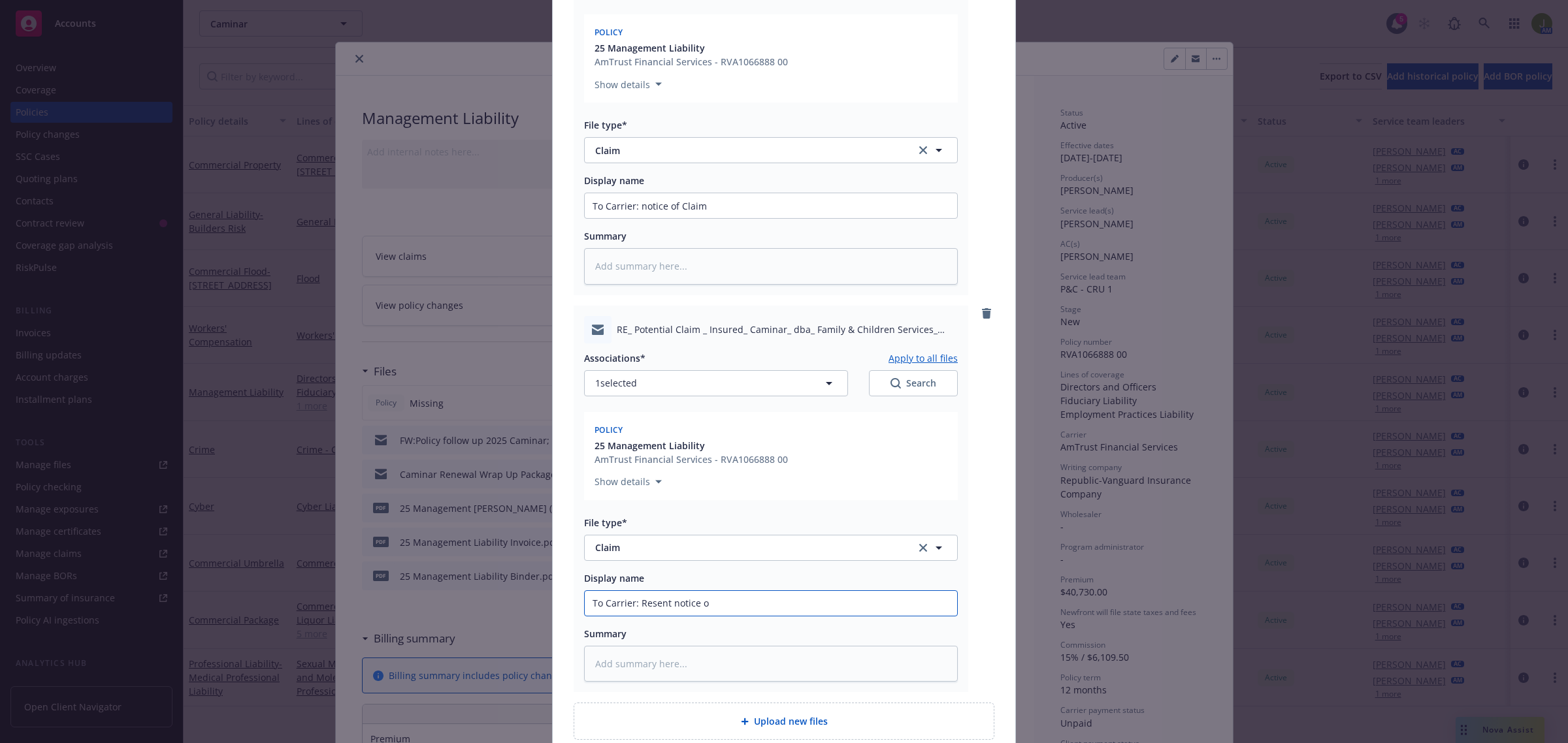
type input "To Carrier: Resent notice of"
type textarea "x"
type input "To Carrier: Resent notice of"
type textarea "x"
type input "To Carrier: Resent notice of c"
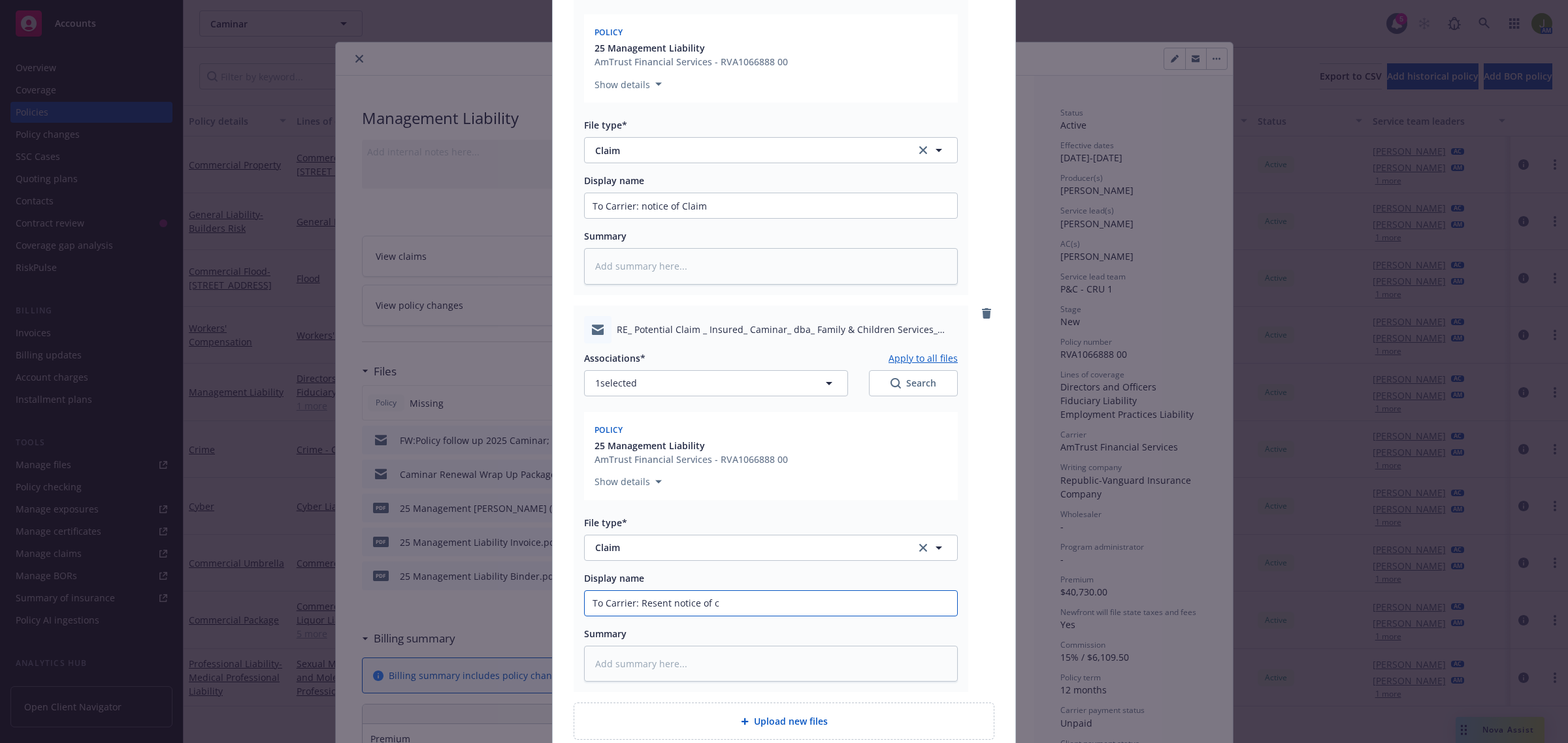
type textarea "x"
type input "To Carrier: Resent notice of cl"
type textarea "x"
type input "To Carrier: Resent notice of cla"
type textarea "x"
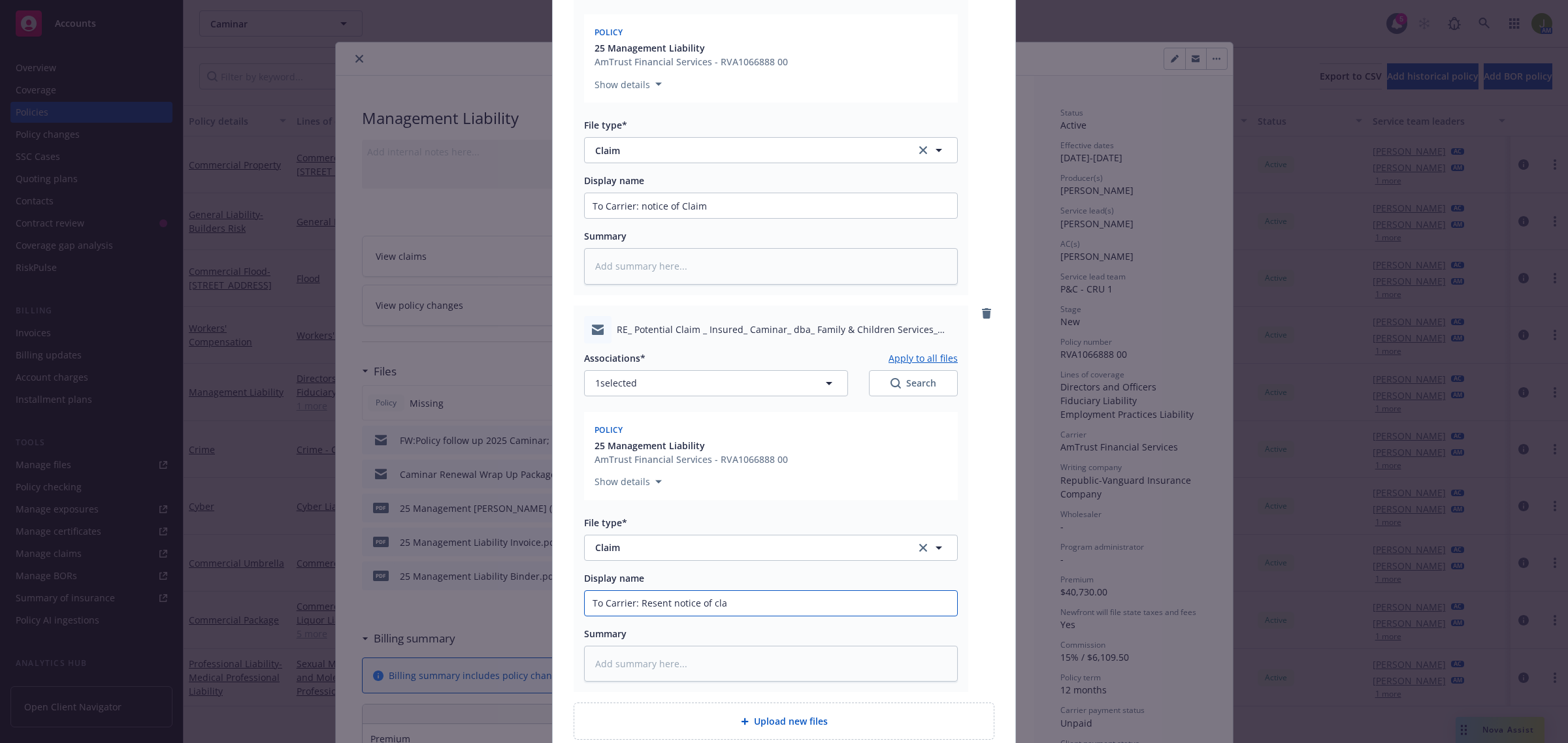
type input "To Carrier: Resent notice of clai"
type textarea "x"
type input "To Carrier: Resent notice of claim"
type textarea "x"
type input "To Carrier: Resent notice of claim w"
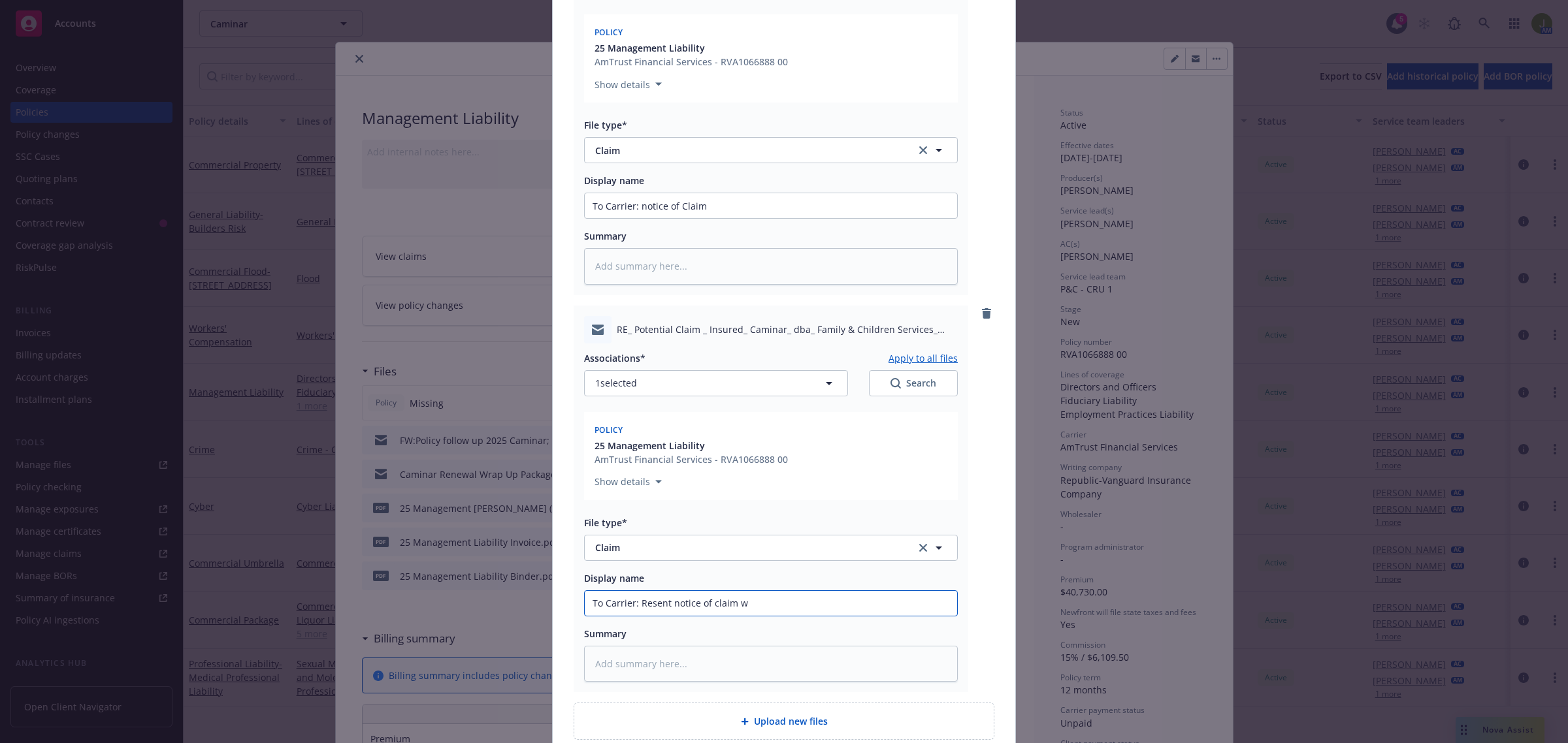
type textarea "x"
type input "To Carrier: Resent notice of claim w/"
type textarea "x"
type input "To Carrier: Resent notice of claim w"
type textarea "x"
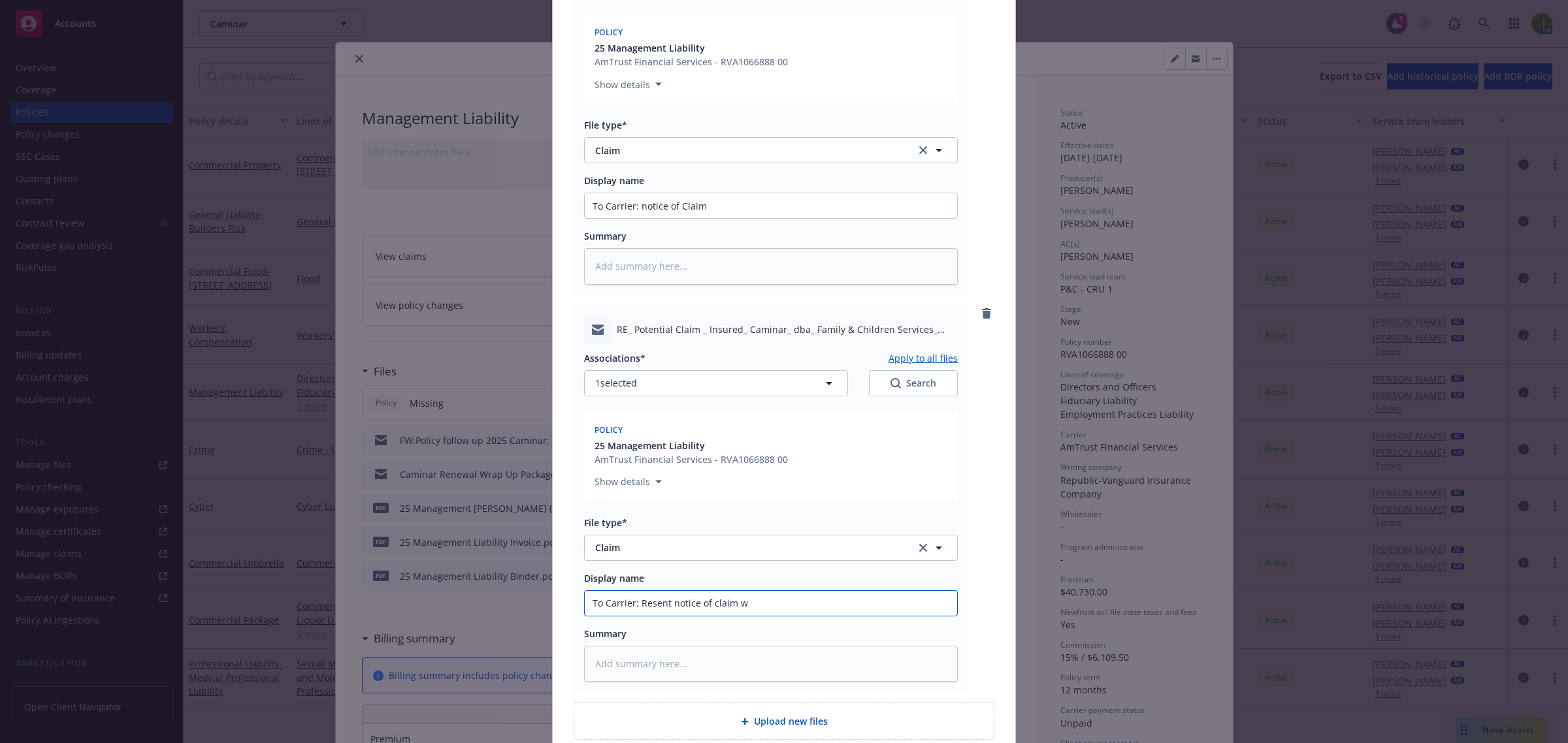
type input "To Carrier: Resent notice of claim"
type textarea "x"
type input "To Carrier: Resent notice of claim"
drag, startPoint x: 669, startPoint y: 601, endPoint x: 636, endPoint y: 603, distance: 33.1
click at [636, 603] on input "To Carrier: Resent notice of claim" at bounding box center [771, 603] width 372 height 25
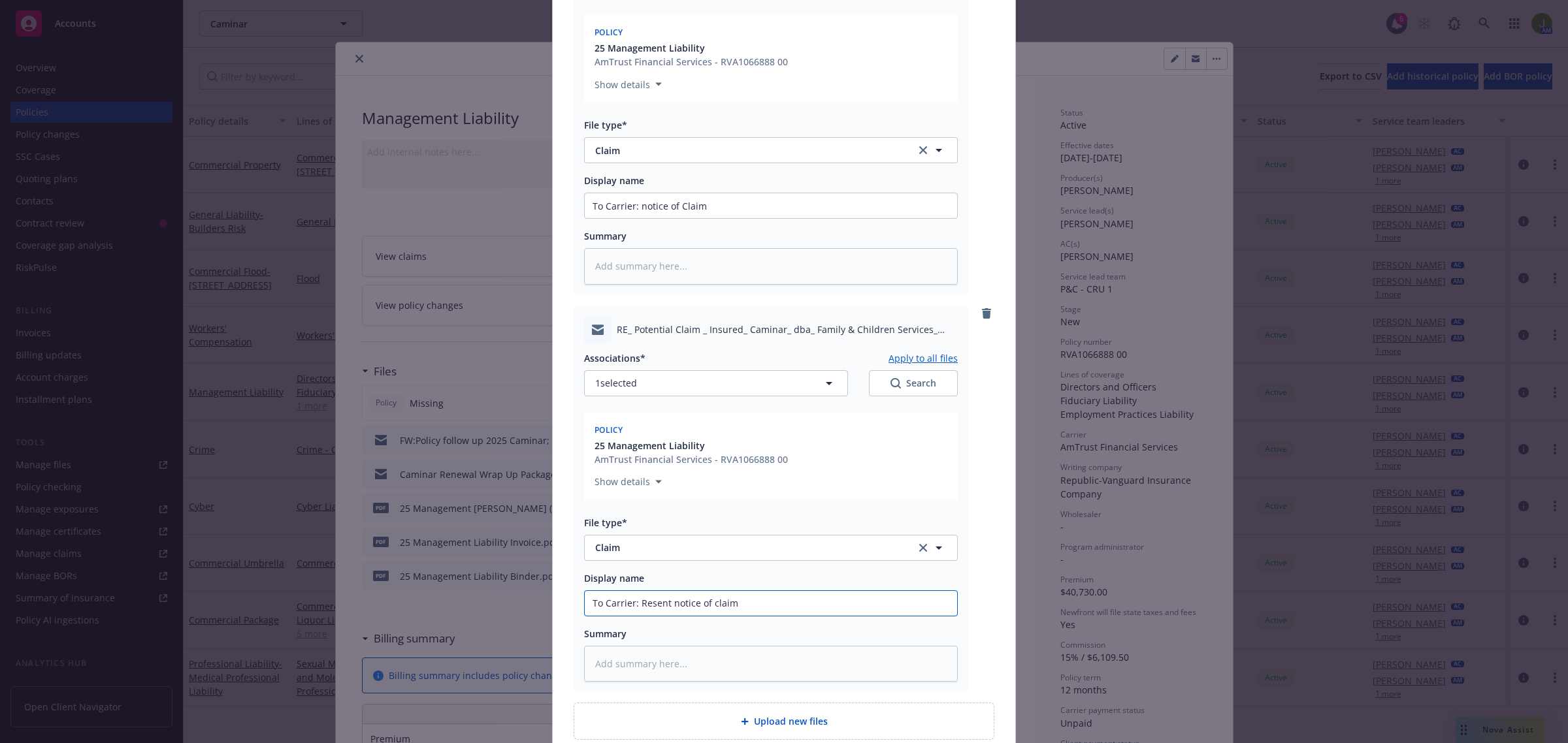
type textarea "x"
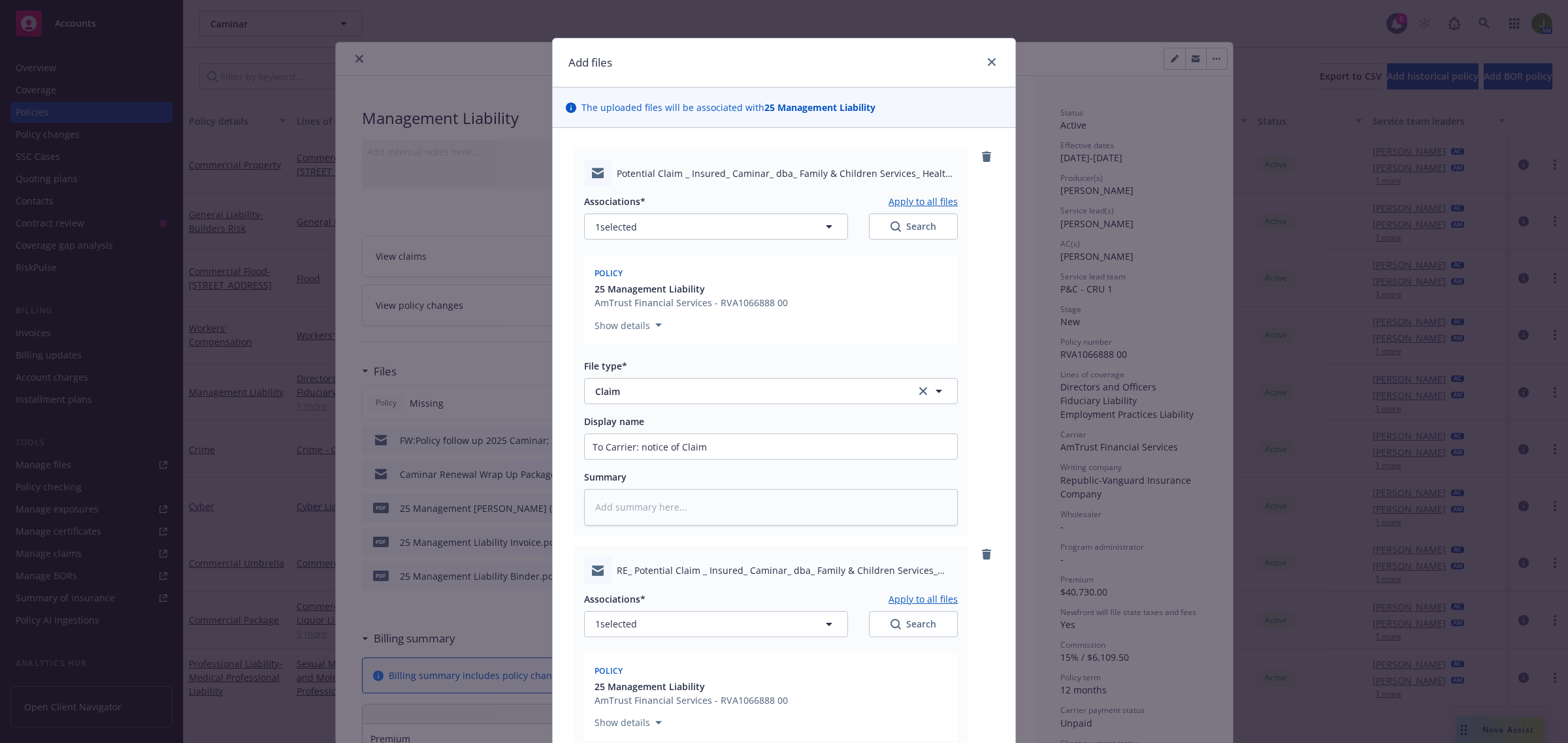
scroll to position [0, 0]
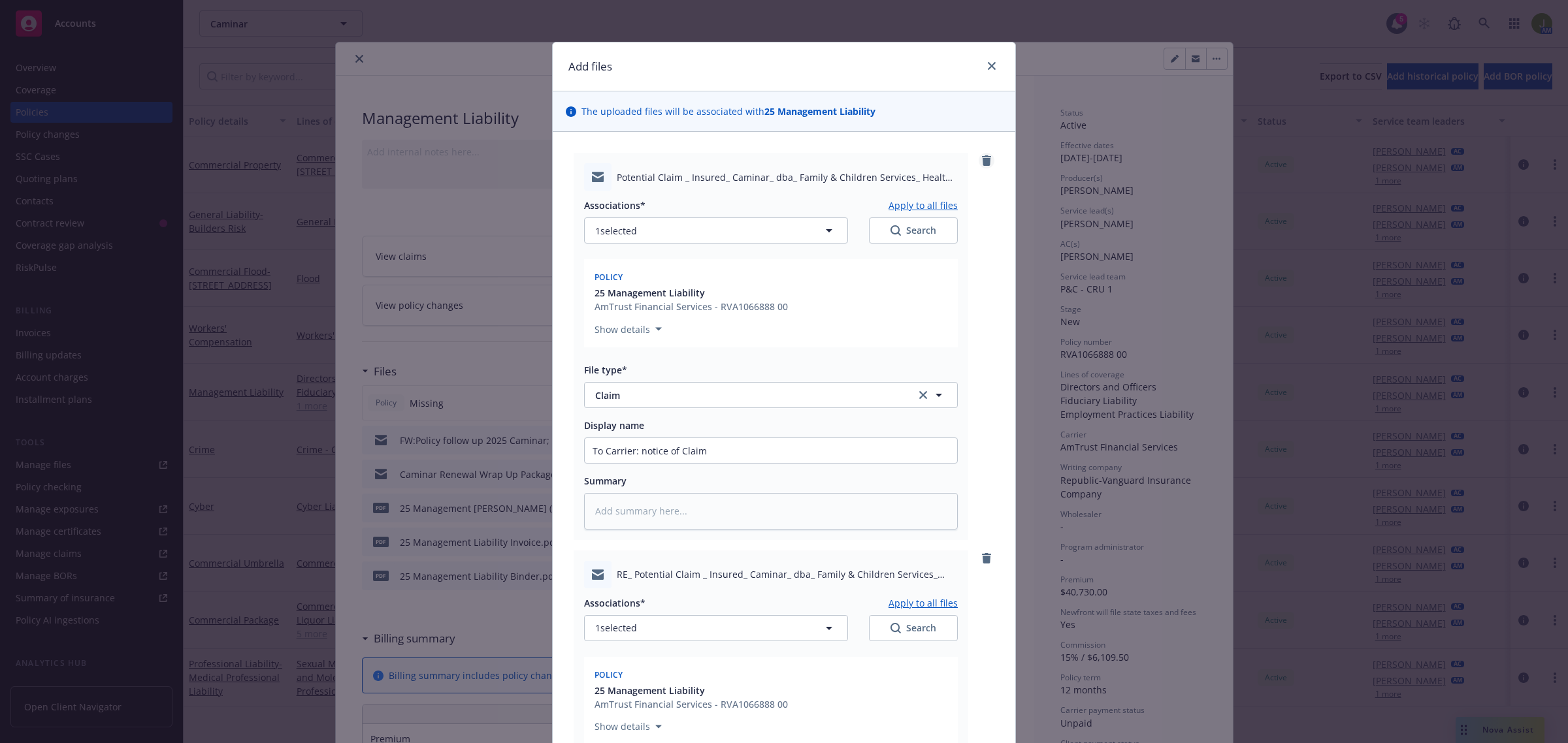
type input "To Carrier: Notice of claim"
click at [983, 164] on icon "remove" at bounding box center [986, 161] width 9 height 11
type textarea "x"
type input "To Carrier: Notice of claim"
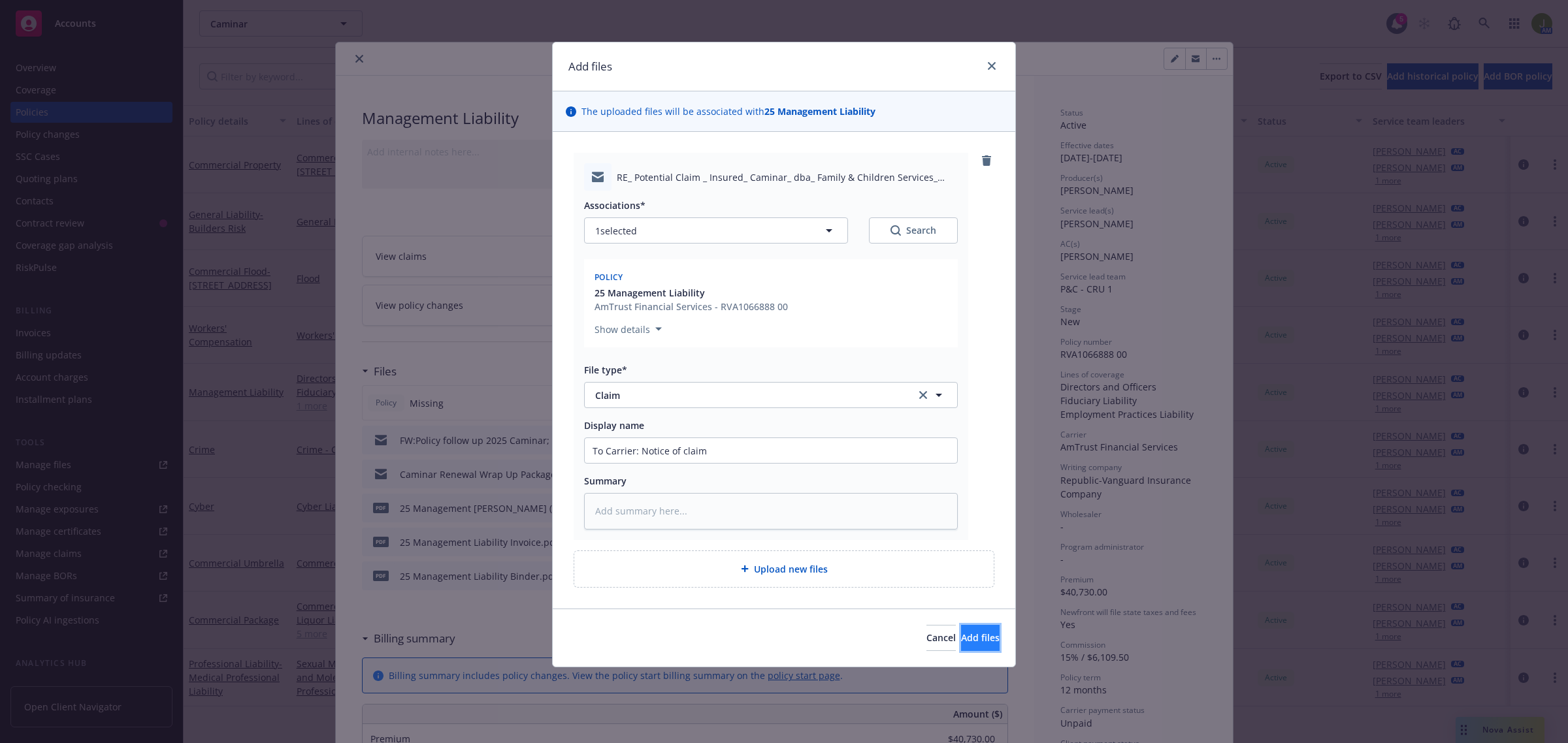
click at [961, 640] on button "Add files" at bounding box center [981, 638] width 39 height 26
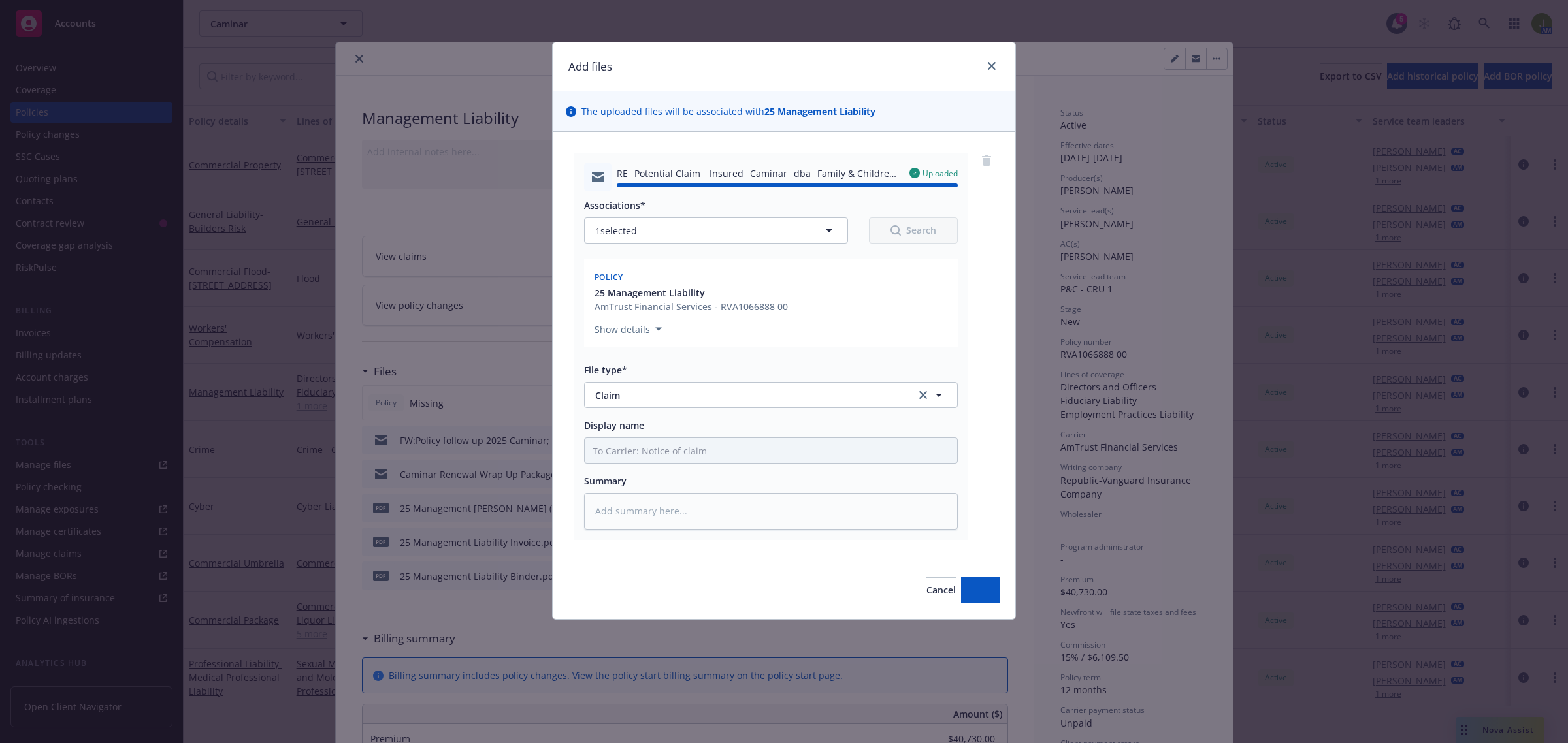
type textarea "x"
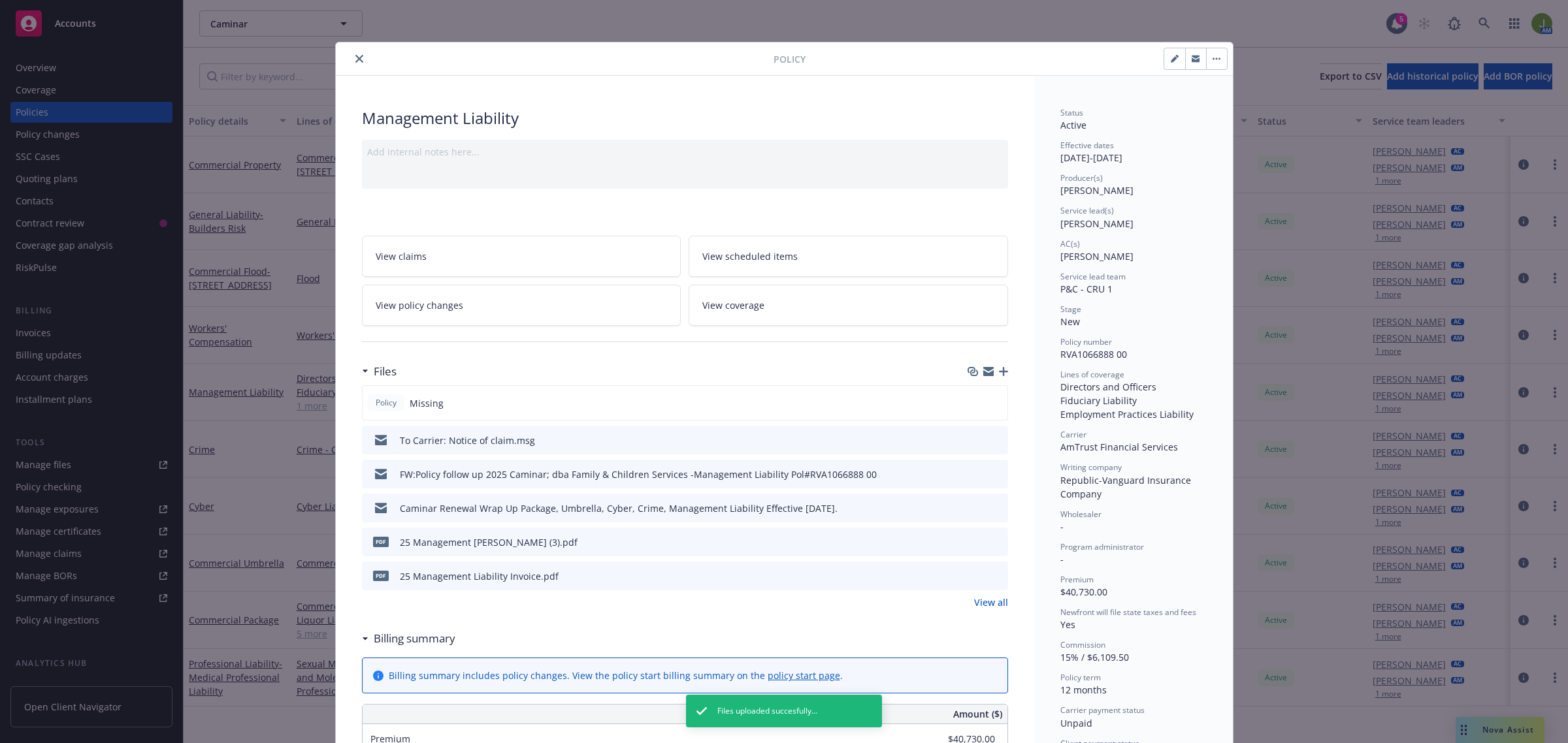
click at [355, 60] on icon "close" at bounding box center [359, 59] width 8 height 8
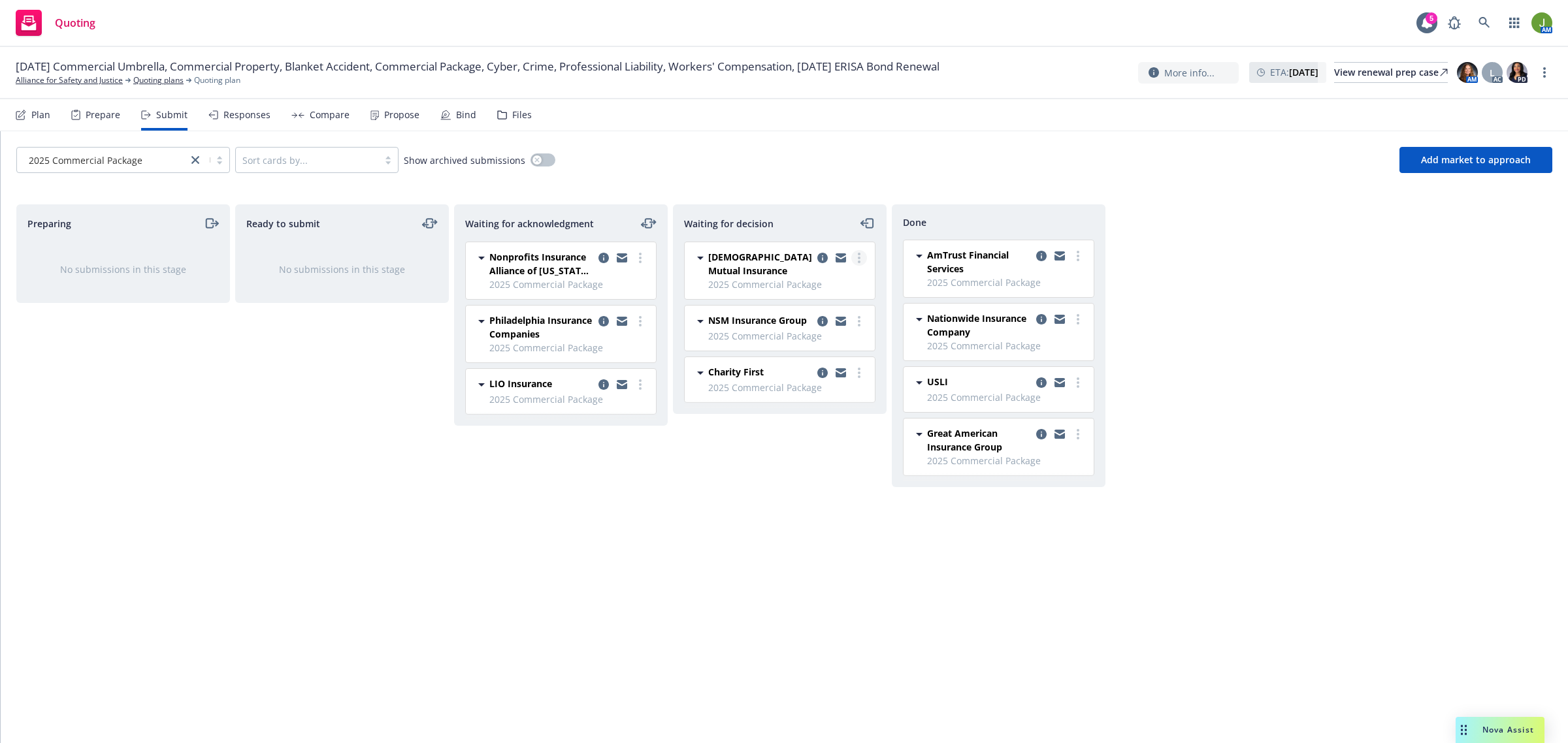
click at [859, 256] on circle "more" at bounding box center [858, 257] width 2 height 2
click at [841, 376] on link "Add declined decision" at bounding box center [800, 363] width 131 height 26
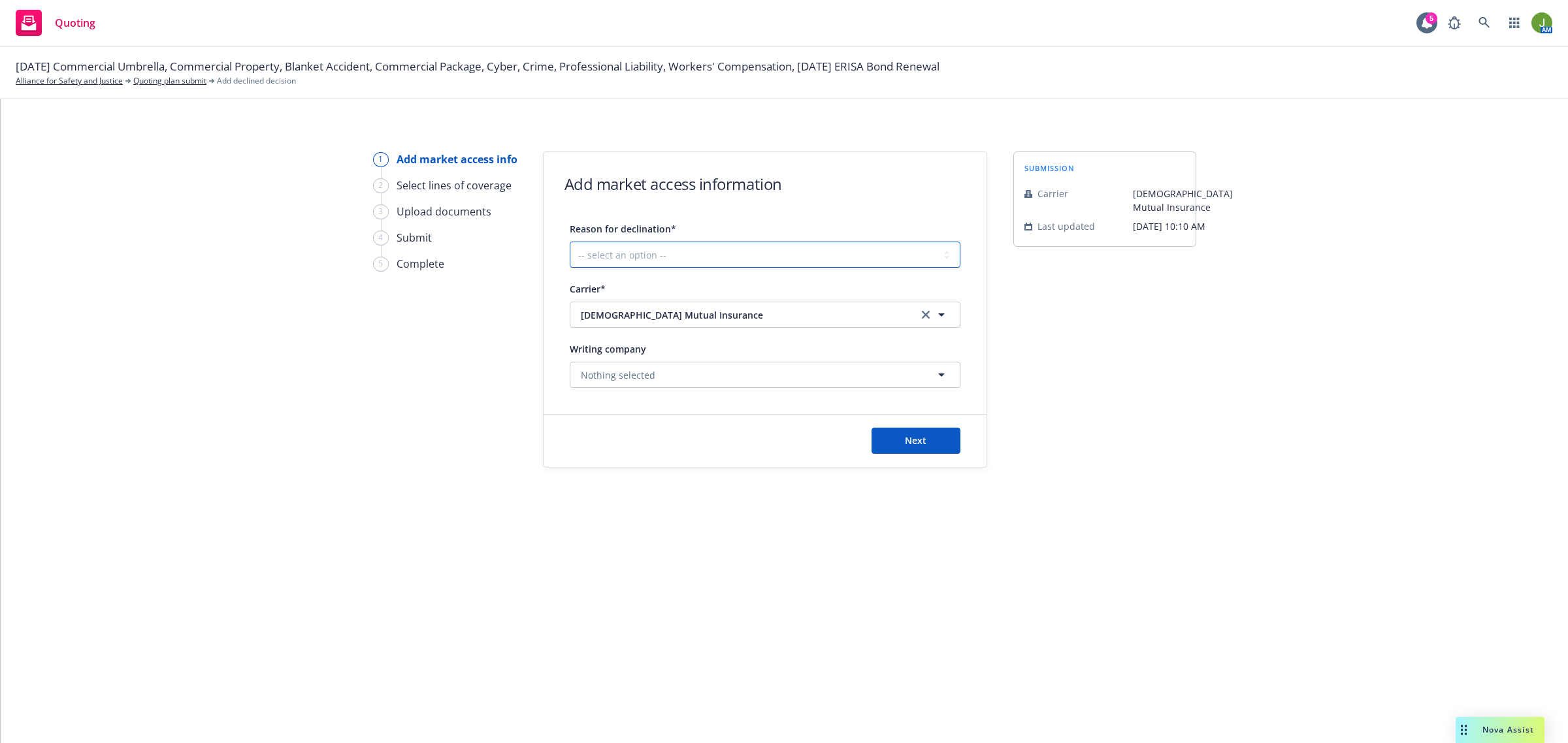
click at [733, 255] on select "-- select an option -- Cannot compete with other markets Carrier non-renewed Ca…" at bounding box center [765, 255] width 391 height 26
select select "OTHER"
click at [569, 242] on select "-- select an option -- Cannot compete with other markets Carrier non-renewed Ca…" at bounding box center [765, 255] width 391 height 26
click at [921, 451] on button "Next" at bounding box center [916, 440] width 89 height 26
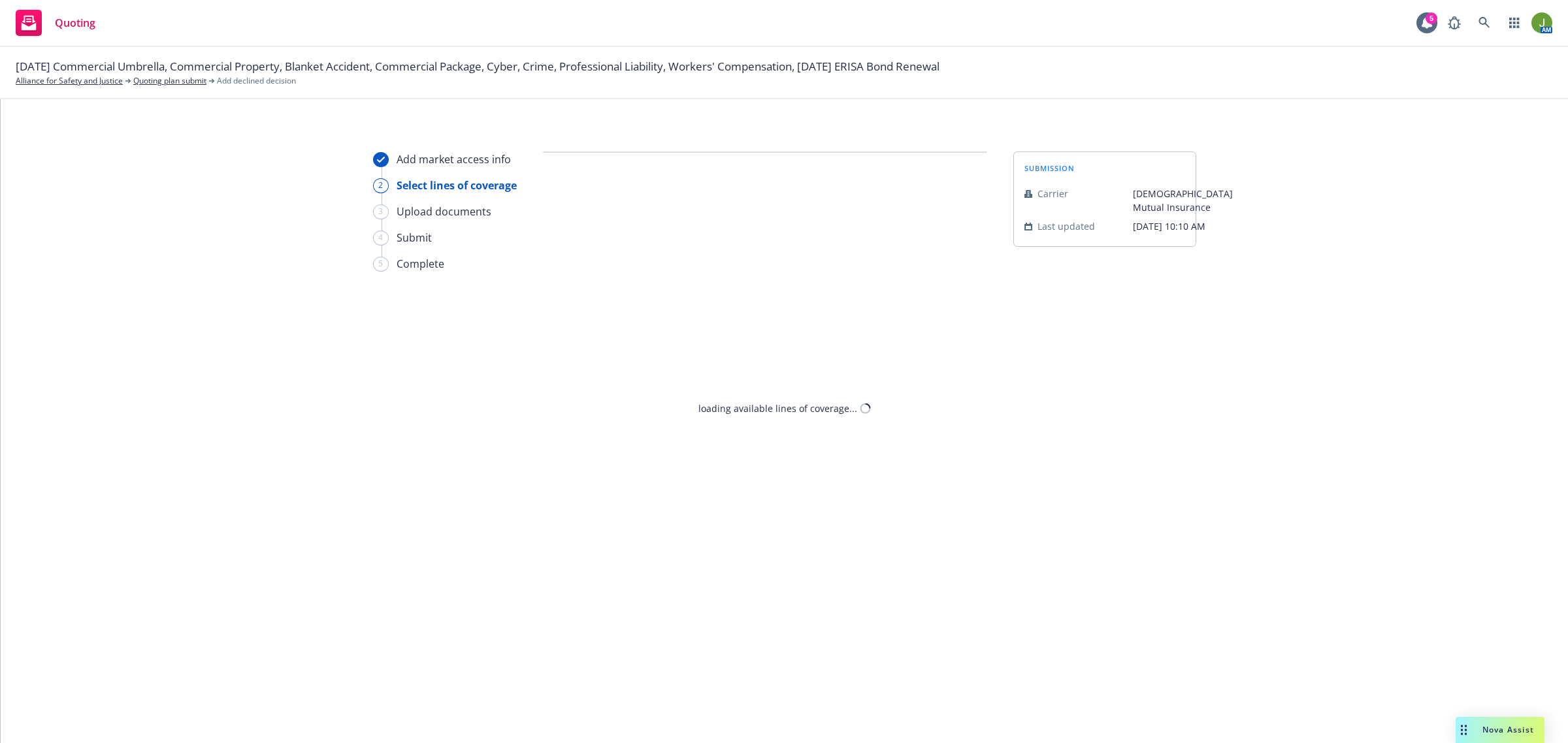
select select "OTHER"
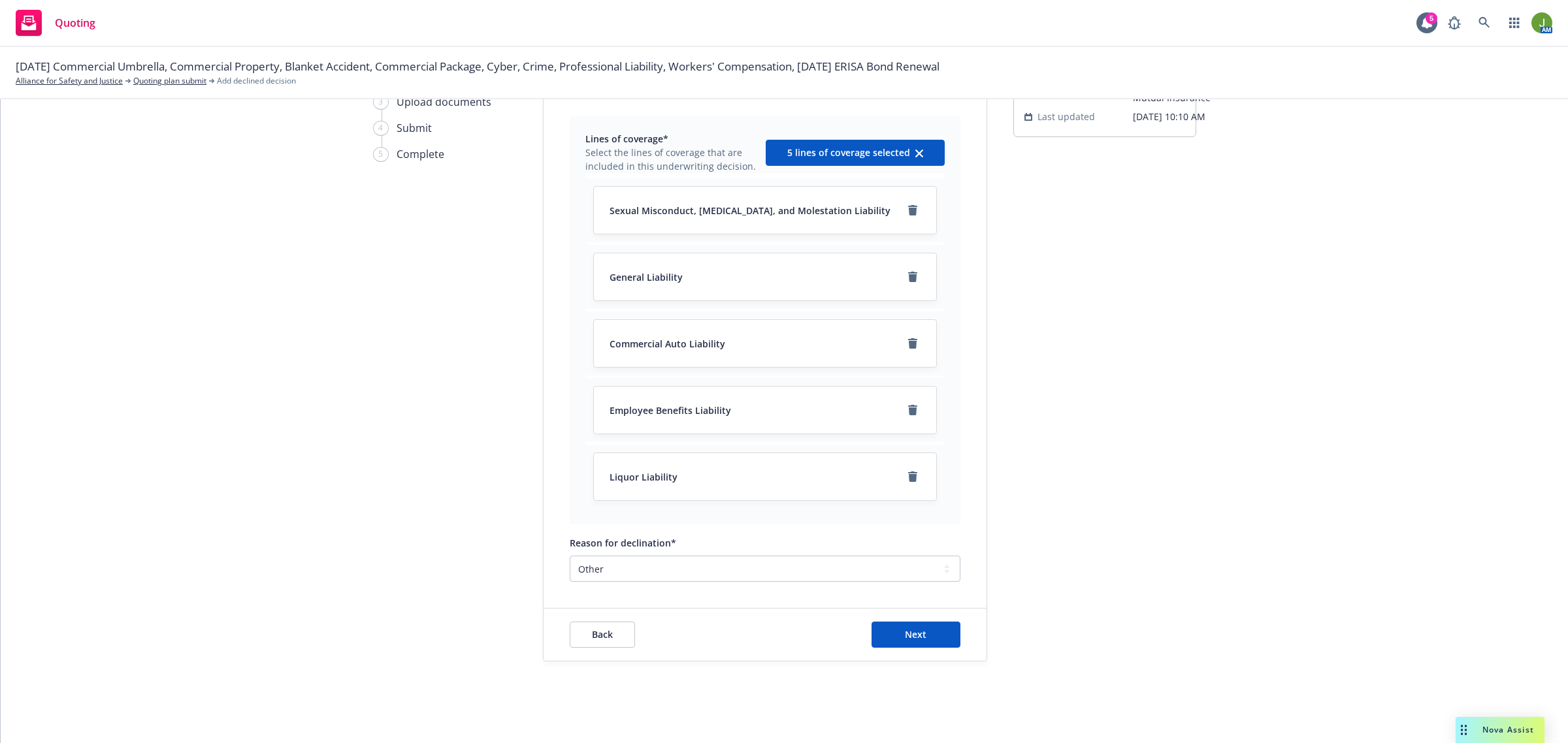
scroll to position [113, 0]
click at [909, 628] on span "Next" at bounding box center [915, 632] width 22 height 12
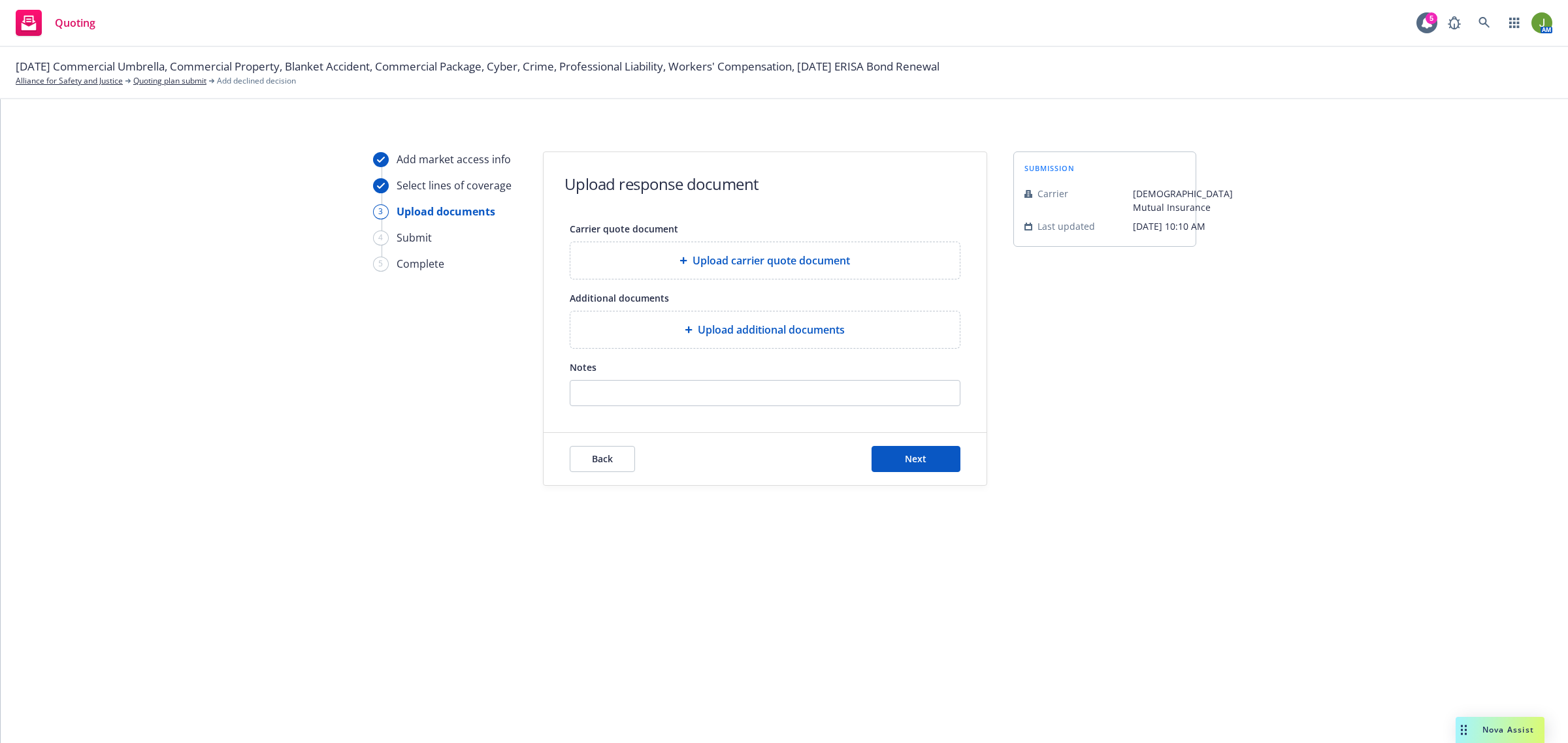
scroll to position [0, 0]
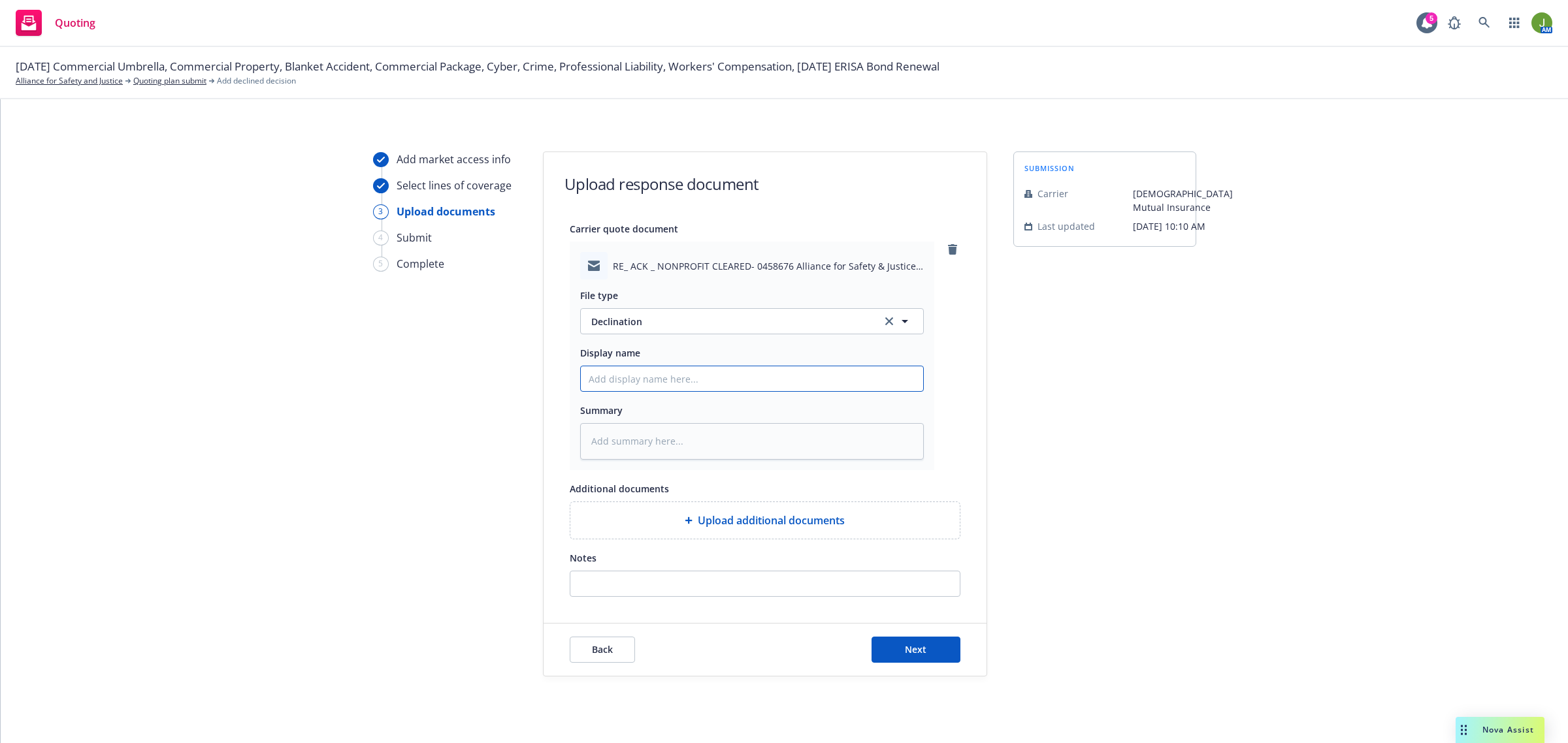
drag, startPoint x: 612, startPoint y: 377, endPoint x: 612, endPoint y: 371, distance: 6.0
click at [612, 376] on input "Display name" at bounding box center [752, 379] width 342 height 25
type textarea "x"
type input "F"
type textarea "x"
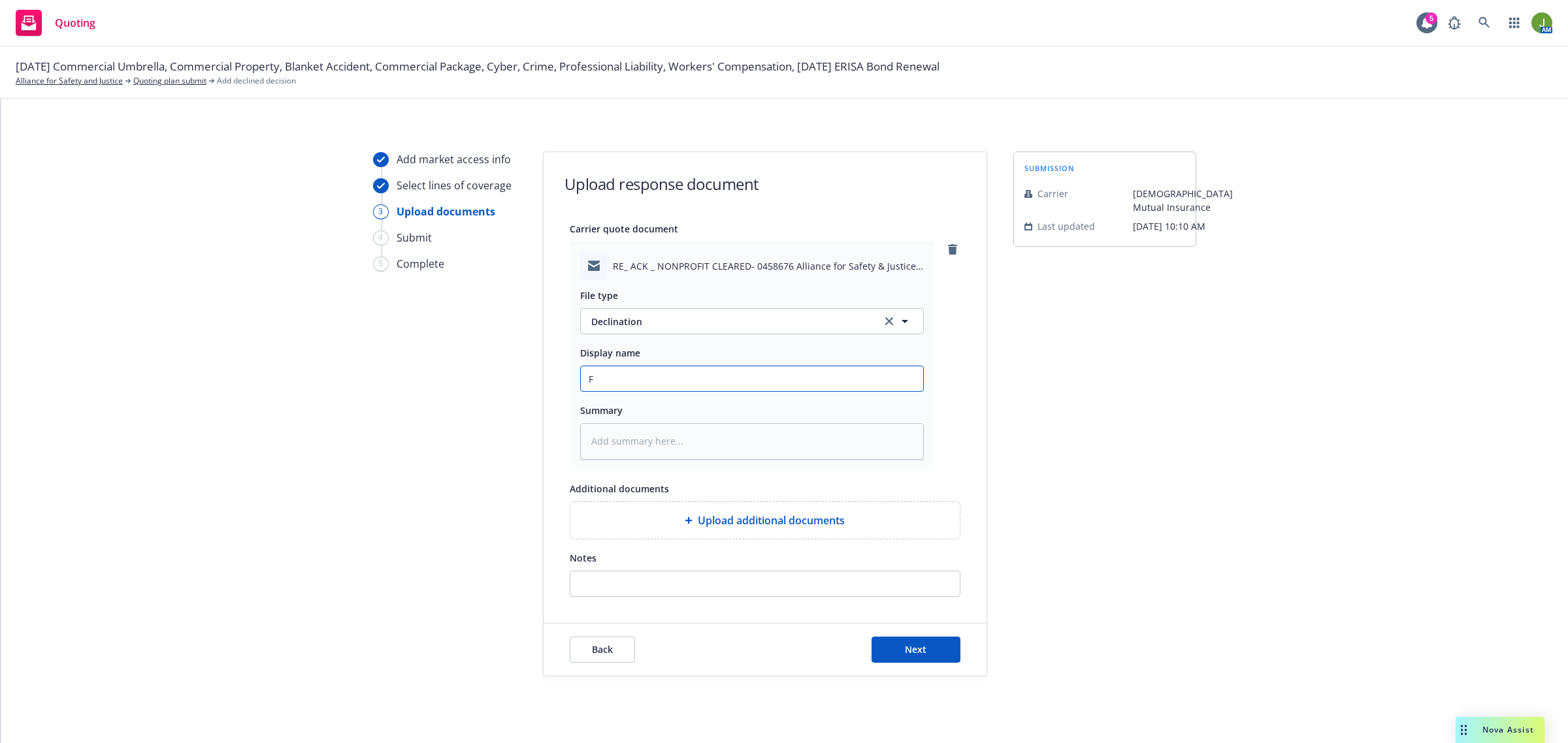
type input "Fr"
type textarea "x"
type input "Fro"
type textarea "x"
type input "FroM"
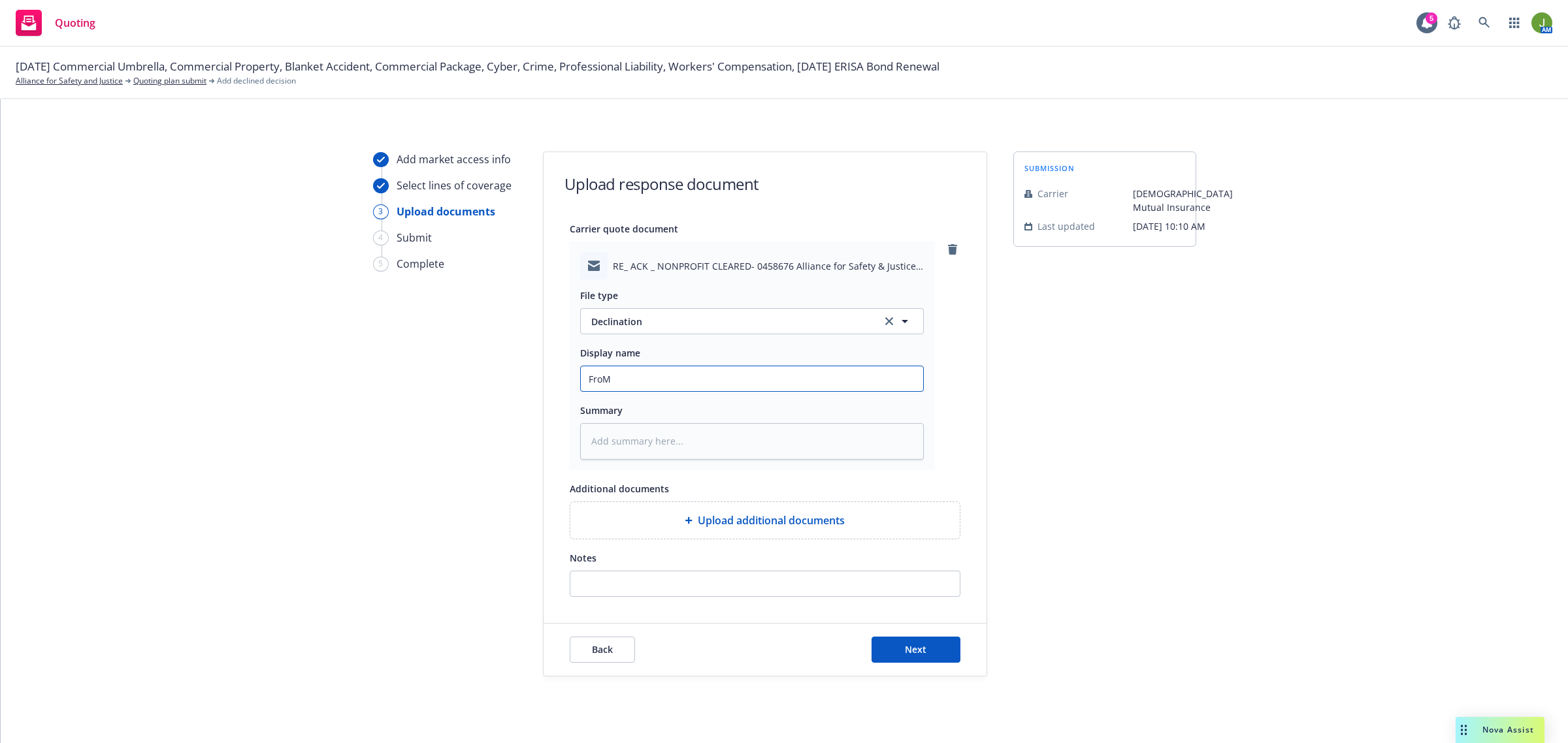
type textarea "x"
type input "FroM"
type textarea "x"
type input "FroM C"
type textarea "x"
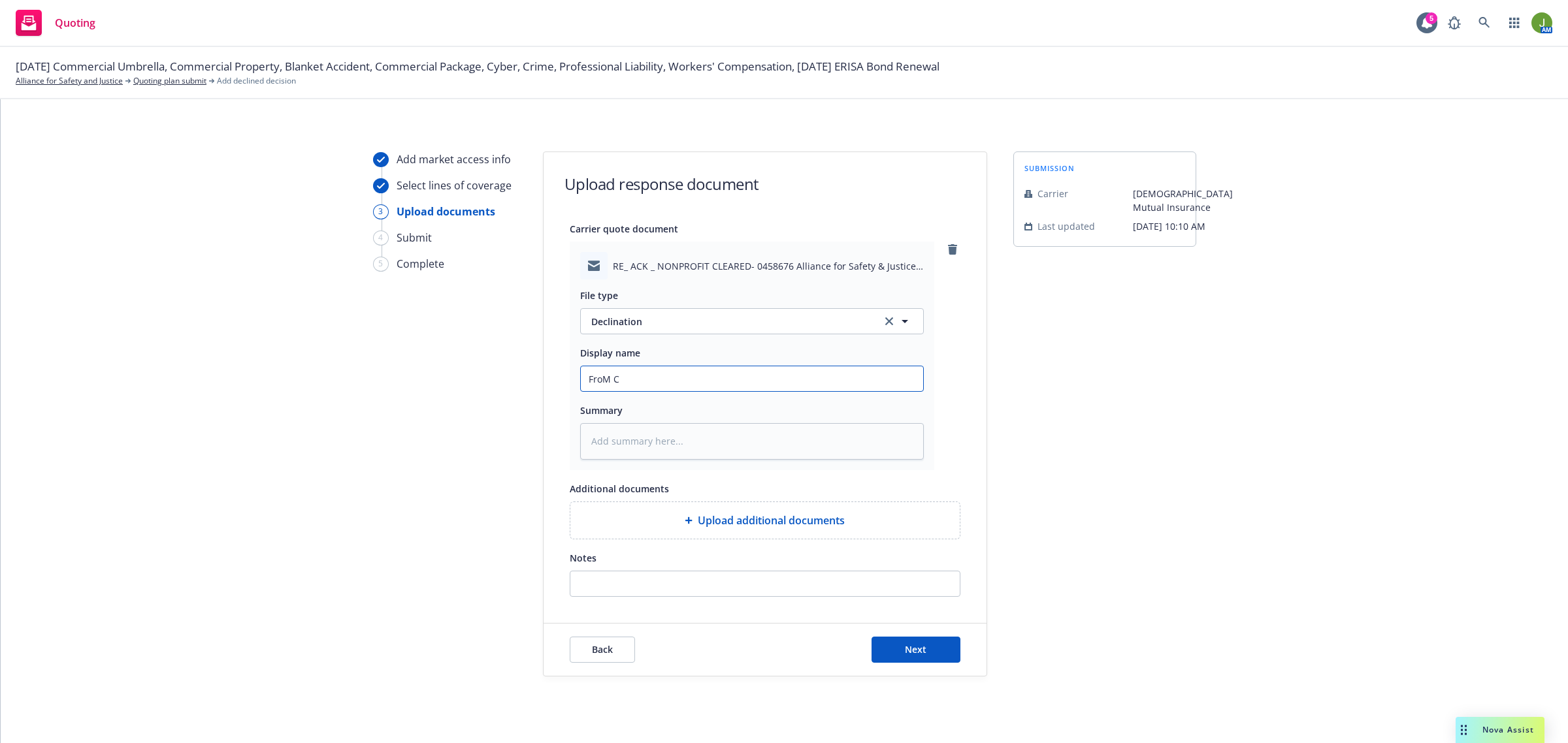
type input "FroM Ca"
type textarea "x"
type input "FroM C"
type textarea "x"
type input "FroM"
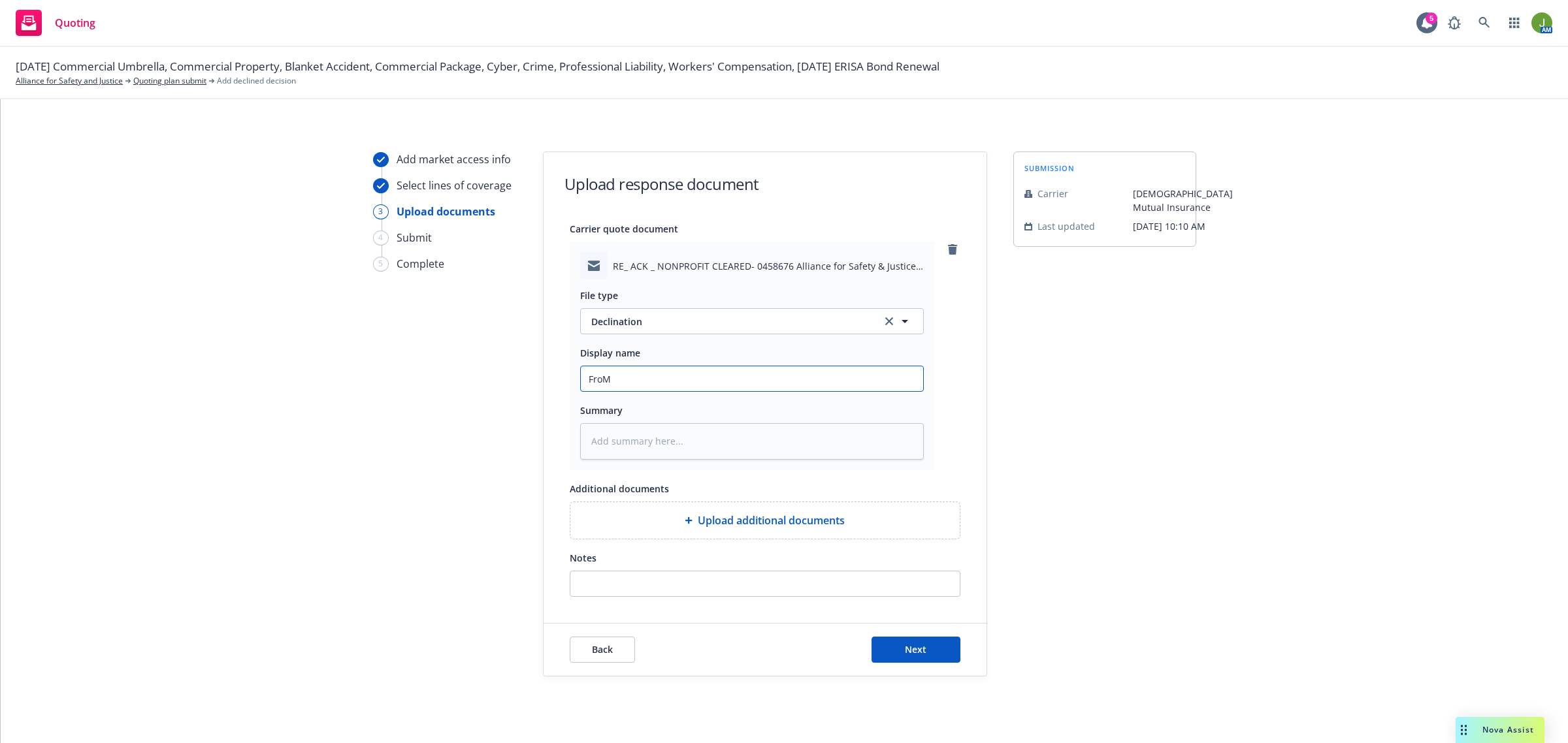
type textarea "x"
type input "FroM"
type textarea "x"
type input "Fro"
type textarea "x"
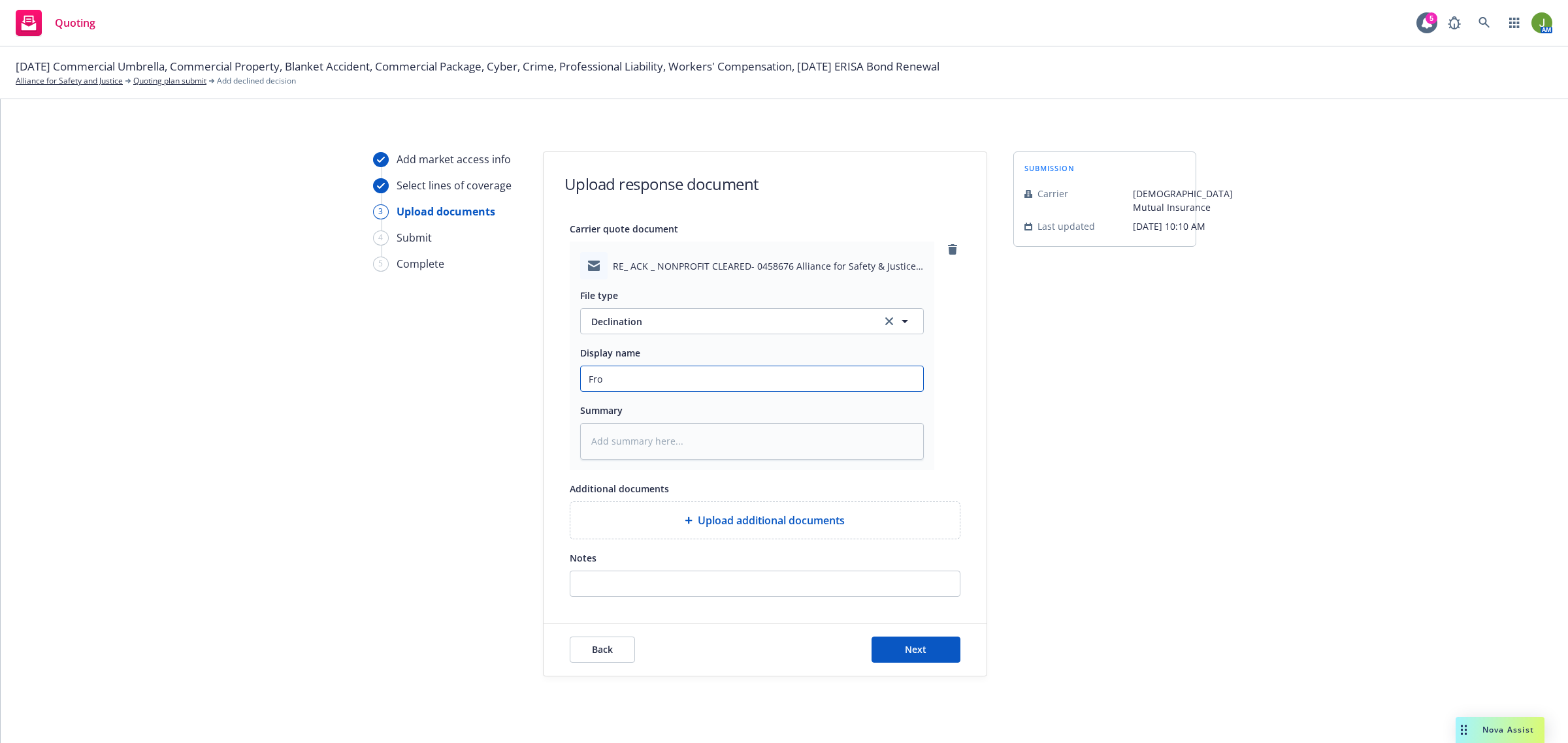
type input "From"
type textarea "x"
type input "From"
type textarea "x"
type input "From C"
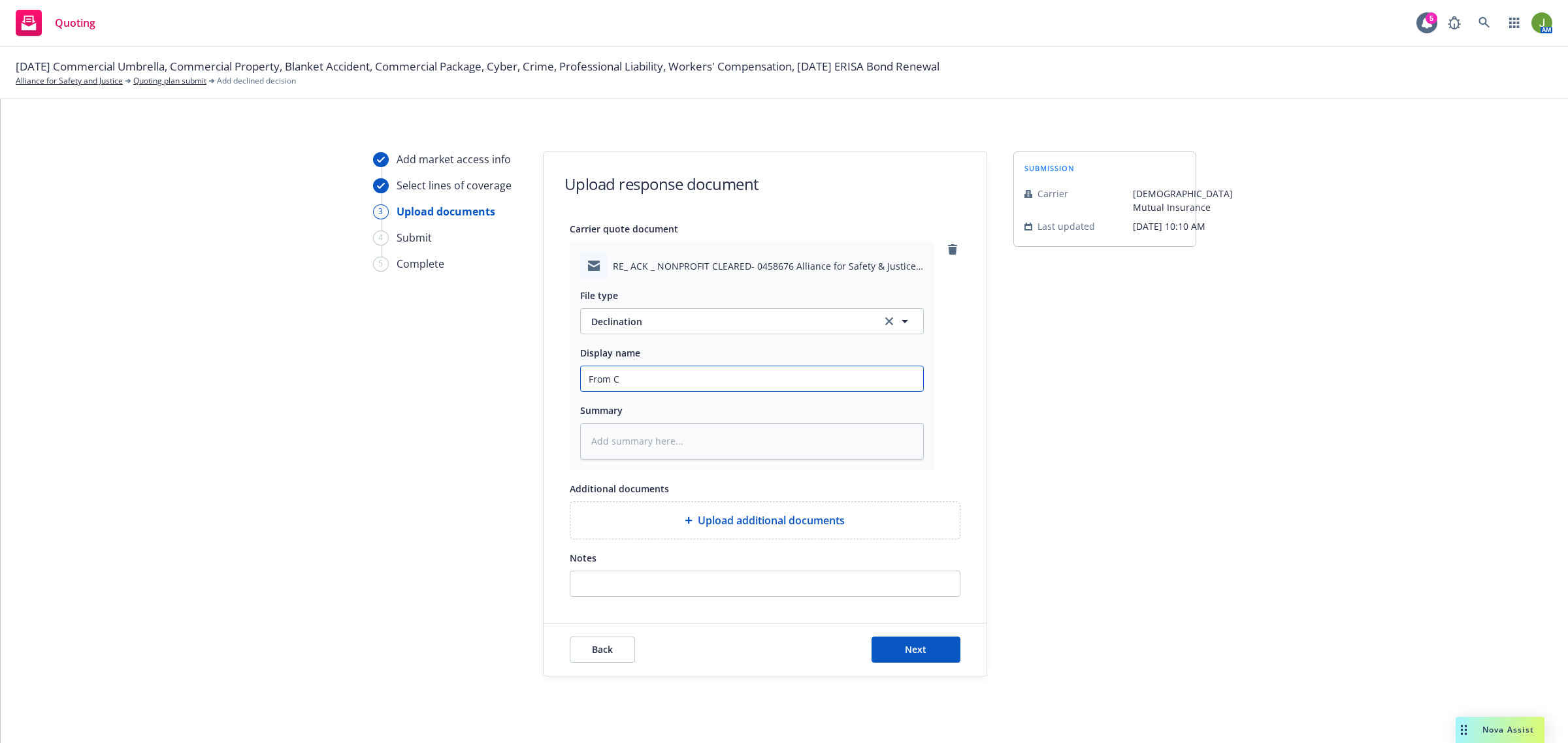
type textarea "x"
type input "From Ca"
type textarea "x"
type input "From Car"
type textarea "x"
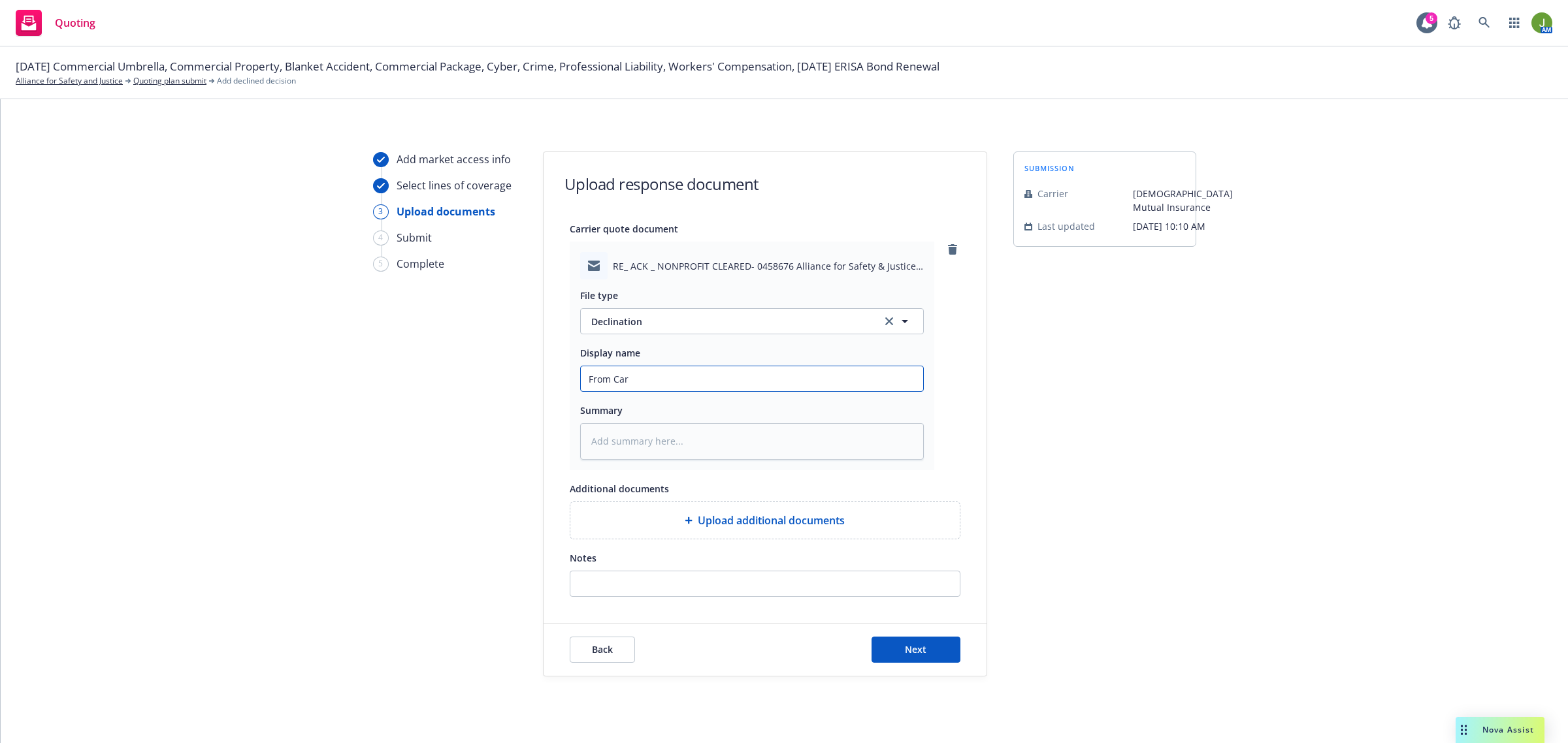
type input "From Carr"
type textarea "x"
type input "From Carri"
type textarea "x"
type input "From Carrie"
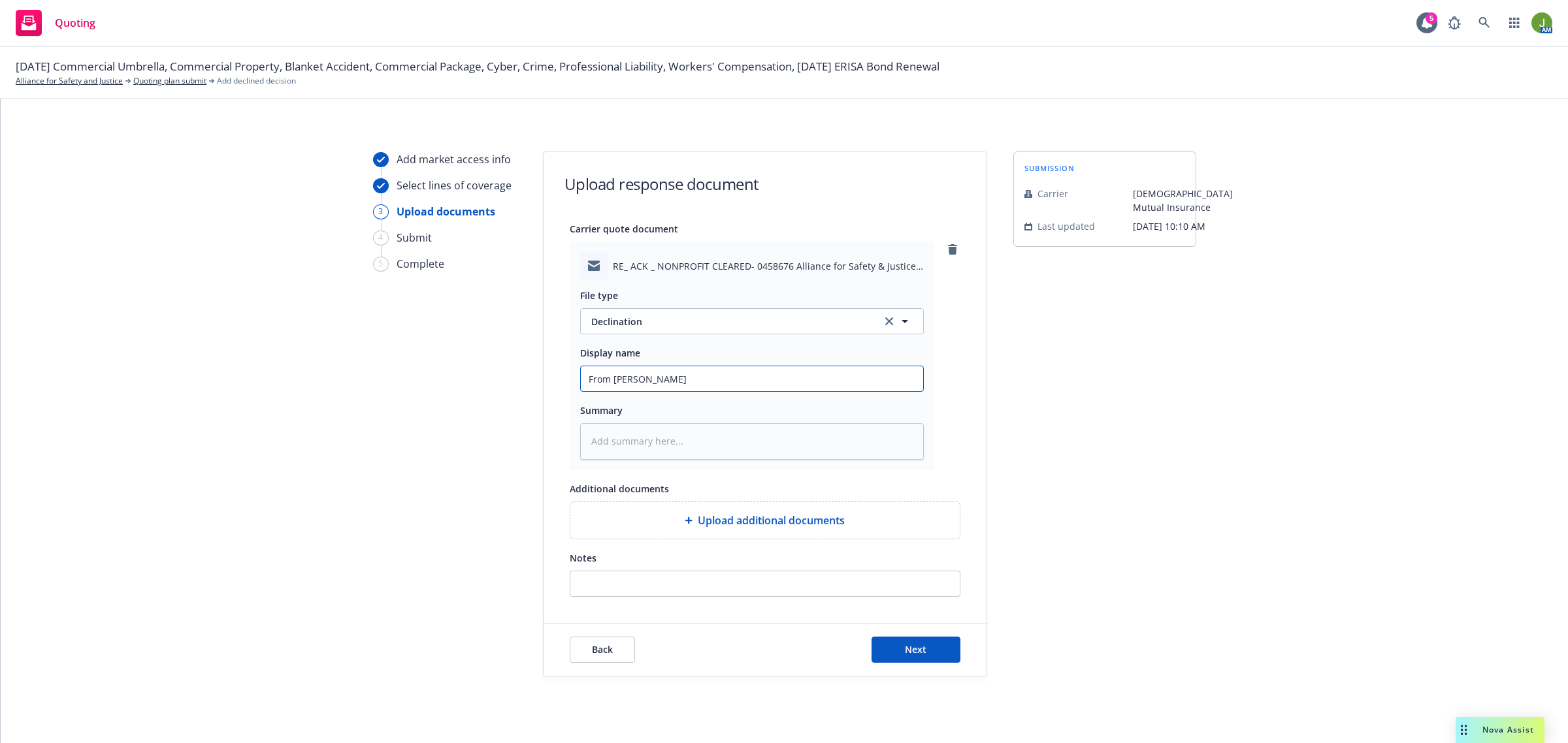
type textarea "x"
type input "From Carrier"
type textarea "x"
type input "From Carrier:"
type textarea "x"
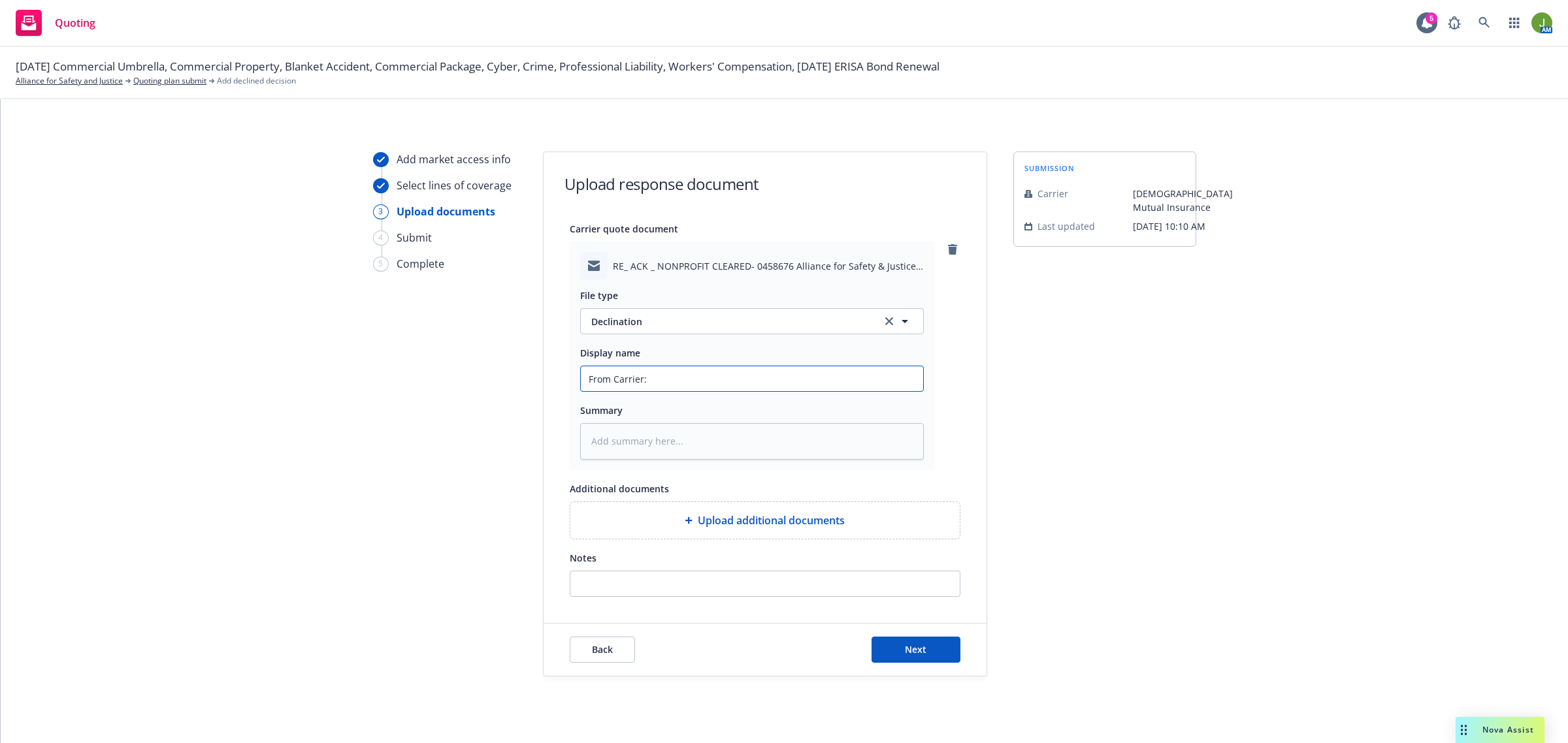
type input "From Carrier:"
type textarea "x"
type input "From Carrier: D"
type textarea "x"
type input "From Carrier: De"
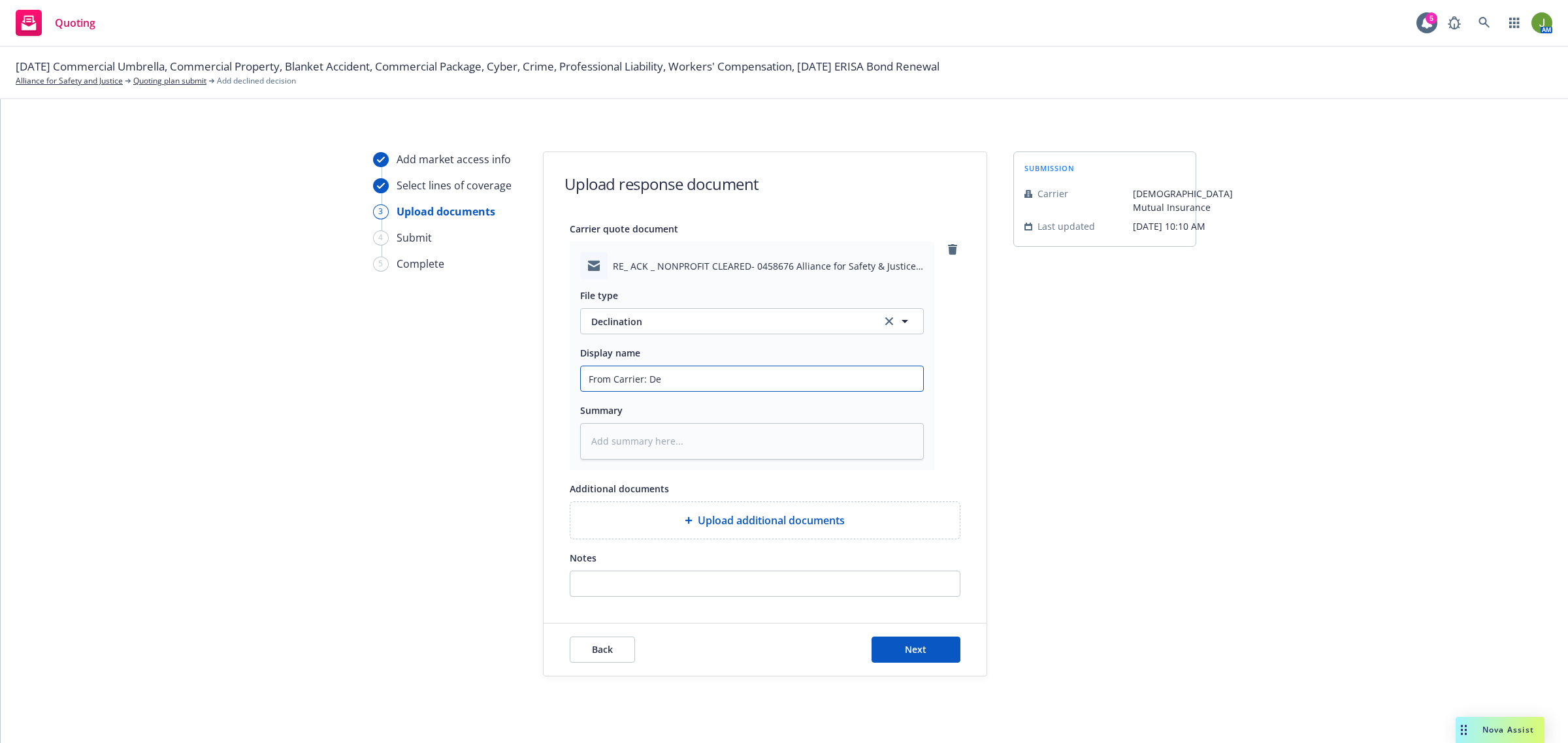
type textarea "x"
type input "From Carrier: Dec"
type textarea "x"
type input "From Carrier: Decl"
type textarea "x"
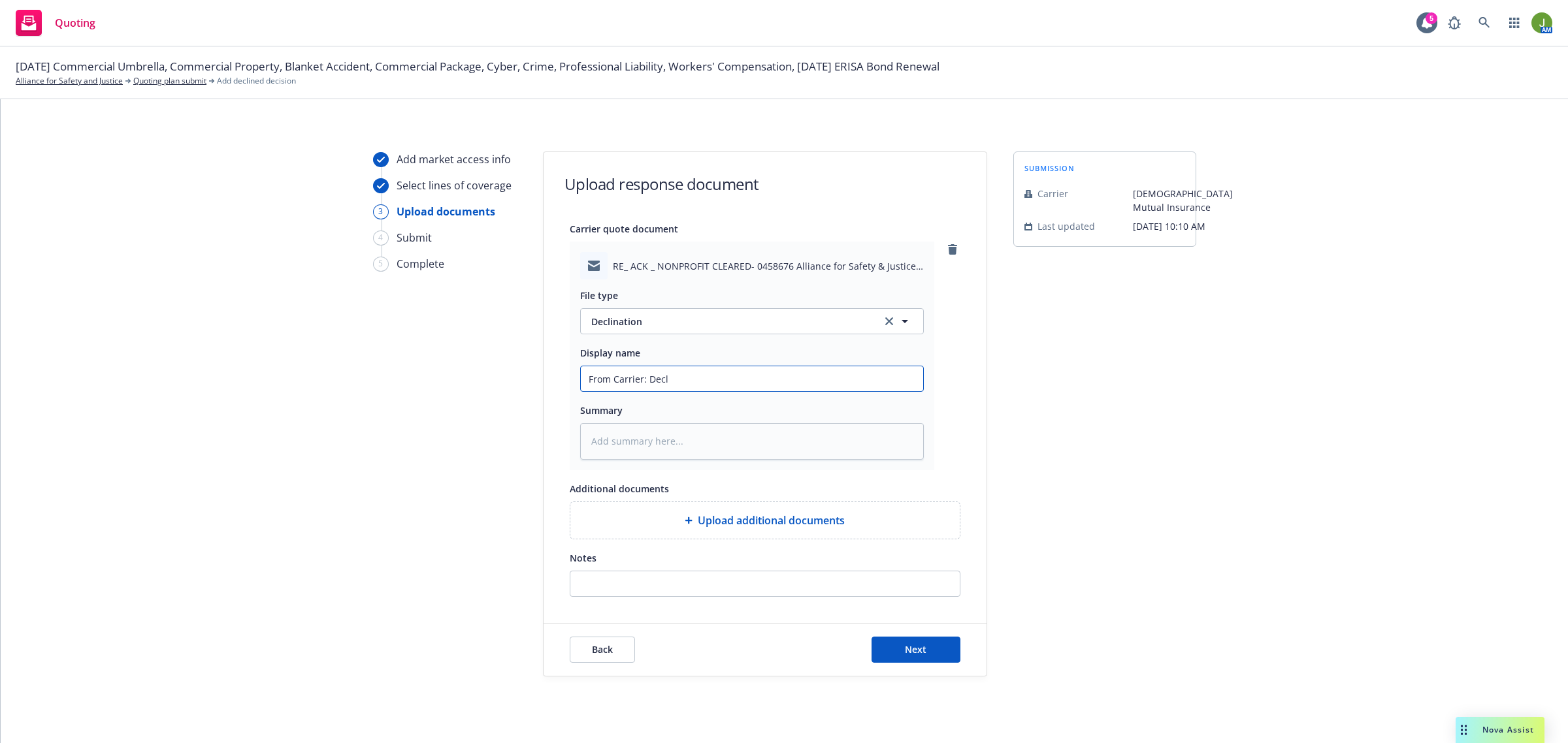
type input "From Carrier: Decli"
type textarea "x"
type input "From Carrier: Declin"
type textarea "x"
type input "From Carrier: Declina"
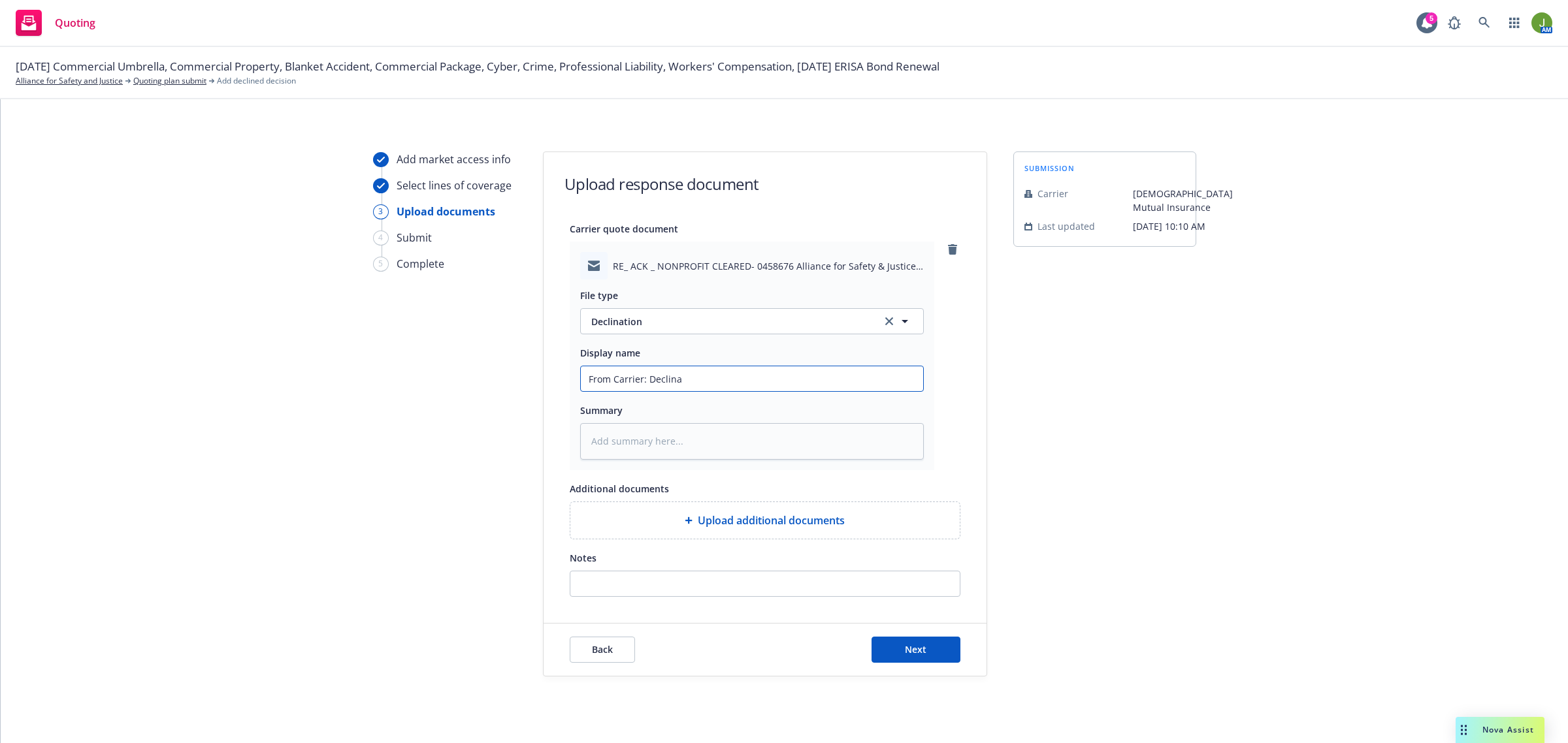
type textarea "x"
type input "From Carrier: Declinat"
type textarea "x"
type input "From Carrier: Declinati"
type textarea "x"
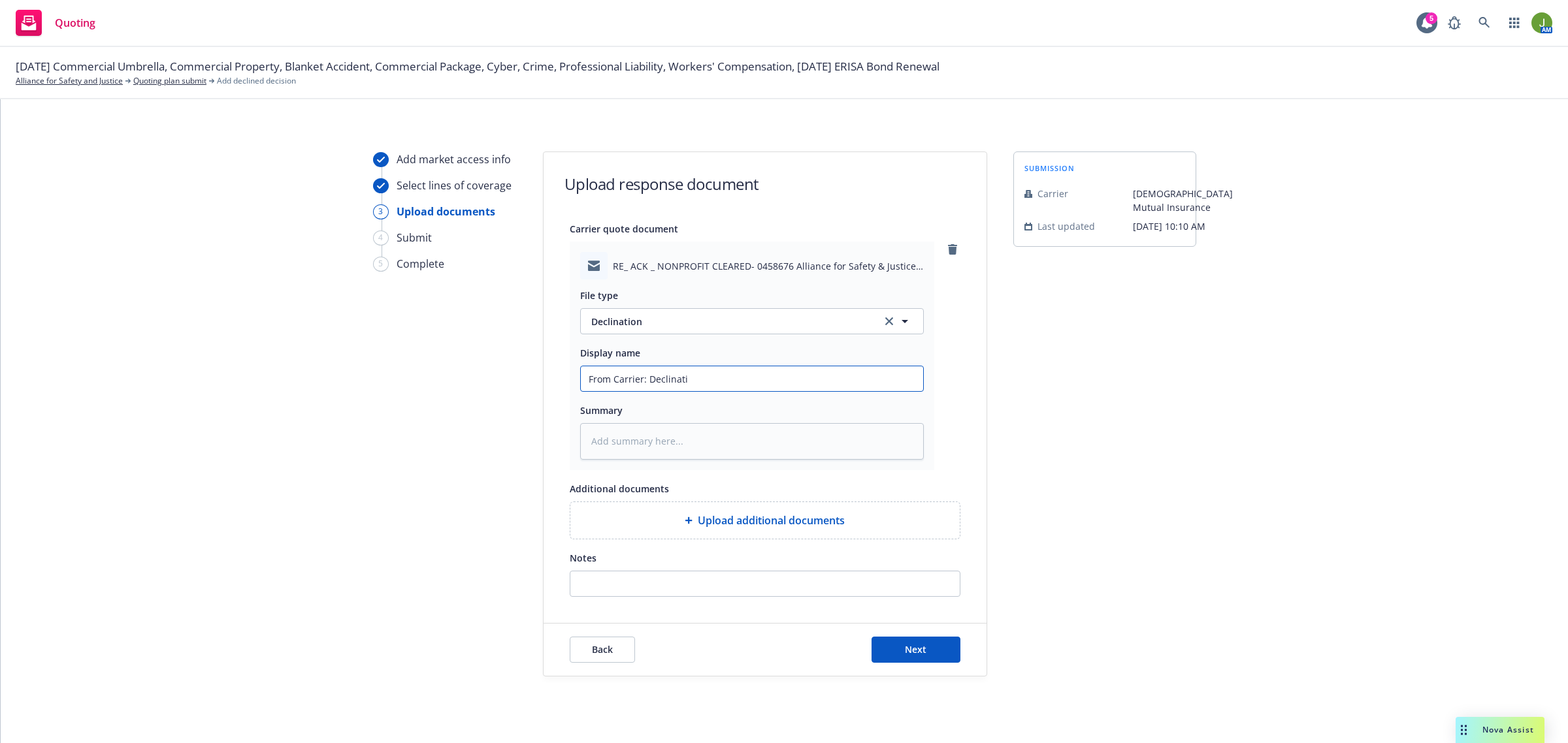
type input "From Carrier: Declinatio"
type textarea "x"
type input "From Carrier: Declination"
type textarea "x"
type input "From Carrier: Declination a"
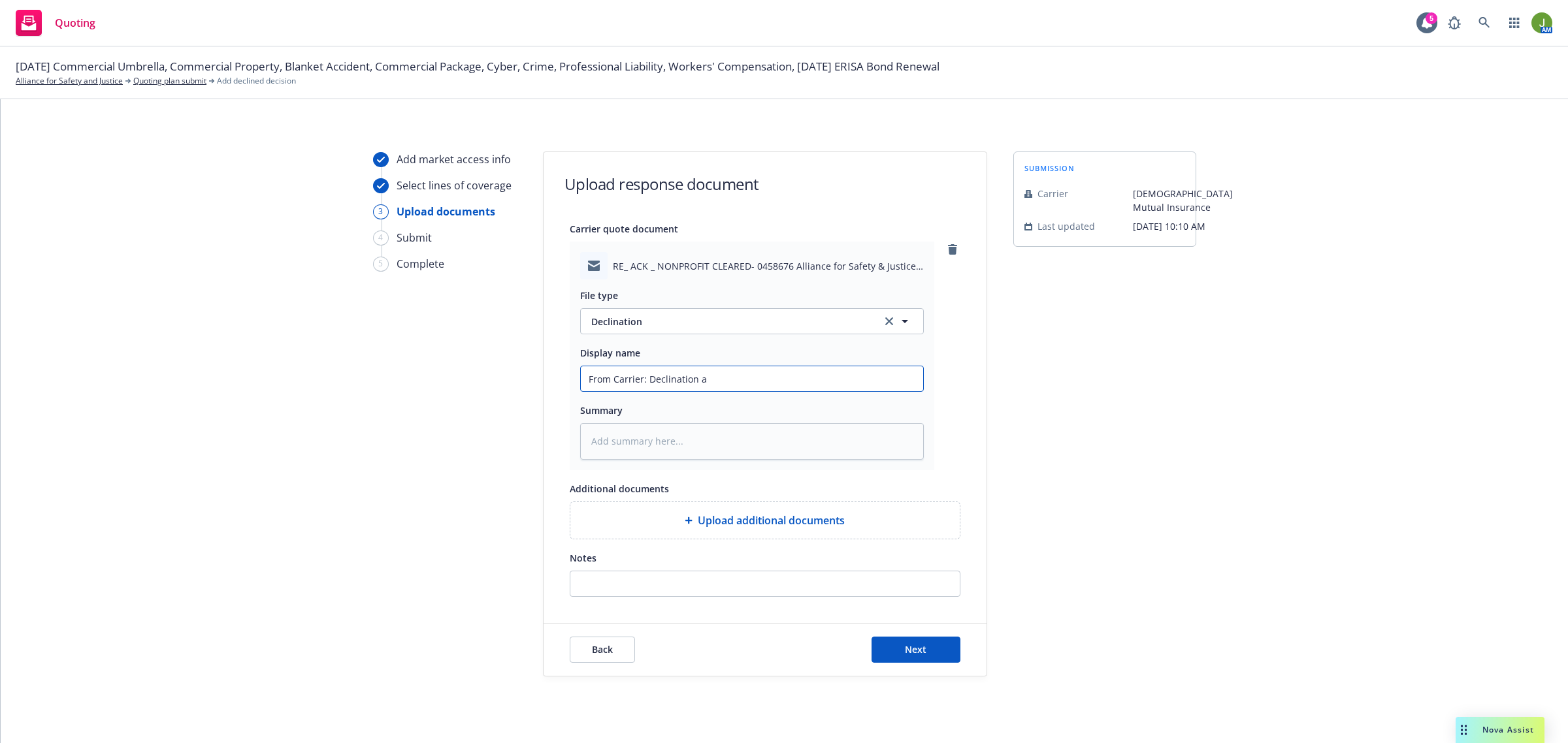
type textarea "x"
type input "From Carrier: Declination as"
type textarea "x"
type input "From Carrier: Declination as"
type textarea "x"
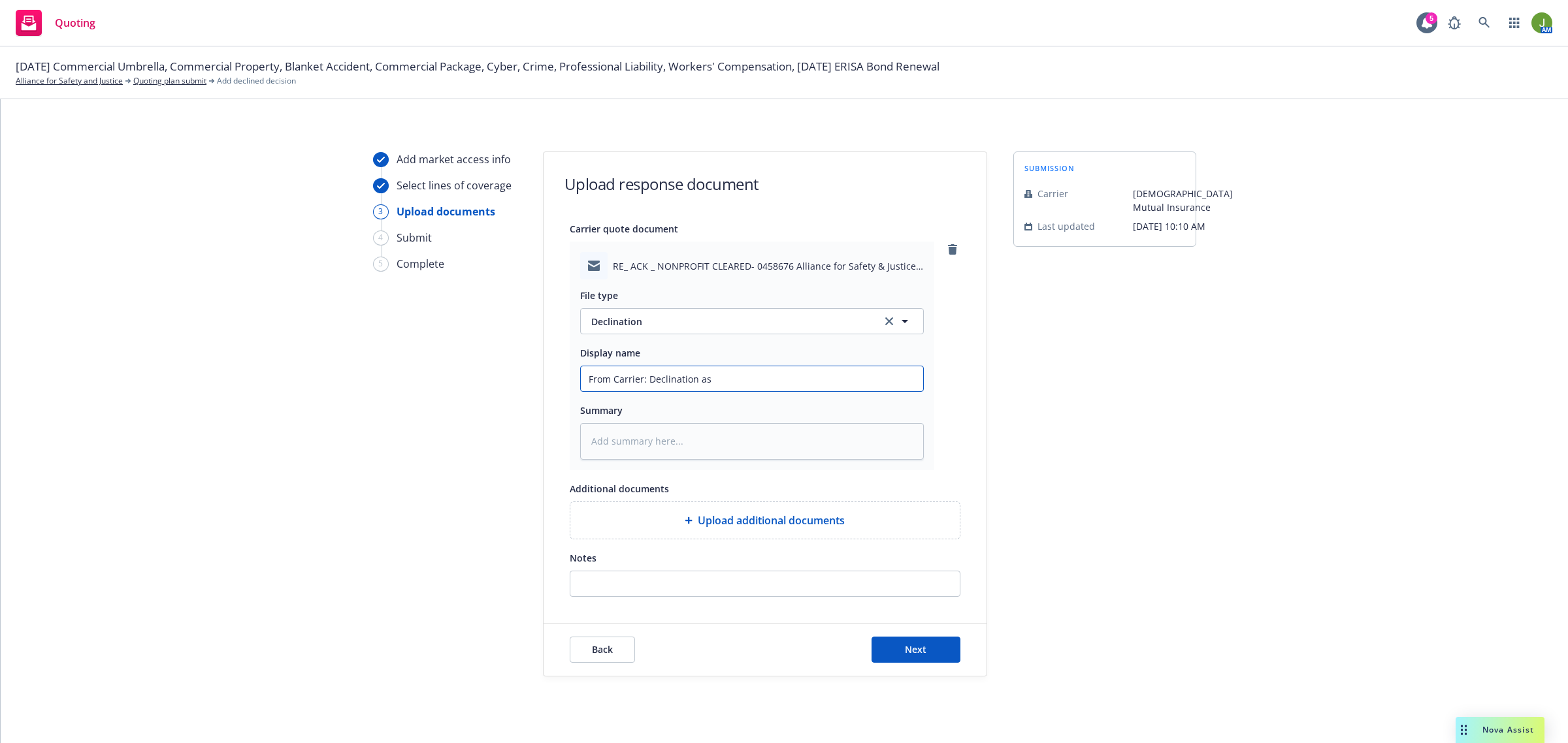
type input "From Carrier: Declination as n"
type textarea "x"
type input "From Carrier: Declination as ne"
type textarea "x"
type input "From Carrier: Declination as nee"
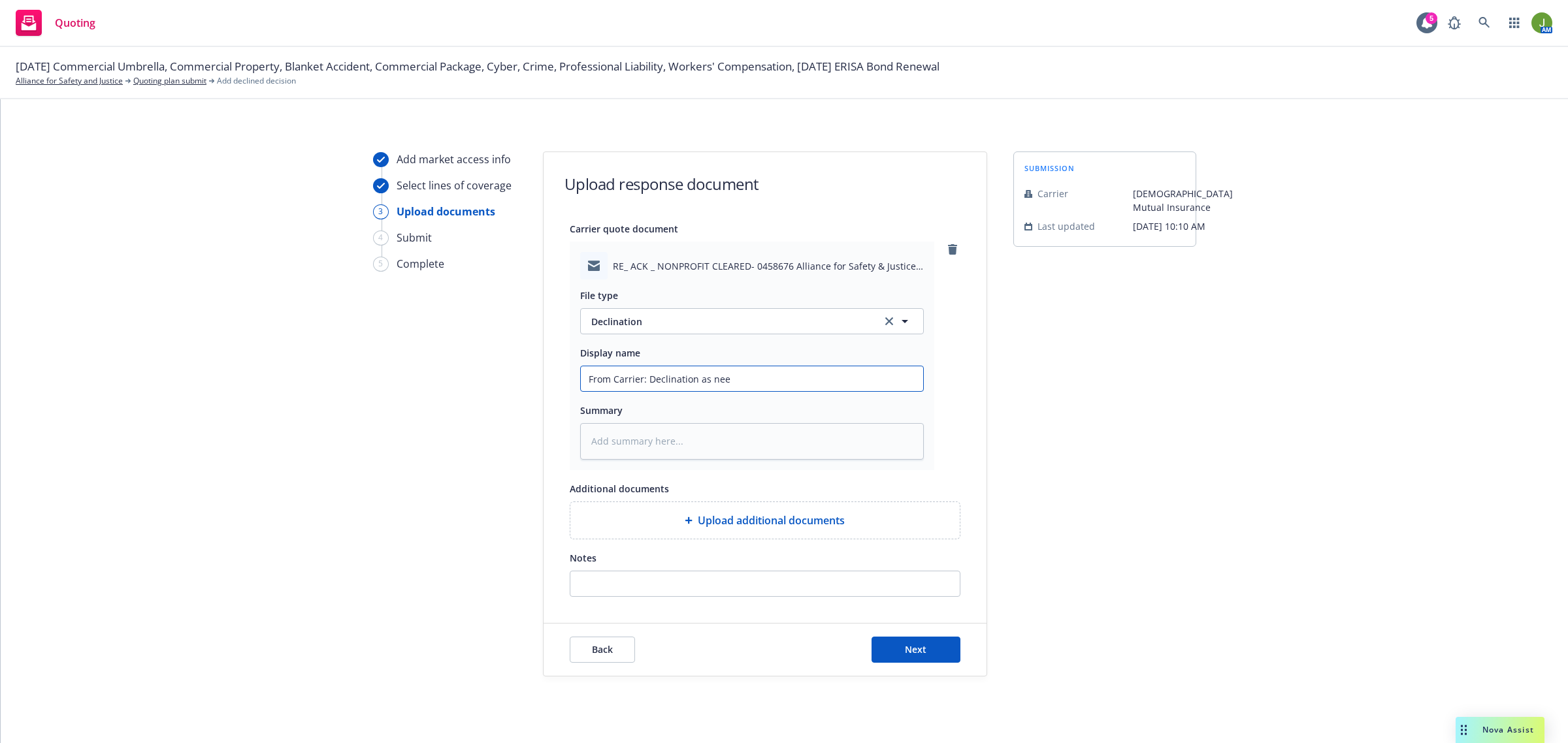
type textarea "x"
type input "From Carrier: Declination as need"
type textarea "x"
type input "From Carrier: Declination as need"
type textarea "x"
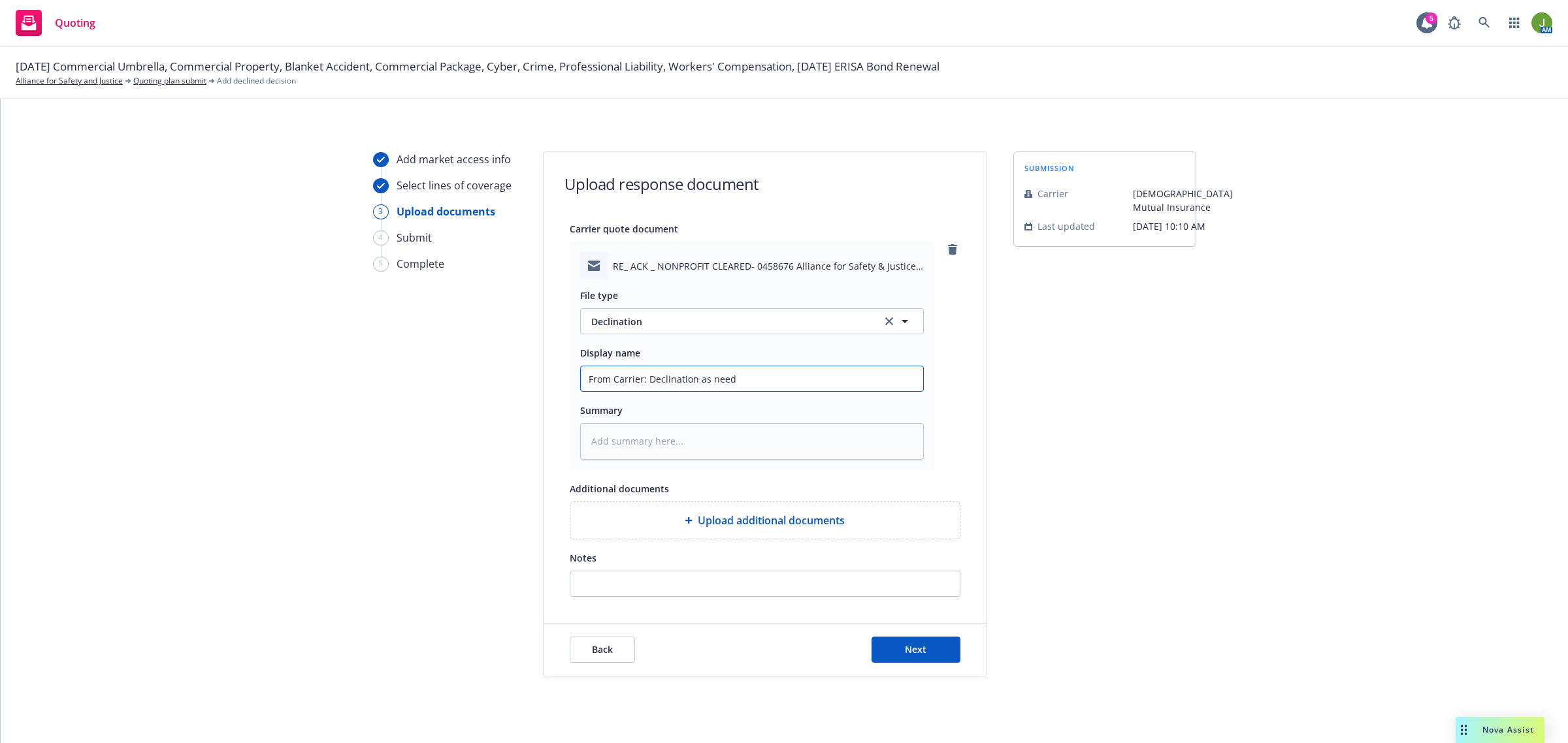
type input "From Carrier: Declination as need 3"
type textarea "x"
type input "From Carrier: Declination as need 30"
type textarea "x"
type input "From Carrier: Declination as need 30"
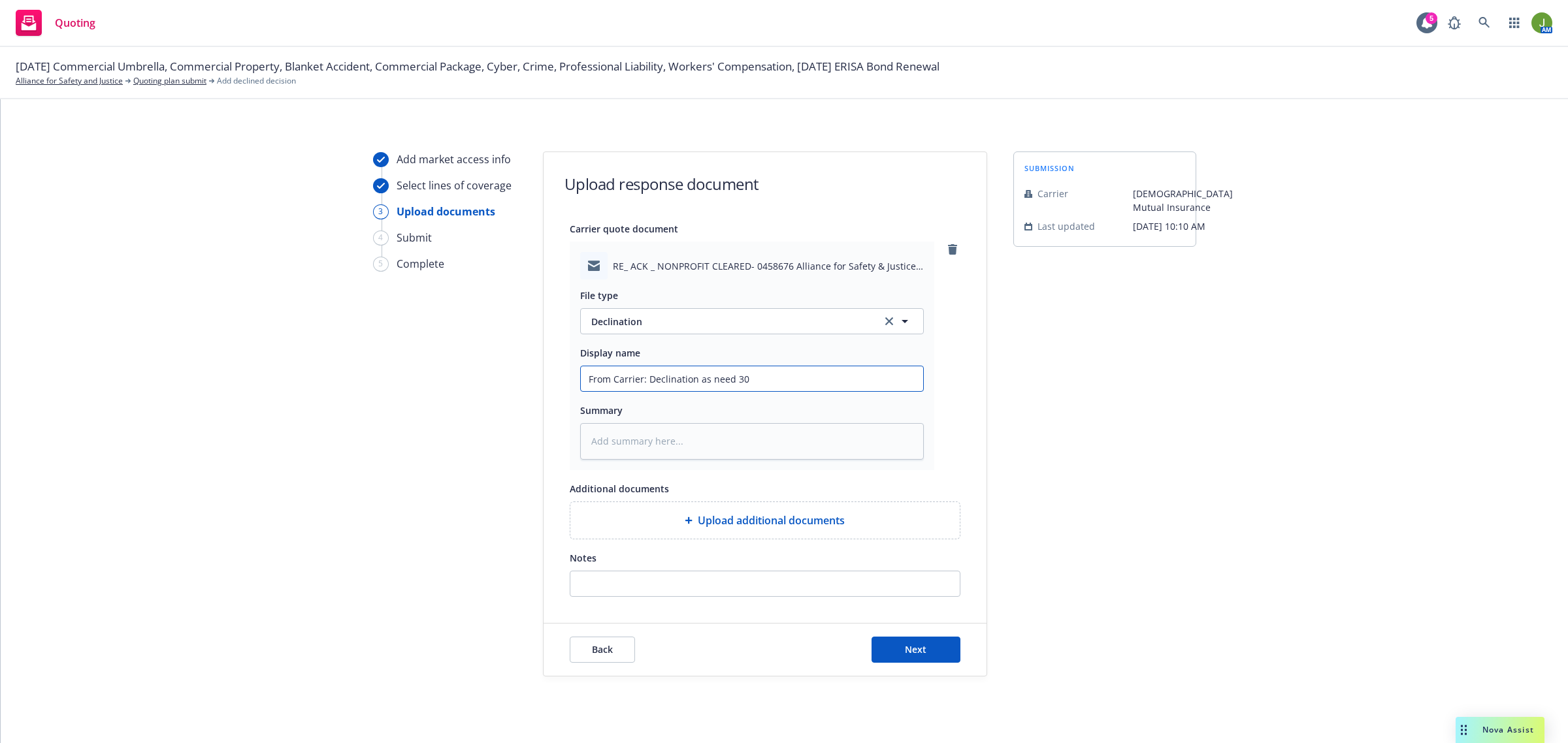
type textarea "x"
type input "From Carrier: Declination as need 30 d"
type textarea "x"
type input "From Carrier: Declination as need 30 da"
type textarea "x"
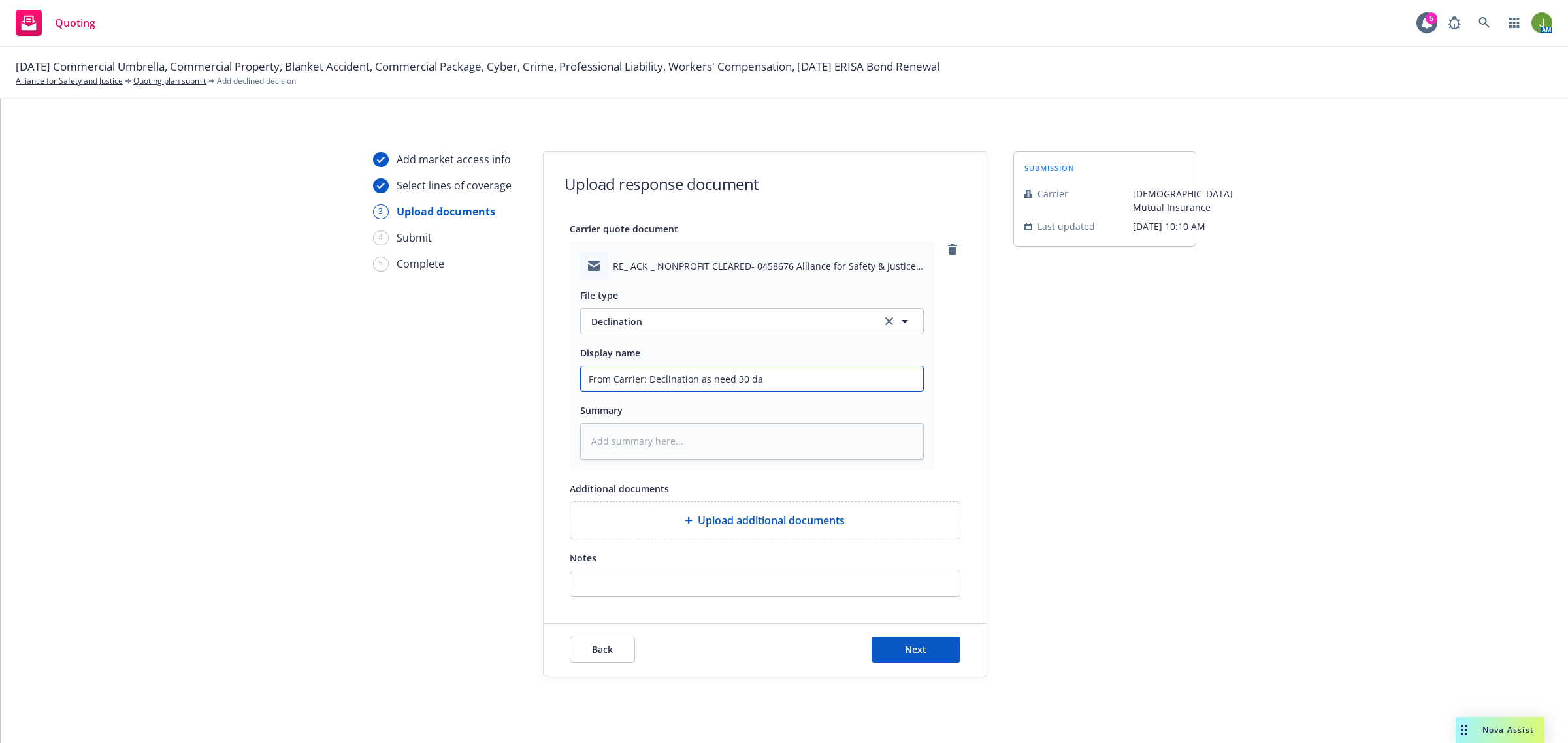
type input "From Carrier: Declination as need 30 day"
type textarea "x"
type input "From Carrier: Declination as need 30 days"
type textarea "x"
type input "From Carrier: Declination as need 30 days"
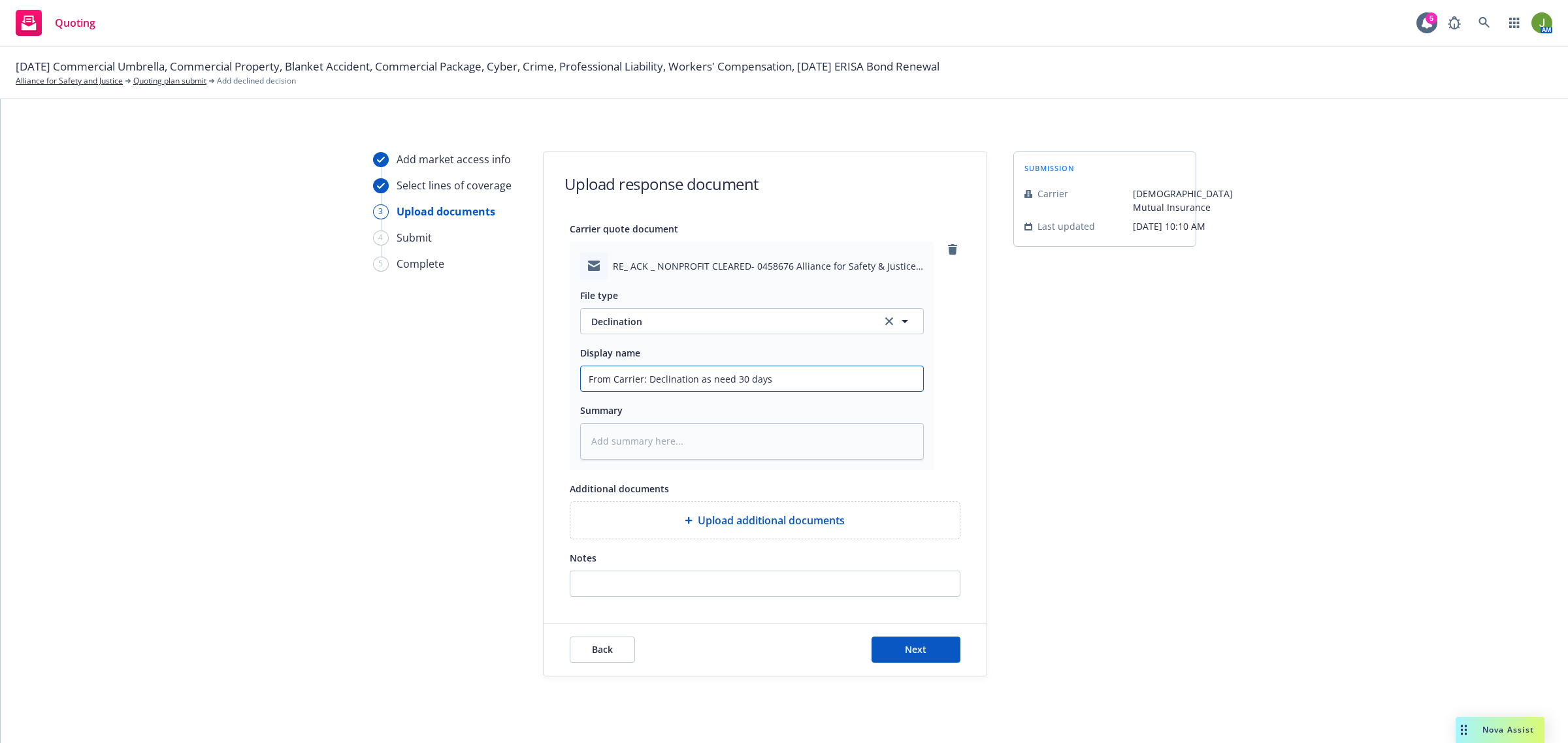
type textarea "x"
type input "From Carrier: Declination as need 30 days m"
type textarea "x"
type input "From Carrier: Declination as need 30 days mi"
type textarea "x"
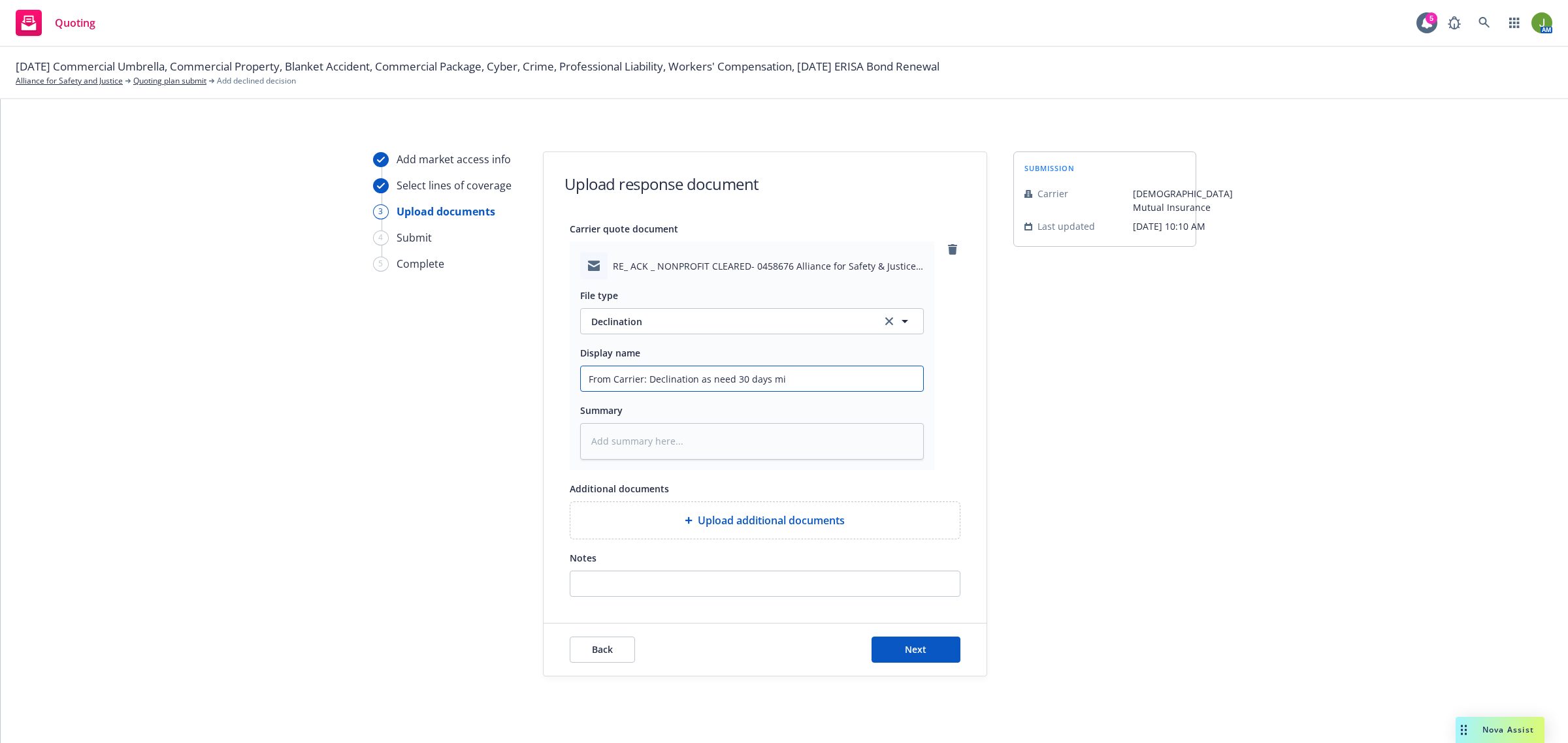
type input "From Carrier: Declination as need 30 days min"
type textarea "x"
type input "From Carrier: Declination as need 30 days mini"
type textarea "x"
type input "From Carrier: Declination as need 30 days minim"
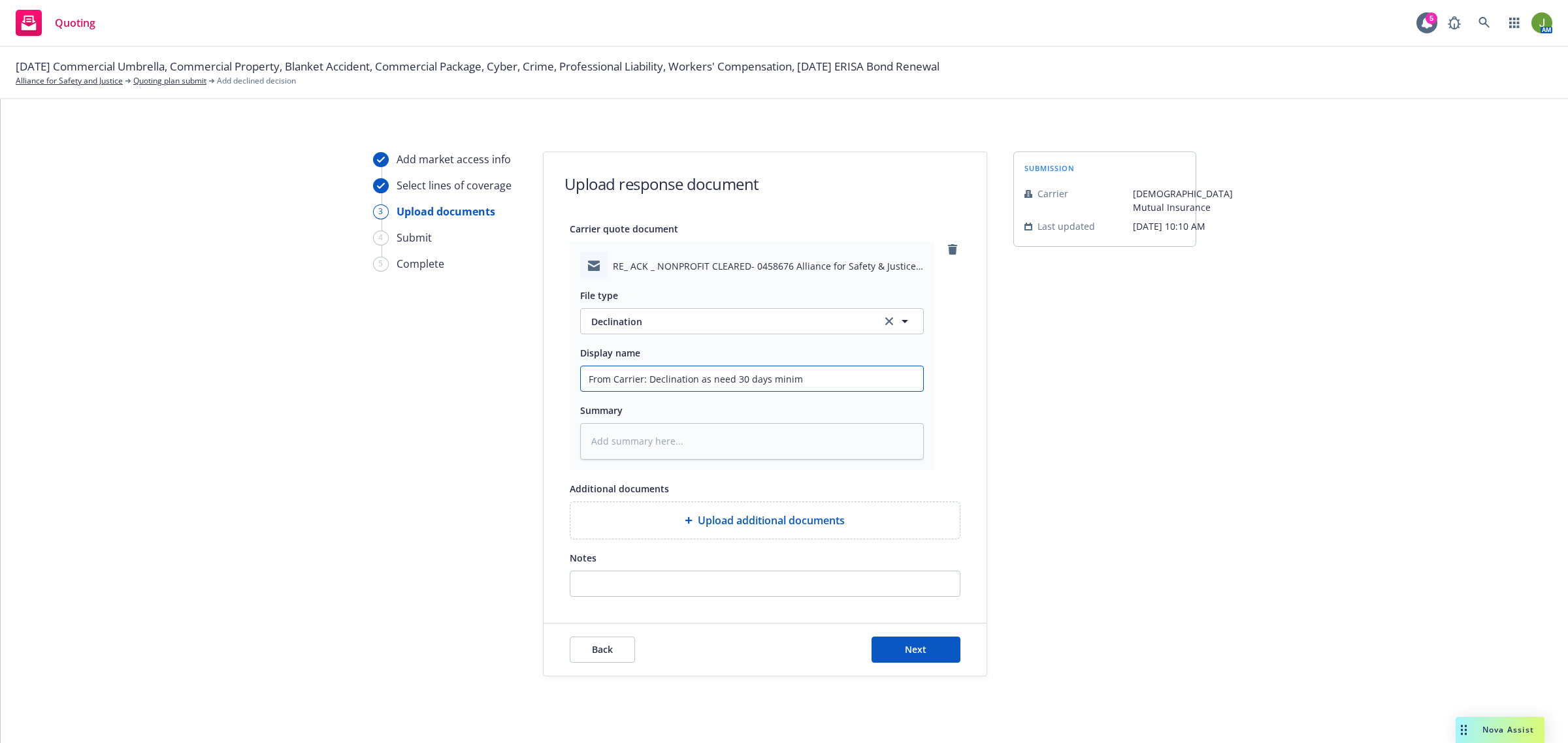
type textarea "x"
type input "From Carrier: Declination as need 30 days minimu"
type textarea "x"
type input "From Carrier: Declination as need 30 days minimum"
type textarea "x"
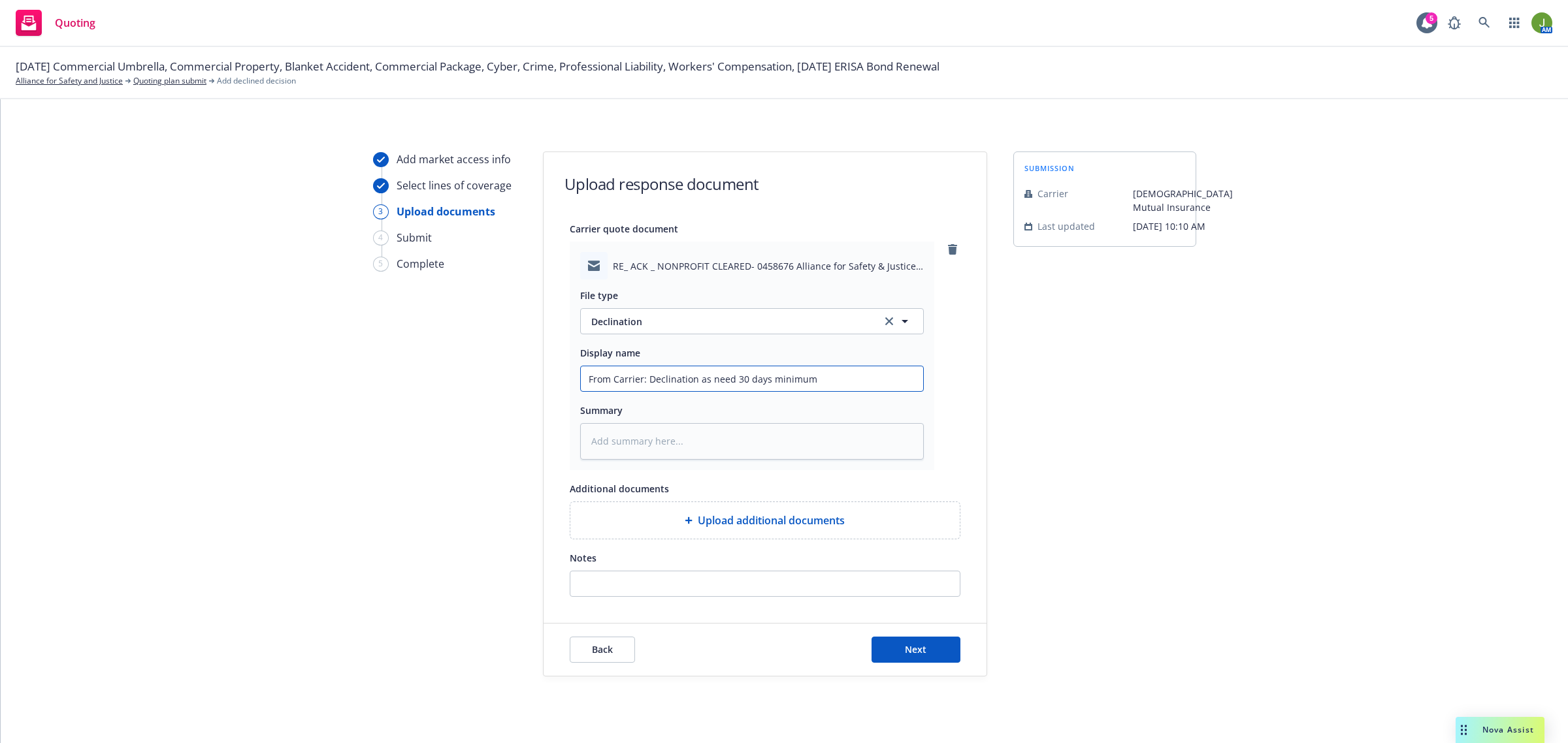
type input "From Carrier: Declination as need 30 days minimum"
type textarea "x"
type input "From Carrier: Declination as need 30 days minimum t"
type textarea "x"
type input "From Carrier: Declination as need 30 days minimum to"
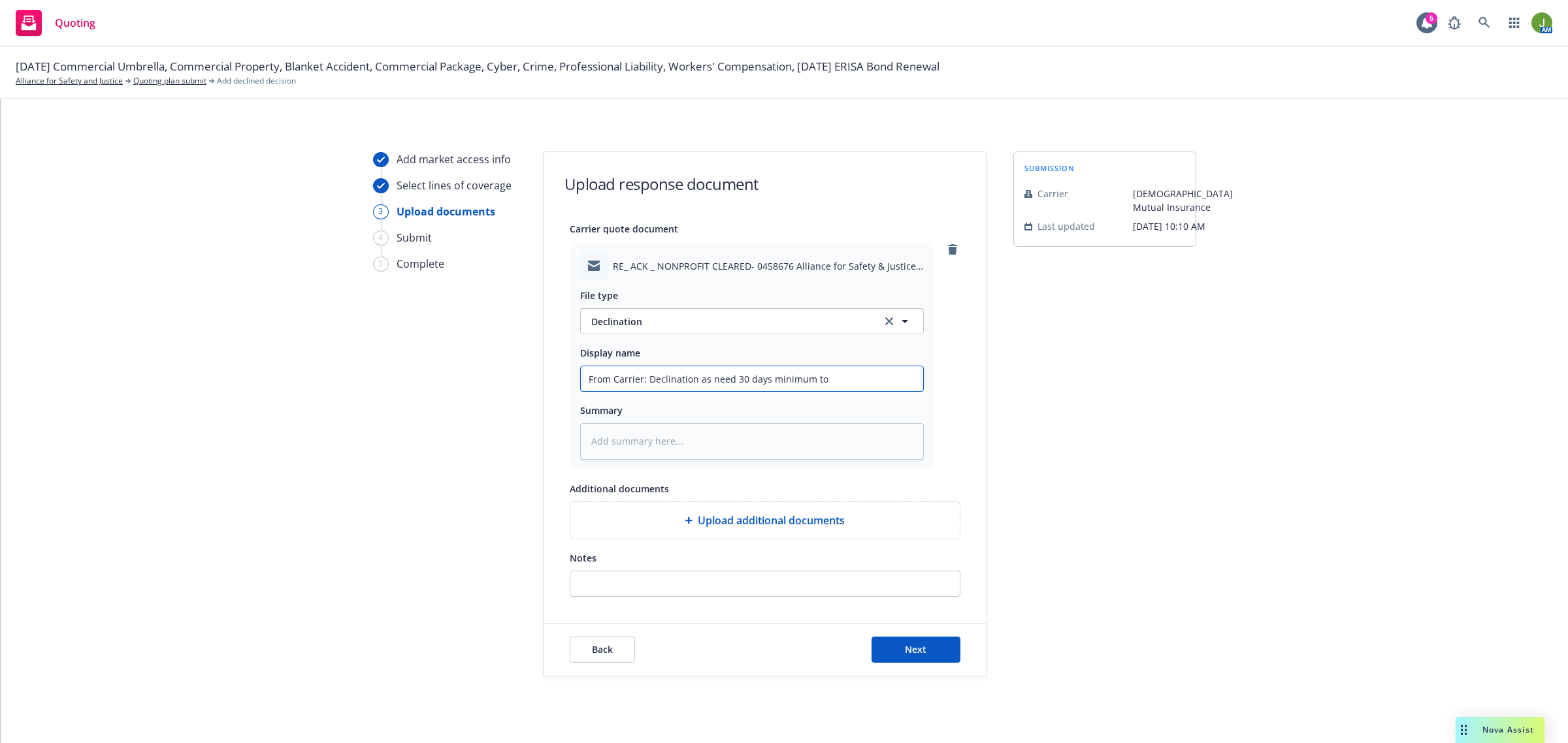
type textarea "x"
type input "From Carrier: Declination as need 30 days minimum to"
type textarea "x"
type input "From Carrier: Declination as need 30 days minimum to q"
type textarea "x"
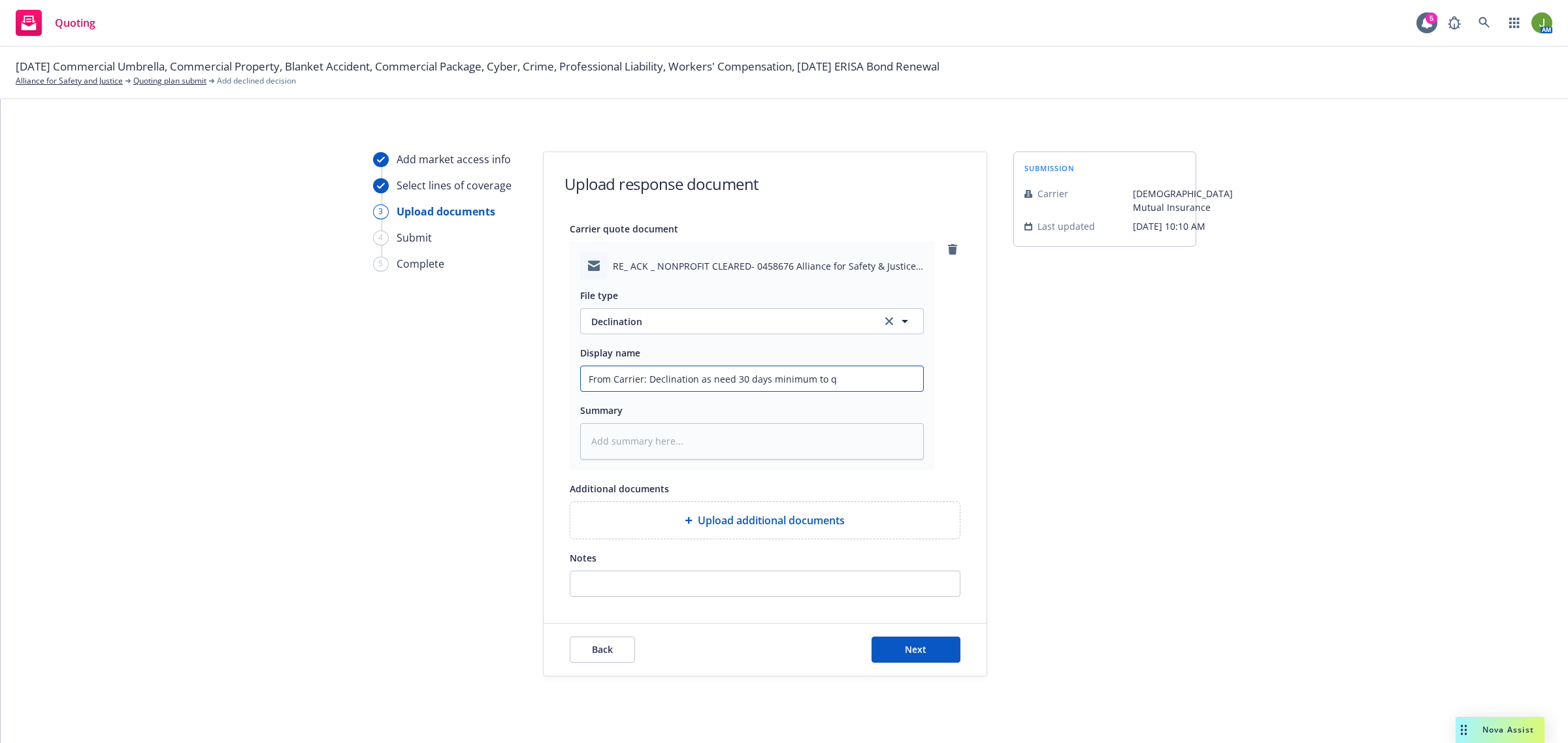
type input "From Carrier: Declination as need 30 days minimum to qu"
type textarea "x"
type input "From Carrier: Declination as need 30 days minimum to quo"
type textarea "x"
type input "From Carrier: Declination as need 30 days minimum to quot"
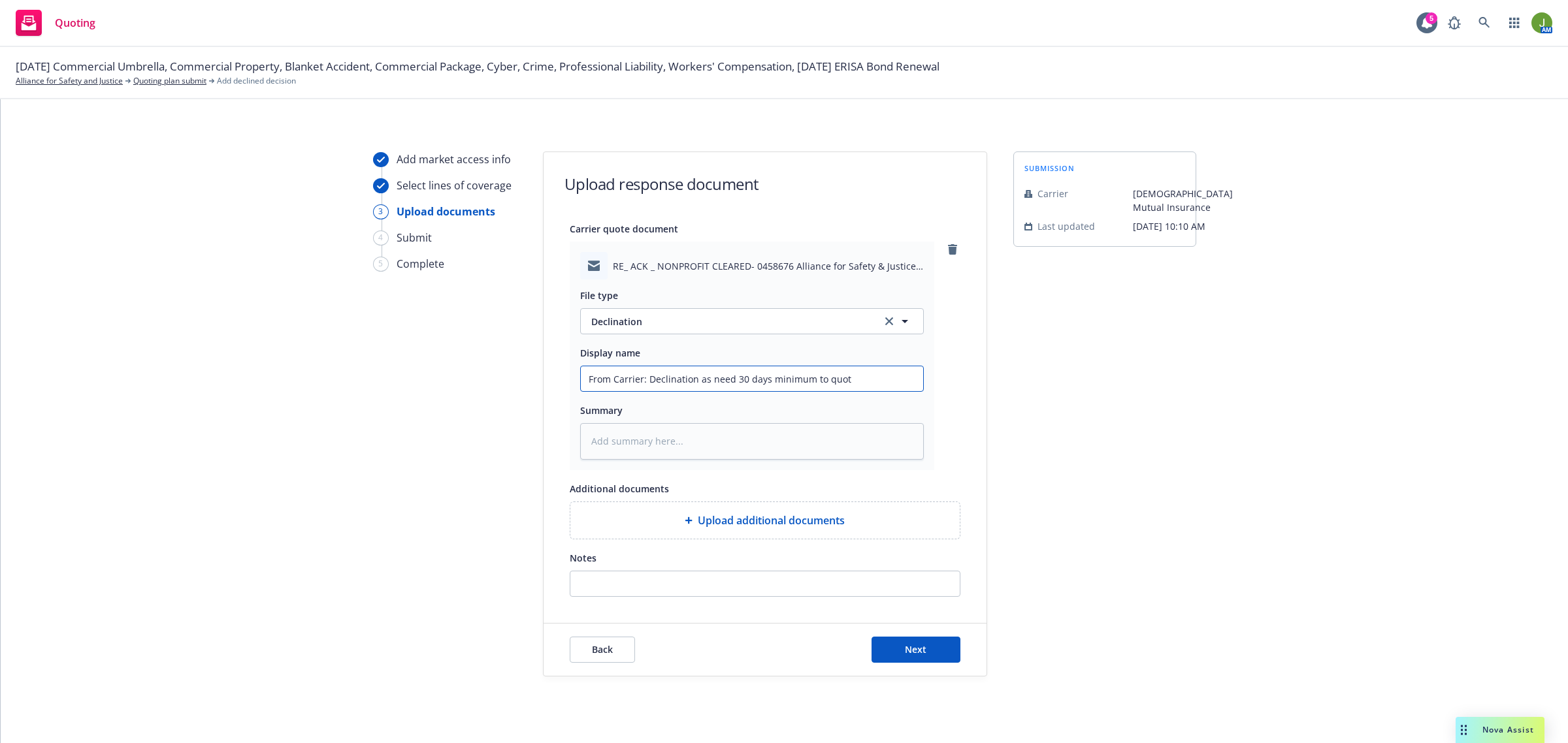
type textarea "x"
type input "From Carrier: Declination as need 30 days minimum to quote"
click at [928, 656] on button "Next" at bounding box center [916, 650] width 89 height 26
type textarea "x"
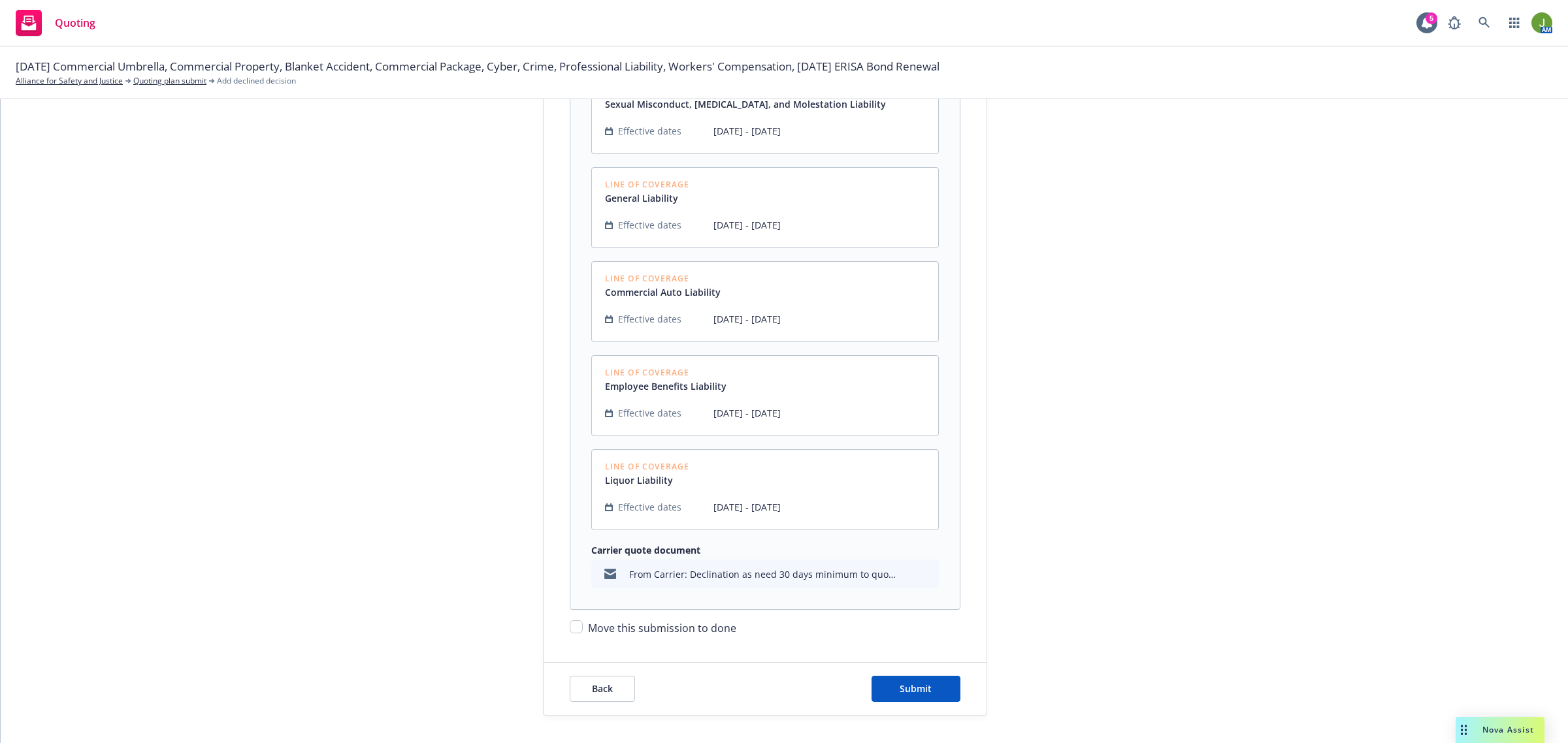
scroll to position [397, 0]
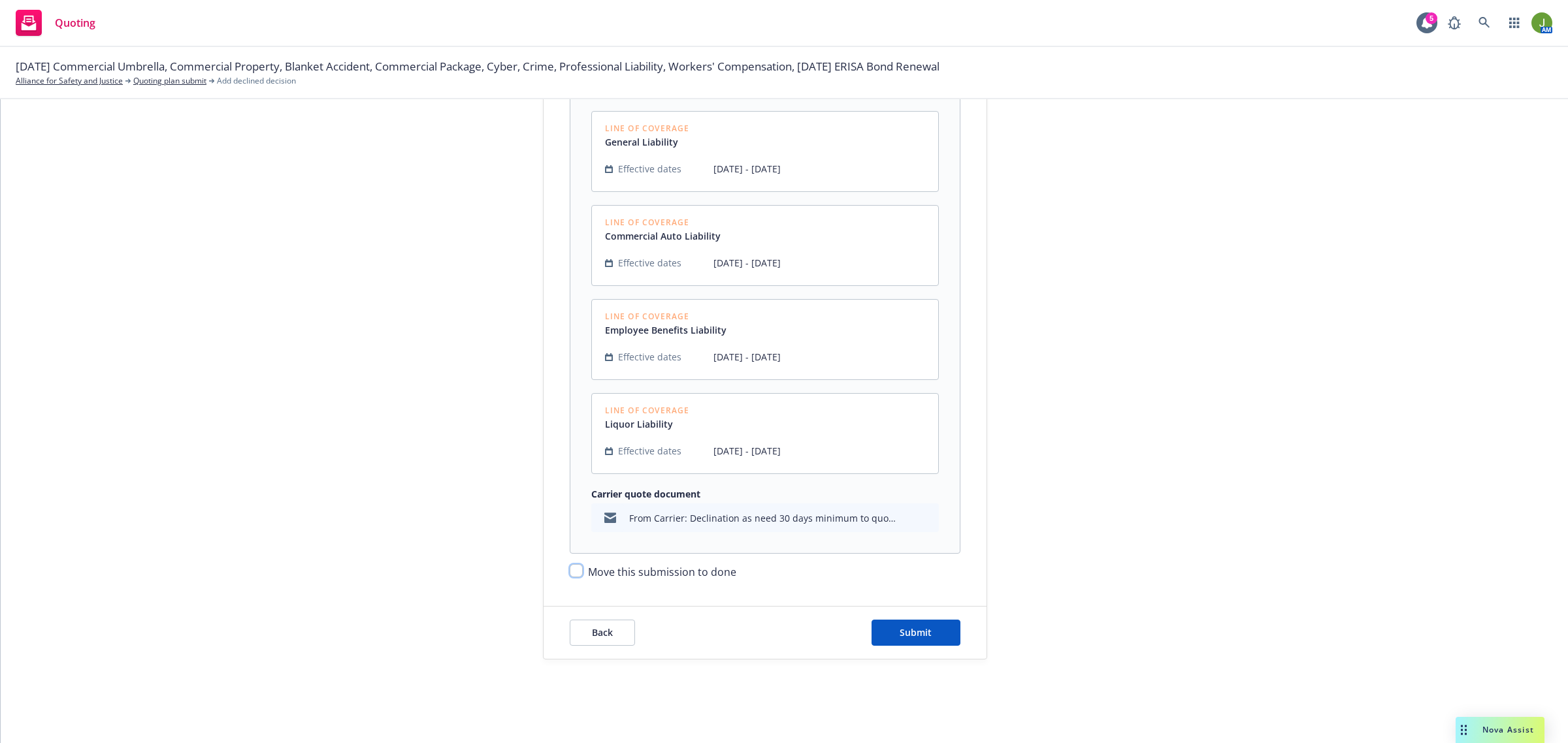
drag, startPoint x: 574, startPoint y: 572, endPoint x: 651, endPoint y: 576, distance: 77.1
click at [575, 572] on input "Move this submission to done" at bounding box center [576, 571] width 13 height 13
checkbox input "true"
click at [934, 637] on button "Submit" at bounding box center [916, 633] width 89 height 26
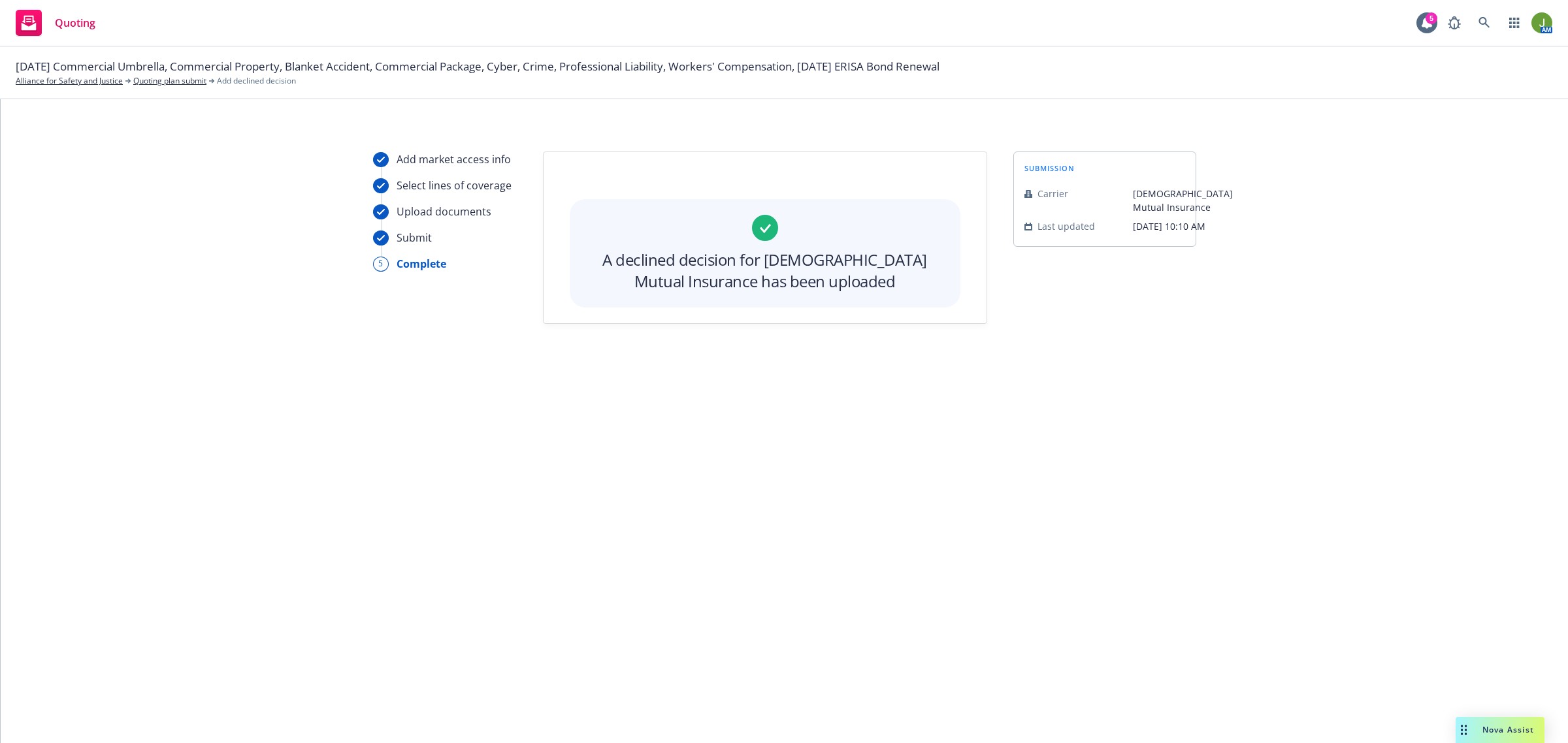
scroll to position [0, 0]
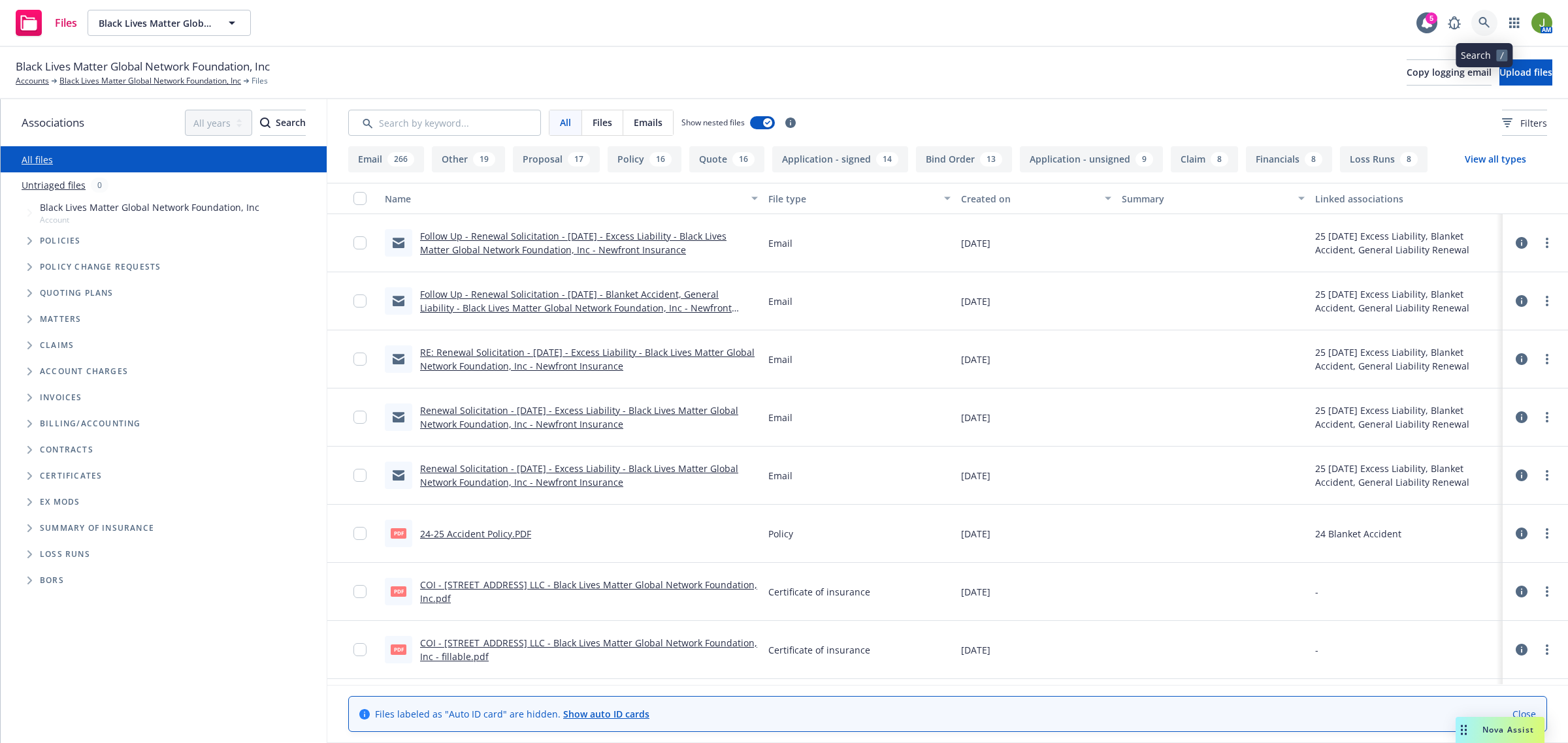
click at [1480, 23] on icon at bounding box center [1484, 23] width 11 height 11
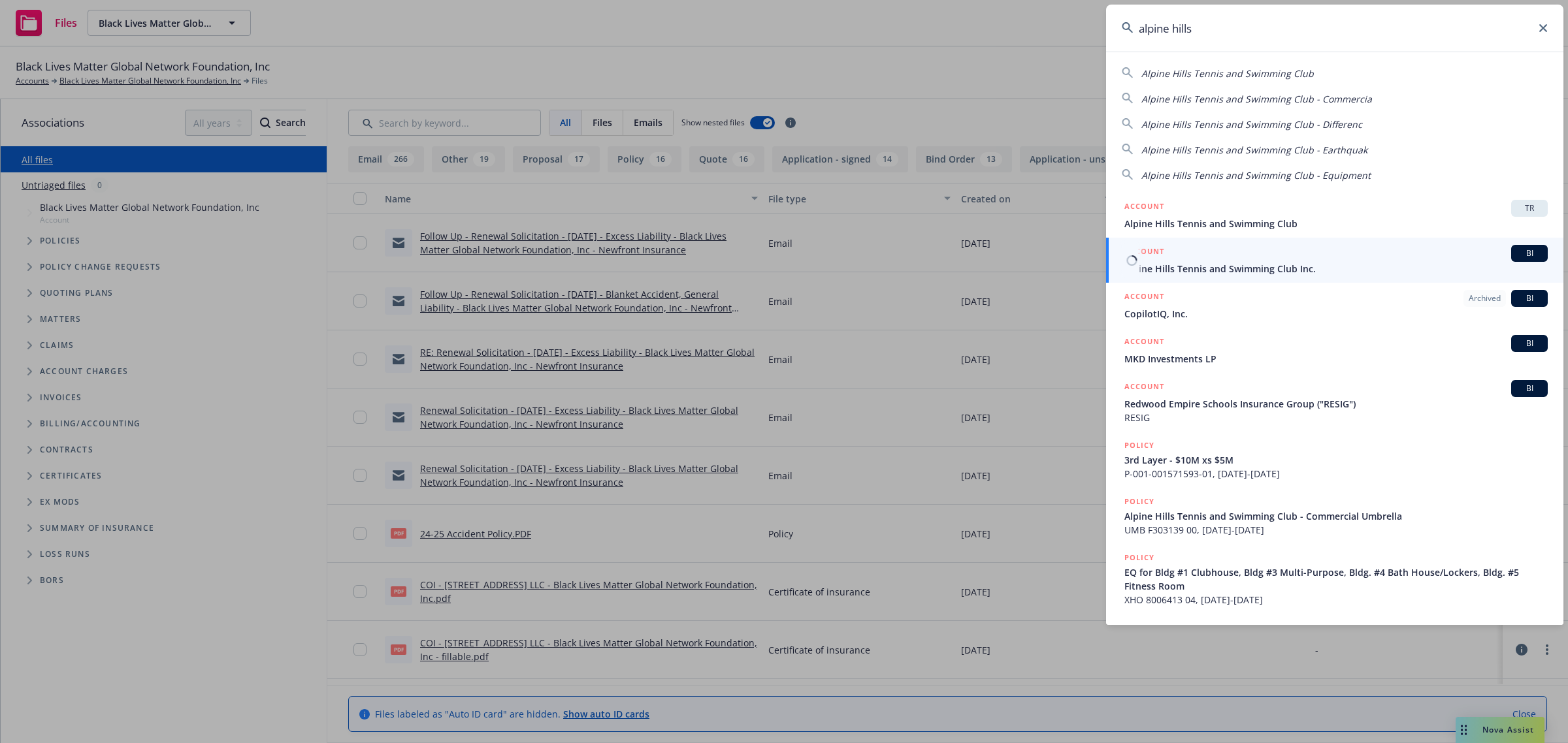
type input "alpine hills"
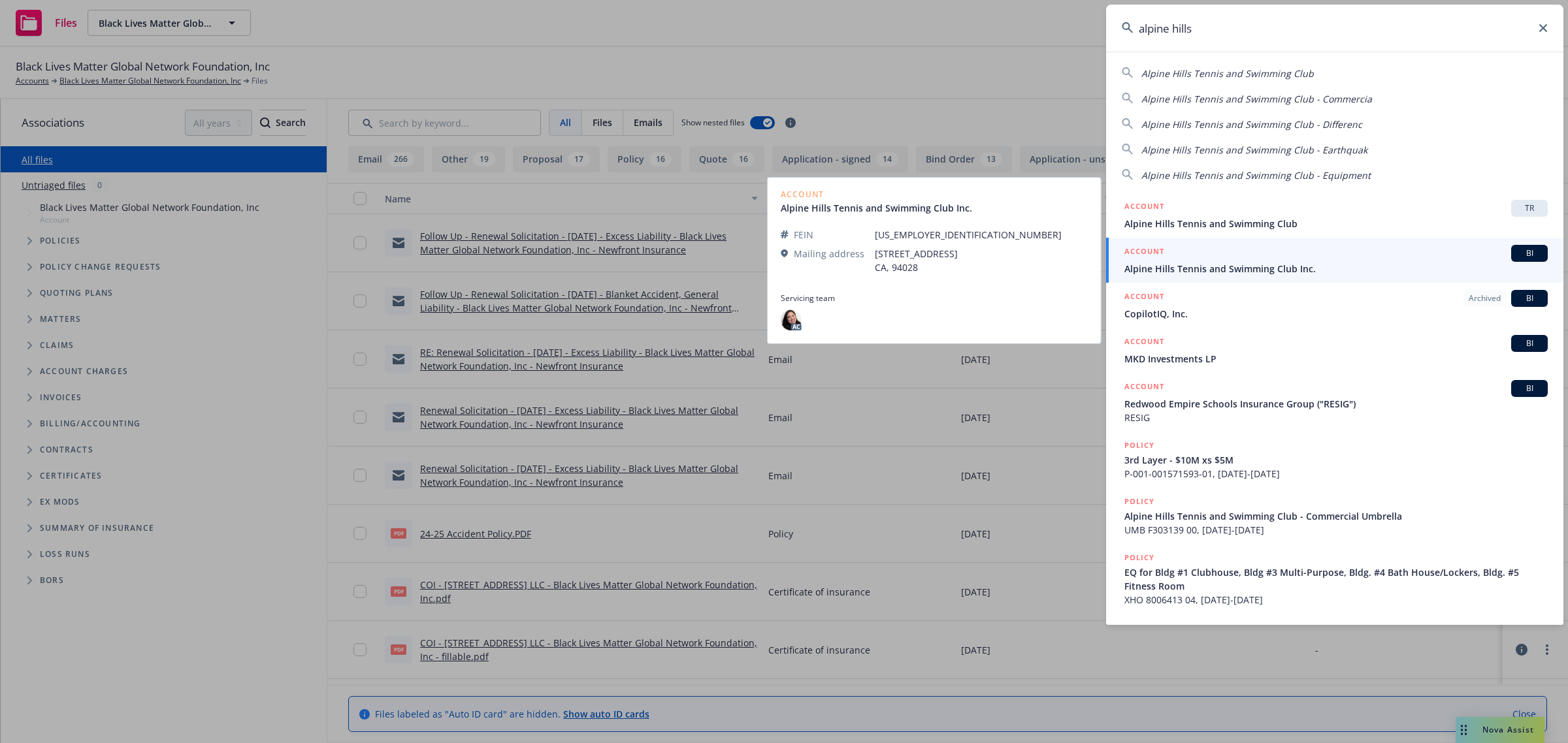
click at [1200, 269] on span "Alpine Hills Tennis and Swimming Club Inc." at bounding box center [1336, 268] width 423 height 14
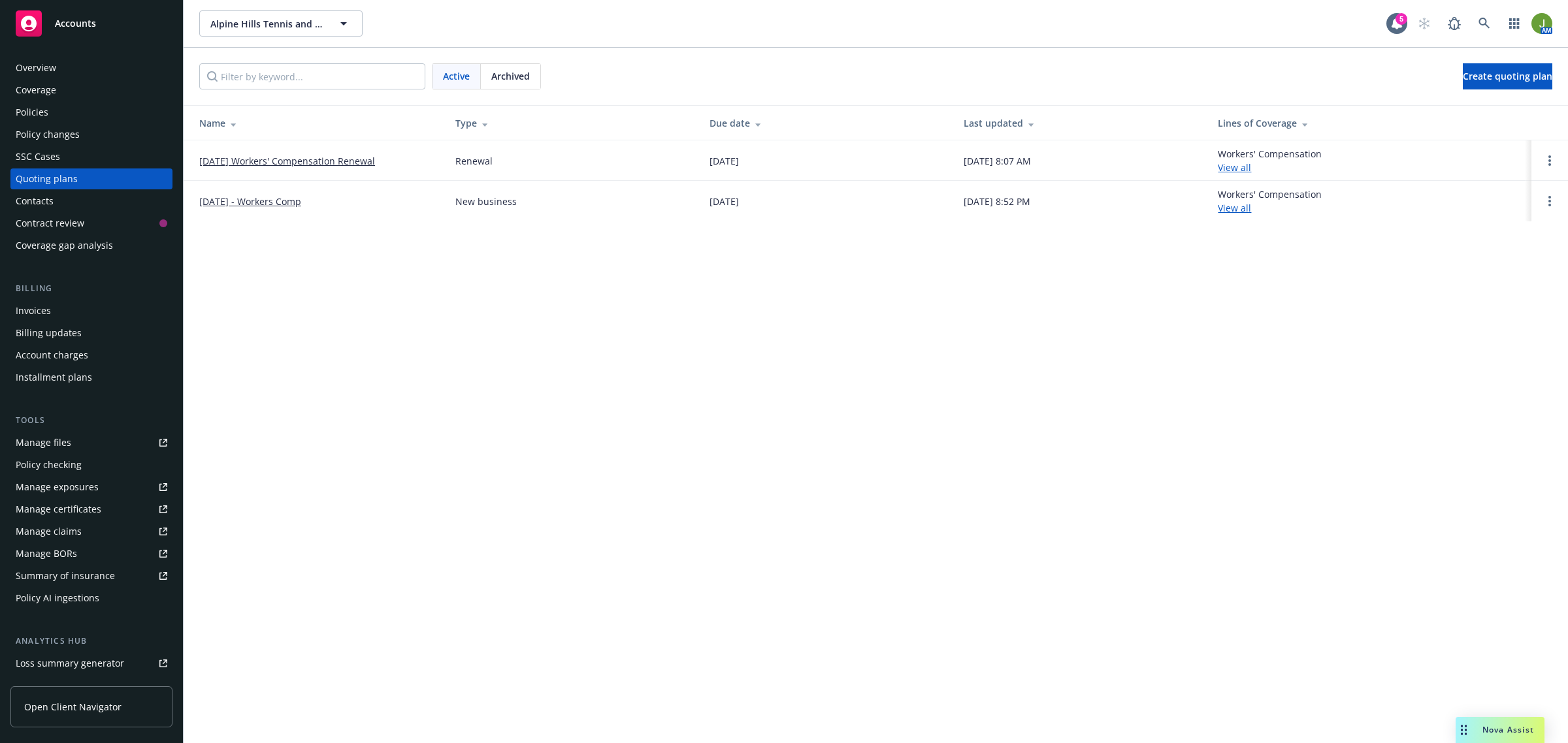
click at [299, 156] on link "[DATE] Workers' Compensation Renewal" at bounding box center [287, 161] width 176 height 14
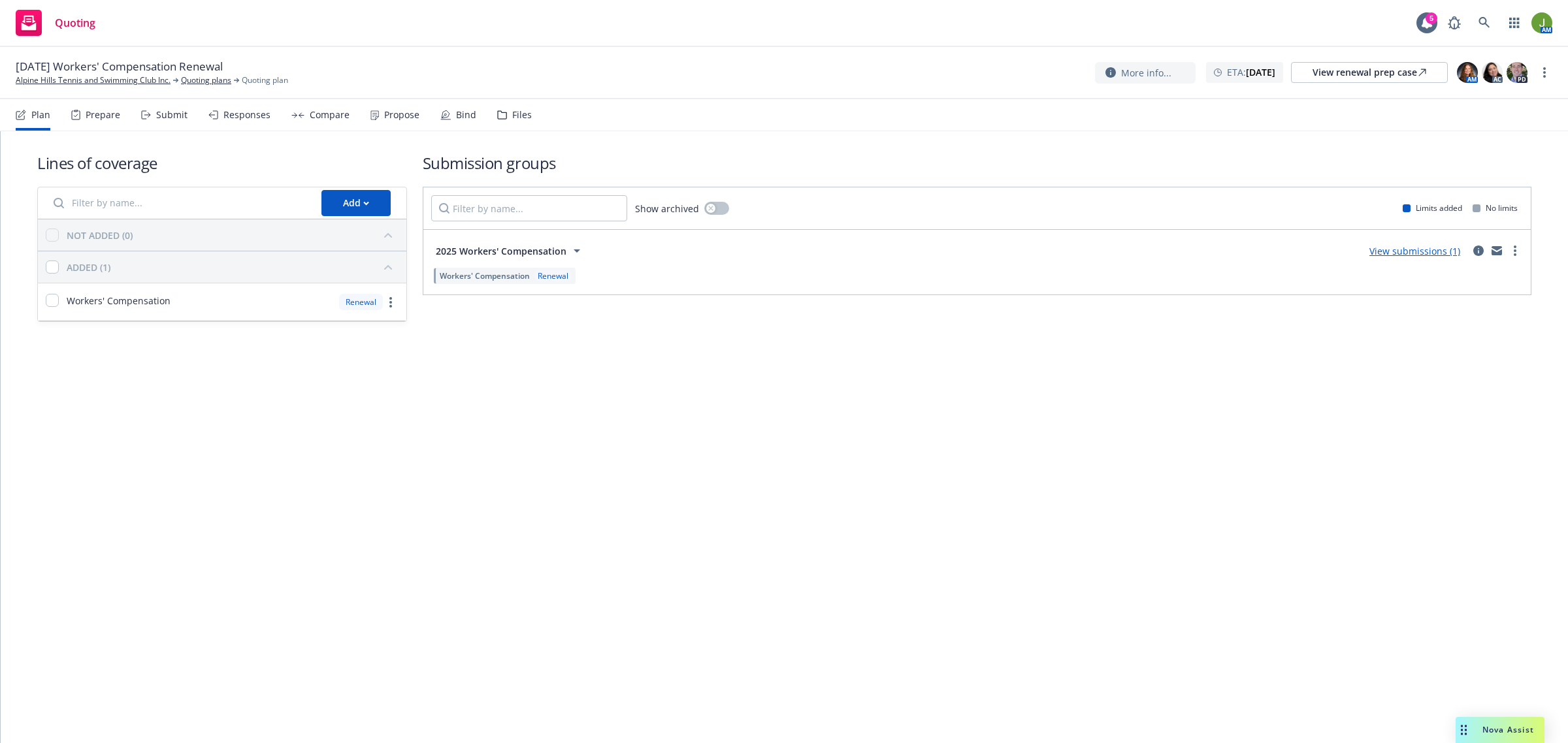
click at [518, 118] on div "Files" at bounding box center [522, 114] width 19 height 11
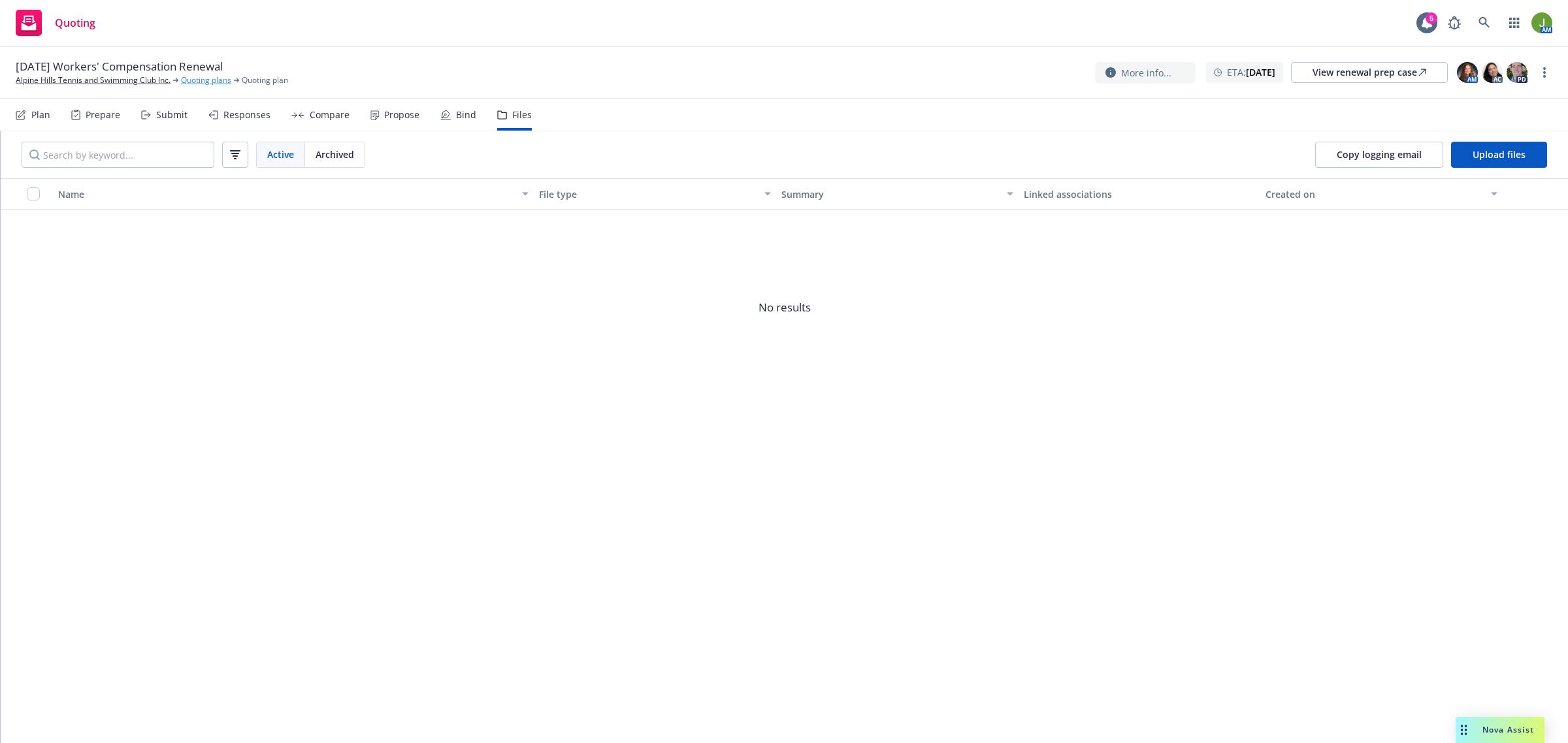
click at [217, 82] on link "Quoting plans" at bounding box center [206, 80] width 50 height 11
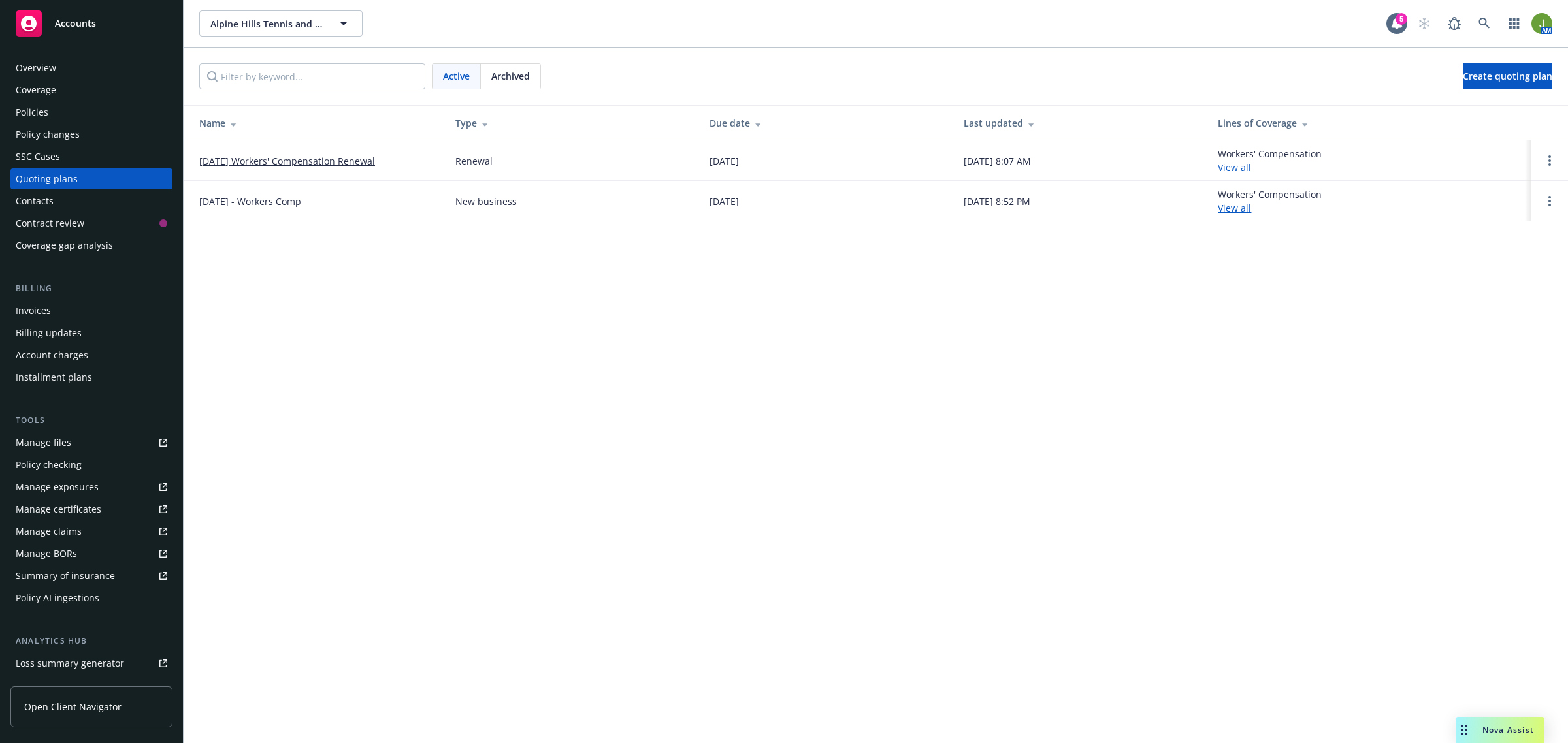
click at [264, 200] on link "[DATE] - Workers Comp" at bounding box center [251, 201] width 102 height 14
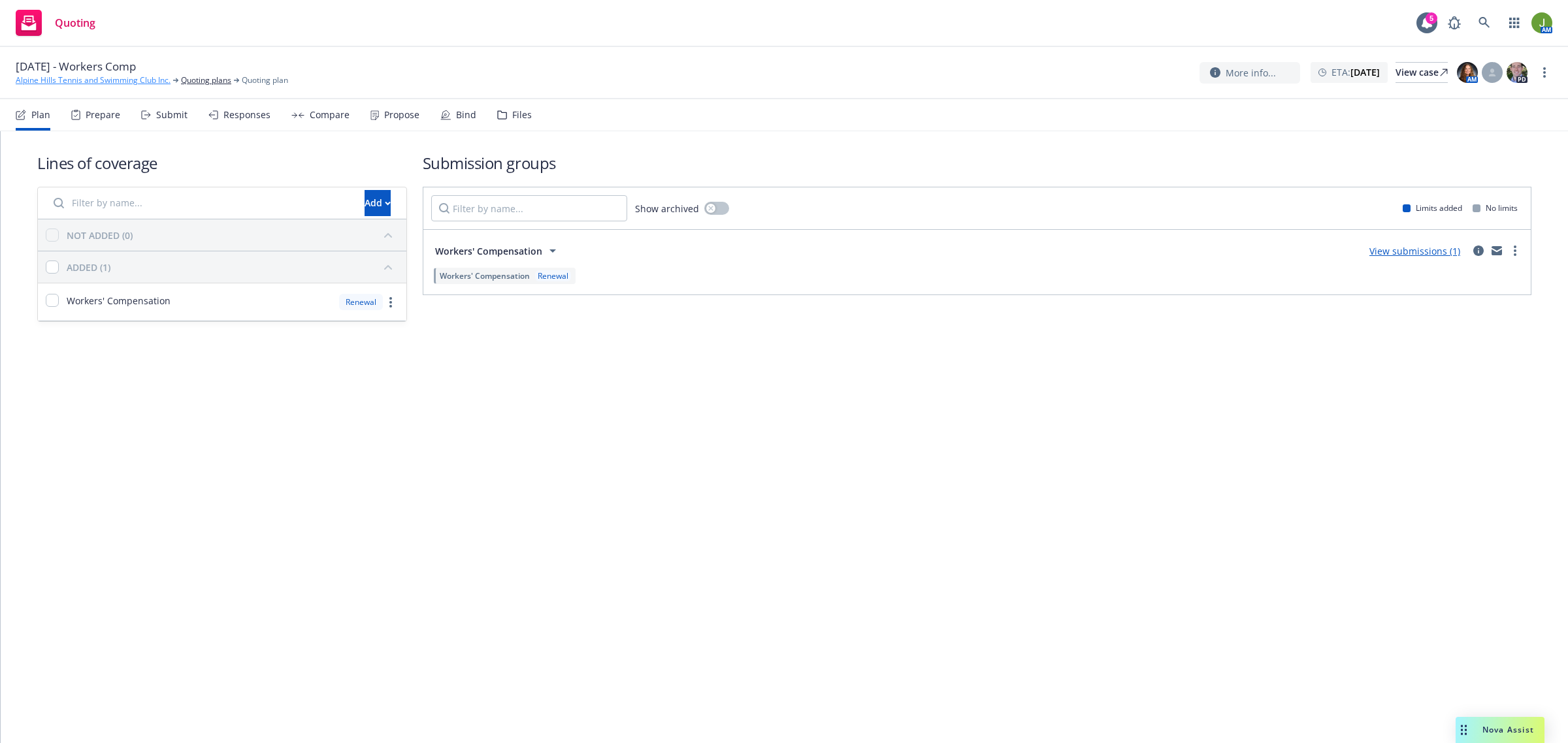
click at [110, 82] on link "Alpine Hills Tennis and Swimming Club Inc." at bounding box center [92, 80] width 155 height 11
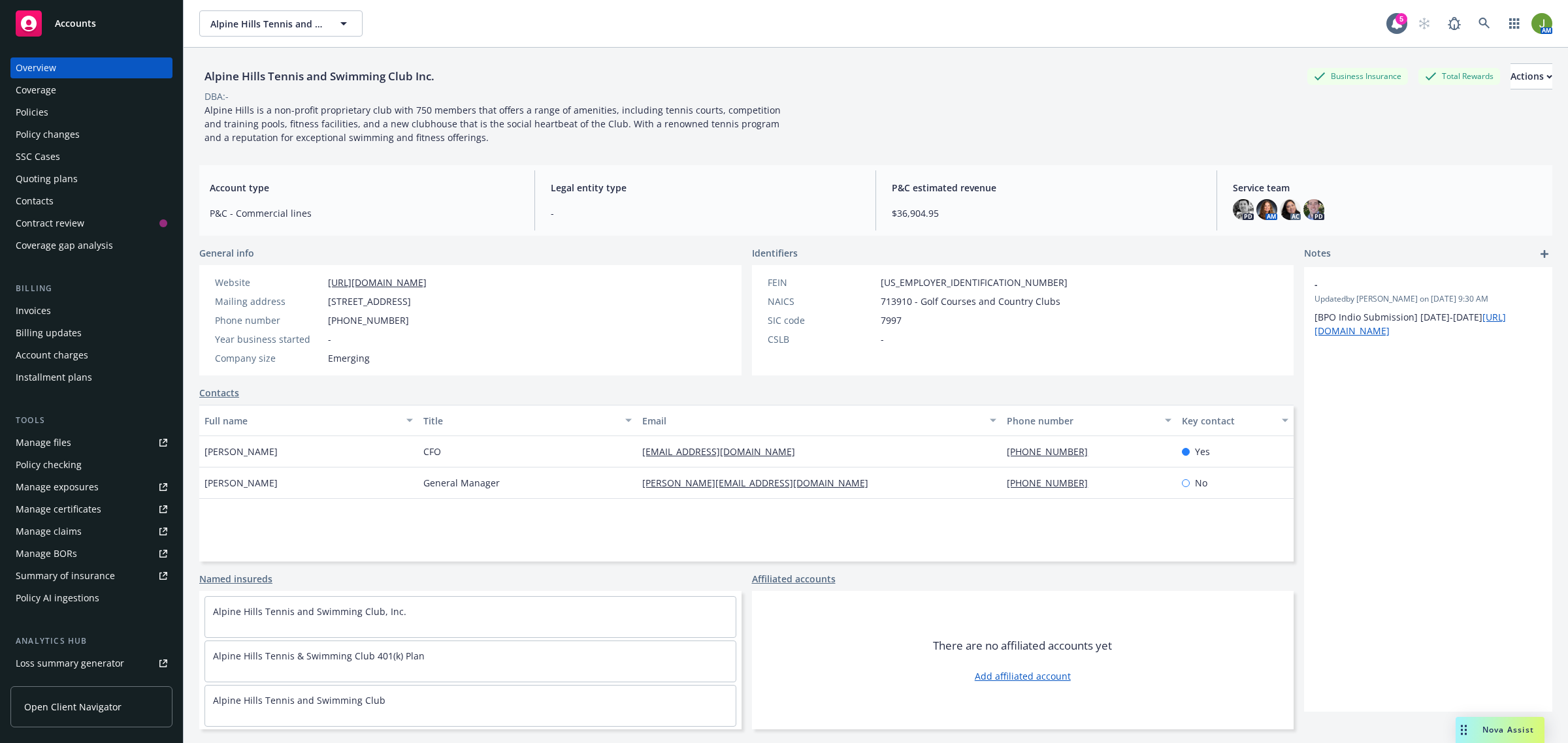
click at [85, 152] on div "SSC Cases" at bounding box center [91, 157] width 152 height 21
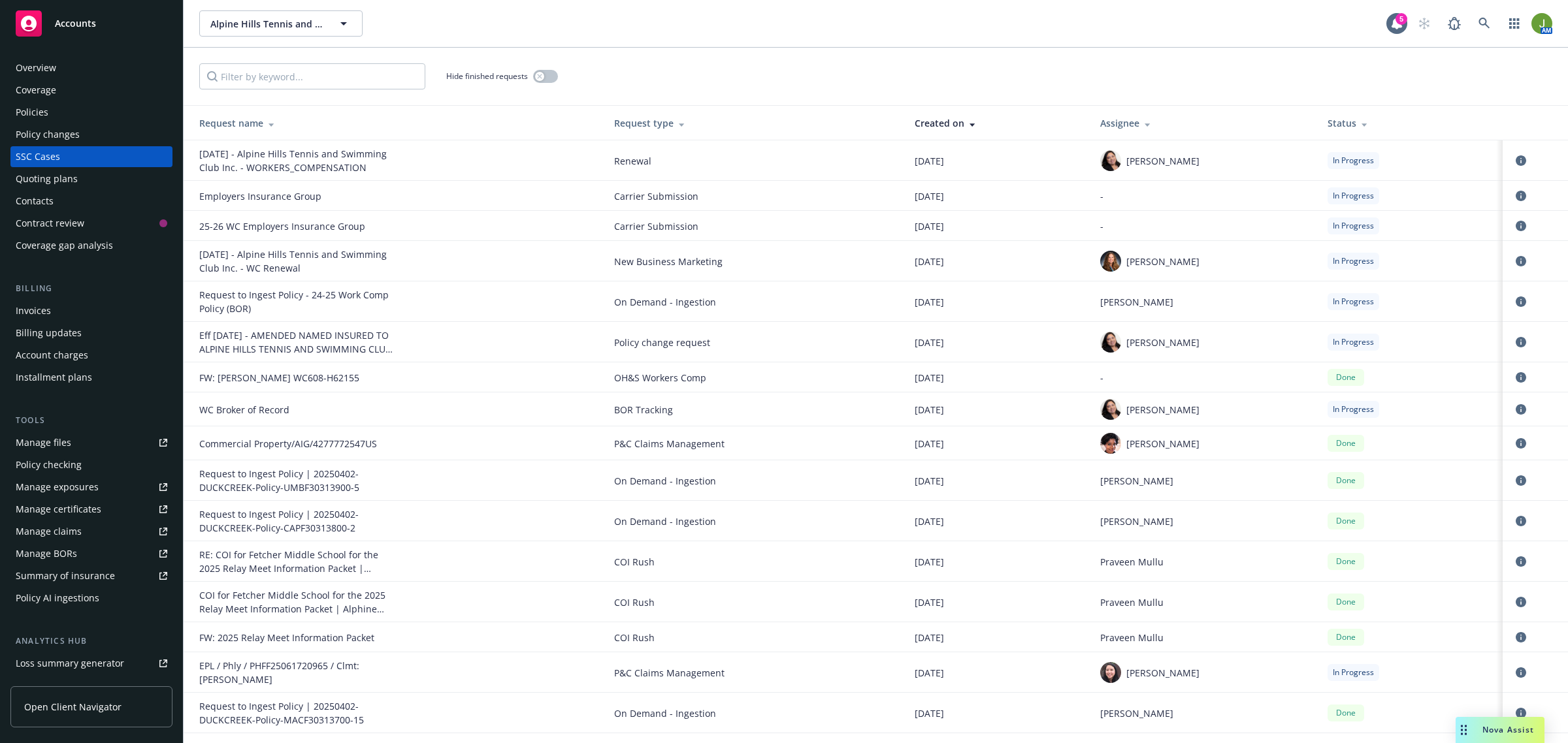
click at [1328, 119] on div "Status" at bounding box center [1409, 122] width 165 height 14
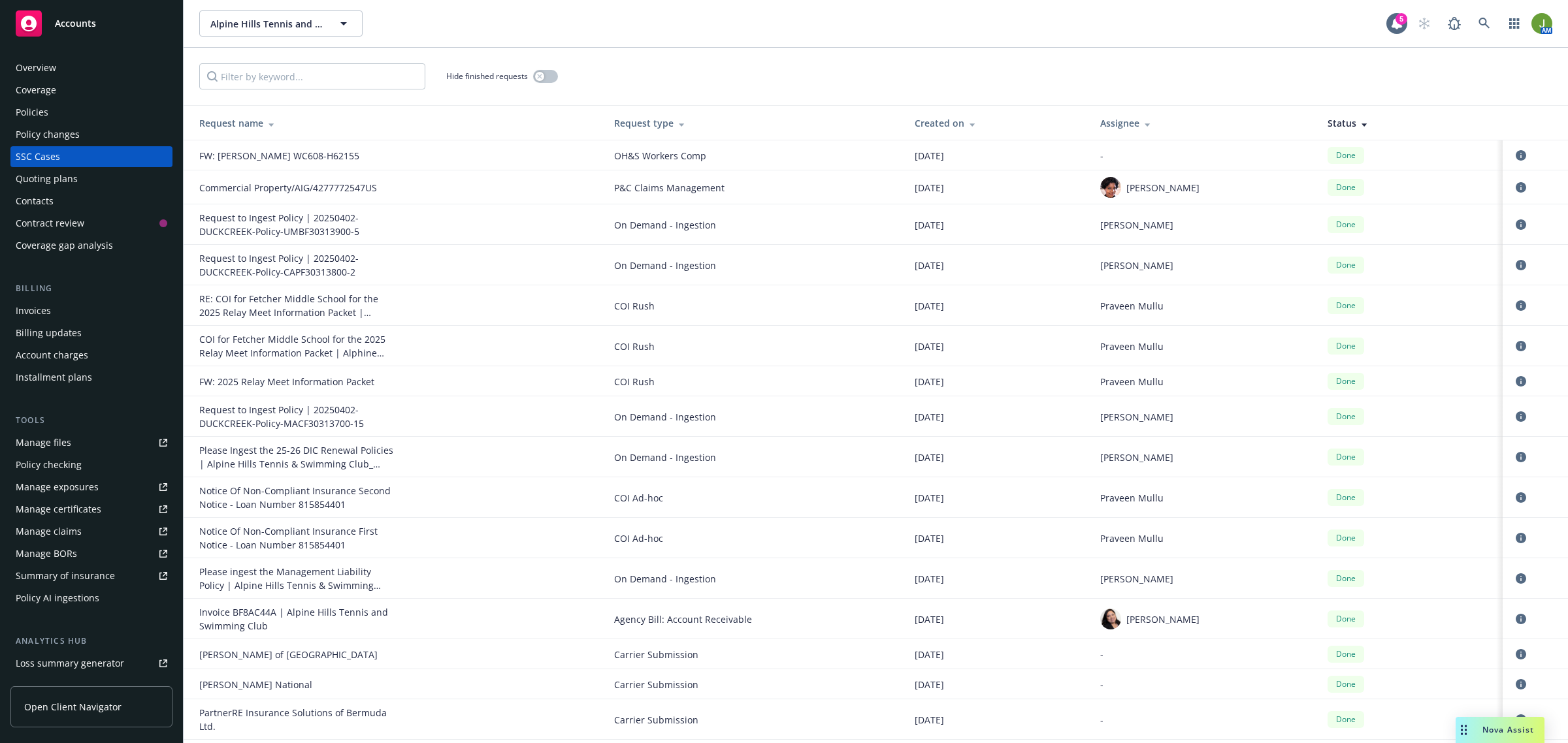
click at [1333, 122] on div "Status" at bounding box center [1409, 122] width 165 height 14
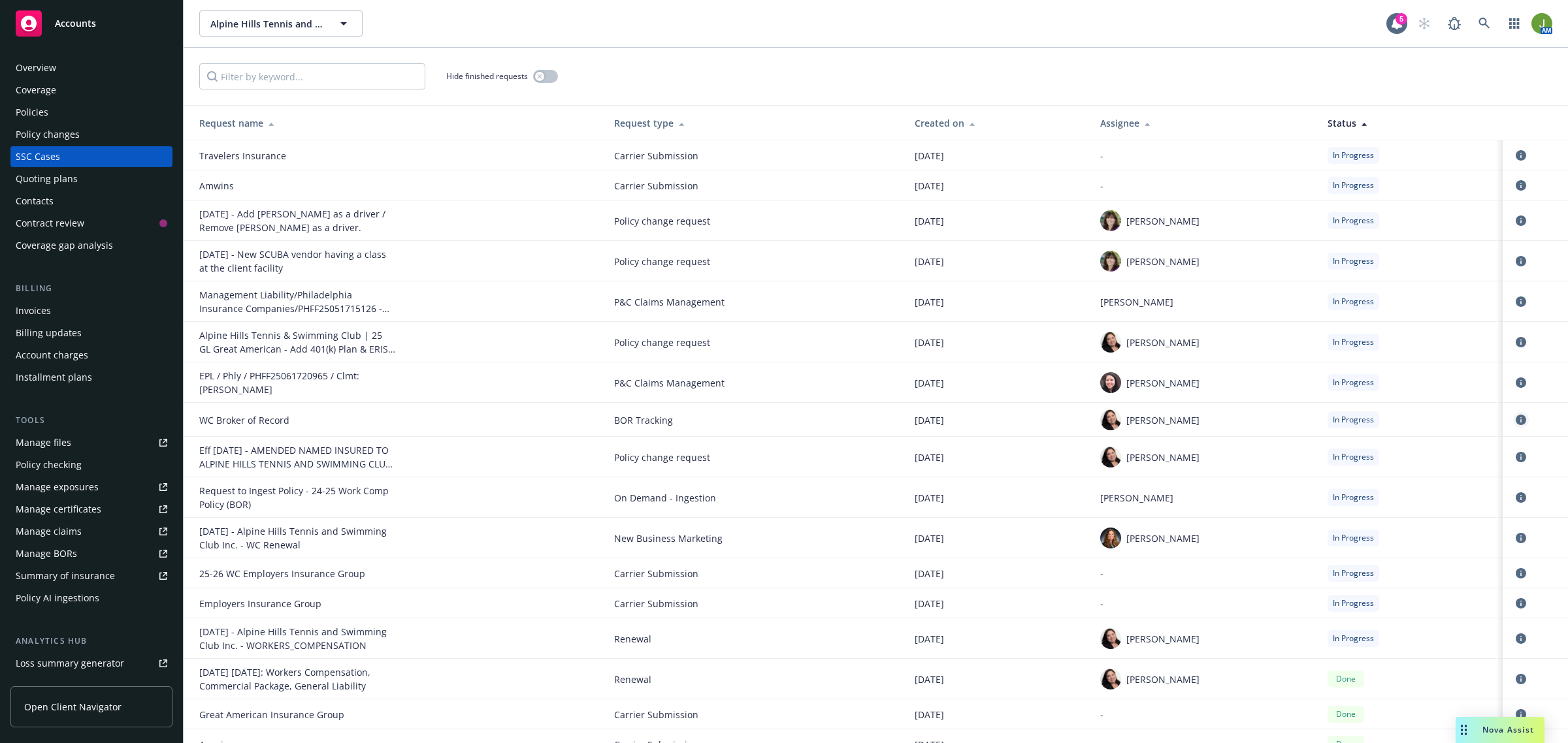
click at [1515, 421] on icon "circleInformation" at bounding box center [1520, 419] width 11 height 11
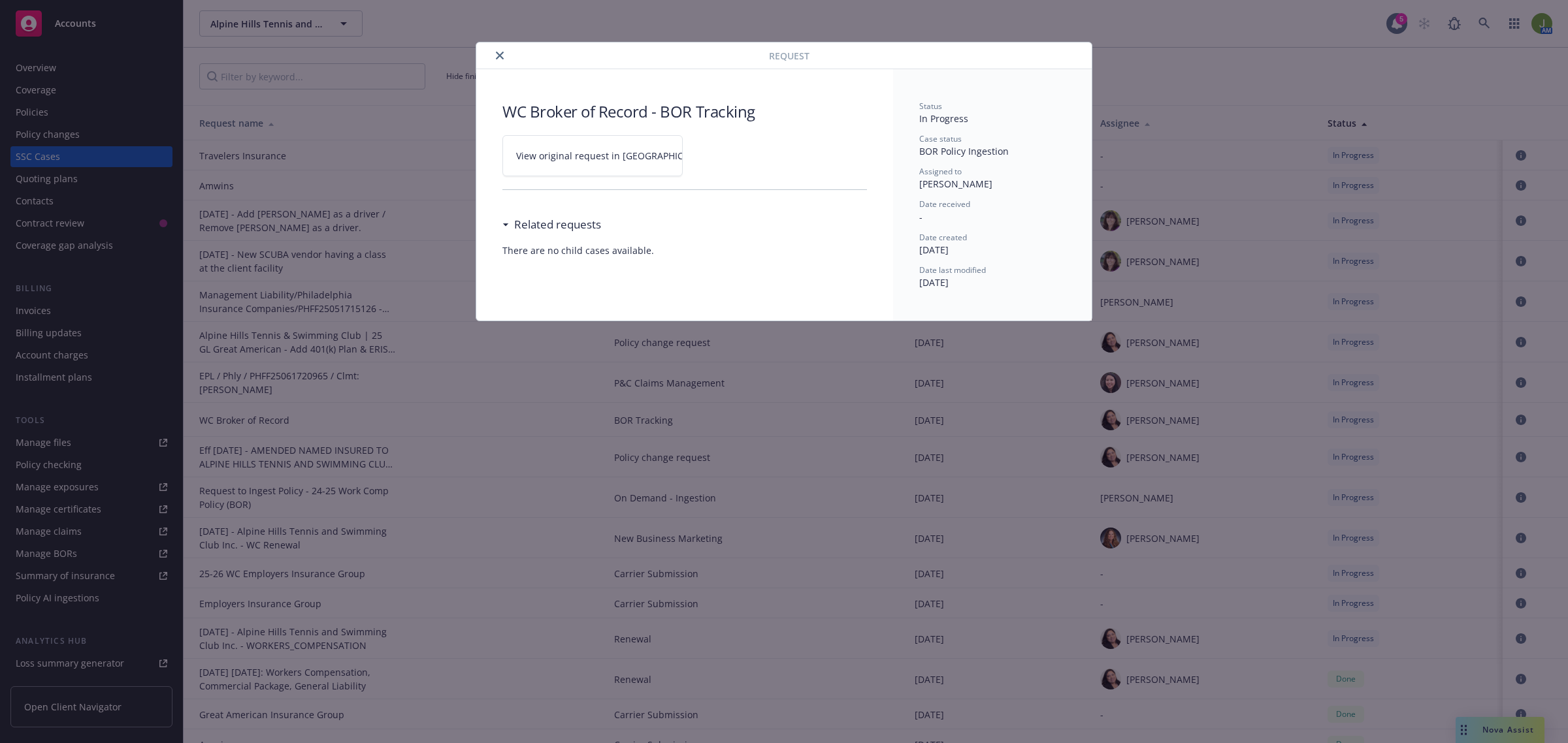
click at [628, 156] on span "View original request in SSC" at bounding box center [615, 156] width 198 height 14
click at [497, 52] on icon "close" at bounding box center [500, 56] width 8 height 8
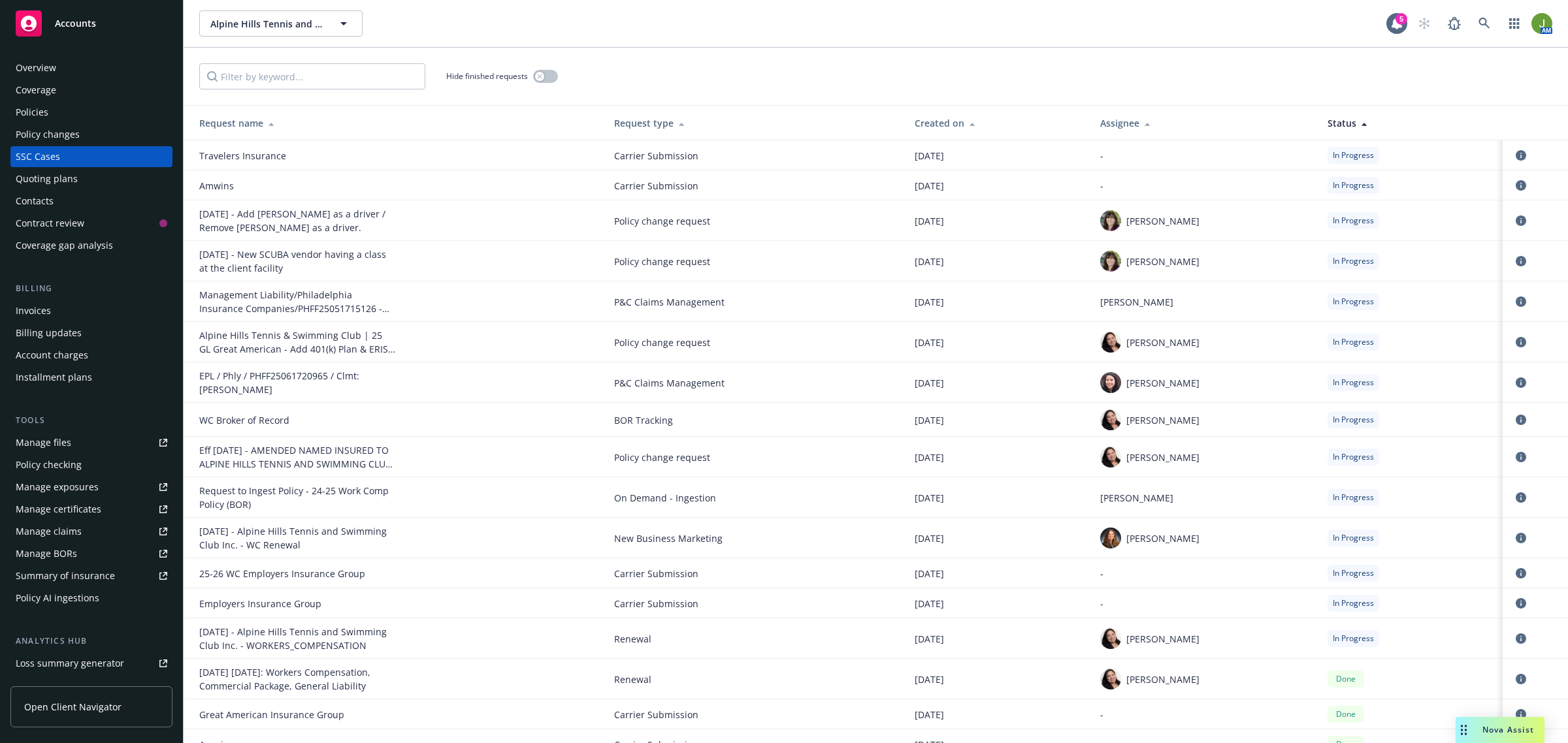
click at [1106, 377] on img at bounding box center [1110, 383] width 21 height 21
click at [1141, 389] on span "Kat Nguyen" at bounding box center [1162, 383] width 73 height 14
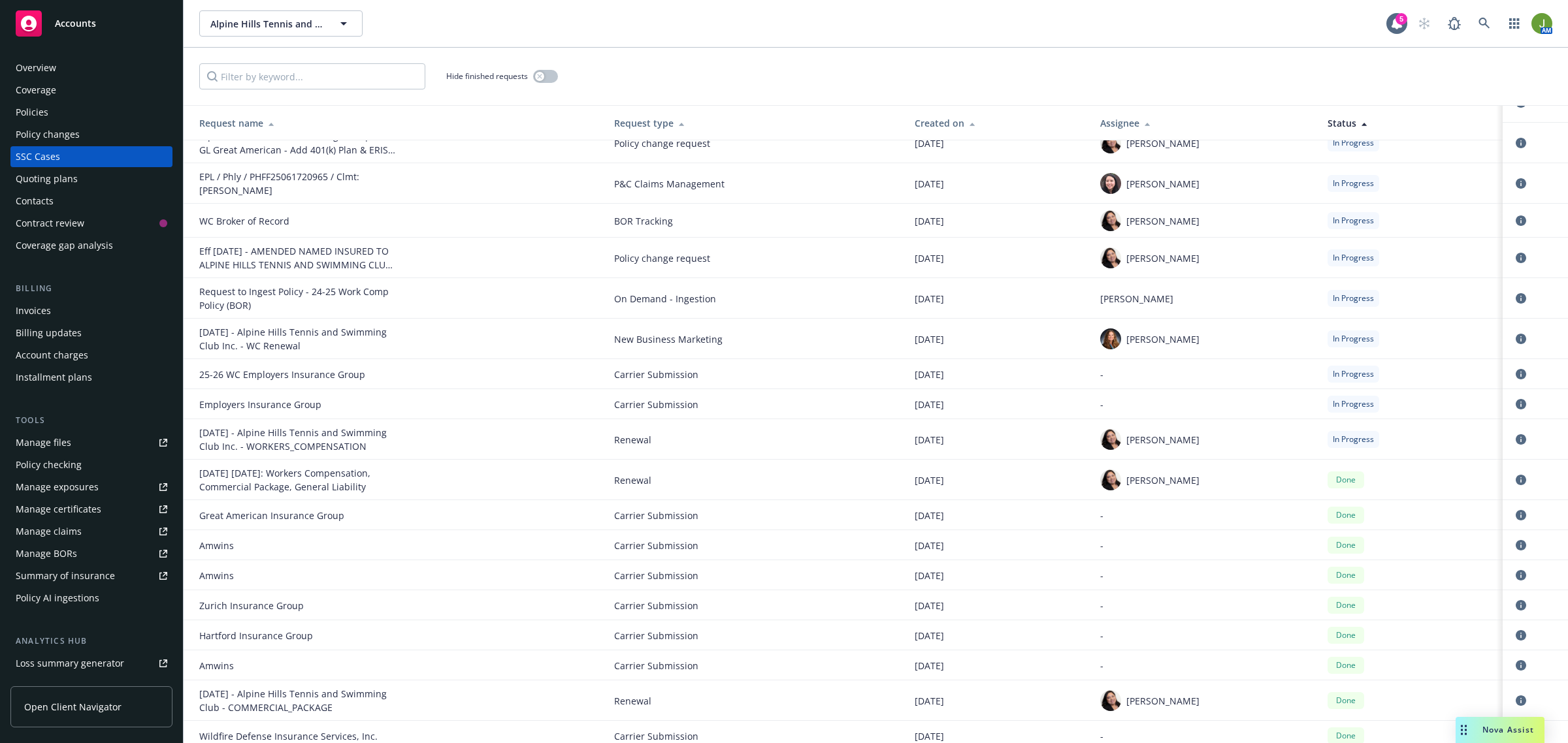
scroll to position [245, 0]
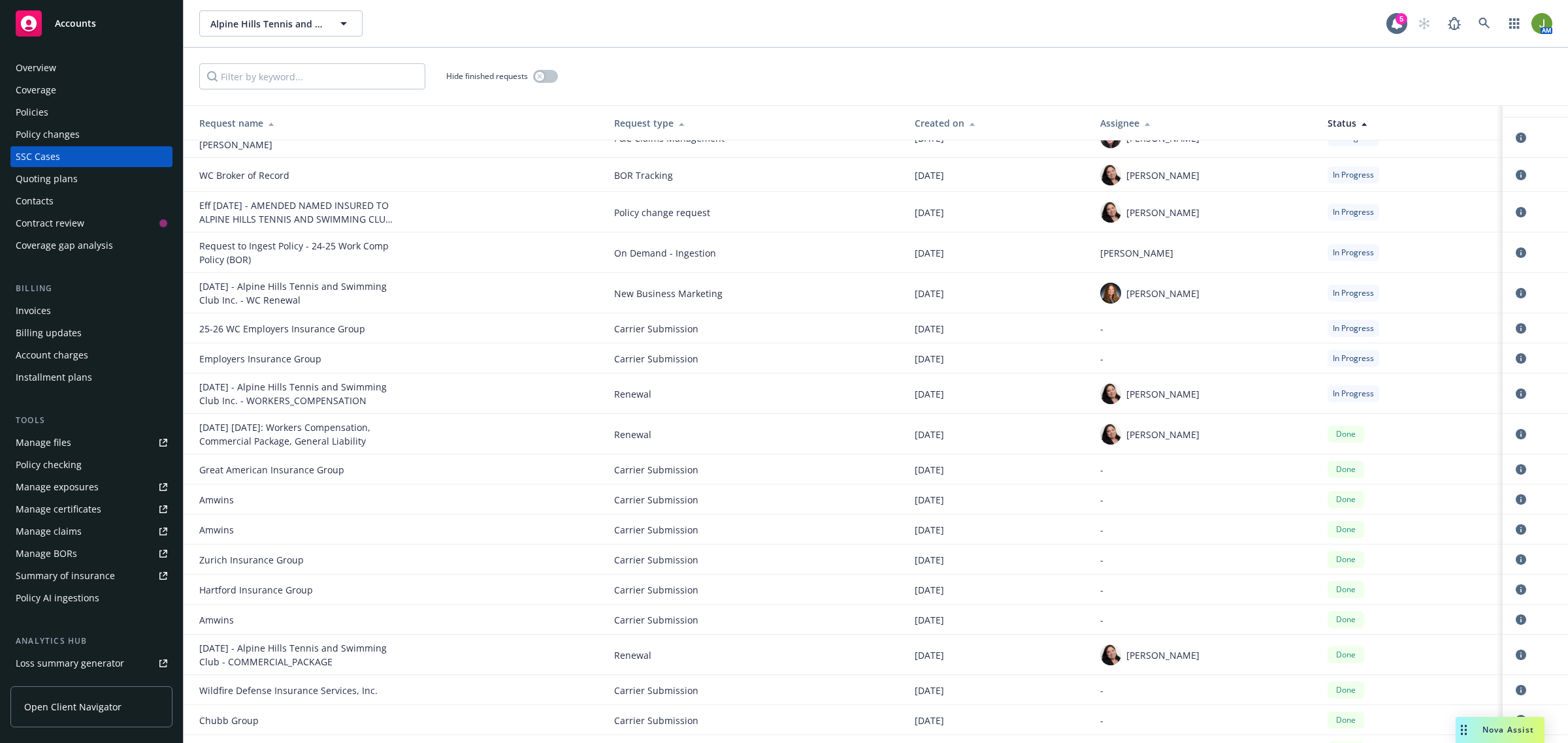
click at [48, 445] on div "Manage files" at bounding box center [43, 443] width 55 height 21
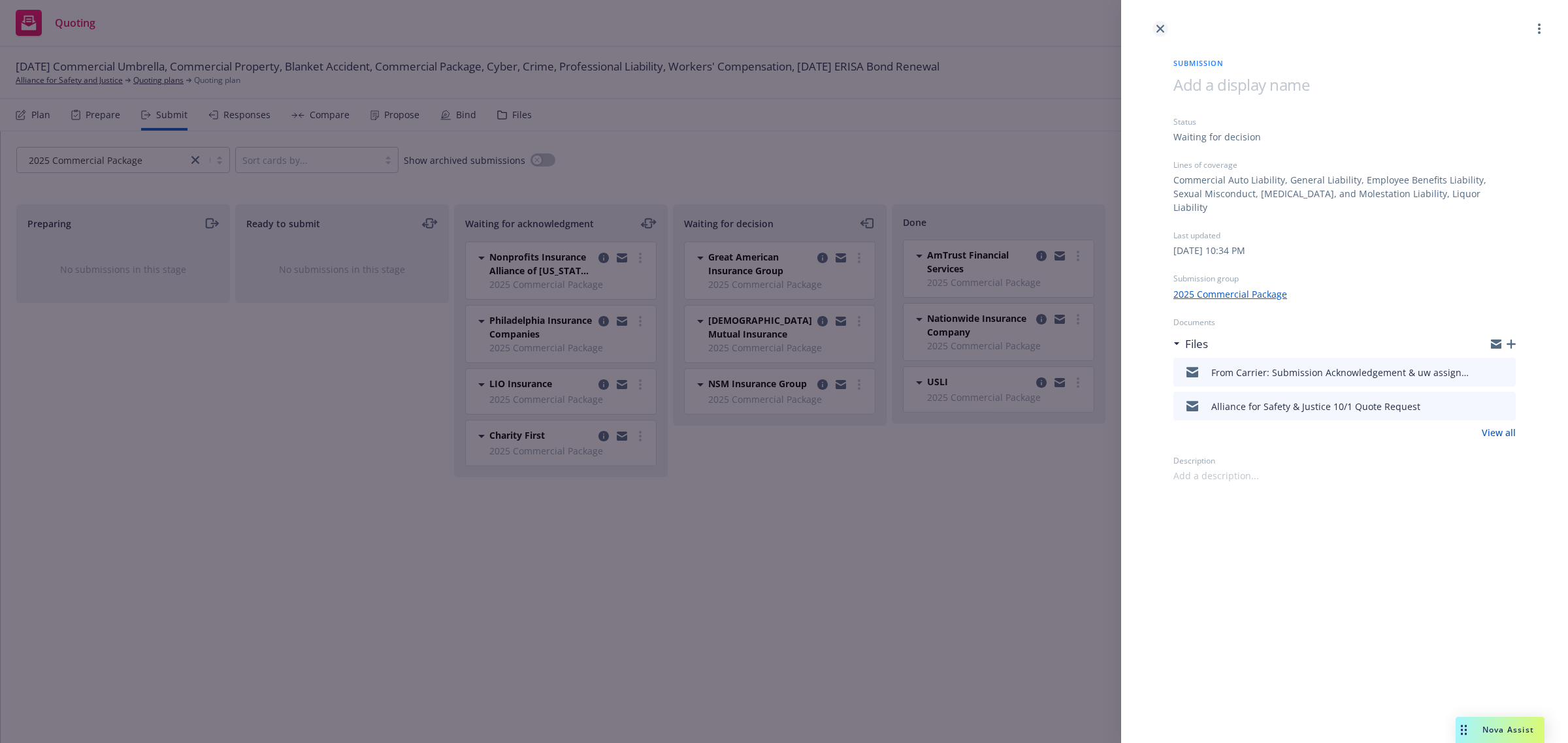
click at [1159, 27] on icon "close" at bounding box center [1160, 29] width 8 height 8
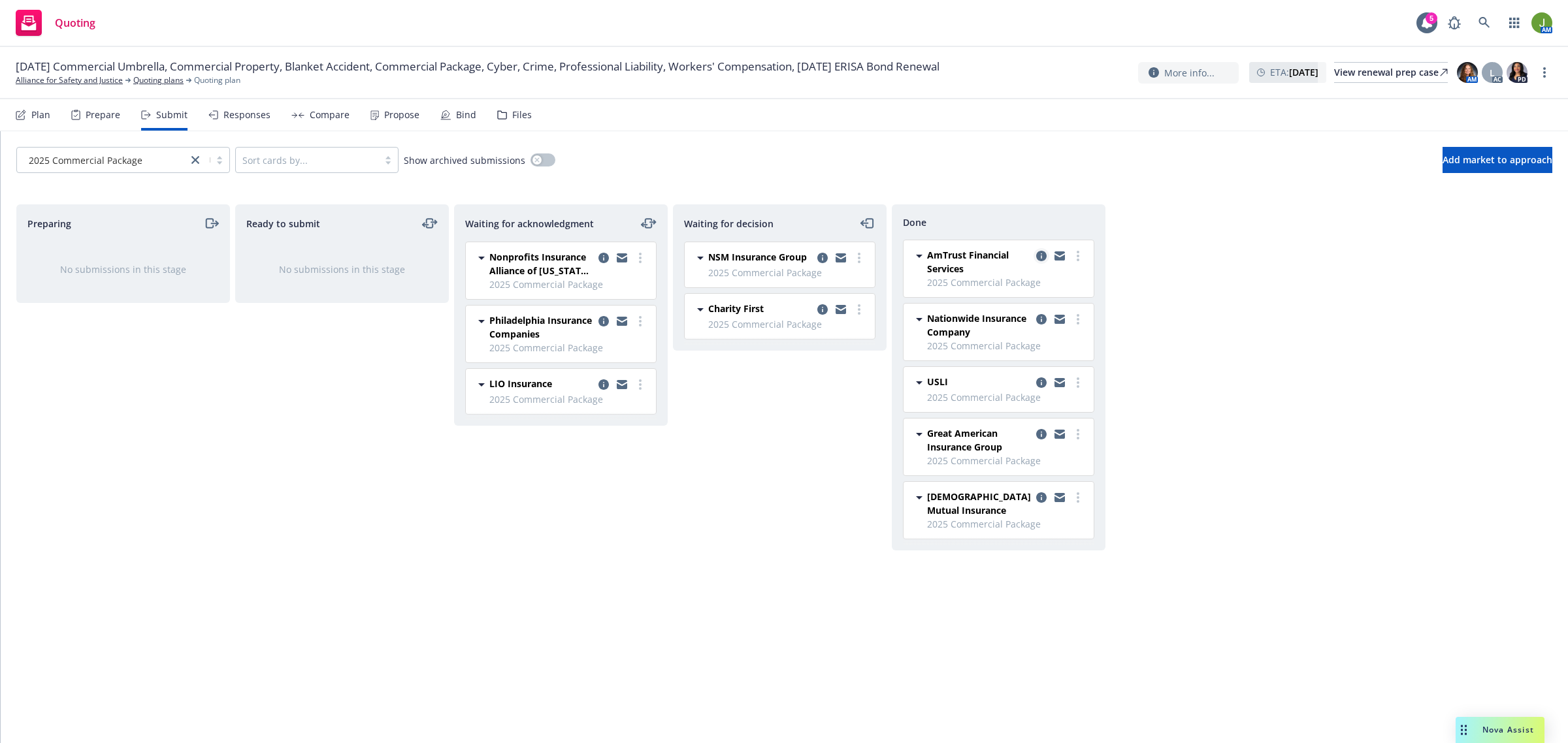
click at [1039, 256] on icon "copy logging email" at bounding box center [1041, 256] width 11 height 11
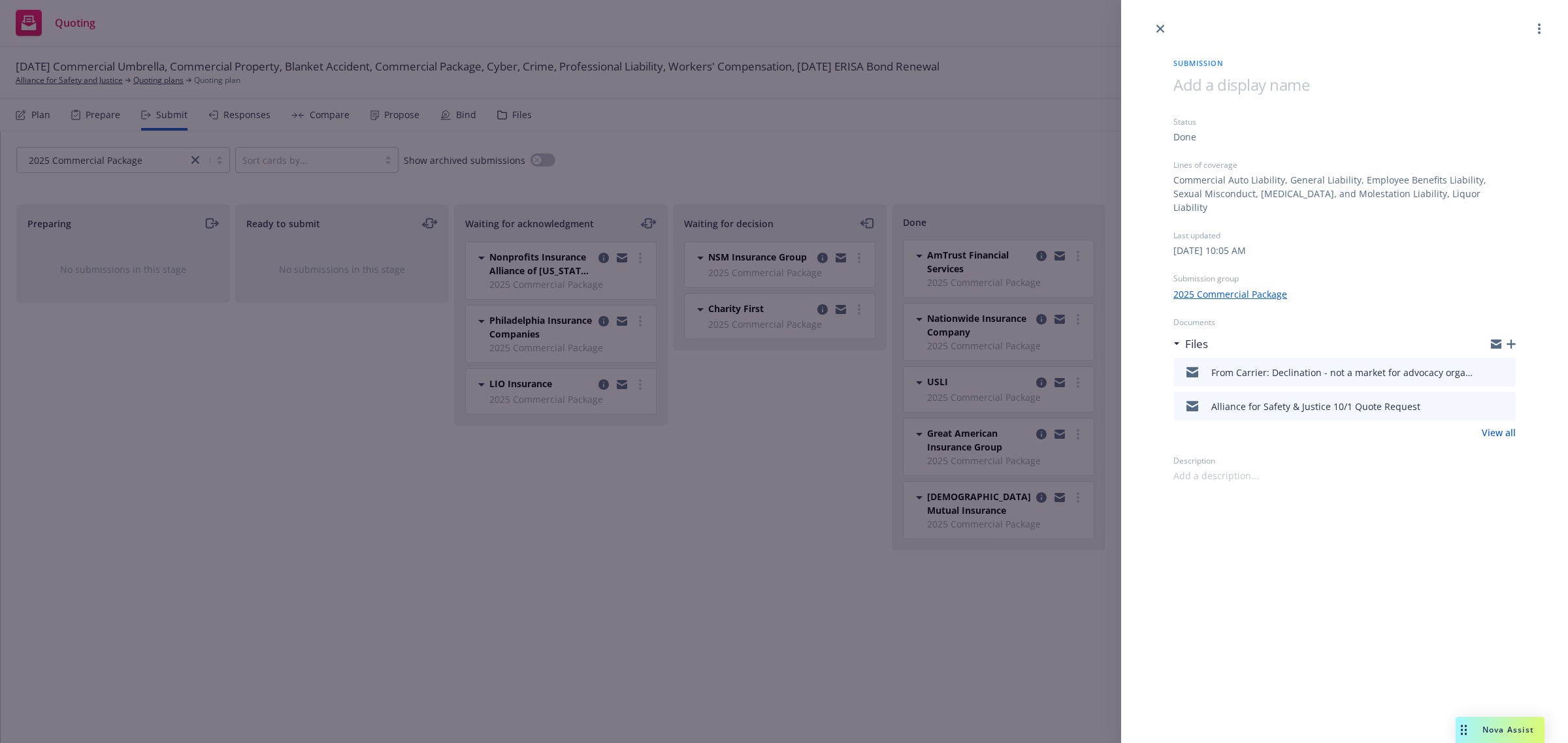
click at [1507, 340] on icon "button" at bounding box center [1510, 344] width 9 height 9
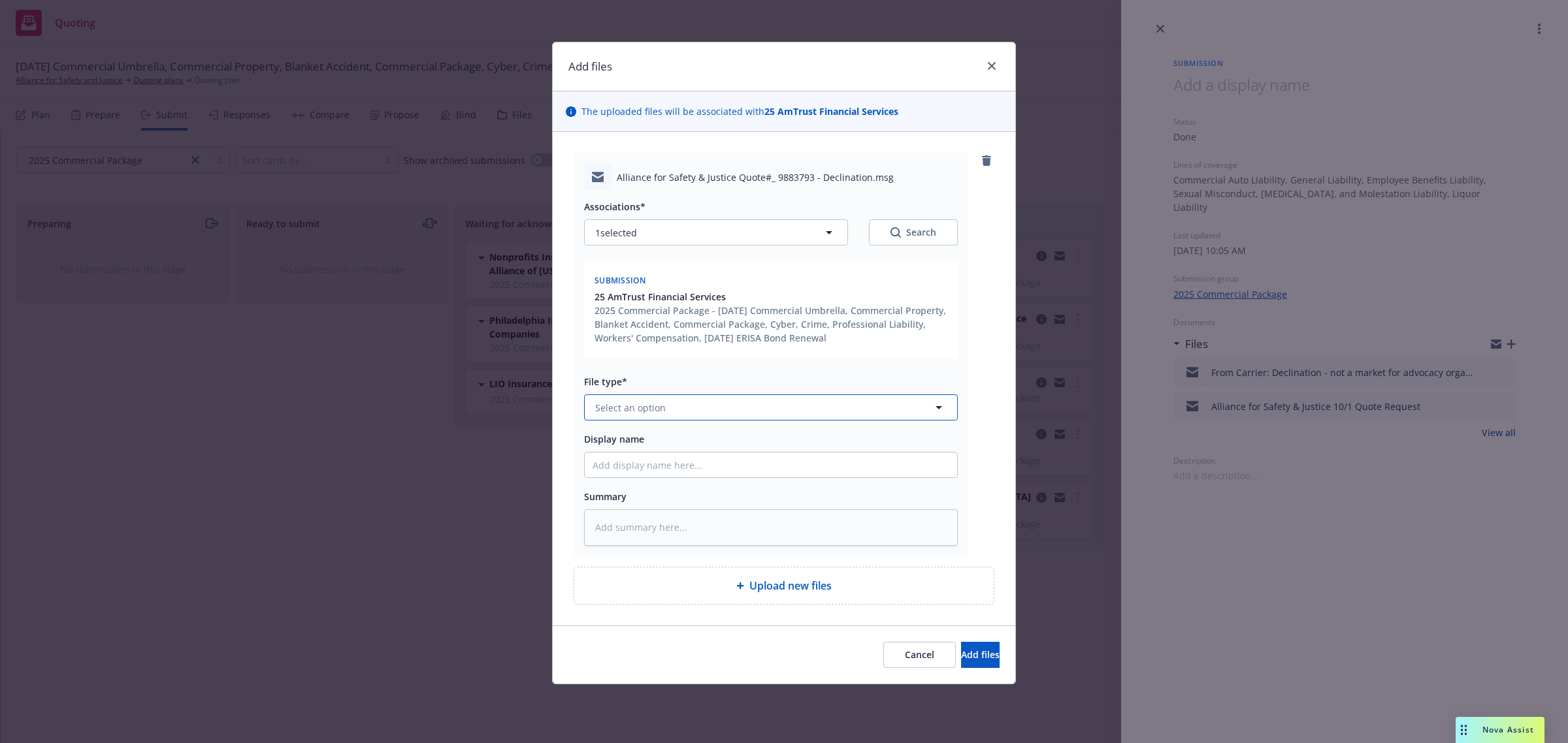
click at [629, 408] on span "Select an option" at bounding box center [630, 407] width 71 height 14
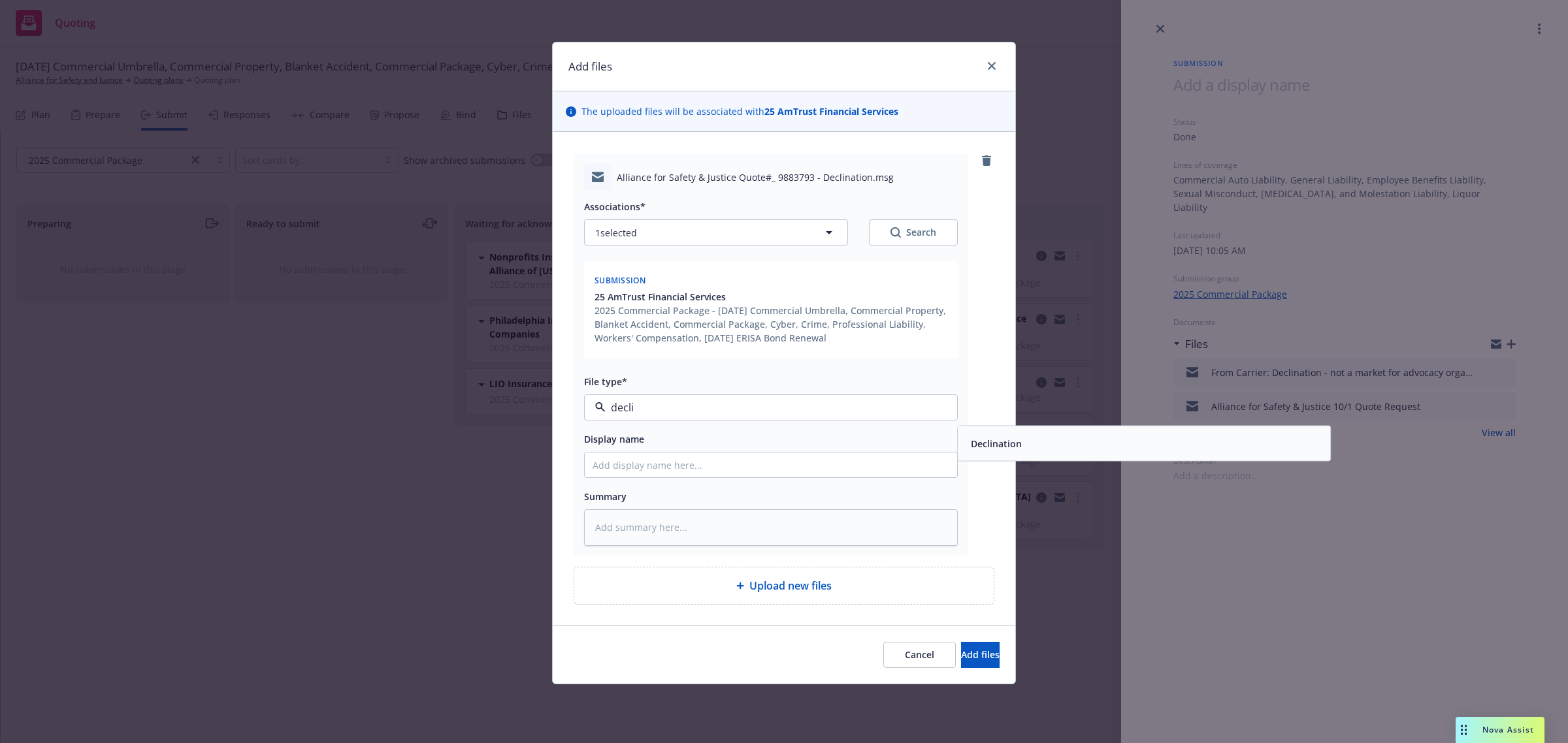
type input "declin"
click at [984, 451] on span "Declination" at bounding box center [996, 444] width 51 height 14
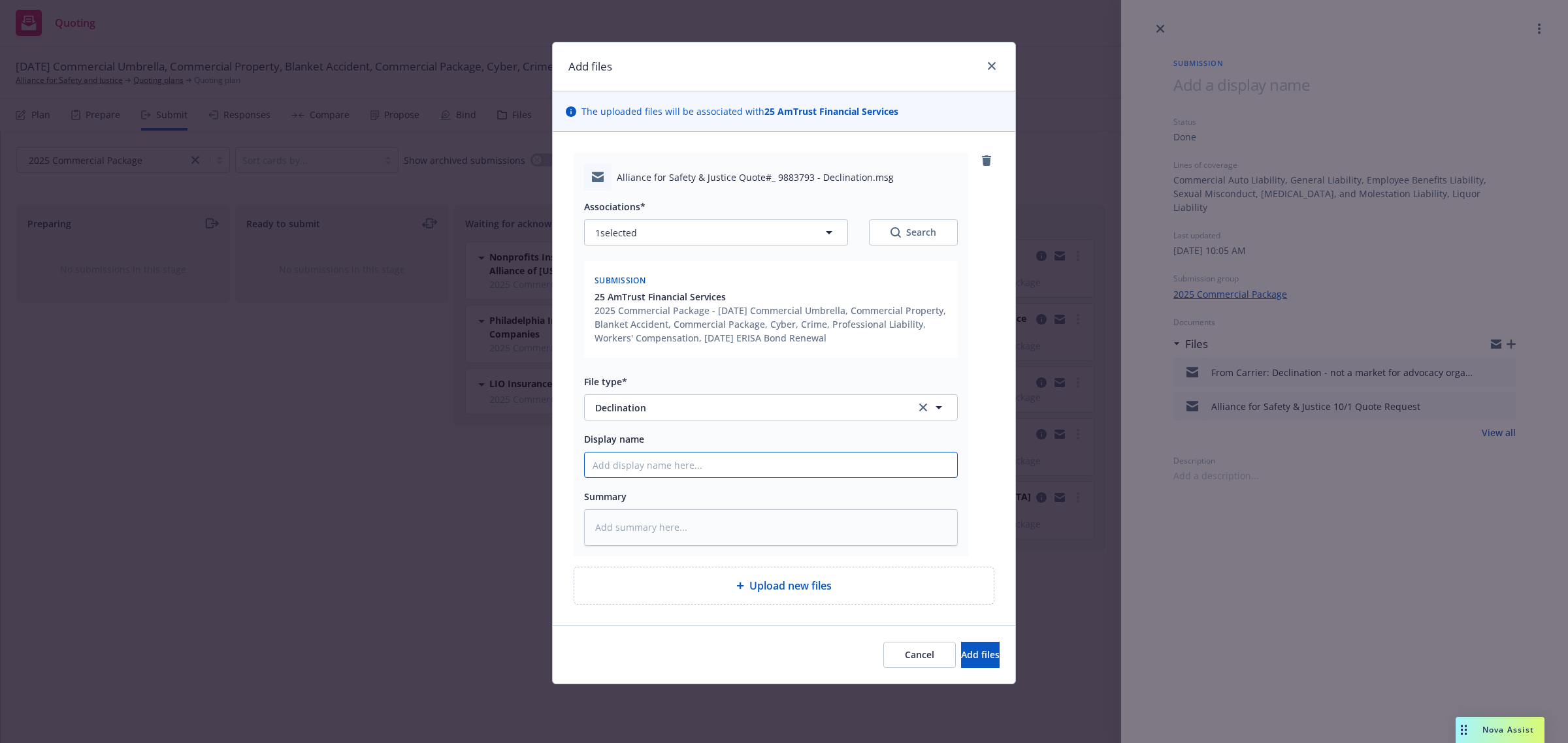
click at [657, 468] on input "Display name" at bounding box center [771, 465] width 372 height 25
type textarea "x"
type input "F"
type textarea "x"
type input "Fr"
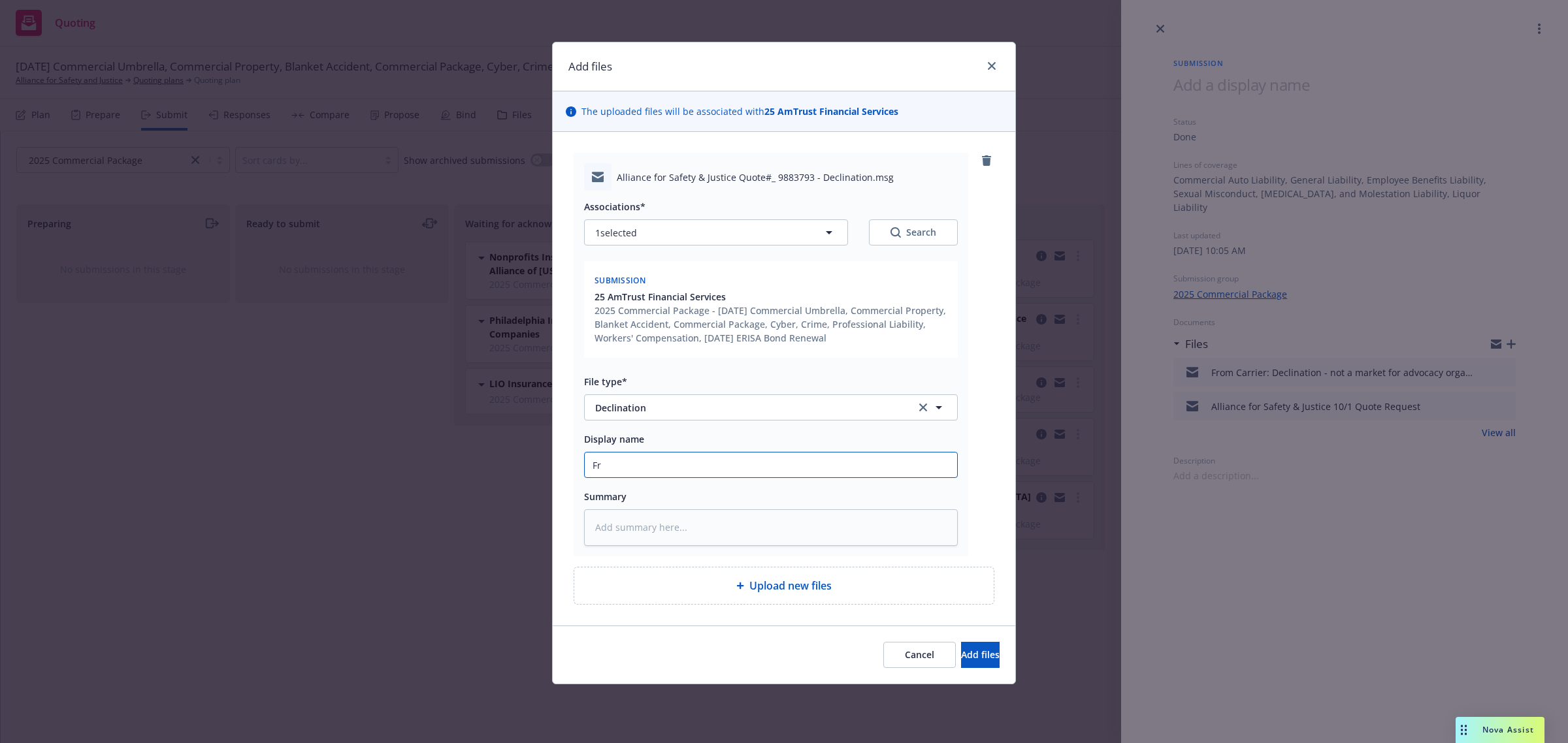
type textarea "x"
type input "Fro"
type textarea "x"
type input "From"
type textarea "x"
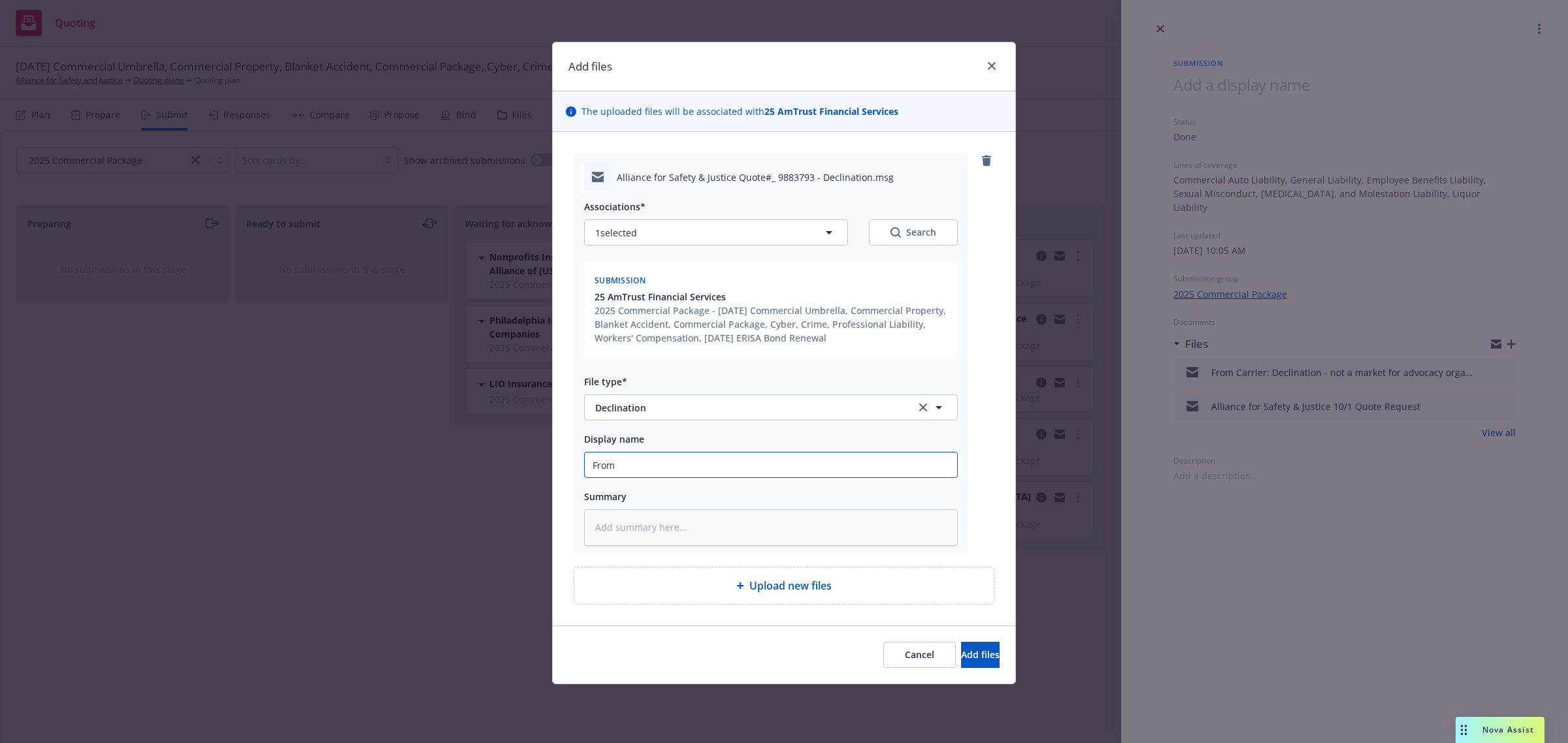
type input "From C"
type textarea "x"
type input "From Ca"
type textarea "x"
type input "From Car"
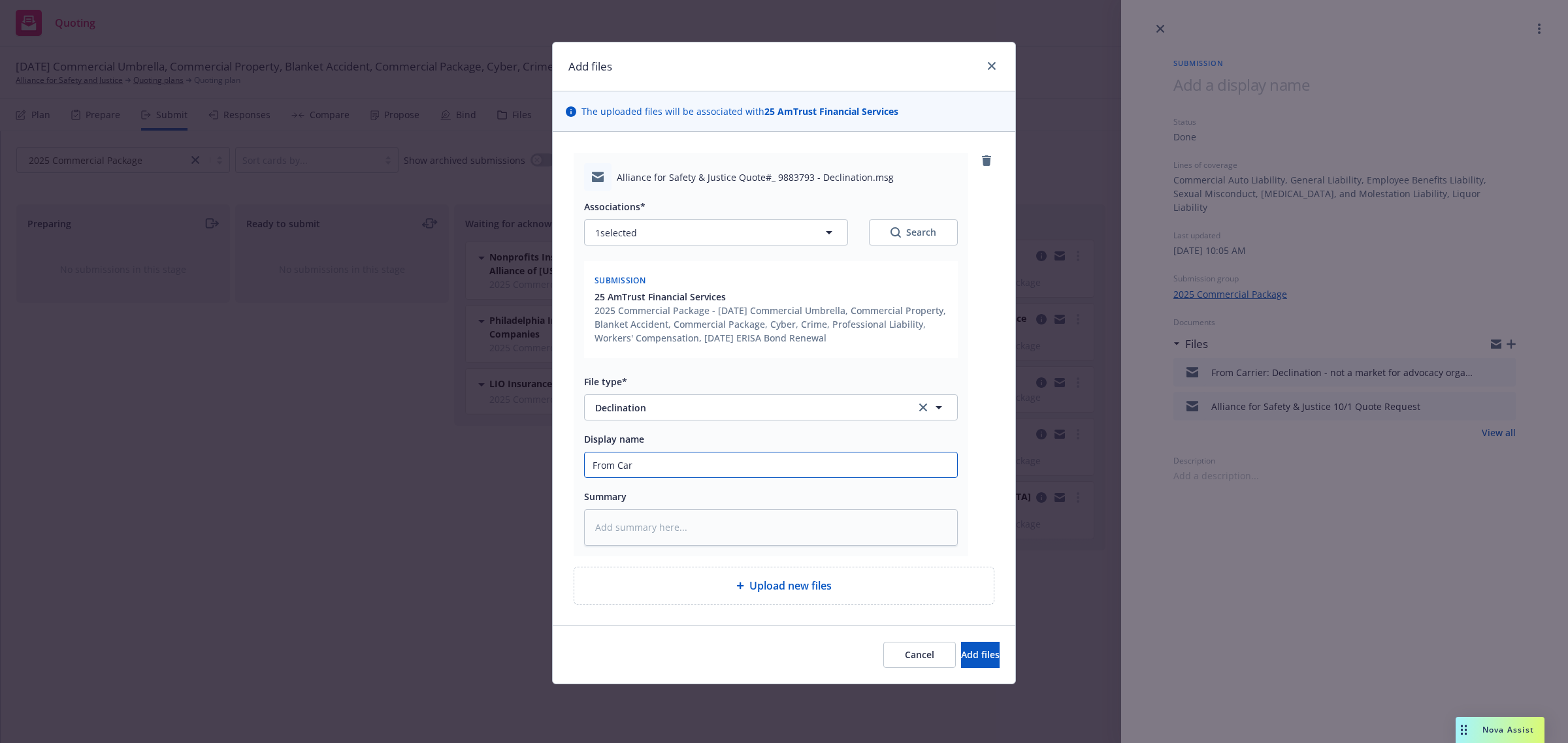
type textarea "x"
type input "From Carr"
type textarea "x"
type input "From Carri"
type textarea "x"
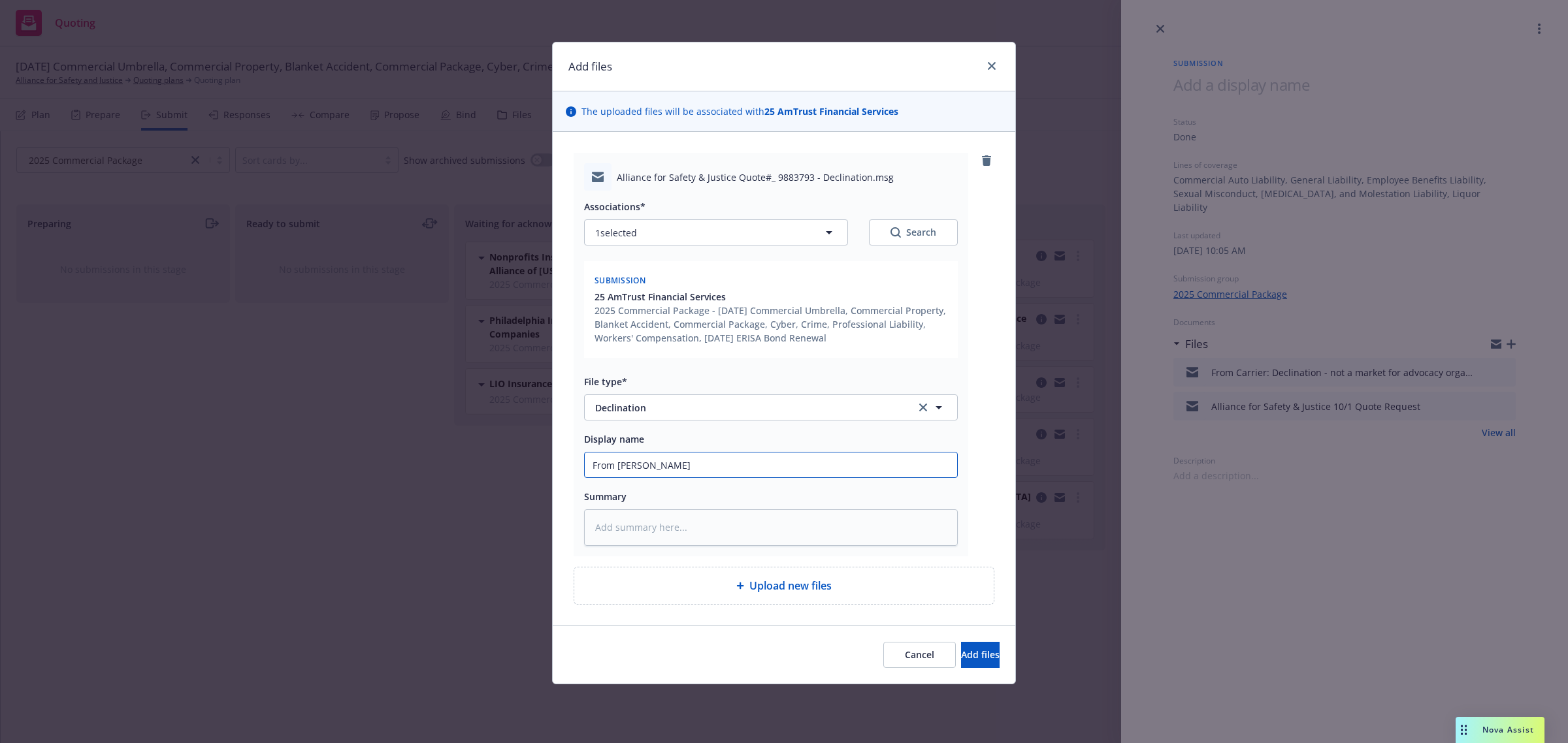
type input "From Carrie"
type textarea "x"
type input "From Carrier"
type textarea "x"
type input "From Carrier:"
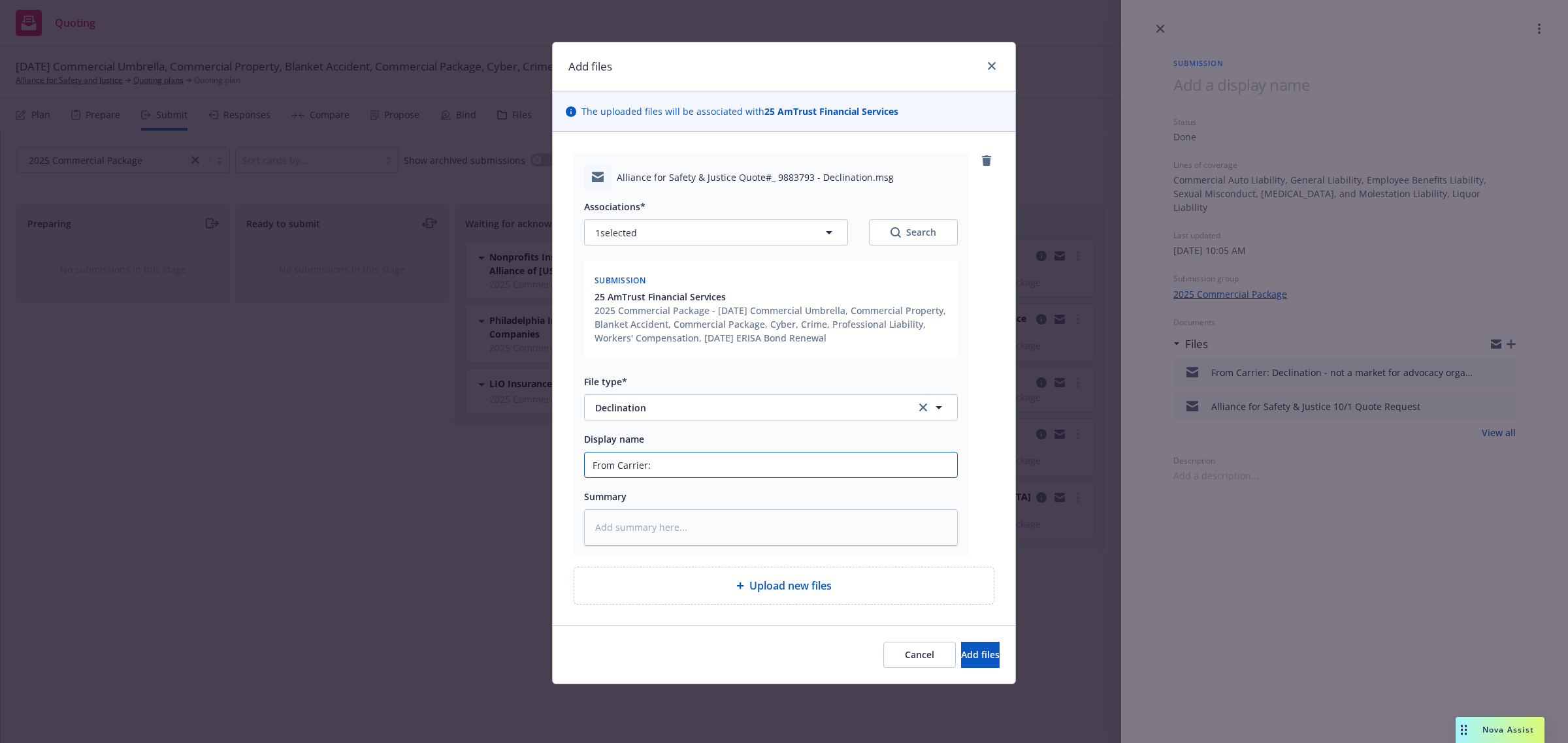
type textarea "x"
type input "From Carrier:"
type textarea "x"
type input "From Carrier: F"
type textarea "x"
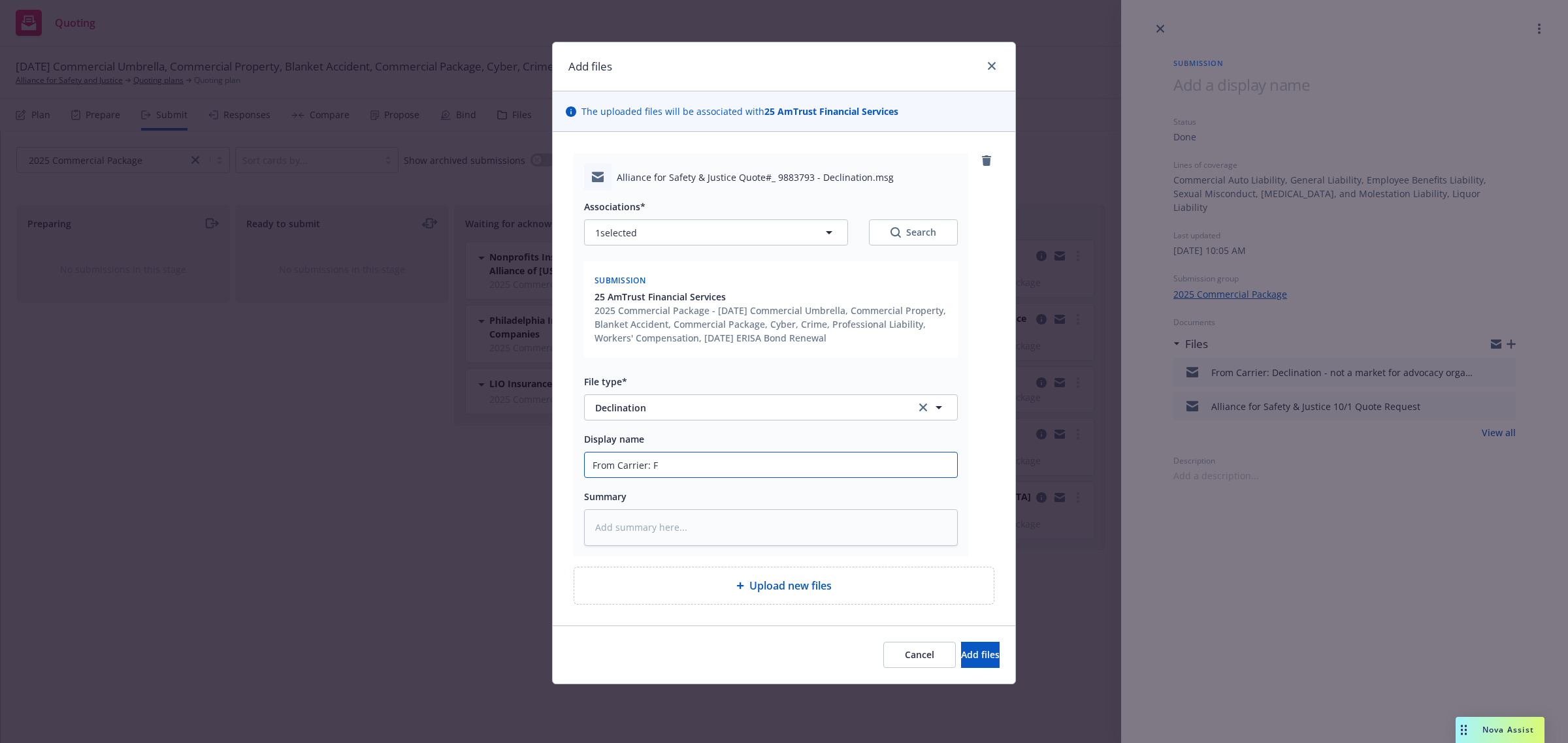
type input "From Carrier: Fo"
type textarea "x"
type input "From Carrier: For"
type textarea "x"
type input "From Carrier: Form"
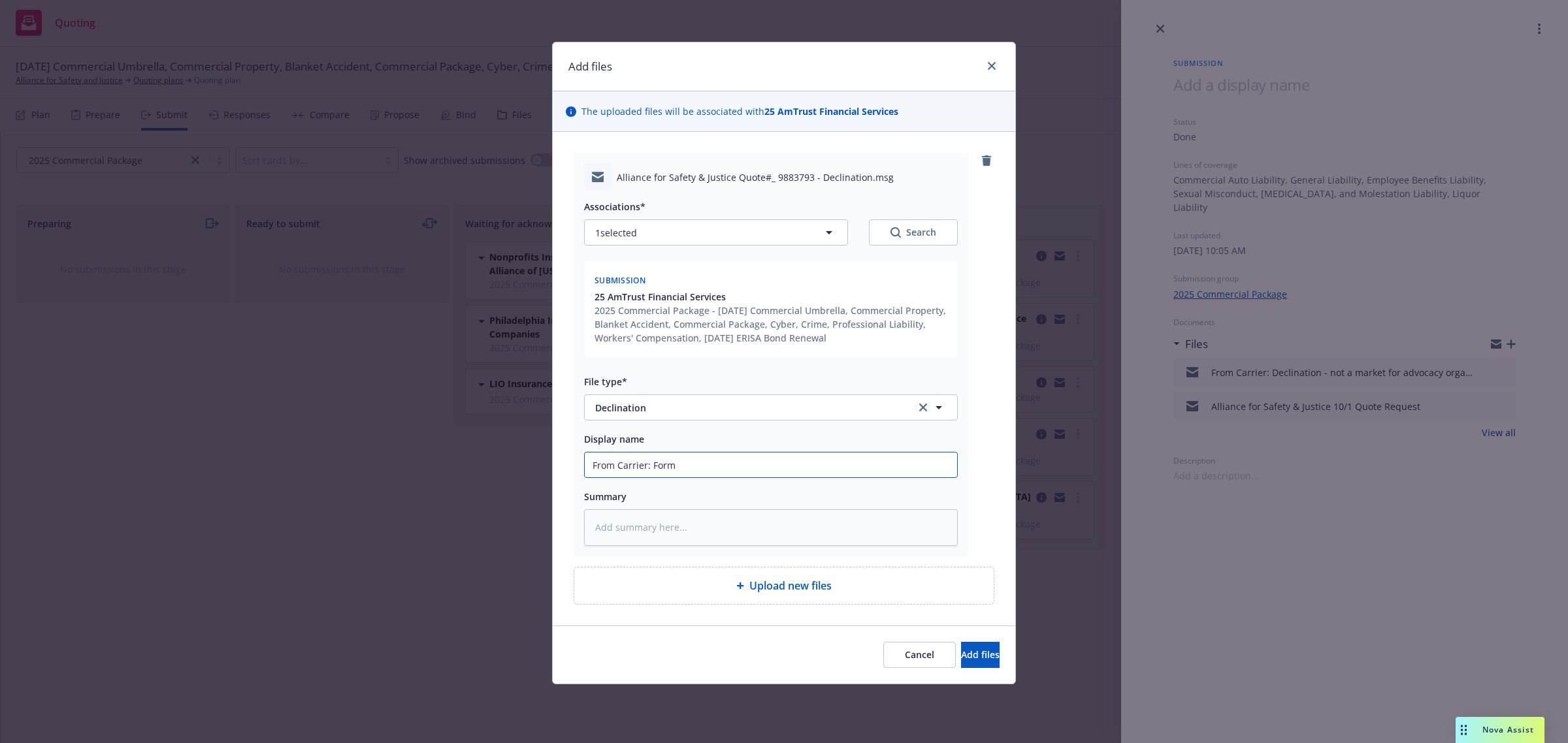
type textarea "x"
type input "From Carrier: Forma"
type textarea "x"
type input "From Carrier: Formal"
type textarea "x"
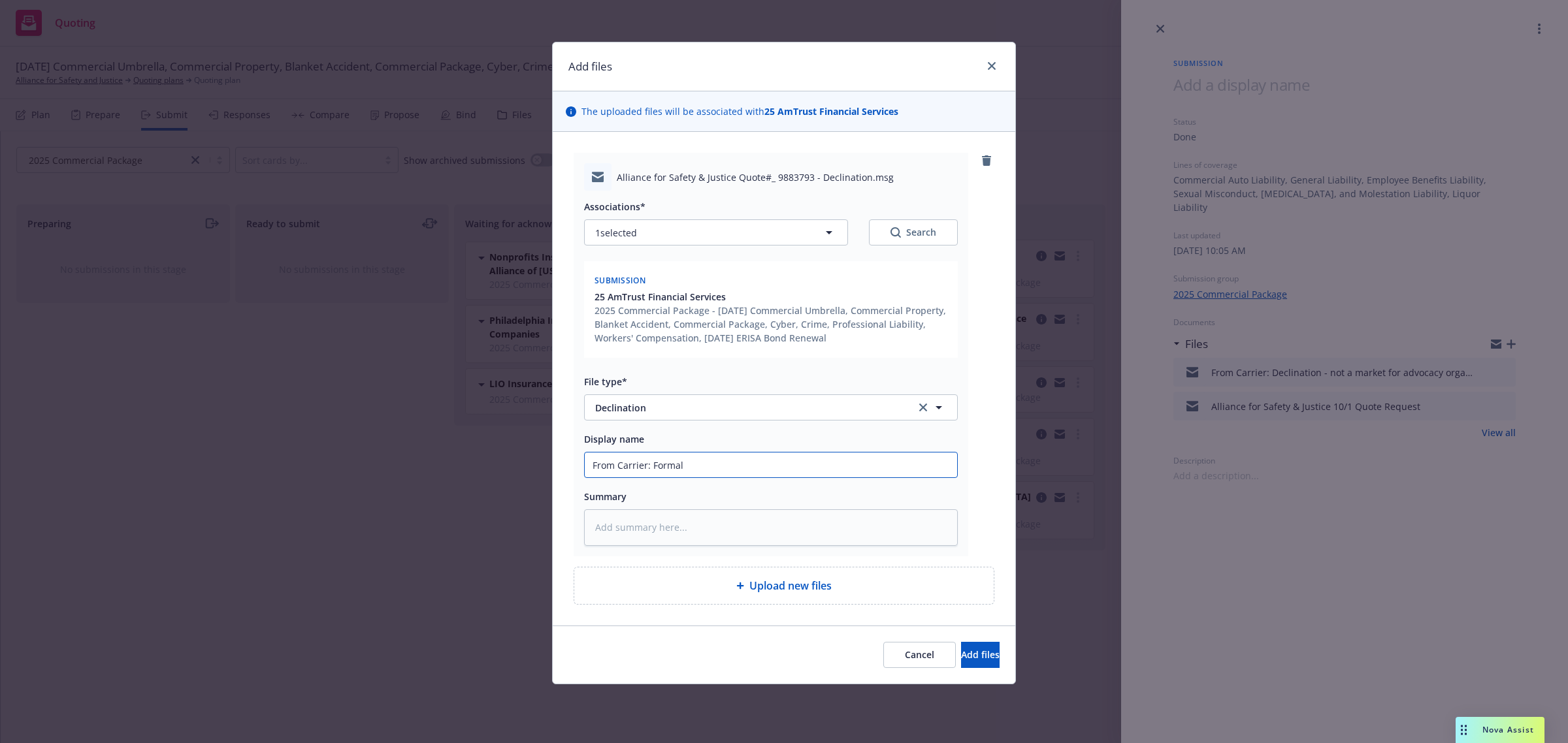
type input "From Carrier: Formal D"
type textarea "x"
type input "From Carrier: Formal De"
type textarea "x"
type input "From Carrier: Formal Dec"
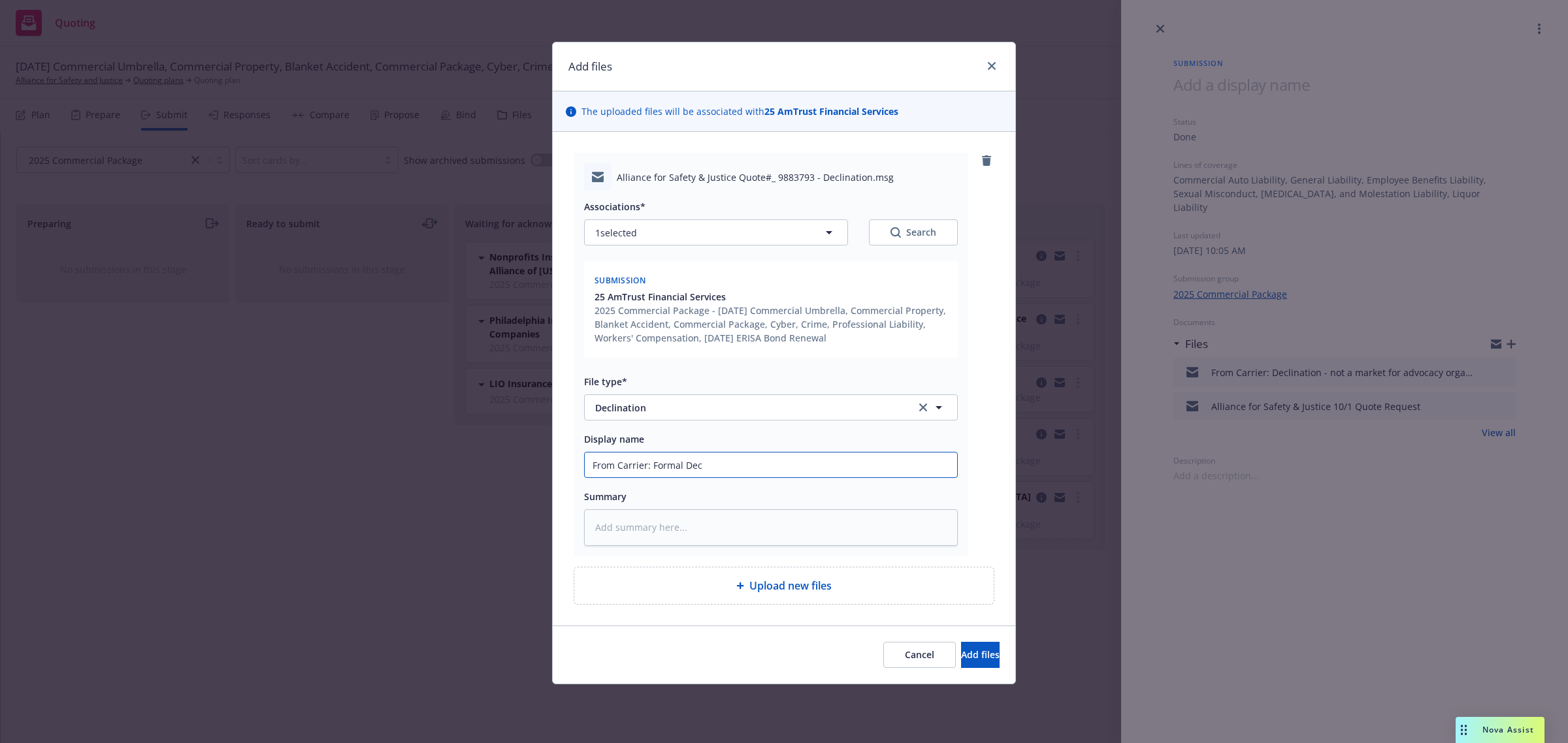
type textarea "x"
type input "From Carrier: Formal Decl"
type textarea "x"
type input "From Carrier: Formal Decli"
type textarea "x"
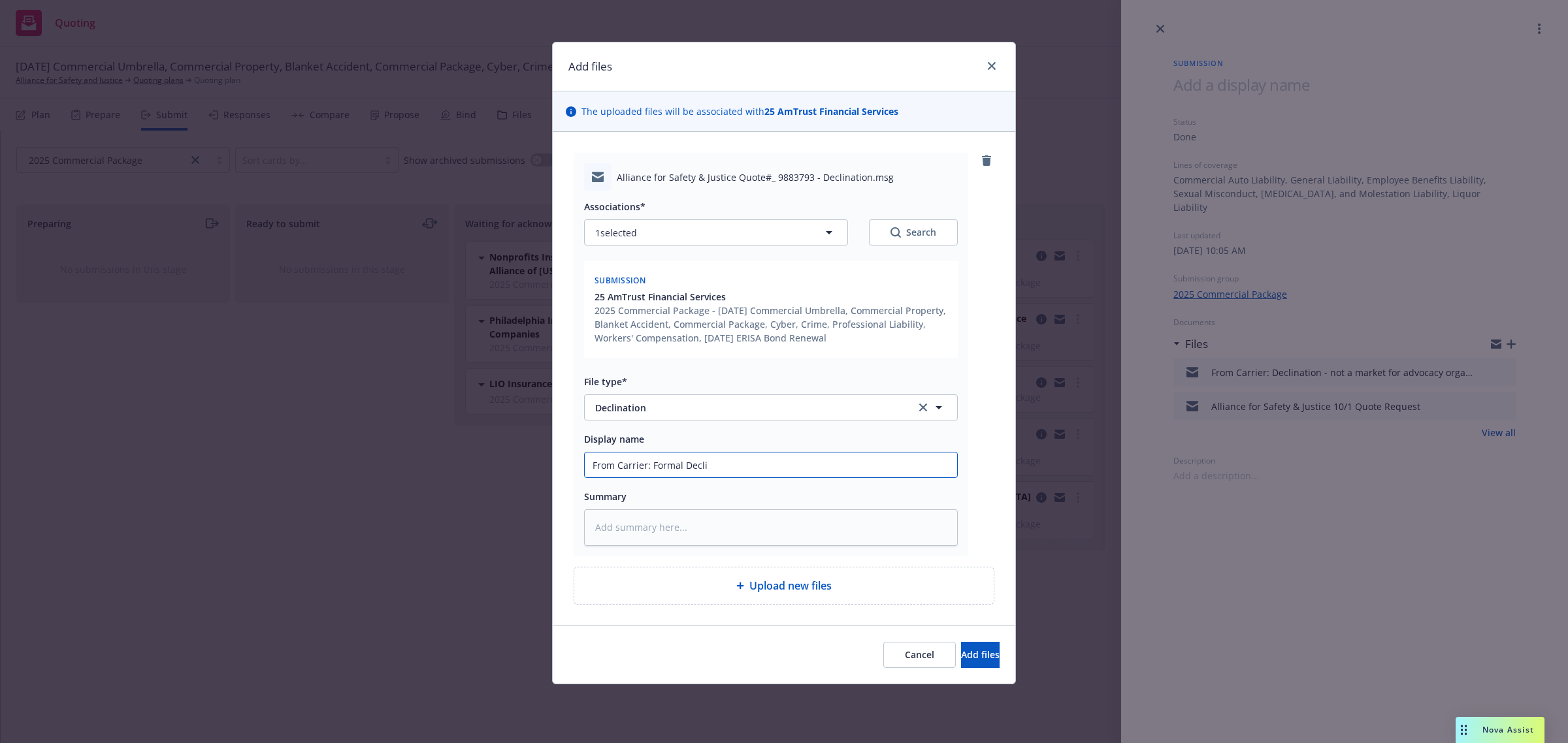
type input "From Carrier: Formal Declin"
type textarea "x"
type input "From Carrier: Formal Declina"
type textarea "x"
type input "From Carrier: Formal Declinat"
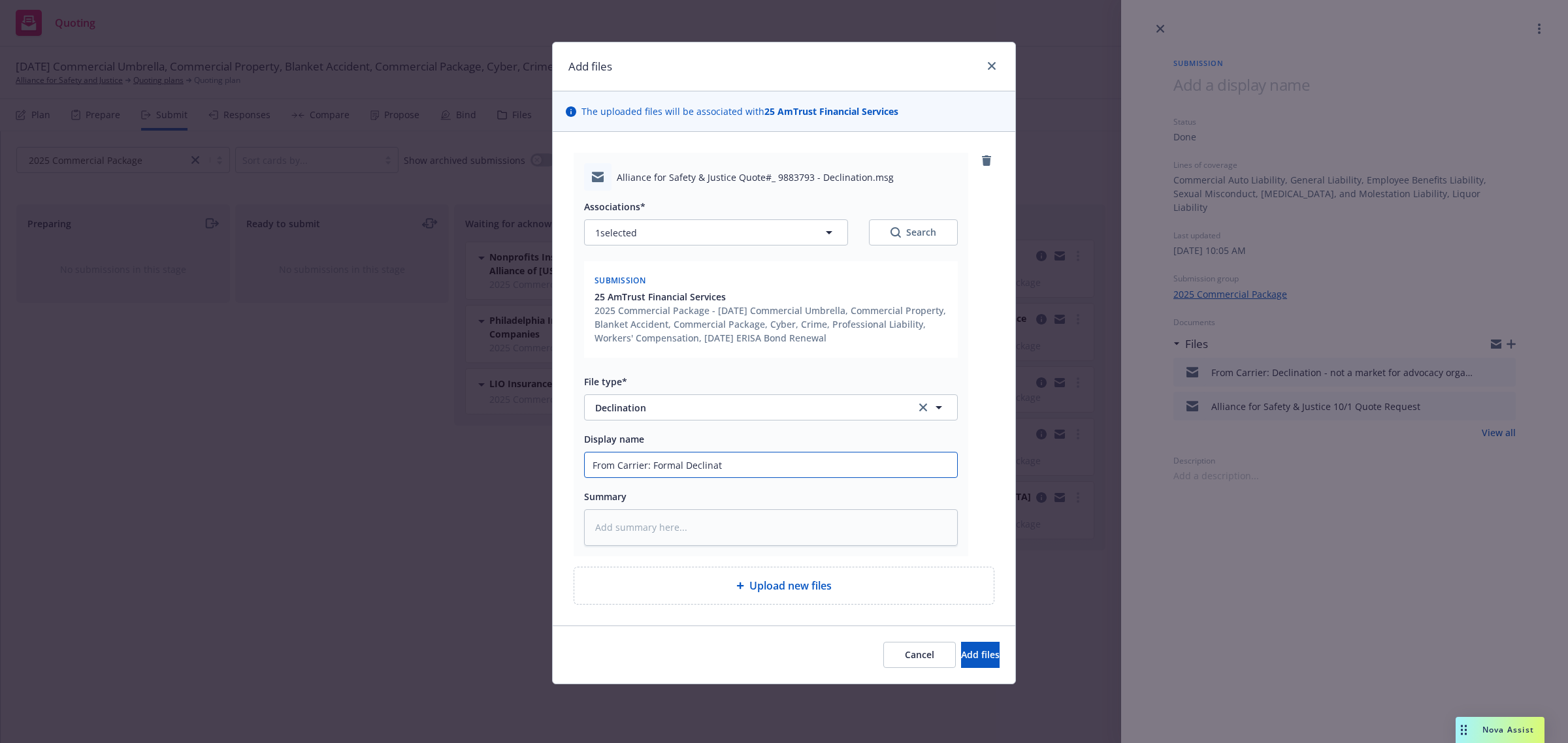
type textarea "x"
type input "From Carrier: Formal Declinati"
type textarea "x"
type input "From Carrier: Formal Declinatio"
type textarea "x"
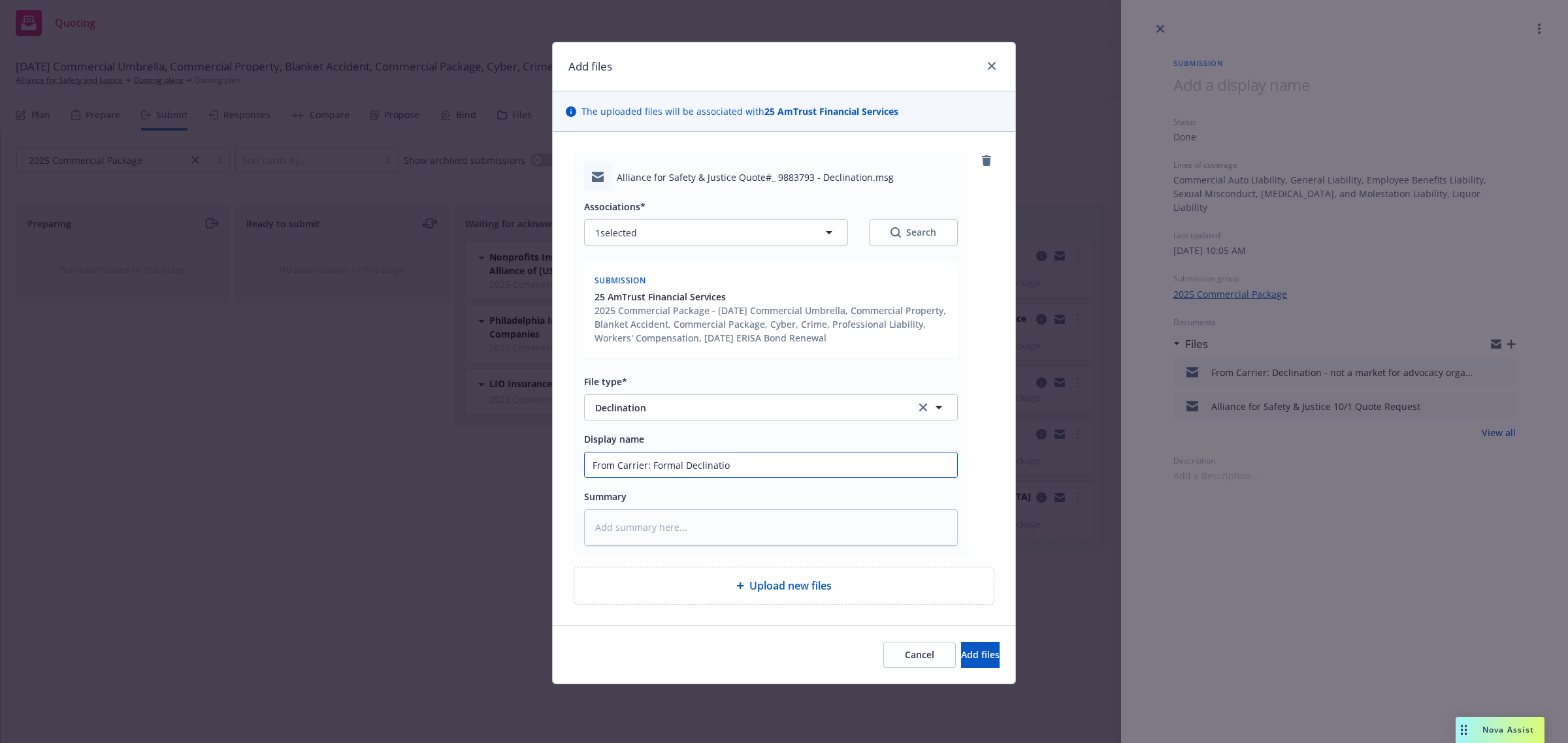
type input "From Carrier: Formal Declination"
type textarea "x"
type input "From Carrier: Formal Declination"
type textarea "x"
type input "From Carrier: Formal Declination d"
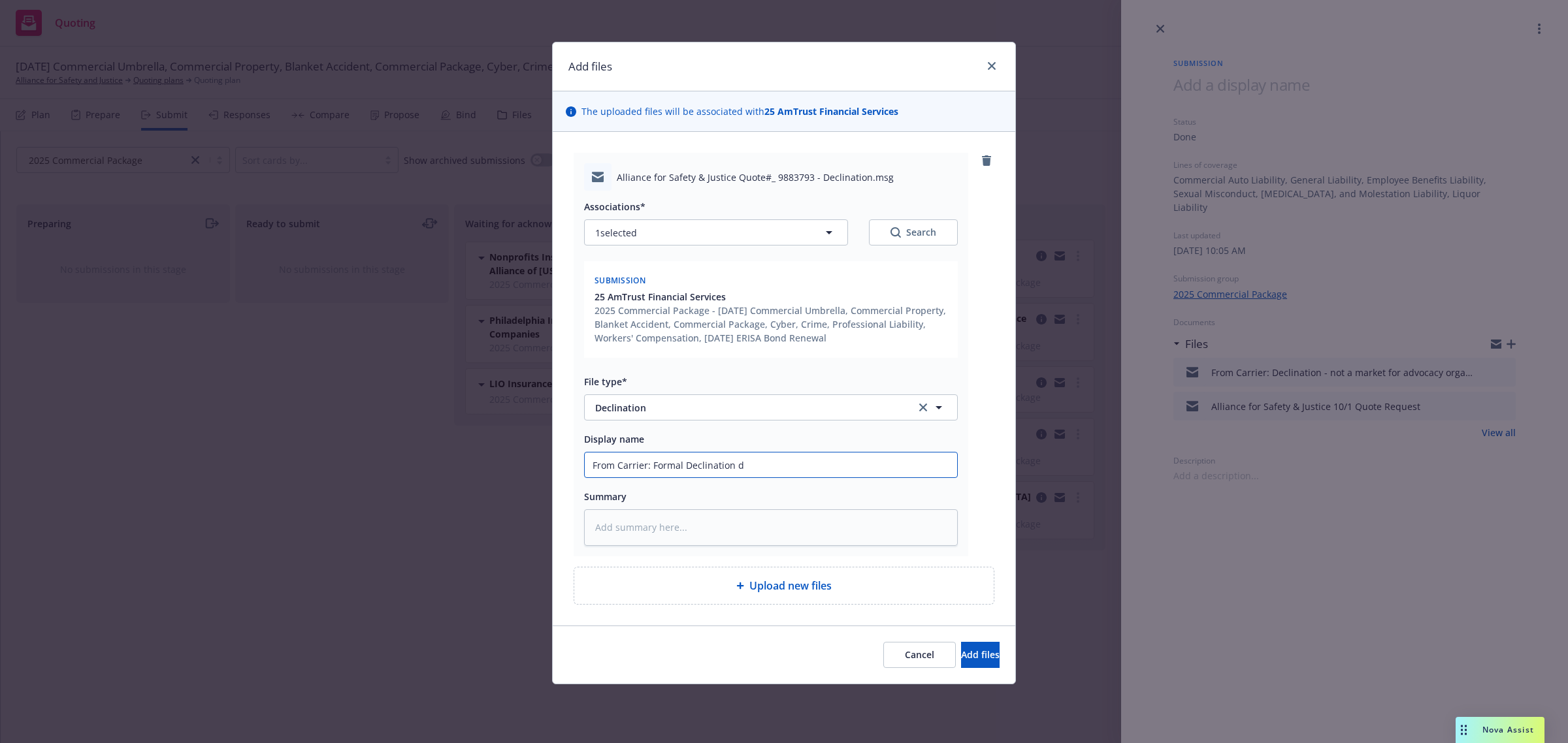
type textarea "x"
type input "From Carrier: Formal Declination du"
type textarea "x"
type input "From Carrier: Formal Declination due"
type textarea "x"
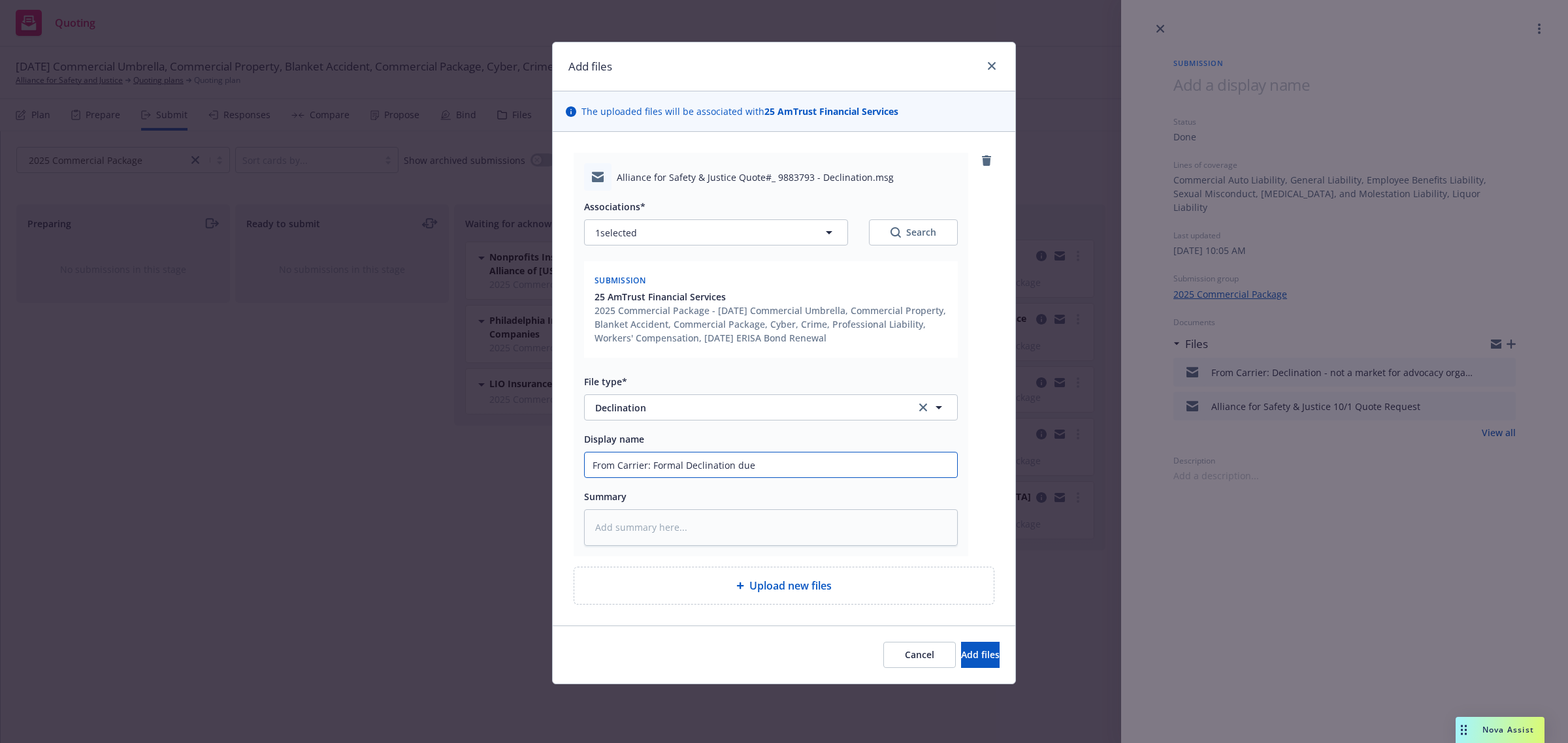
type input "From Carrier: Formal Declination due"
type textarea "x"
type input "From Carrier: Formal Declination due t"
type textarea "x"
type input "From Carrier: Formal Declination due to"
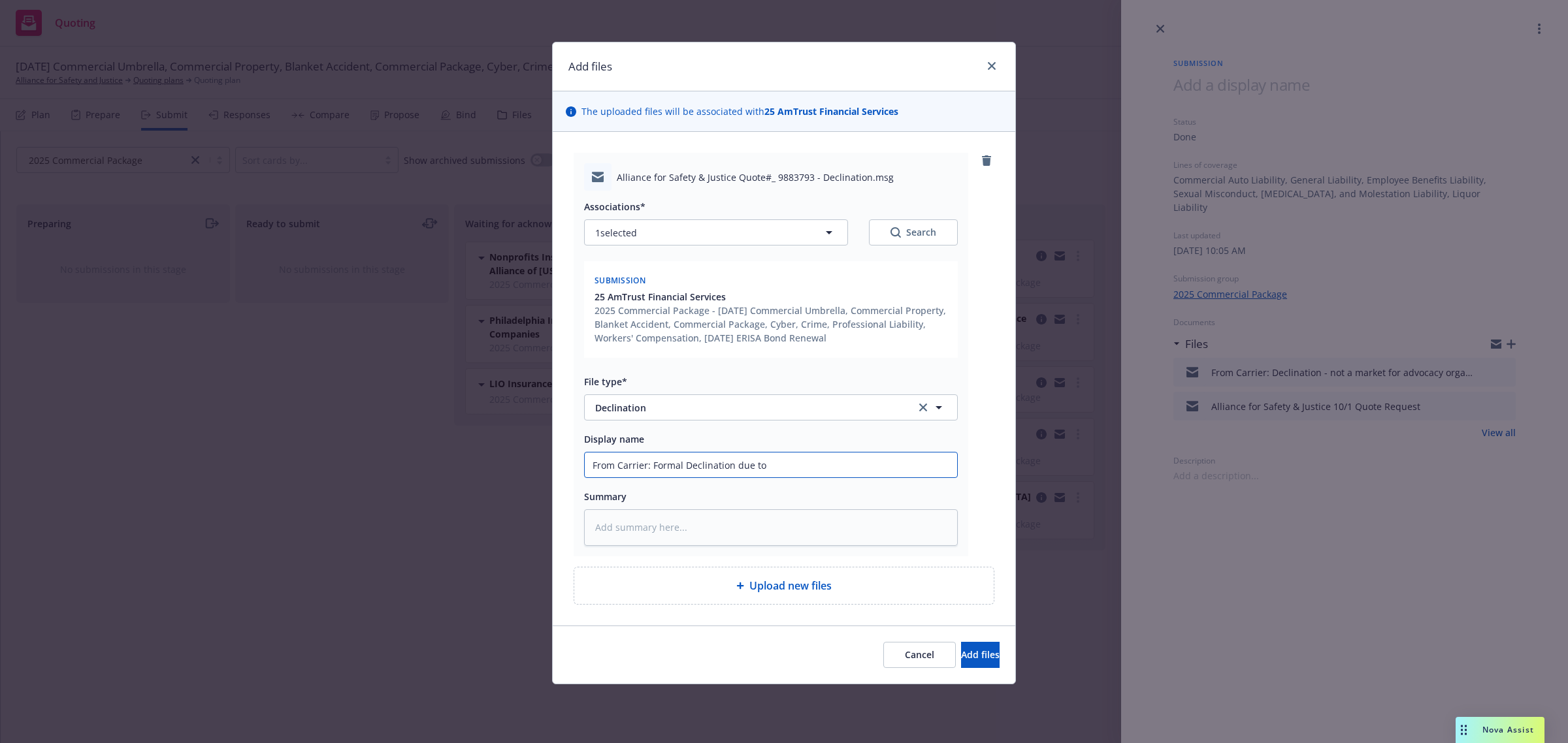
type textarea "x"
type input "From Carrier: Formal Declination due to o"
type textarea "x"
type input "From Carrier: Formal Declination due to op"
type textarea "x"
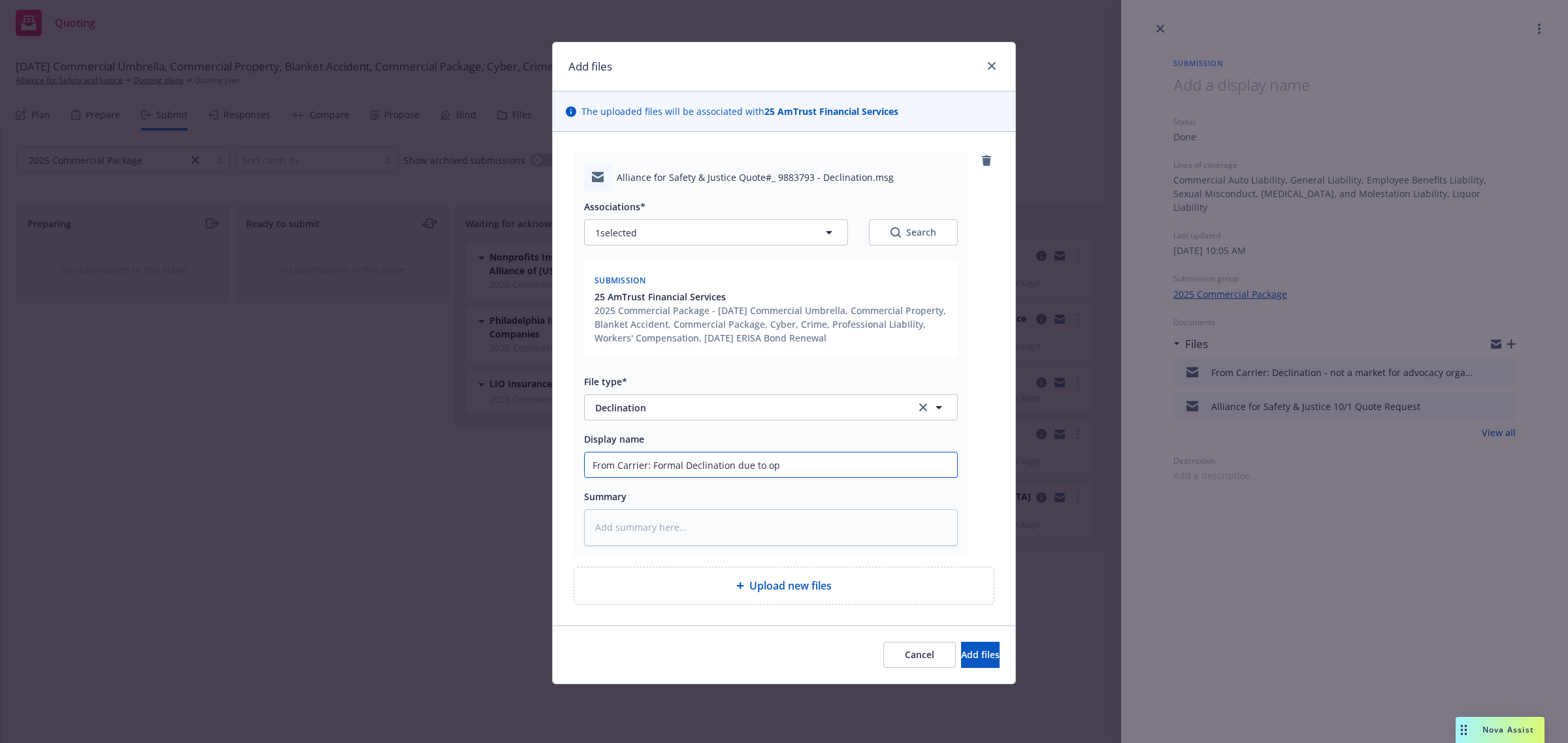
type input "From Carrier: Formal Declination due to ope"
type textarea "x"
type input "From Carrier: Formal Declination due to oper"
type textarea "x"
type input "From Carrier: Formal Declination due to opera"
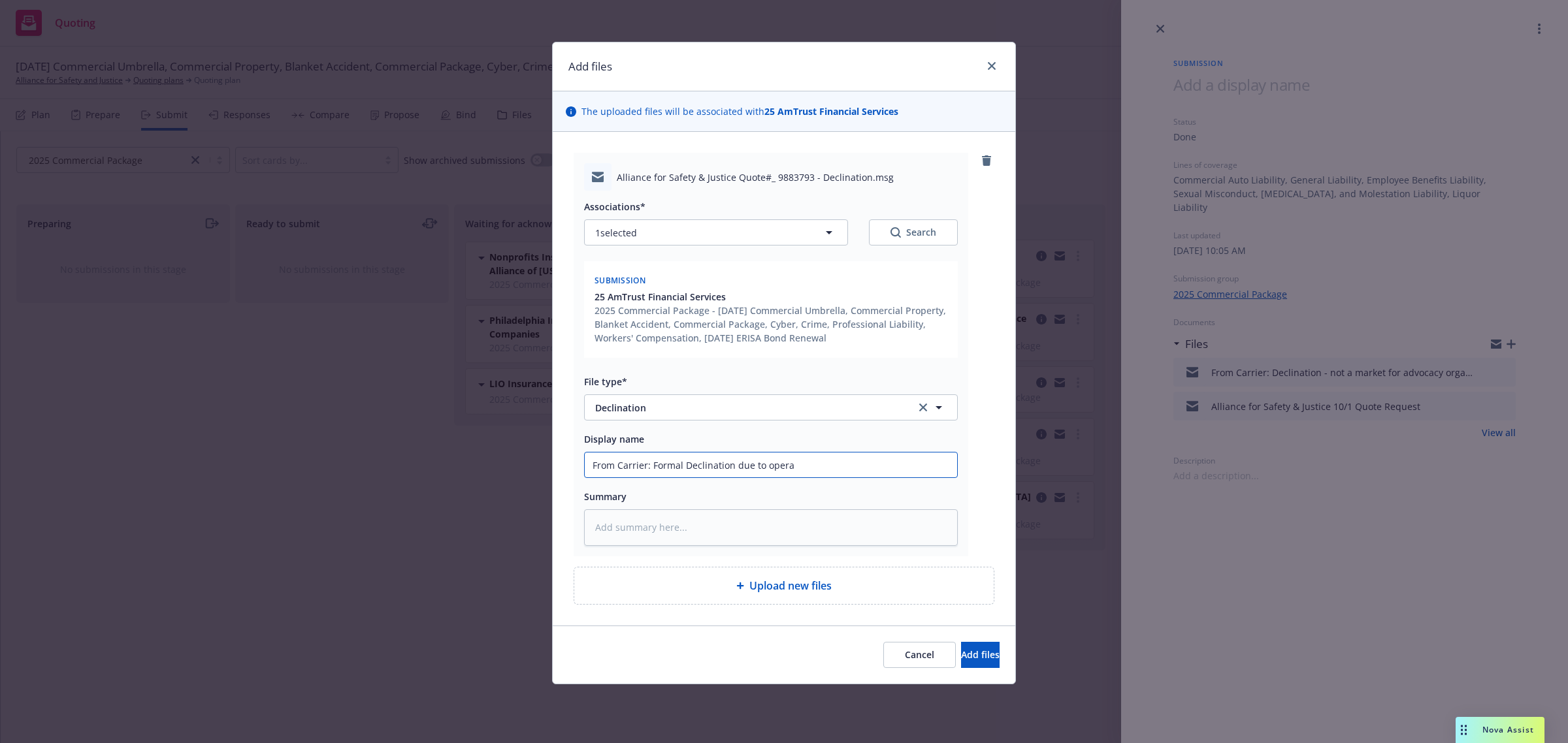
type textarea "x"
type input "From Carrier: Formal Declination due to operat"
type textarea "x"
type input "From Carrier: Formal Declination due to operati"
type textarea "x"
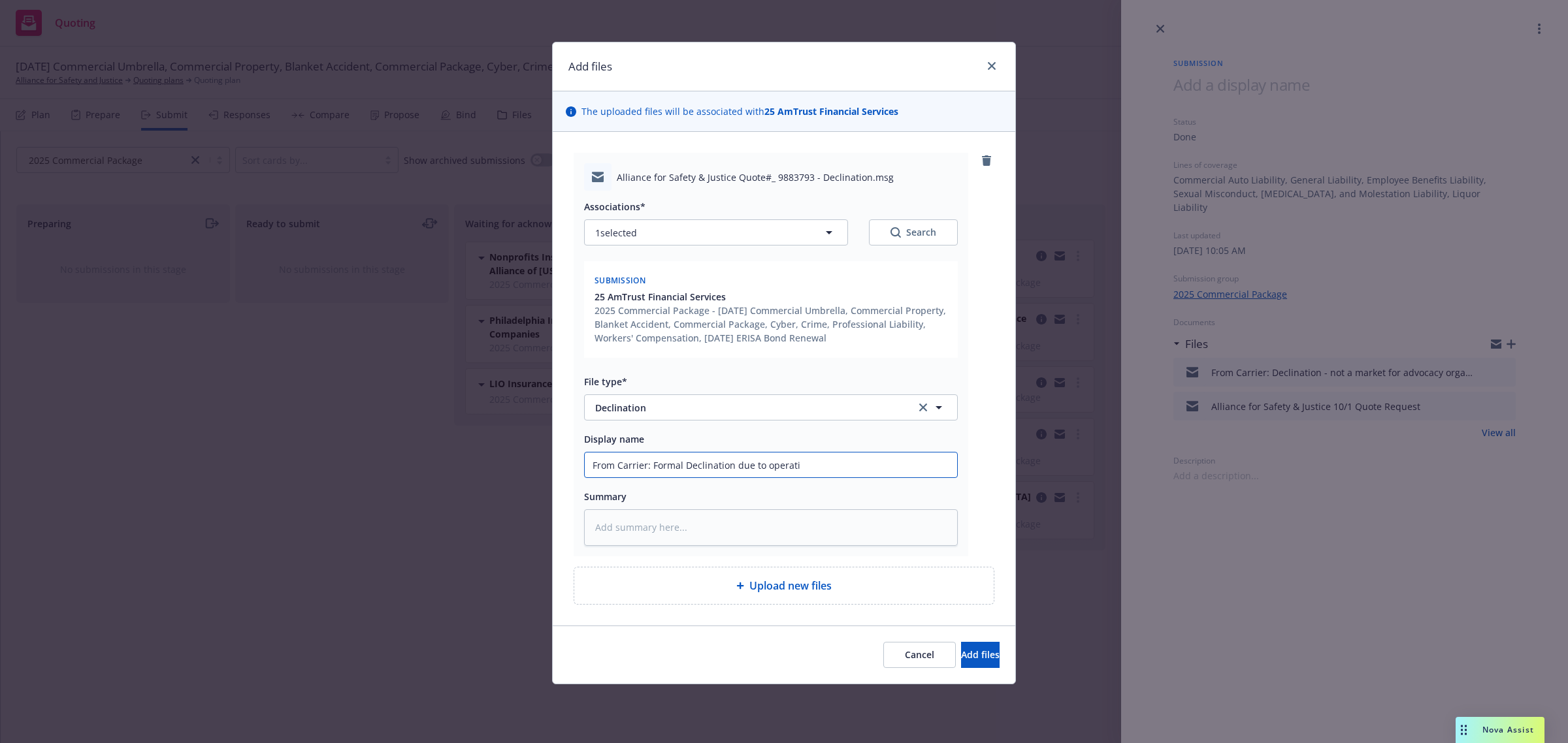
type input "From Carrier: Formal Declination due to operatio"
type textarea "x"
type input "From Carrier: Formal Declination due to operation"
type textarea "x"
type input "From Carrier: Formal Declination due to operations"
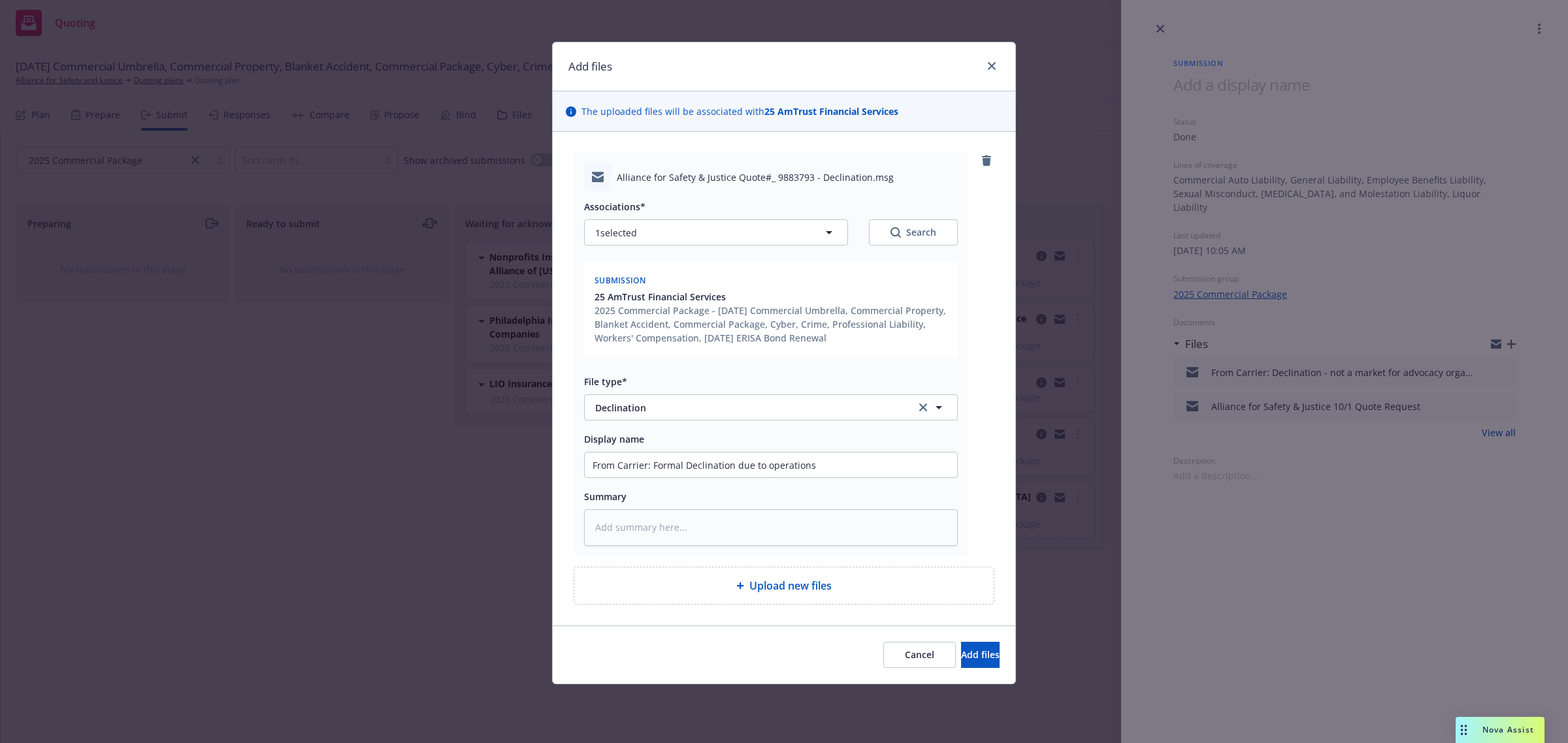
click at [1001, 654] on div "Cancel Add files" at bounding box center [784, 655] width 462 height 58
click at [985, 654] on button "Add files" at bounding box center [981, 655] width 39 height 26
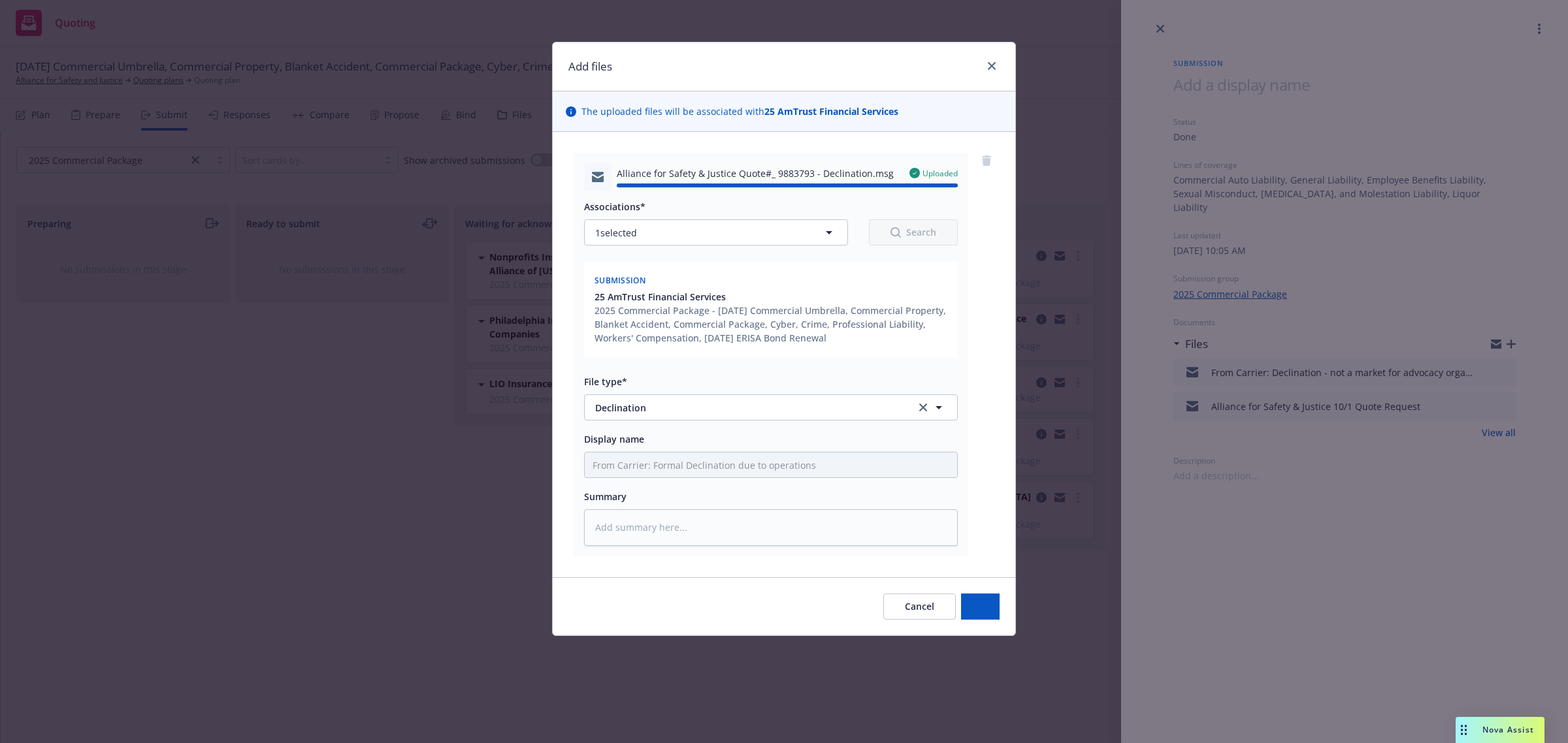
type textarea "x"
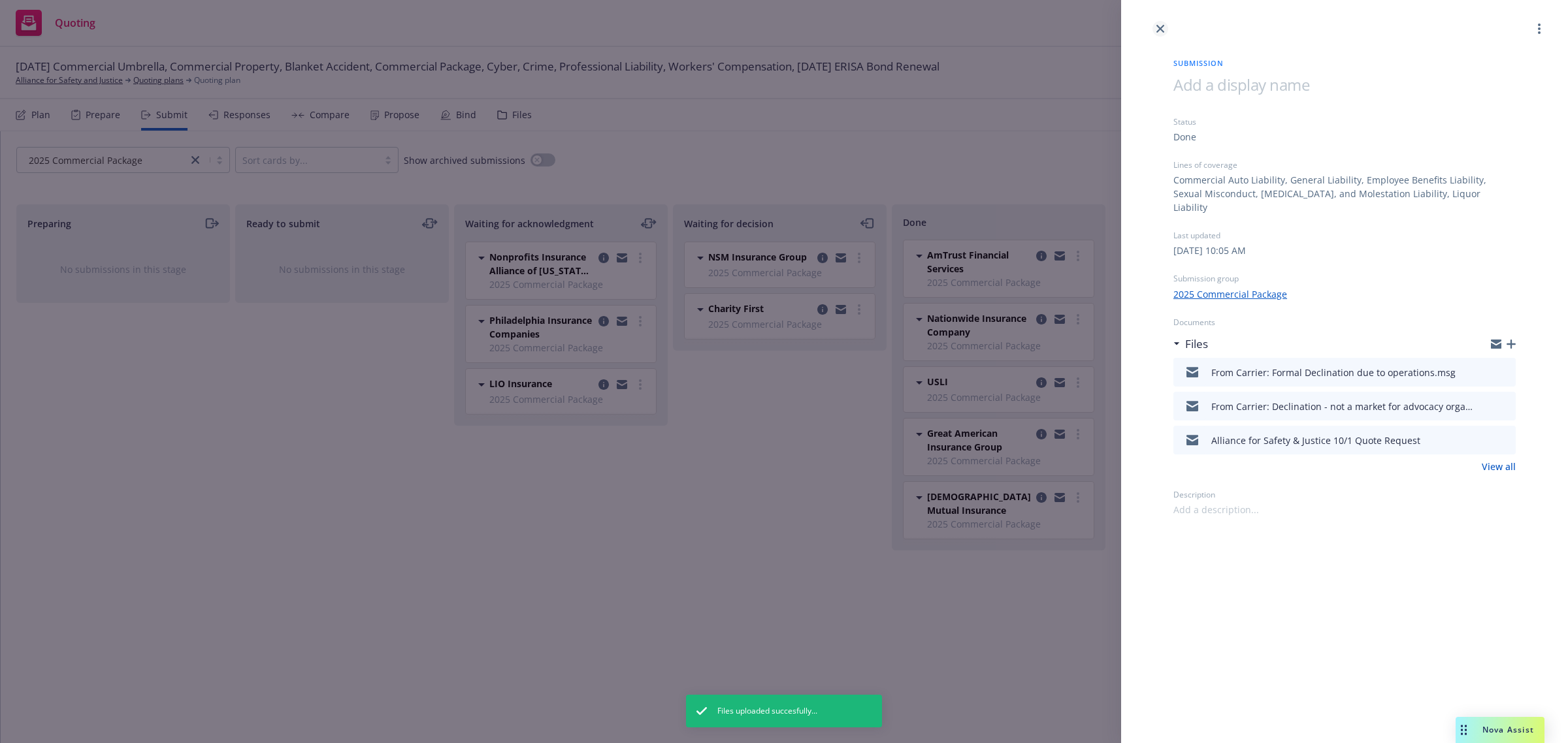
click at [1158, 32] on icon "close" at bounding box center [1160, 29] width 8 height 8
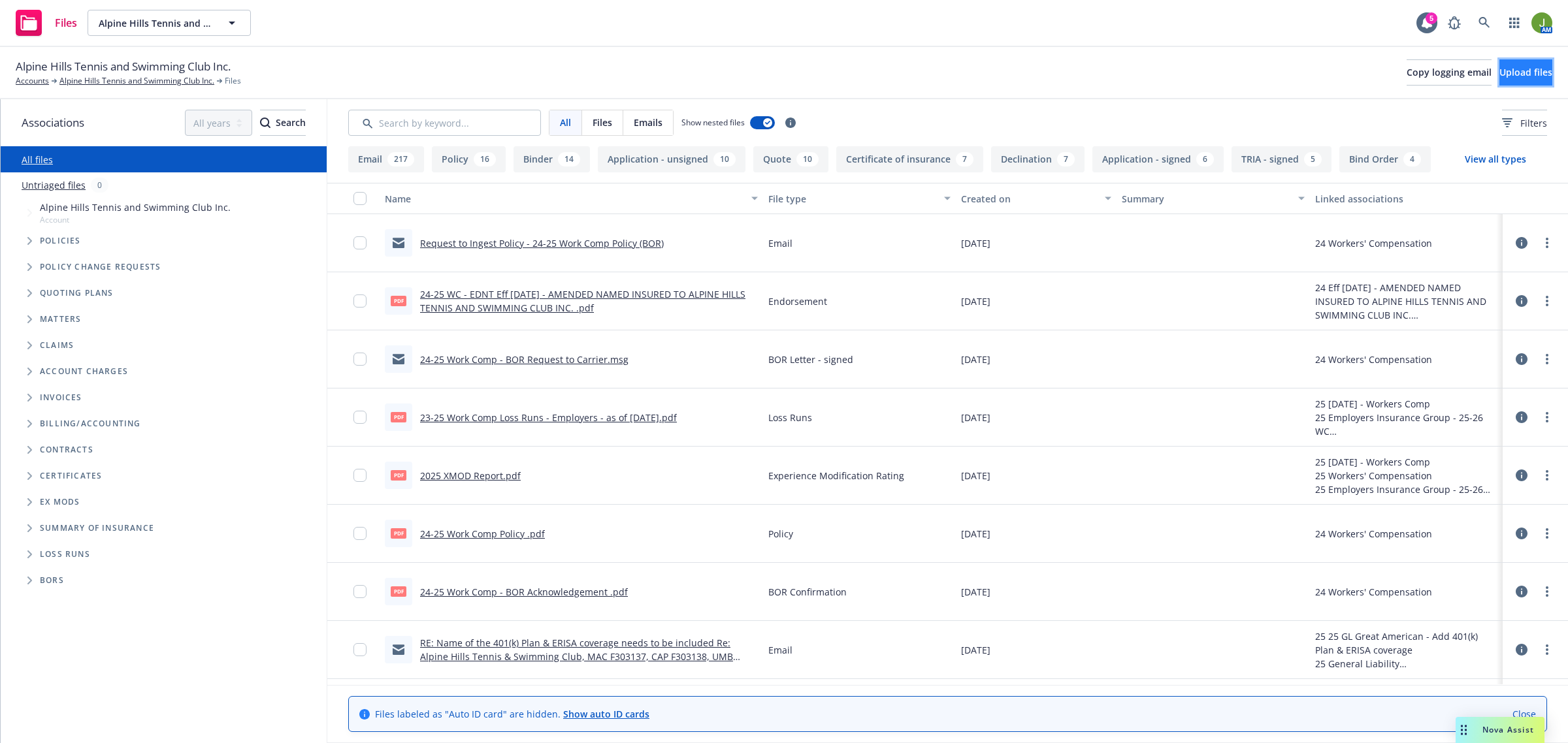
click at [1499, 79] on button "Upload files" at bounding box center [1525, 72] width 53 height 26
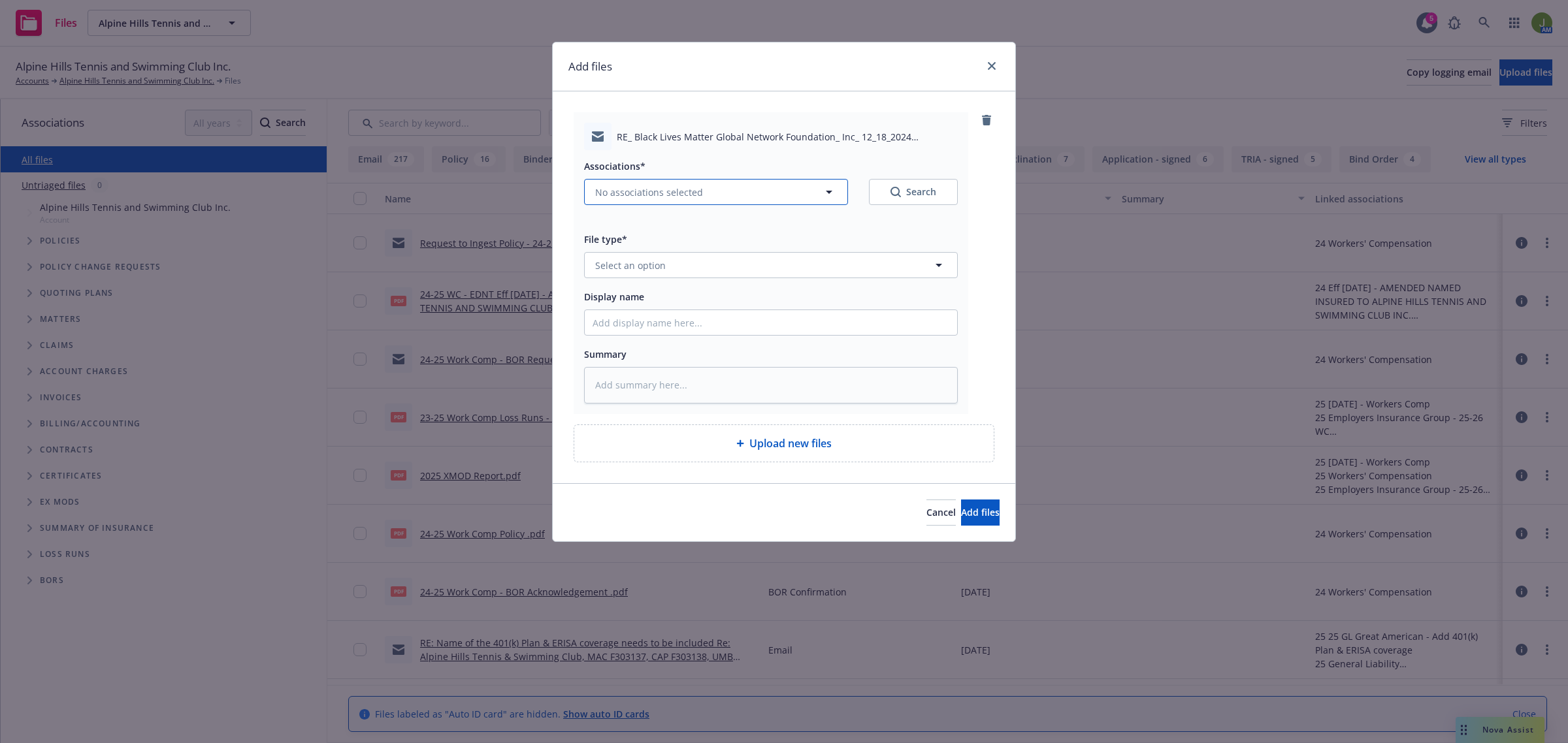
click at [633, 190] on span "No associations selected" at bounding box center [649, 192] width 108 height 14
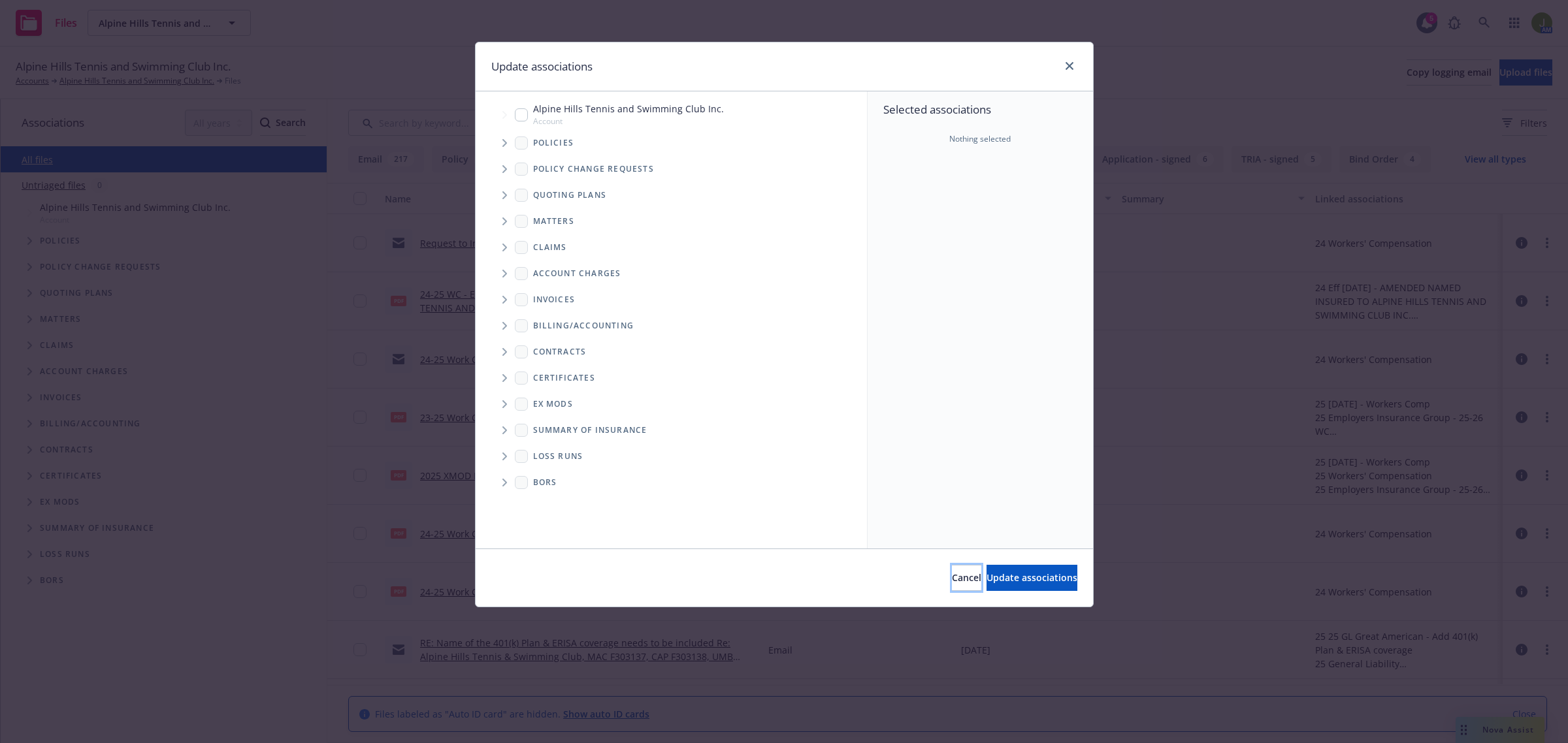
click at [952, 569] on button "Cancel" at bounding box center [966, 578] width 29 height 26
type textarea "x"
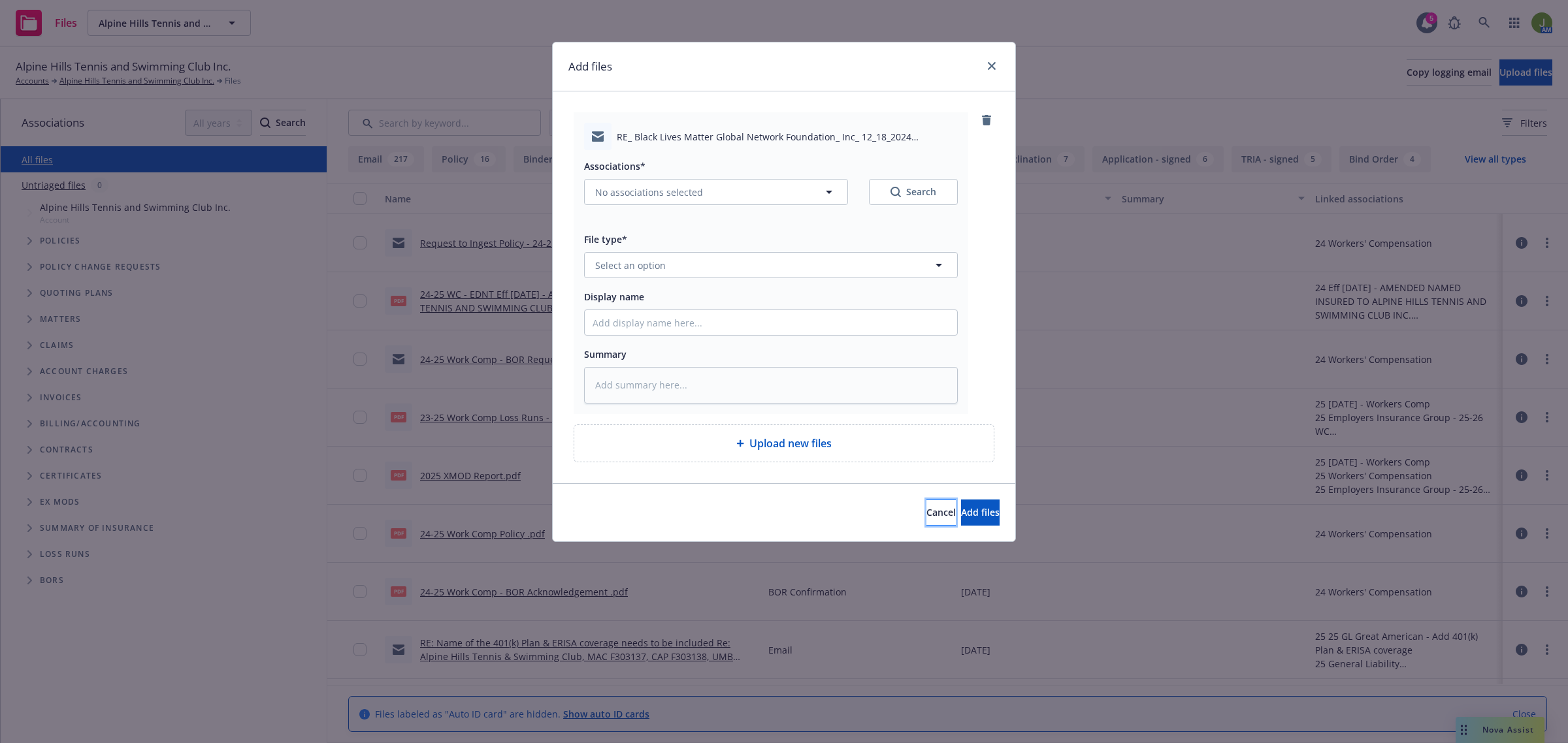
click at [926, 512] on span "Cancel" at bounding box center [941, 512] width 29 height 12
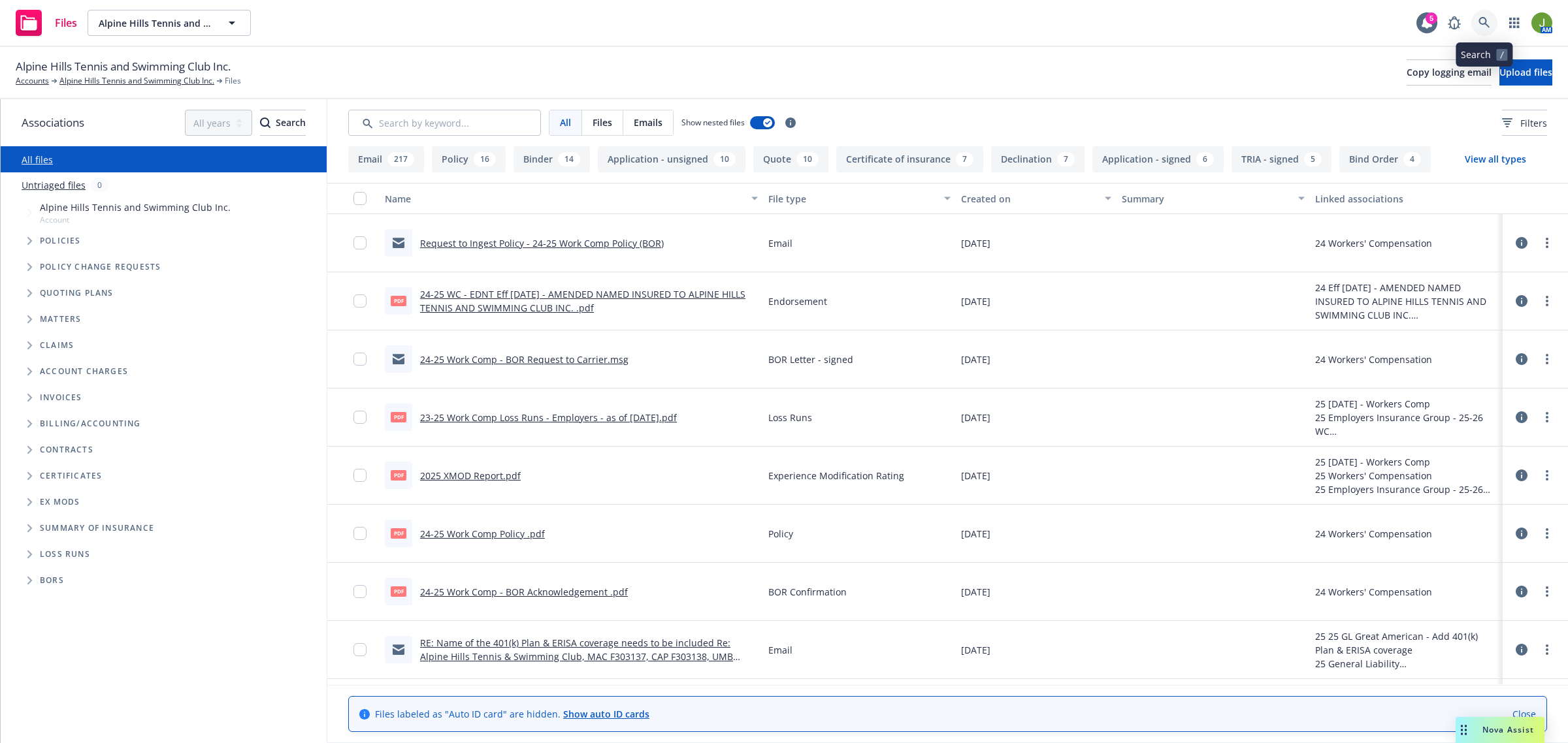
click at [1497, 21] on div "AM" at bounding box center [1497, 23] width 111 height 26
click at [485, 471] on link "2025 XMOD Report.pdf" at bounding box center [470, 475] width 101 height 12
click at [494, 535] on link "24-25 Work Comp Policy .pdf" at bounding box center [483, 534] width 125 height 12
click at [505, 418] on link "23-25 Work Comp Loss Runs - Employers - as of 8/27/25.pdf" at bounding box center [548, 417] width 256 height 12
click at [634, 414] on link "23-25 Work Comp Loss Runs - Employers - as of 8/27/25.pdf" at bounding box center [548, 417] width 256 height 12
